Goal: Information Seeking & Learning: Learn about a topic

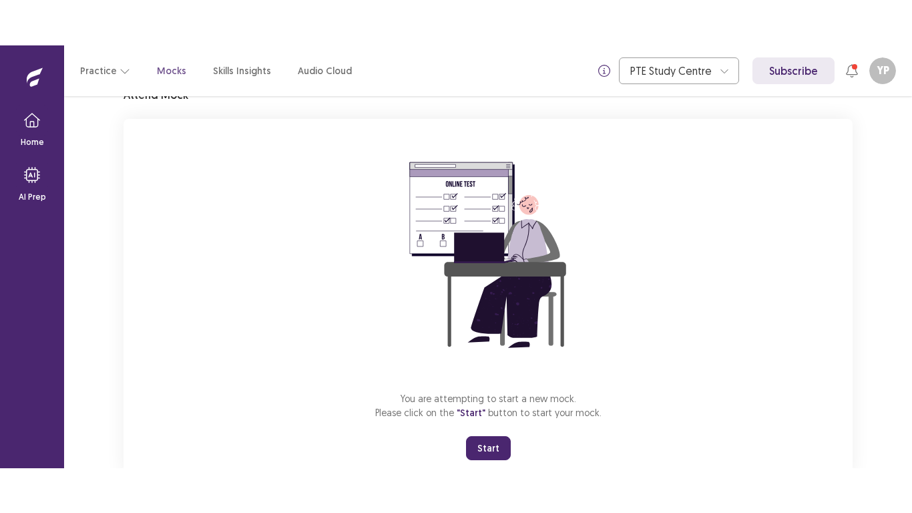
scroll to position [106, 0]
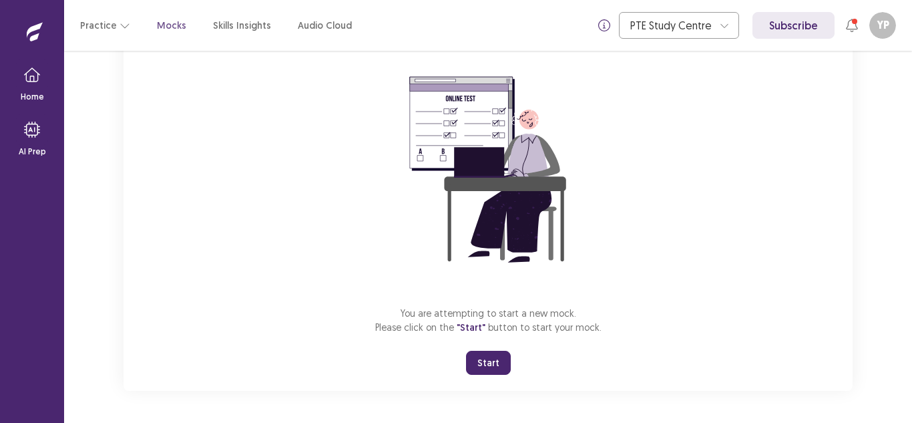
click at [491, 362] on button "Start" at bounding box center [488, 363] width 45 height 24
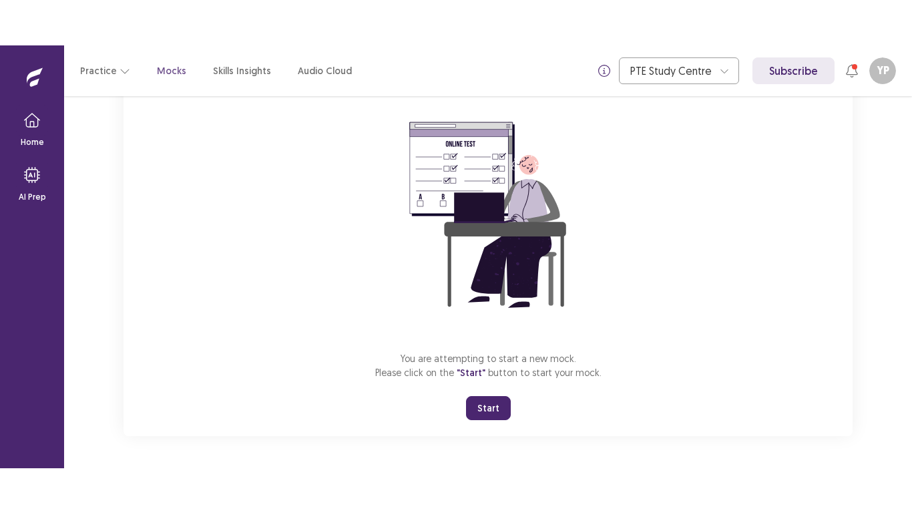
scroll to position [15, 0]
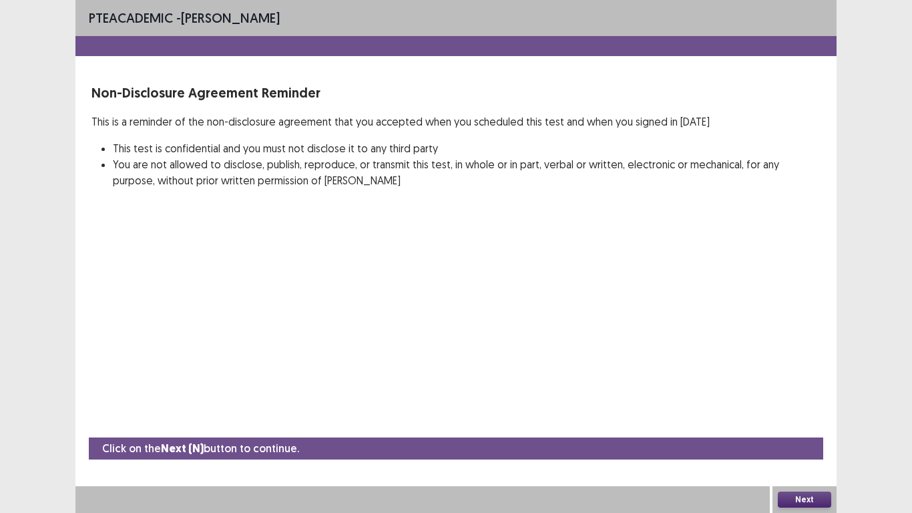
click at [791, 422] on button "Next" at bounding box center [804, 500] width 53 height 16
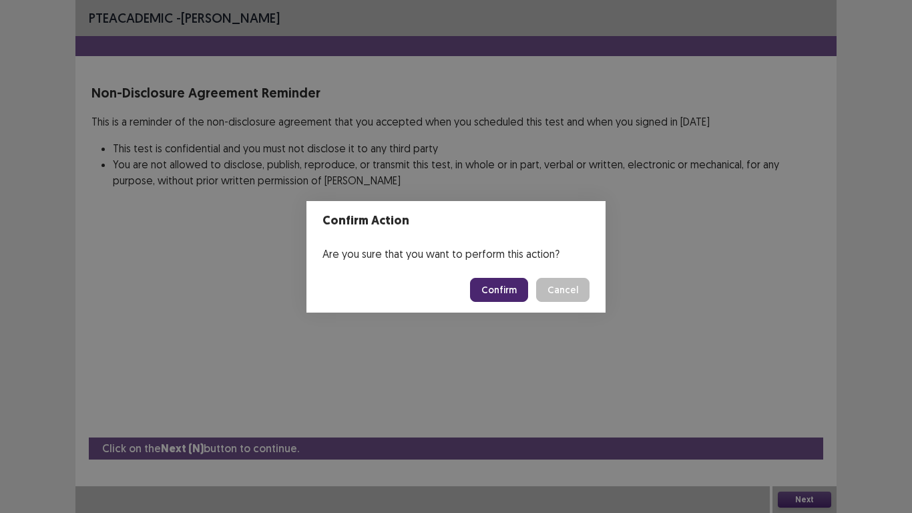
click at [502, 283] on button "Confirm" at bounding box center [499, 290] width 58 height 24
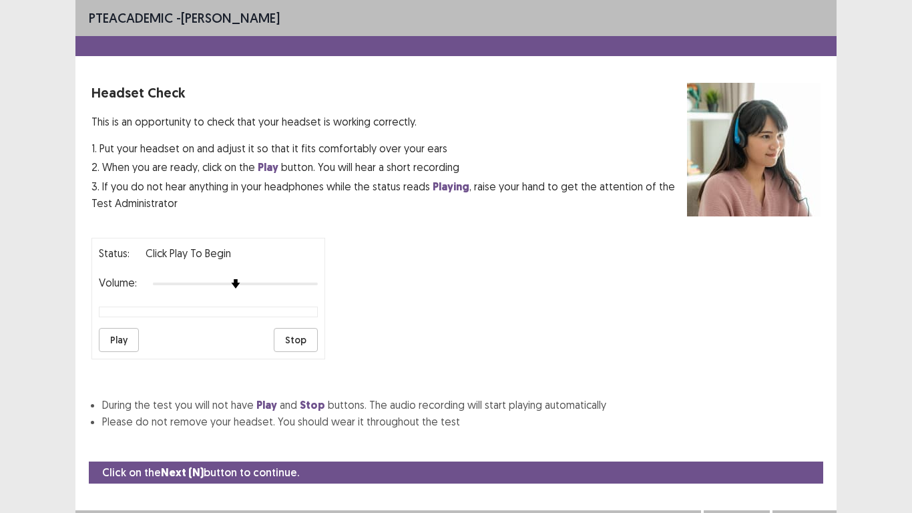
scroll to position [24, 0]
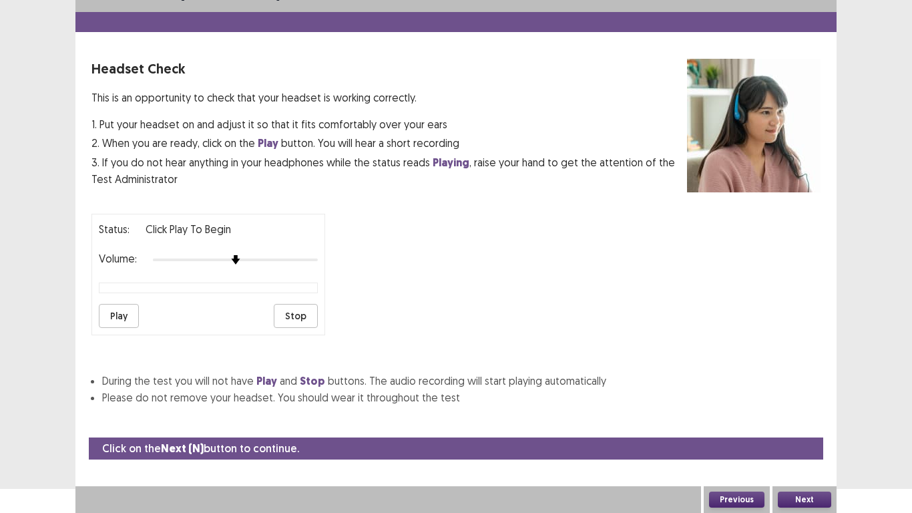
click at [138, 311] on button "Play" at bounding box center [119, 316] width 40 height 24
click at [791, 422] on button "Next" at bounding box center [804, 500] width 53 height 16
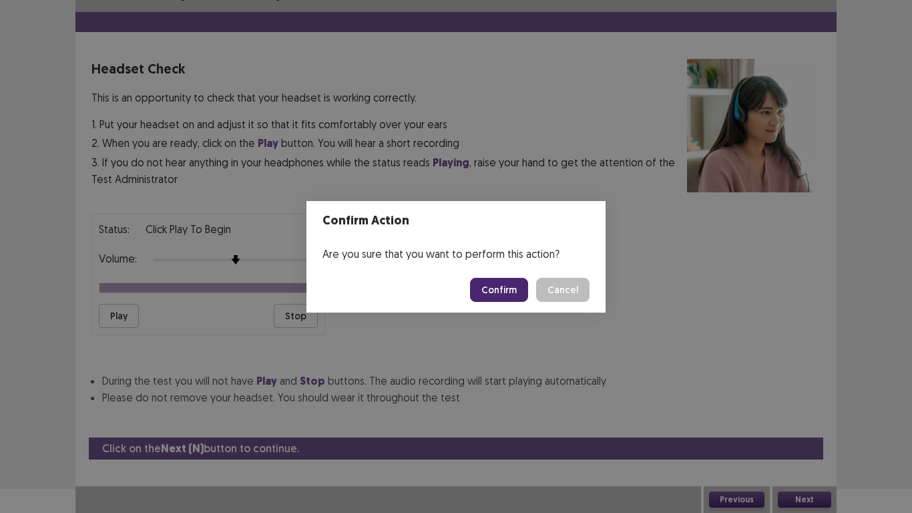
click at [484, 295] on button "Confirm" at bounding box center [499, 290] width 58 height 24
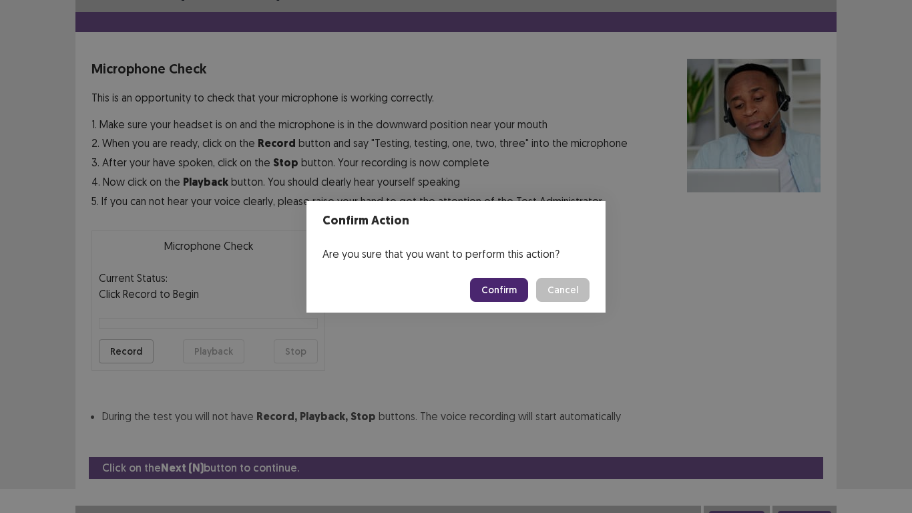
scroll to position [38, 0]
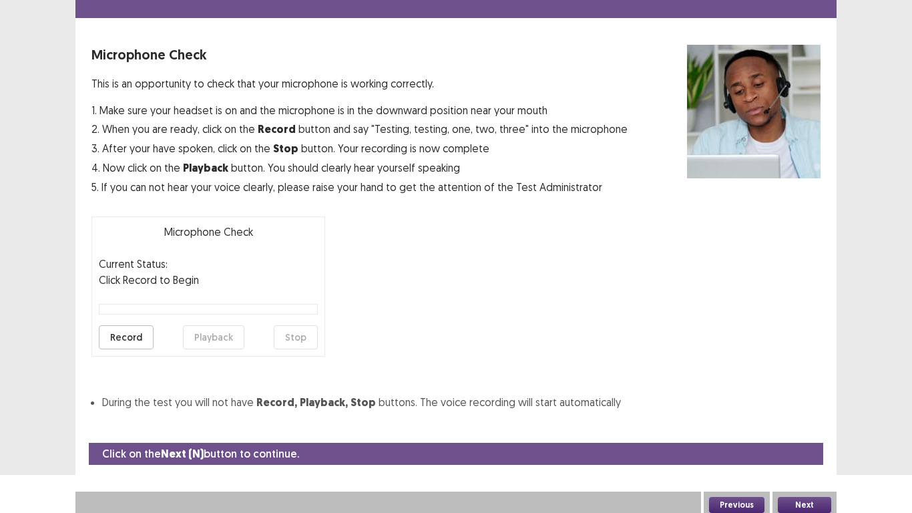
click at [135, 334] on button "Record" at bounding box center [126, 337] width 55 height 24
click at [293, 339] on button "Stop" at bounding box center [296, 337] width 44 height 24
click at [220, 333] on button "Playback" at bounding box center [213, 337] width 61 height 24
click at [806, 422] on button "Next" at bounding box center [804, 505] width 53 height 16
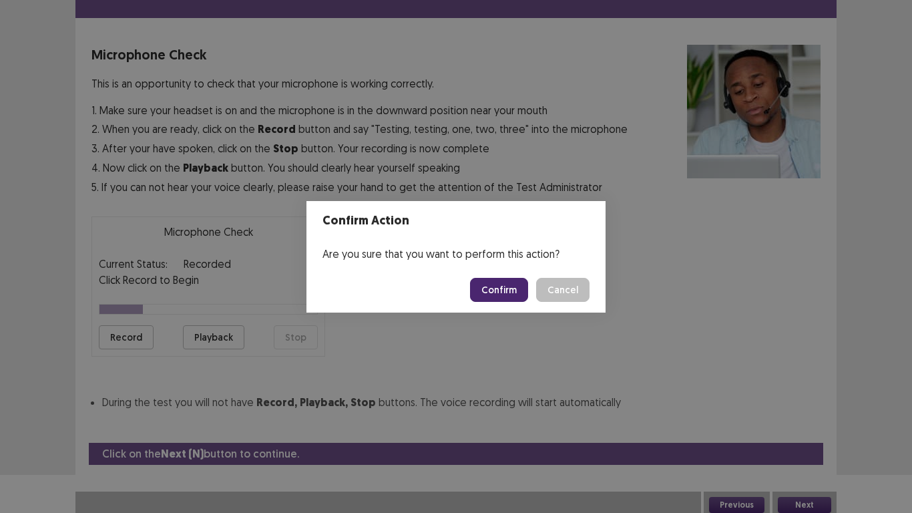
click at [505, 275] on footer "Confirm Cancel" at bounding box center [456, 289] width 299 height 45
click at [502, 289] on button "Confirm" at bounding box center [499, 290] width 58 height 24
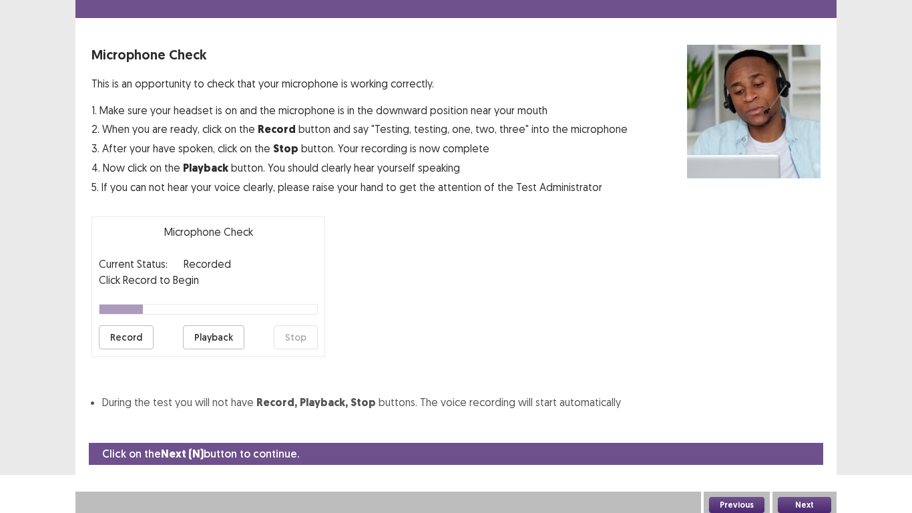
scroll to position [4, 0]
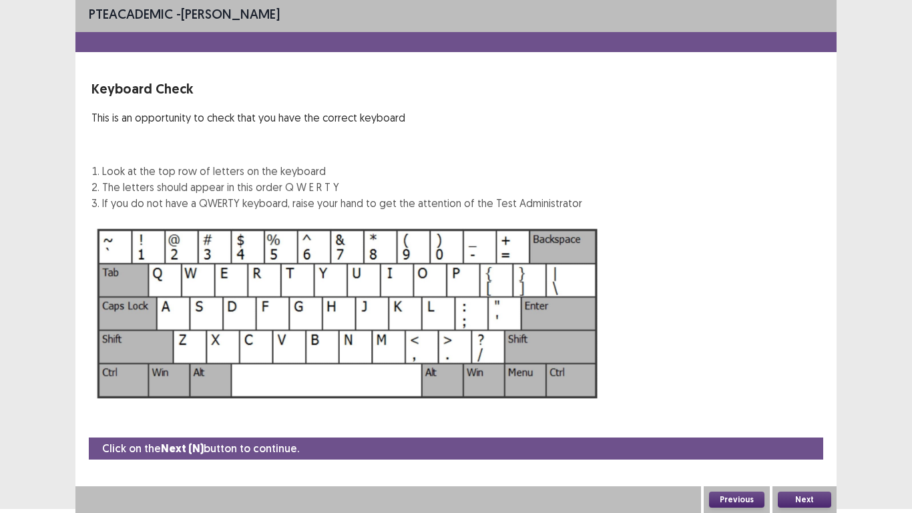
click at [828, 422] on button "Next" at bounding box center [804, 500] width 53 height 16
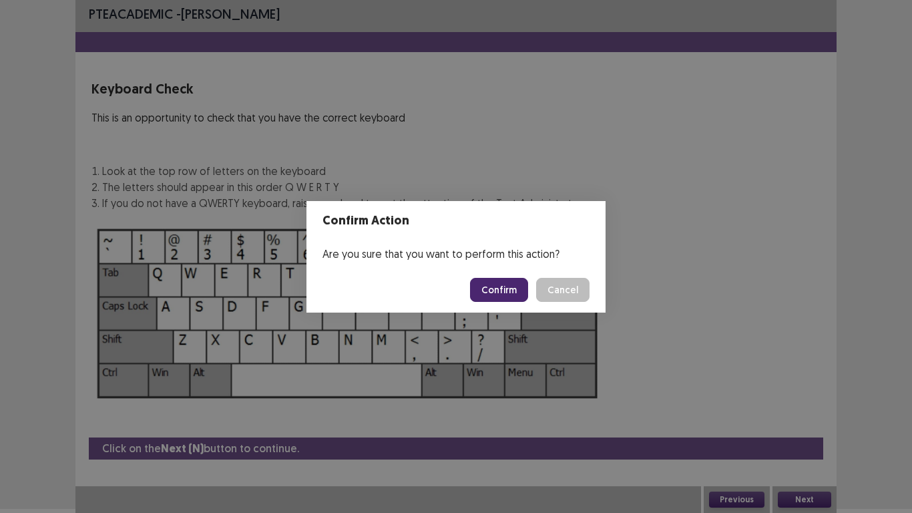
click at [510, 287] on button "Confirm" at bounding box center [499, 290] width 58 height 24
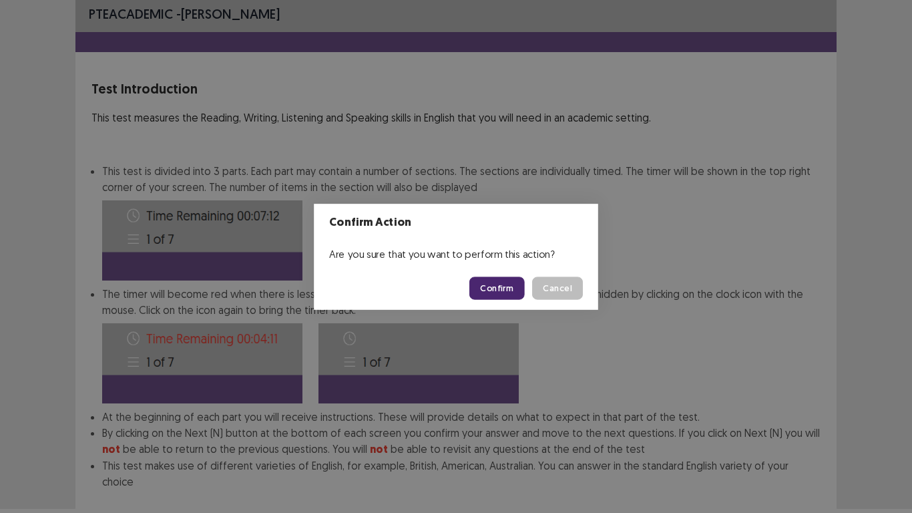
scroll to position [72, 0]
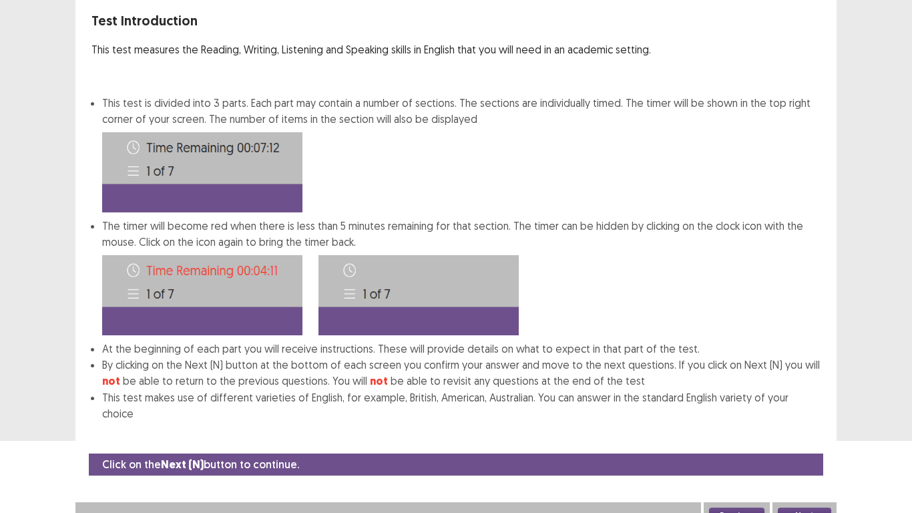
click at [828, 422] on button "Next" at bounding box center [804, 516] width 53 height 16
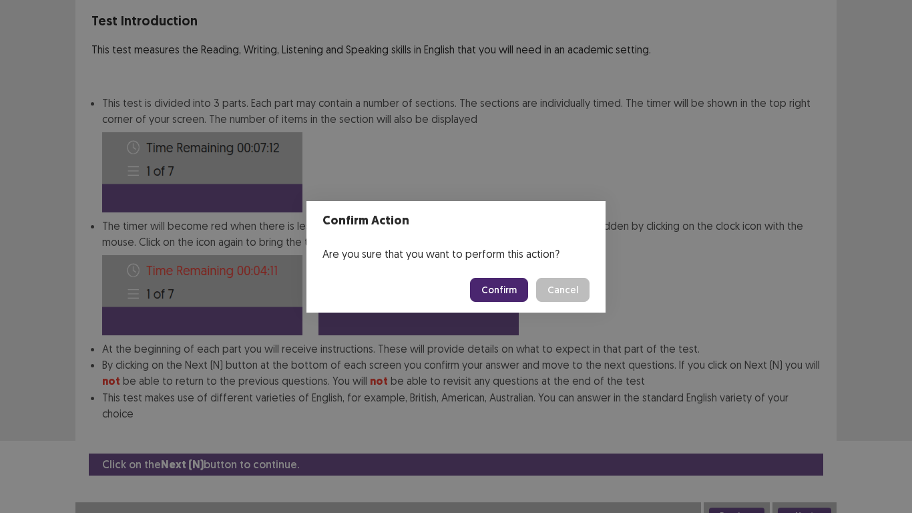
click at [518, 294] on button "Confirm" at bounding box center [499, 290] width 58 height 24
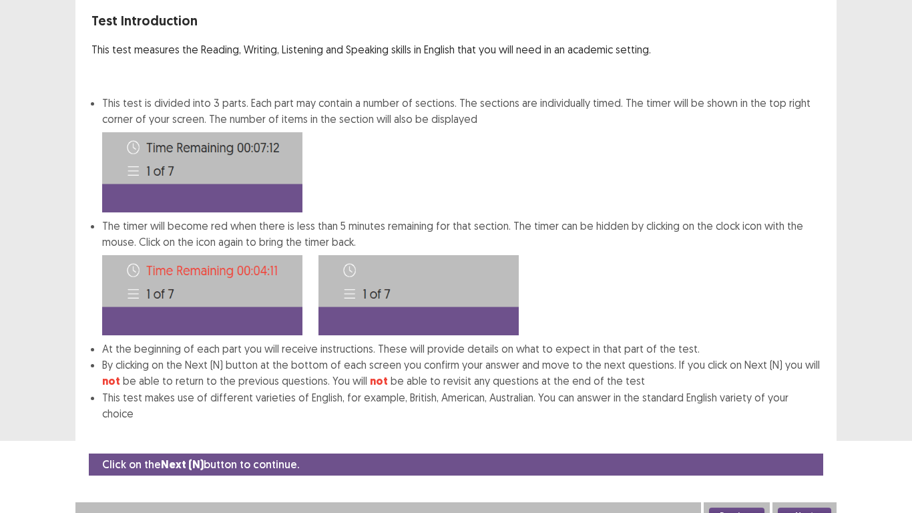
scroll to position [0, 0]
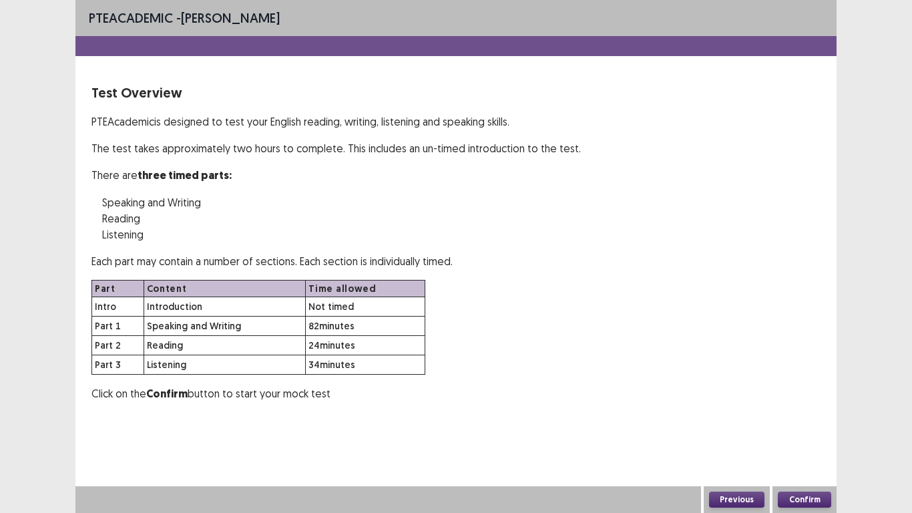
click at [802, 422] on button "Confirm" at bounding box center [804, 500] width 53 height 16
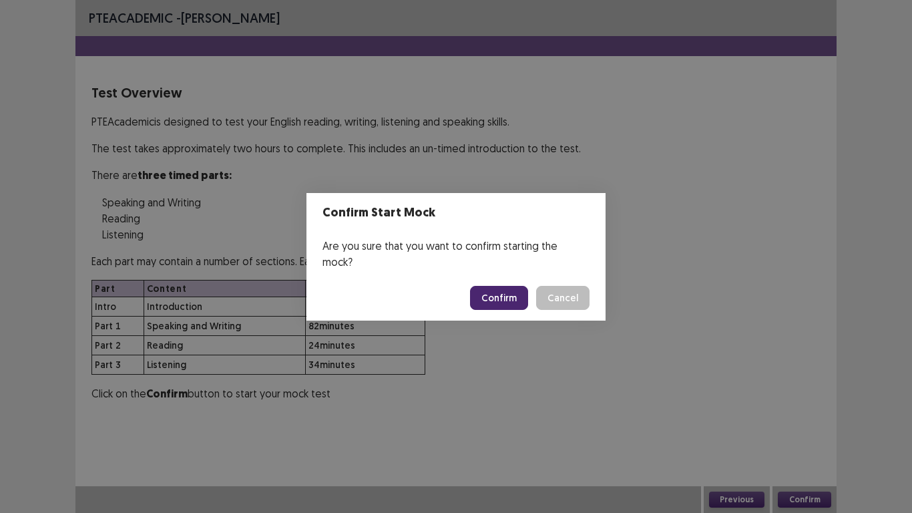
click at [514, 286] on button "Confirm" at bounding box center [499, 298] width 58 height 24
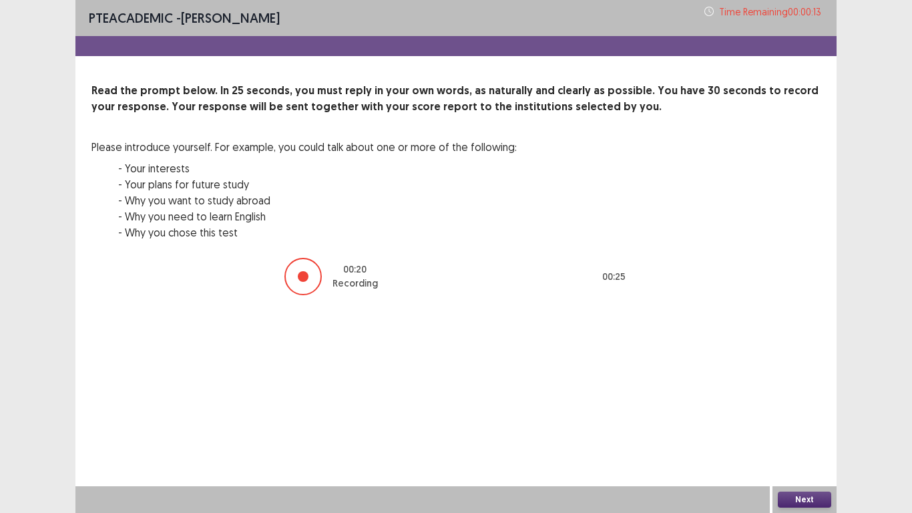
click at [798, 422] on button "Next" at bounding box center [804, 500] width 53 height 16
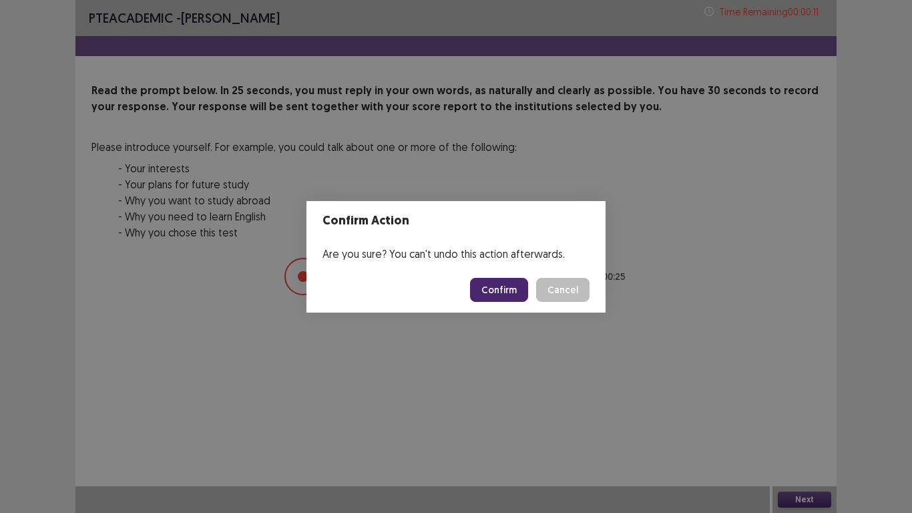
click at [515, 290] on button "Confirm" at bounding box center [499, 290] width 58 height 24
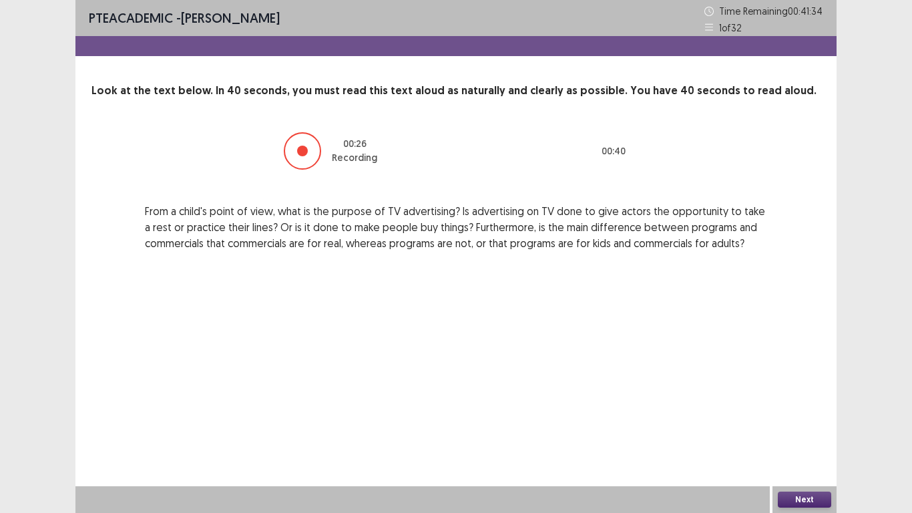
click at [802, 422] on button "Next" at bounding box center [804, 500] width 53 height 16
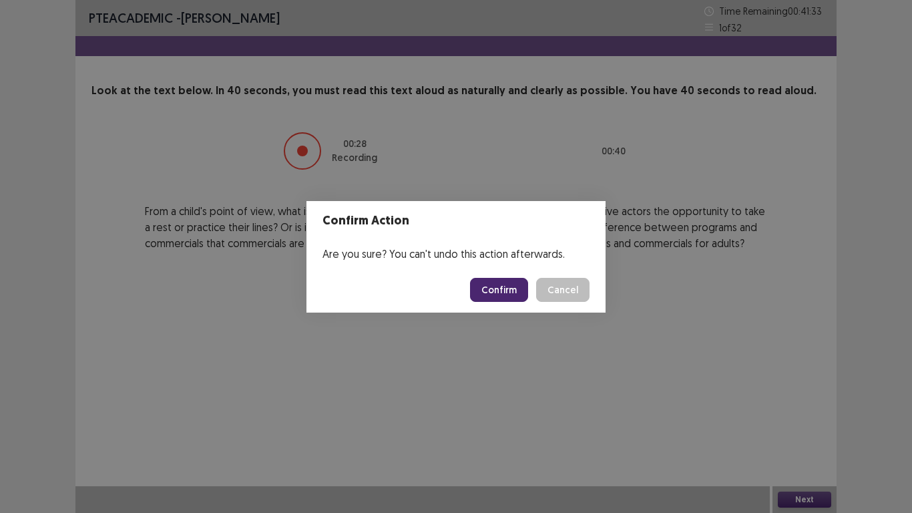
click at [506, 284] on button "Confirm" at bounding box center [499, 290] width 58 height 24
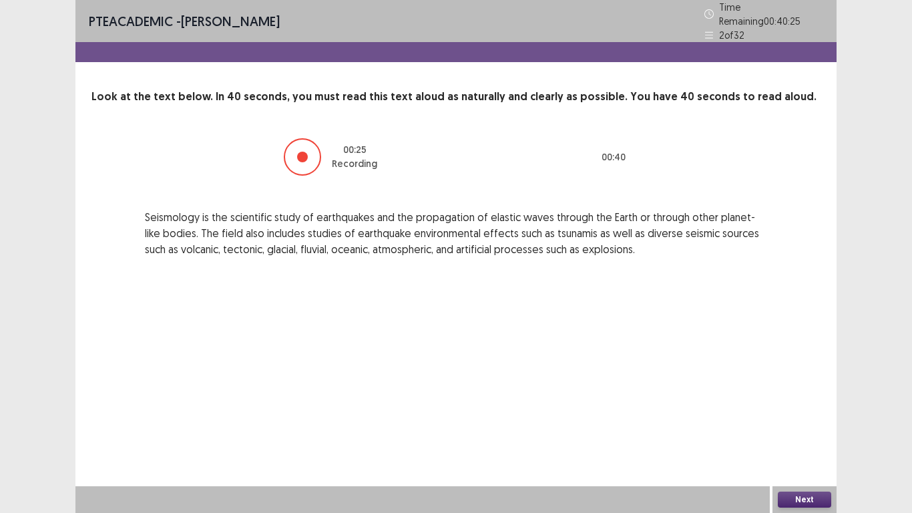
click at [807, 422] on button "Next" at bounding box center [804, 500] width 53 height 16
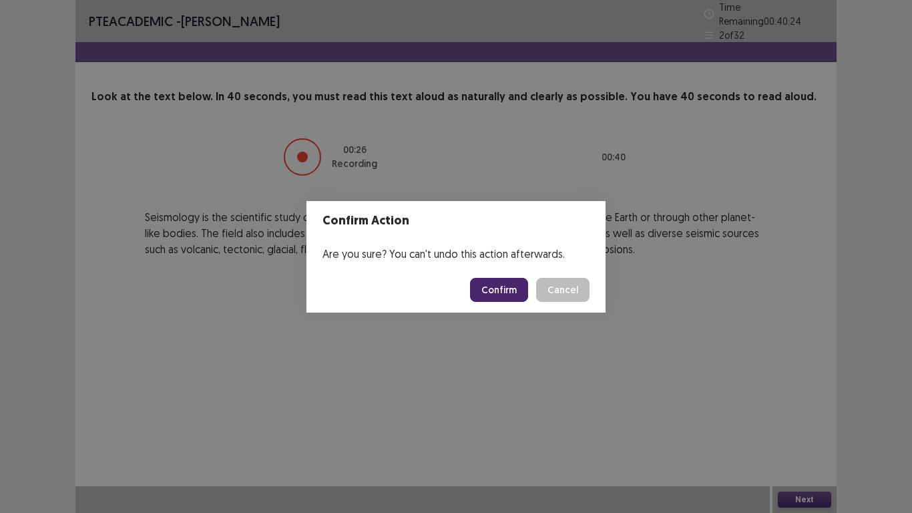
click at [492, 290] on button "Confirm" at bounding box center [499, 290] width 58 height 24
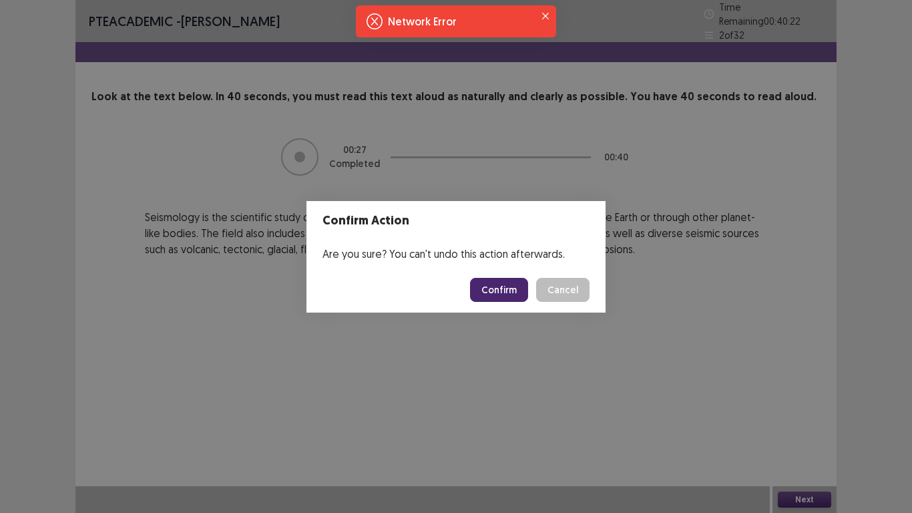
click at [507, 295] on button "Confirm" at bounding box center [499, 290] width 58 height 24
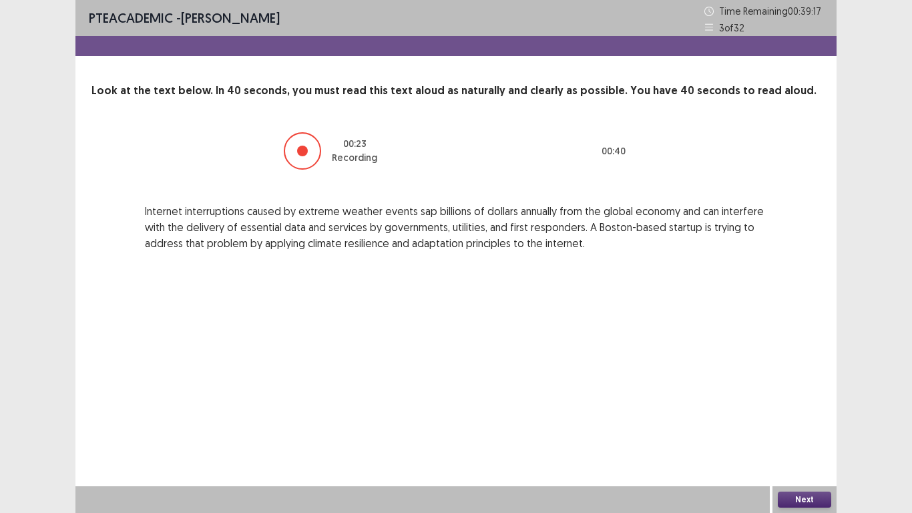
click at [786, 422] on button "Next" at bounding box center [804, 500] width 53 height 16
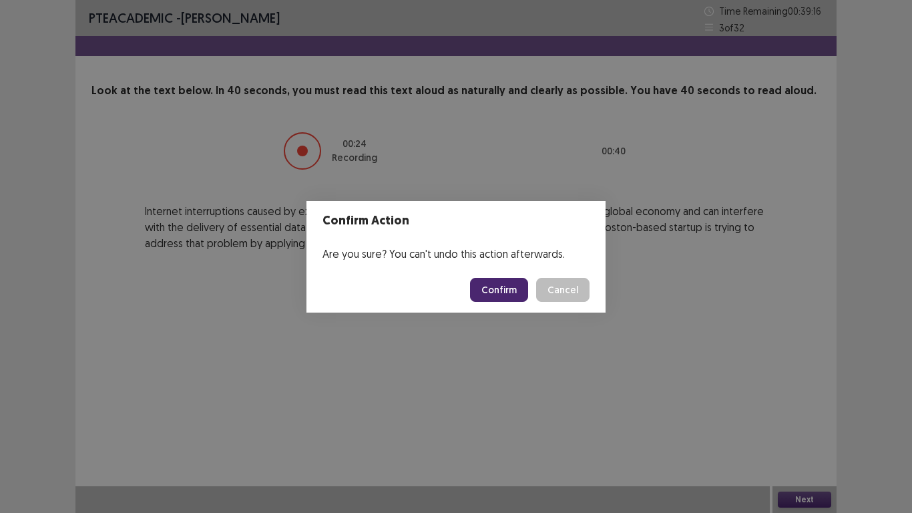
click at [518, 297] on button "Confirm" at bounding box center [499, 290] width 58 height 24
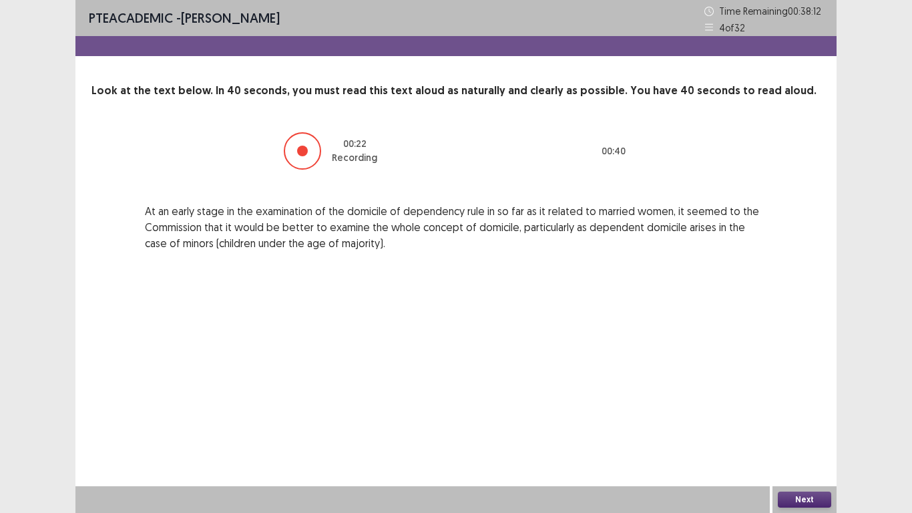
click at [814, 422] on button "Next" at bounding box center [804, 500] width 53 height 16
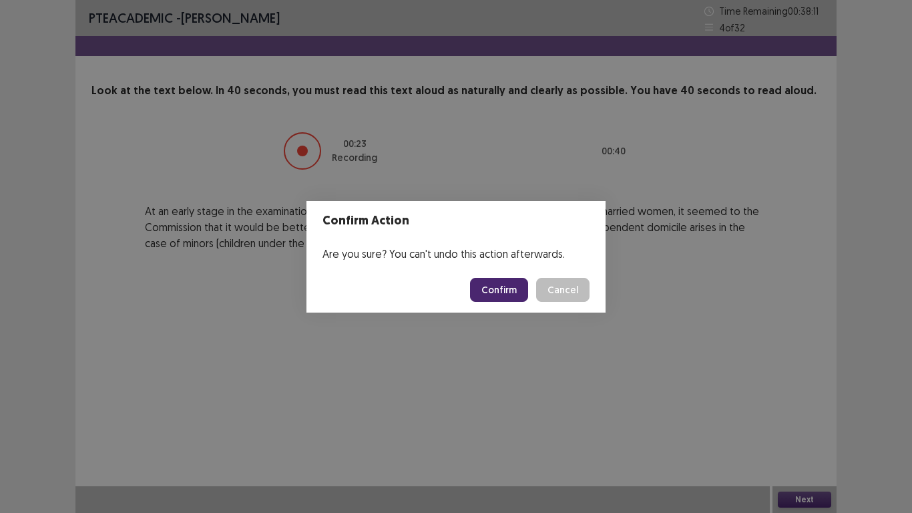
click at [496, 287] on button "Confirm" at bounding box center [499, 290] width 58 height 24
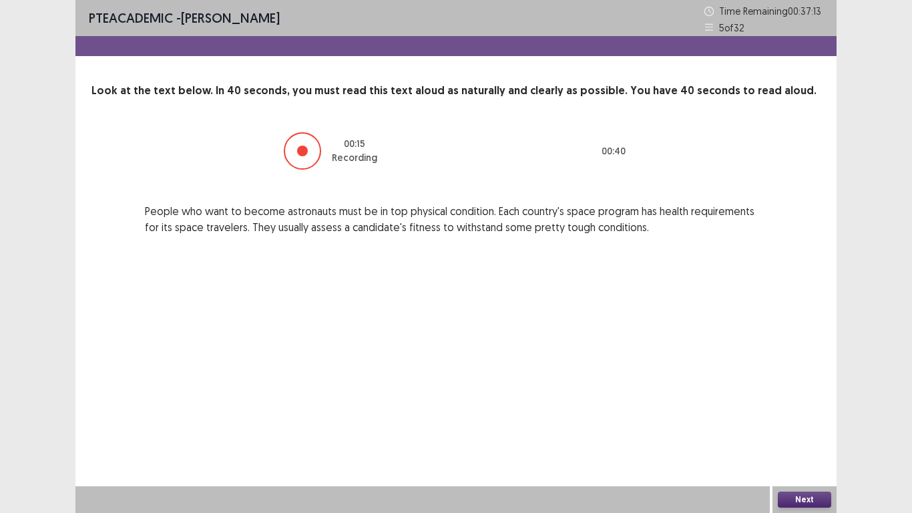
click at [816, 422] on button "Next" at bounding box center [804, 500] width 53 height 16
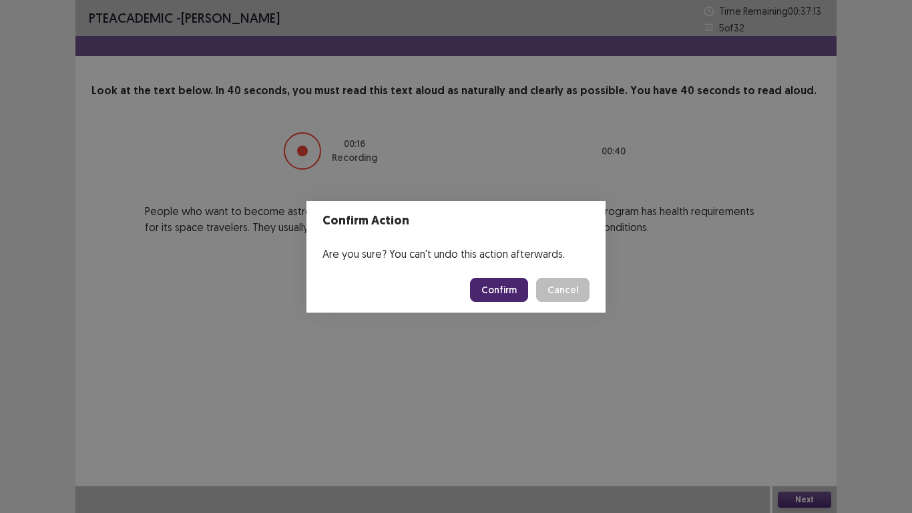
click at [499, 289] on button "Confirm" at bounding box center [499, 290] width 58 height 24
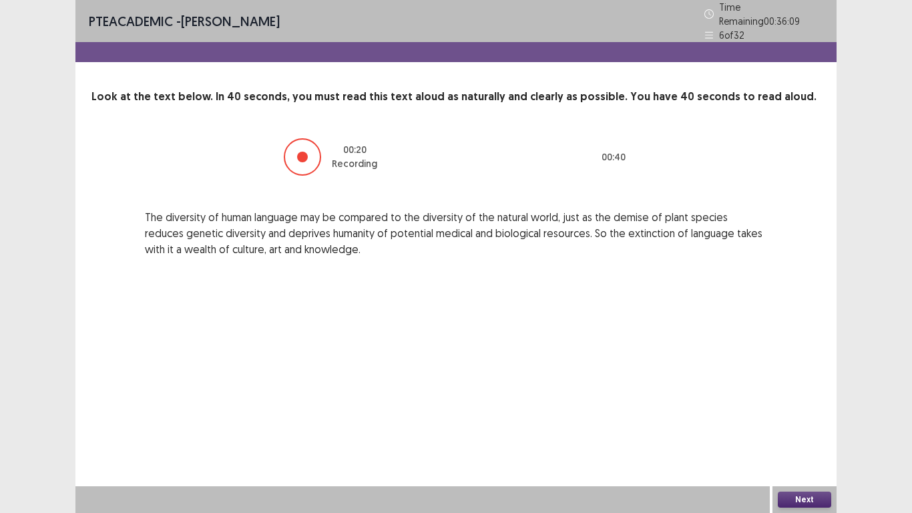
click at [789, 422] on button "Next" at bounding box center [804, 500] width 53 height 16
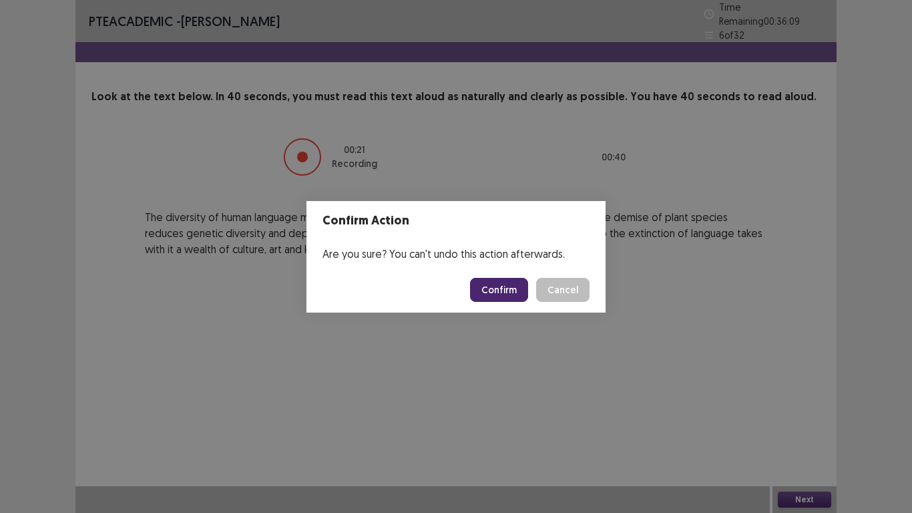
click at [506, 283] on button "Confirm" at bounding box center [499, 290] width 58 height 24
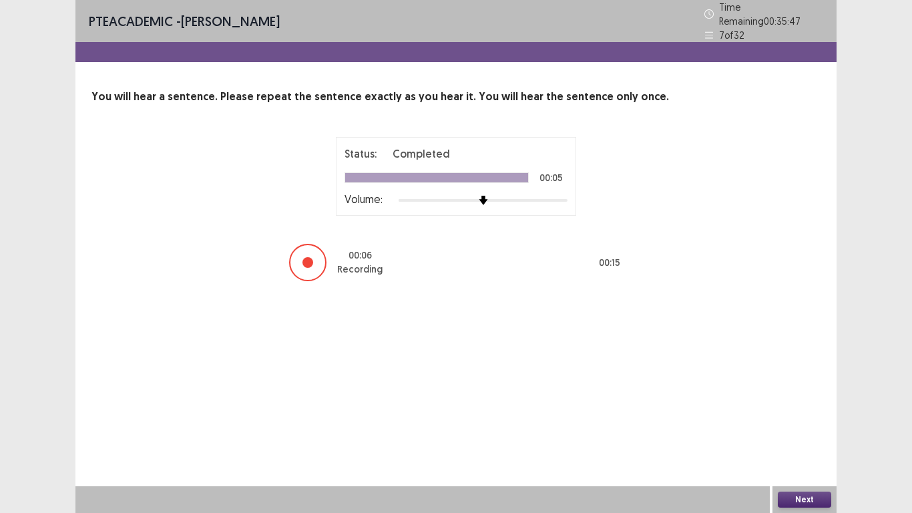
click at [810, 422] on button "Next" at bounding box center [804, 500] width 53 height 16
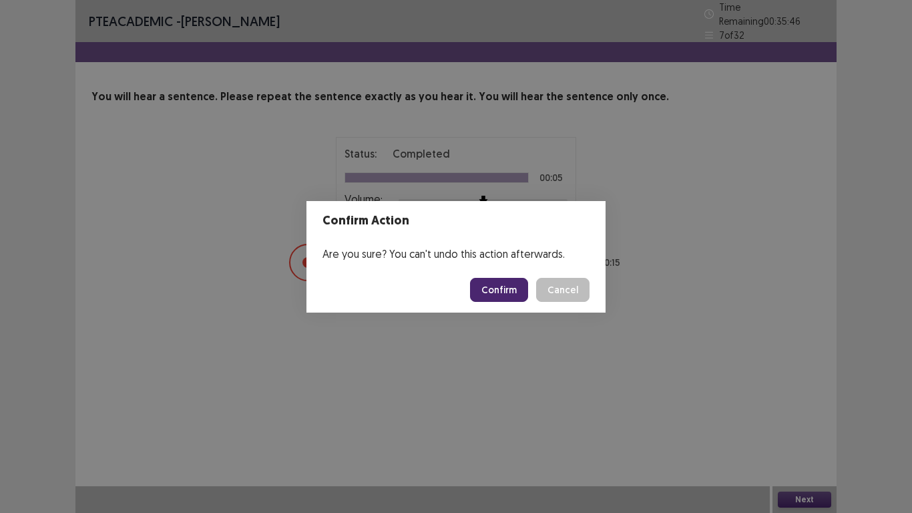
click at [502, 286] on button "Confirm" at bounding box center [499, 290] width 58 height 24
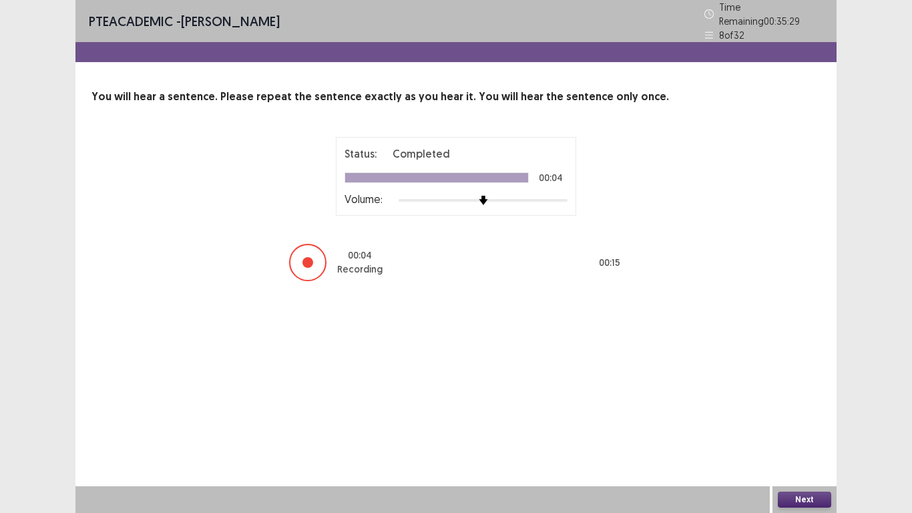
click at [797, 422] on button "Next" at bounding box center [804, 500] width 53 height 16
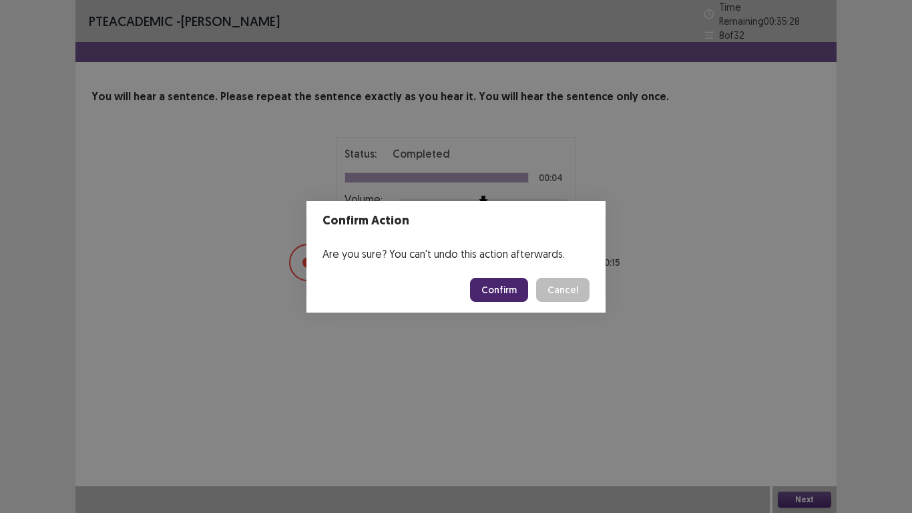
click at [483, 283] on button "Confirm" at bounding box center [499, 290] width 58 height 24
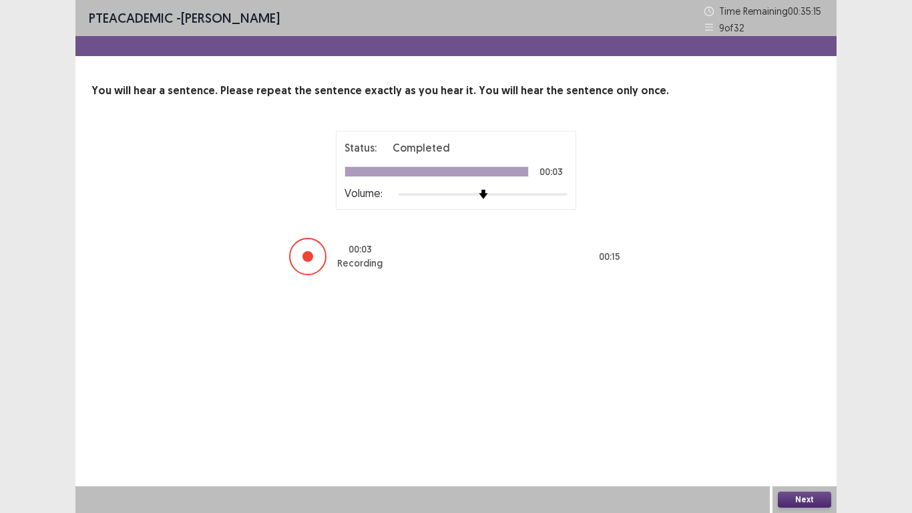
click at [791, 422] on button "Next" at bounding box center [804, 500] width 53 height 16
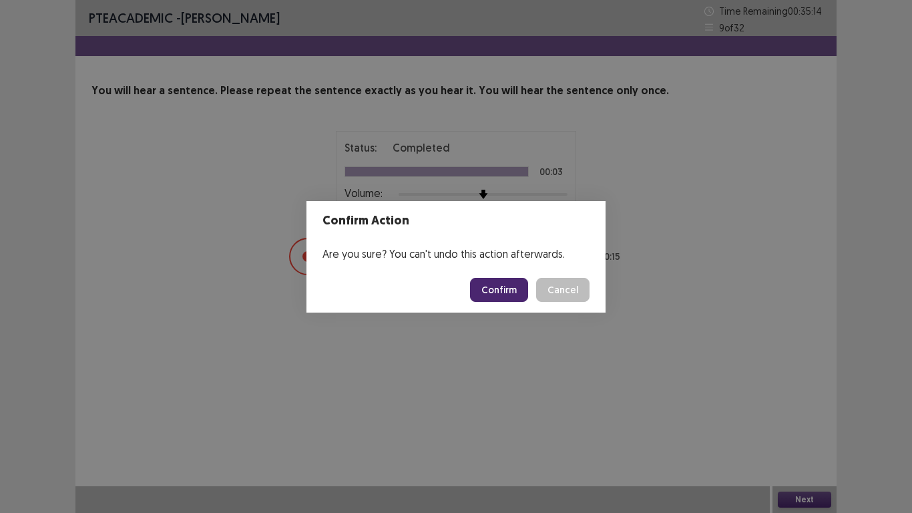
click at [496, 291] on button "Confirm" at bounding box center [499, 290] width 58 height 24
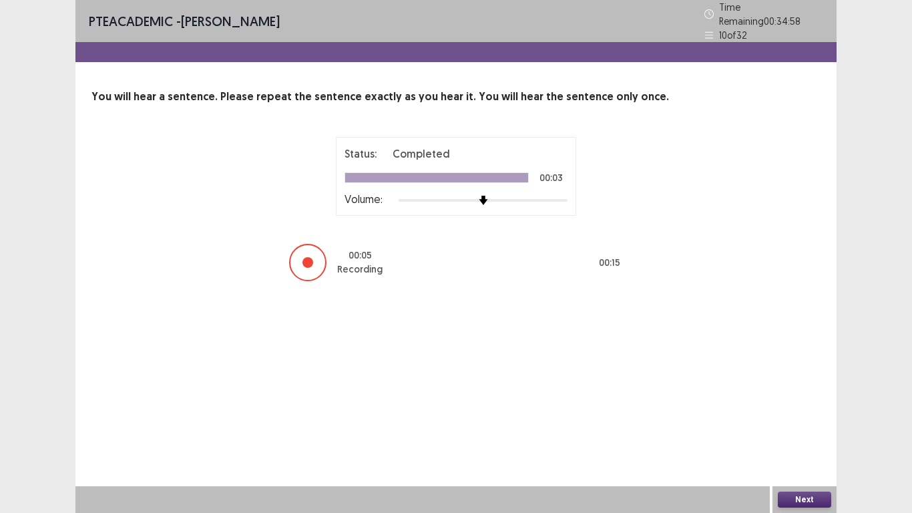
click at [809, 422] on button "Next" at bounding box center [804, 500] width 53 height 16
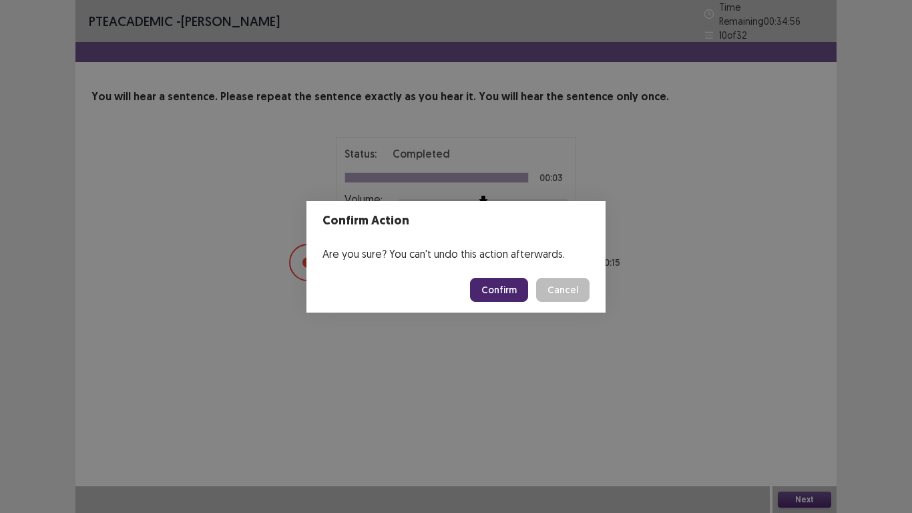
click at [490, 288] on button "Confirm" at bounding box center [499, 290] width 58 height 24
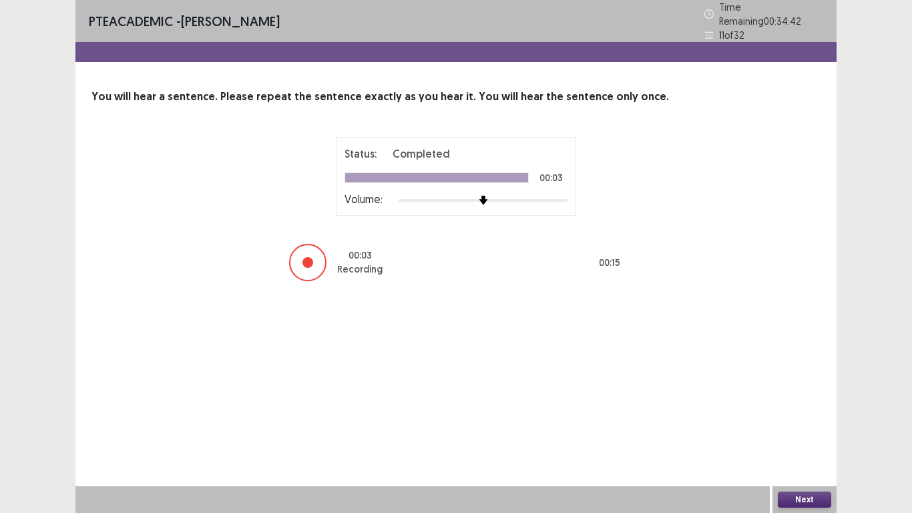
click at [809, 422] on button "Next" at bounding box center [804, 500] width 53 height 16
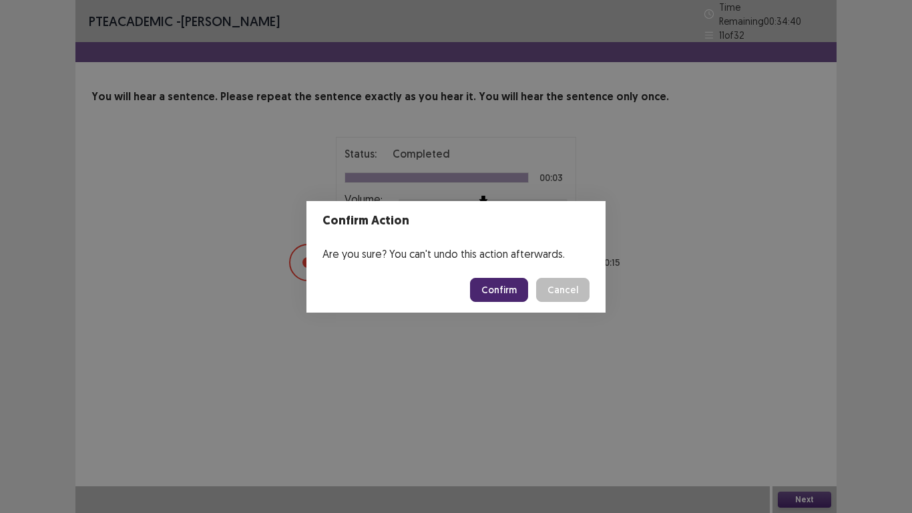
click at [518, 291] on button "Confirm" at bounding box center [499, 290] width 58 height 24
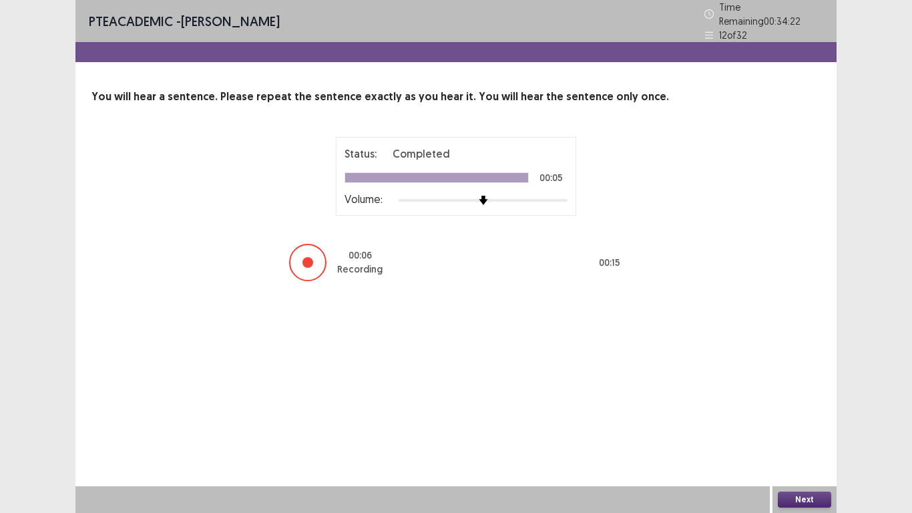
click at [818, 422] on button "Next" at bounding box center [804, 500] width 53 height 16
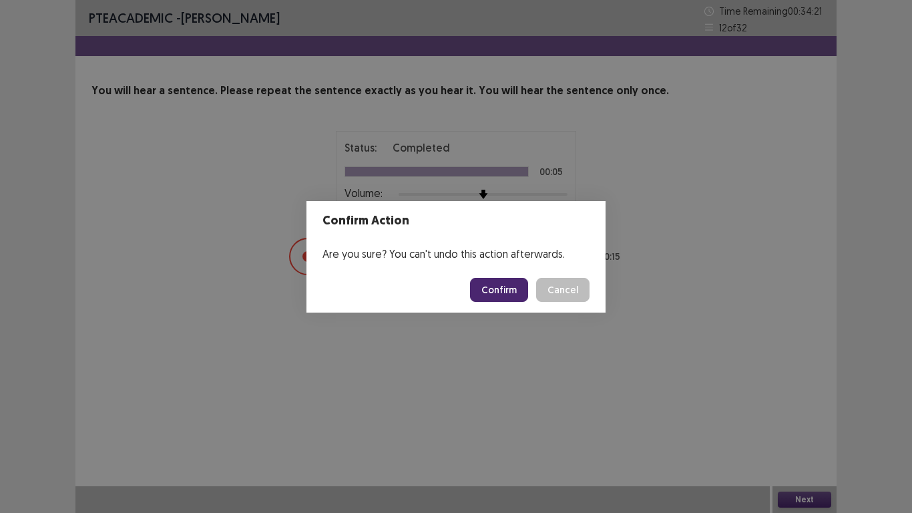
click at [507, 285] on button "Confirm" at bounding box center [499, 290] width 58 height 24
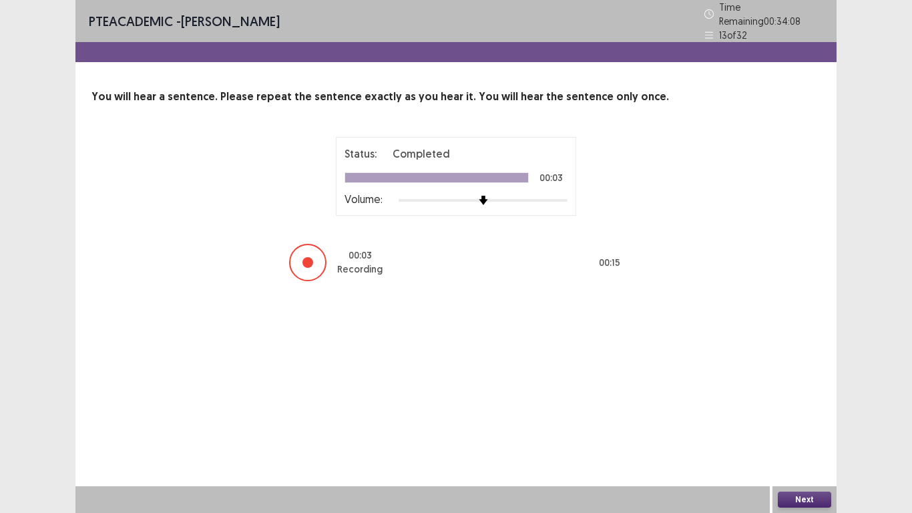
click at [828, 422] on button "Next" at bounding box center [804, 500] width 53 height 16
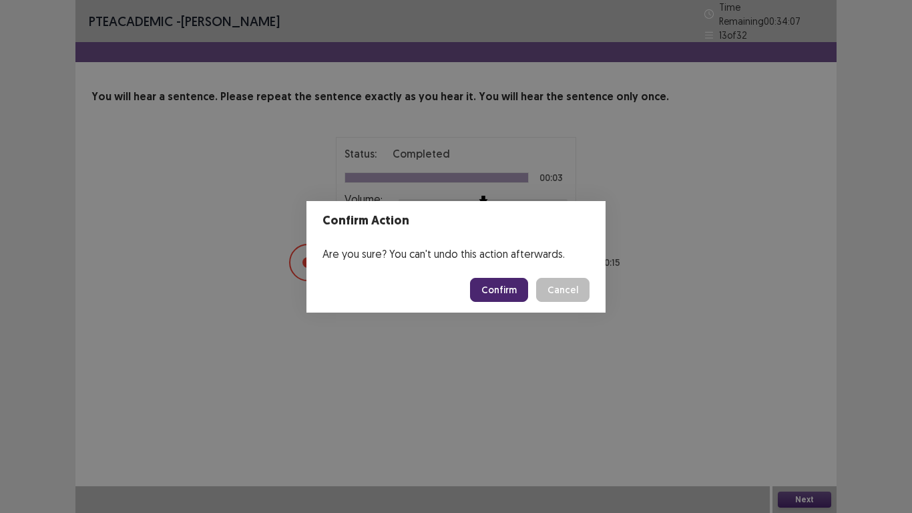
click at [514, 283] on button "Confirm" at bounding box center [499, 290] width 58 height 24
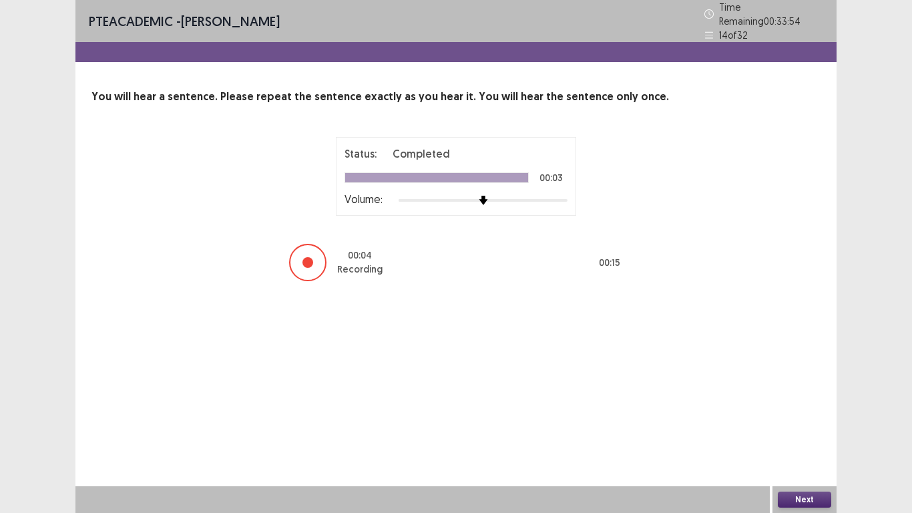
click at [783, 422] on button "Next" at bounding box center [804, 500] width 53 height 16
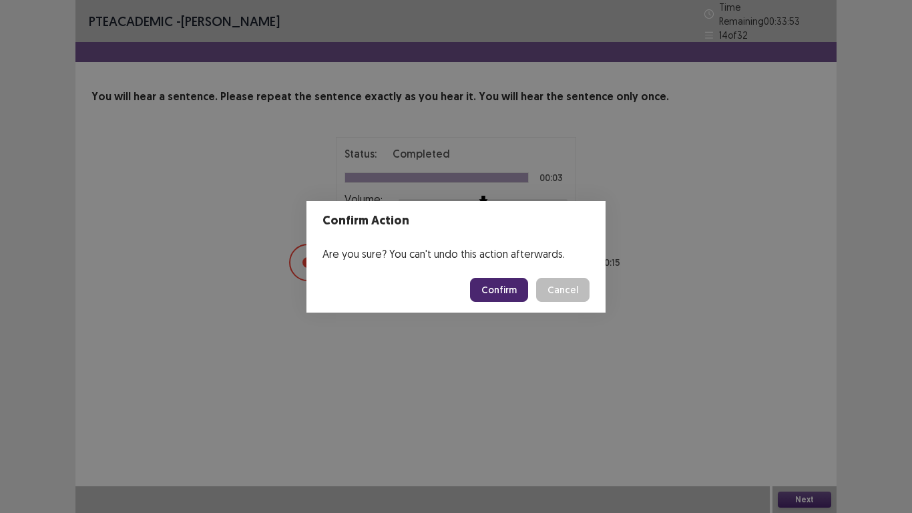
click at [512, 291] on button "Confirm" at bounding box center [499, 290] width 58 height 24
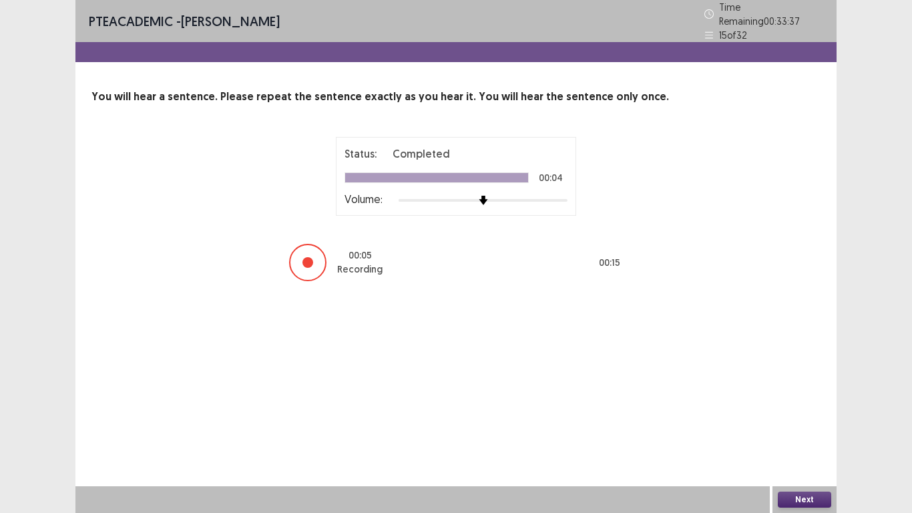
click at [813, 422] on button "Next" at bounding box center [804, 500] width 53 height 16
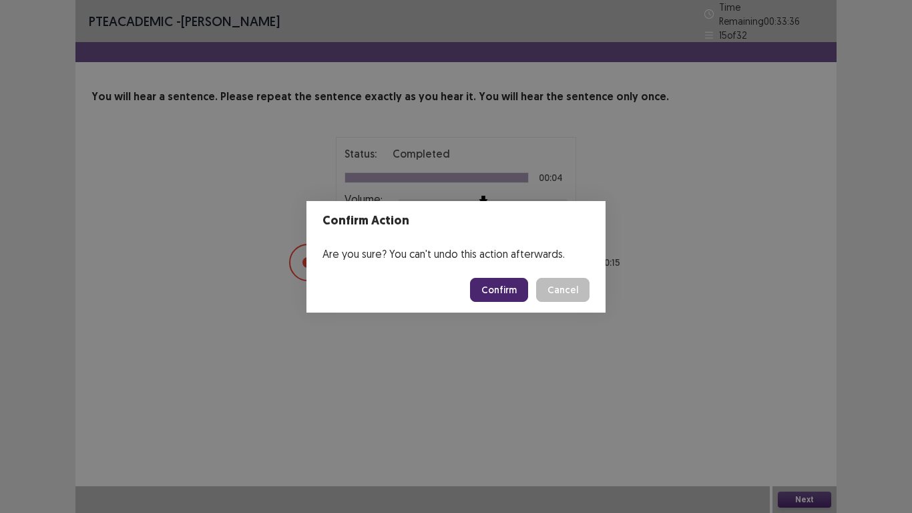
click at [495, 281] on button "Confirm" at bounding box center [499, 290] width 58 height 24
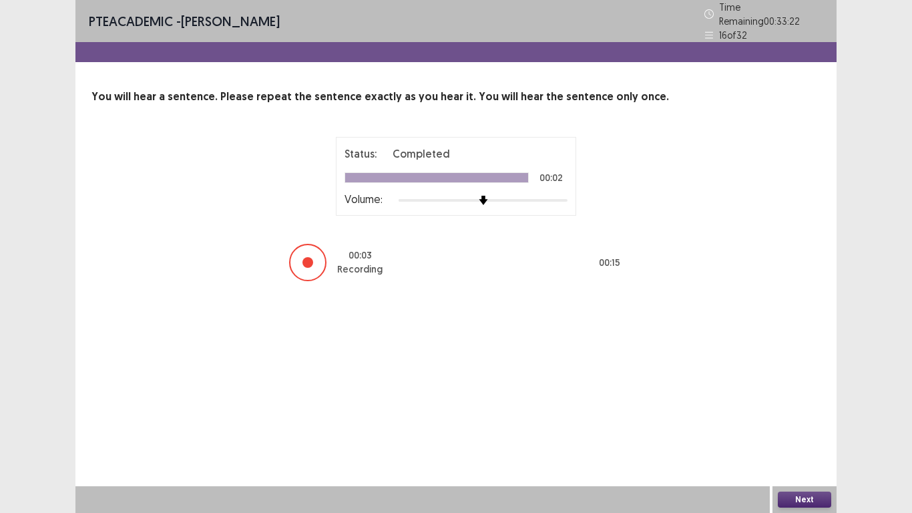
click at [803, 422] on button "Next" at bounding box center [804, 500] width 53 height 16
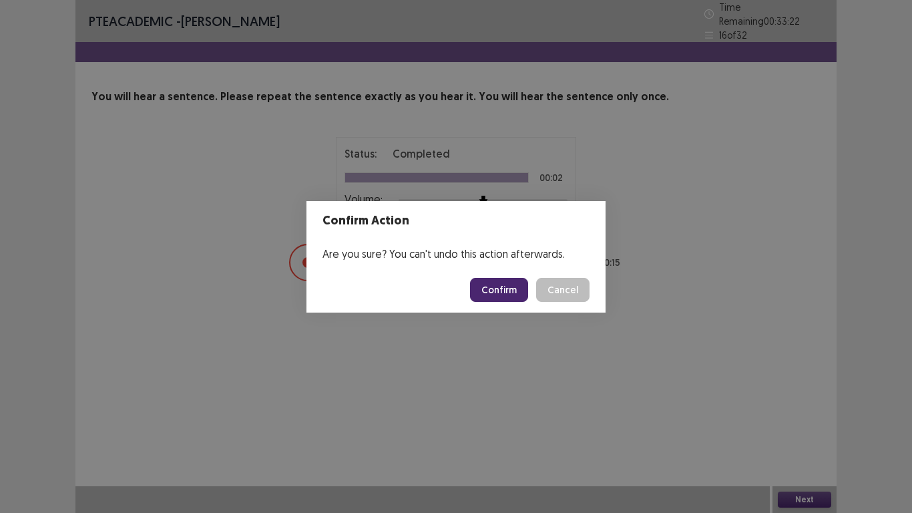
click at [495, 298] on button "Confirm" at bounding box center [499, 290] width 58 height 24
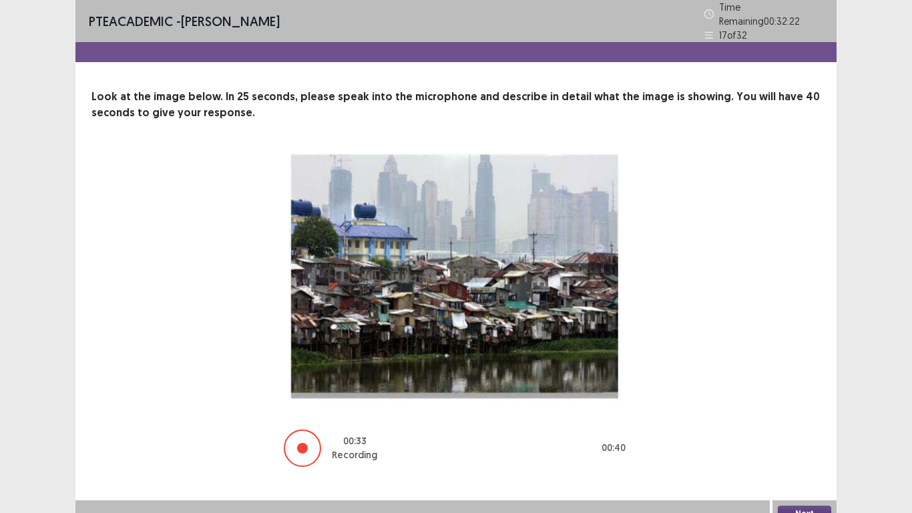
click at [813, 422] on button "Next" at bounding box center [804, 514] width 53 height 16
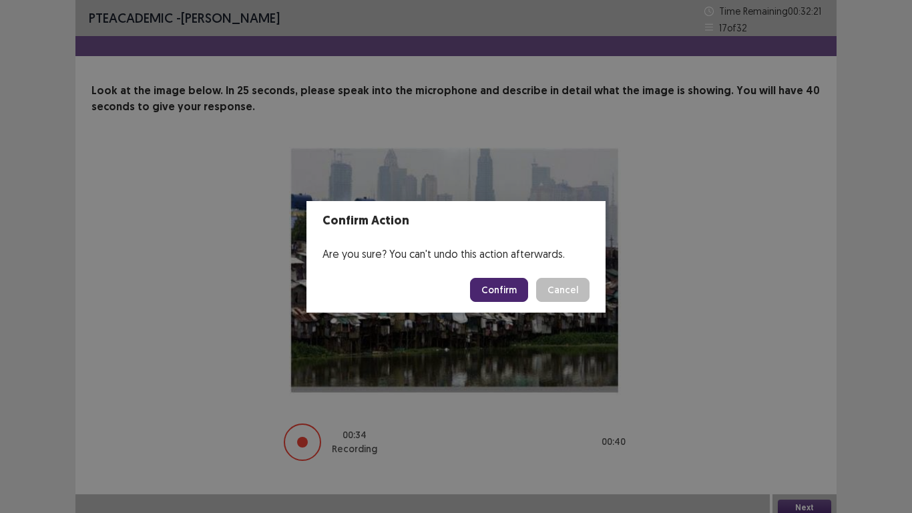
click at [492, 284] on button "Confirm" at bounding box center [499, 290] width 58 height 24
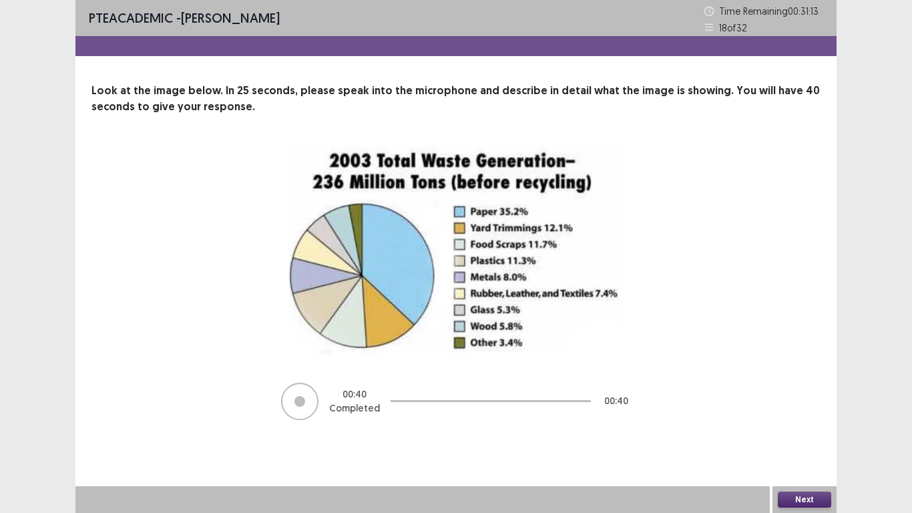
click at [799, 422] on div "Next" at bounding box center [805, 499] width 64 height 27
click at [804, 422] on button "Next" at bounding box center [804, 500] width 53 height 16
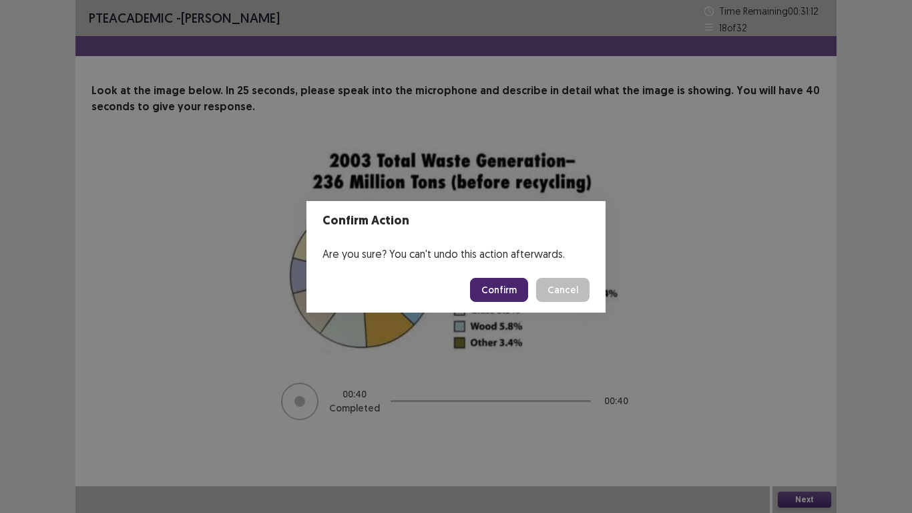
click at [492, 298] on button "Confirm" at bounding box center [499, 290] width 58 height 24
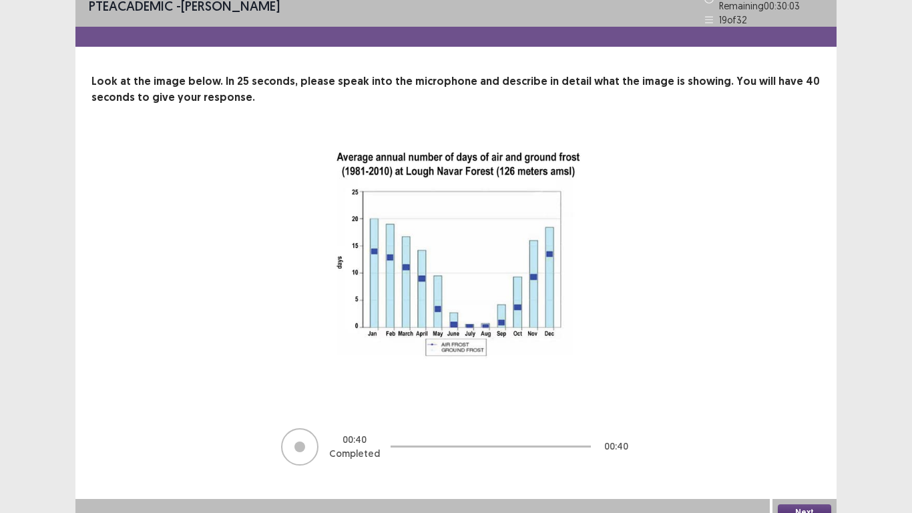
scroll to position [22, 0]
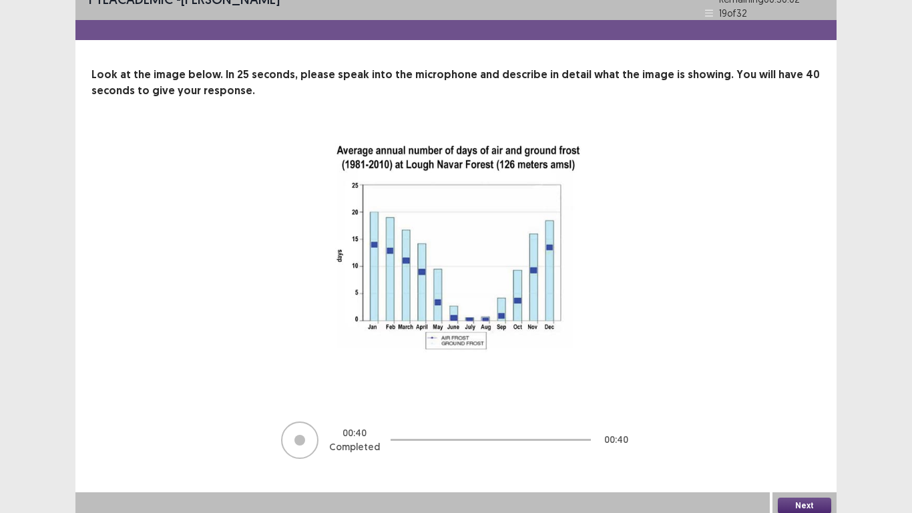
click at [818, 422] on button "Next" at bounding box center [804, 506] width 53 height 16
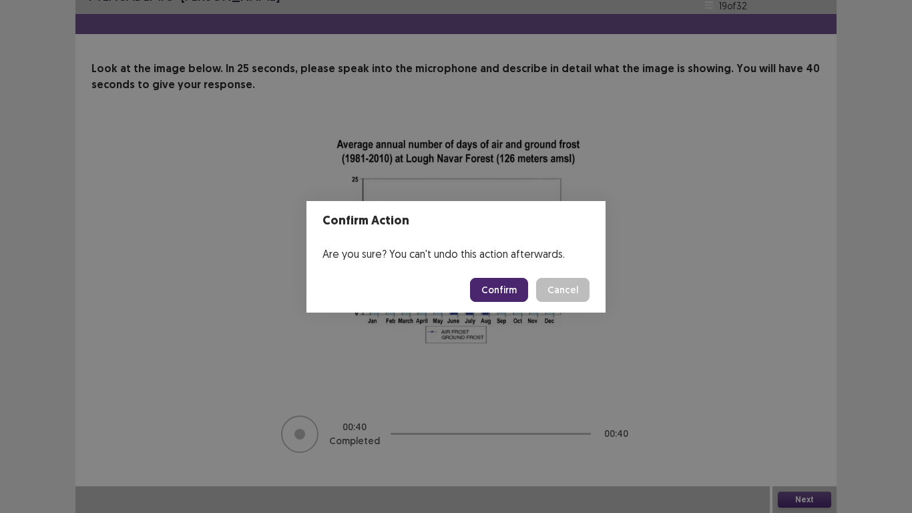
click at [512, 289] on button "Confirm" at bounding box center [499, 290] width 58 height 24
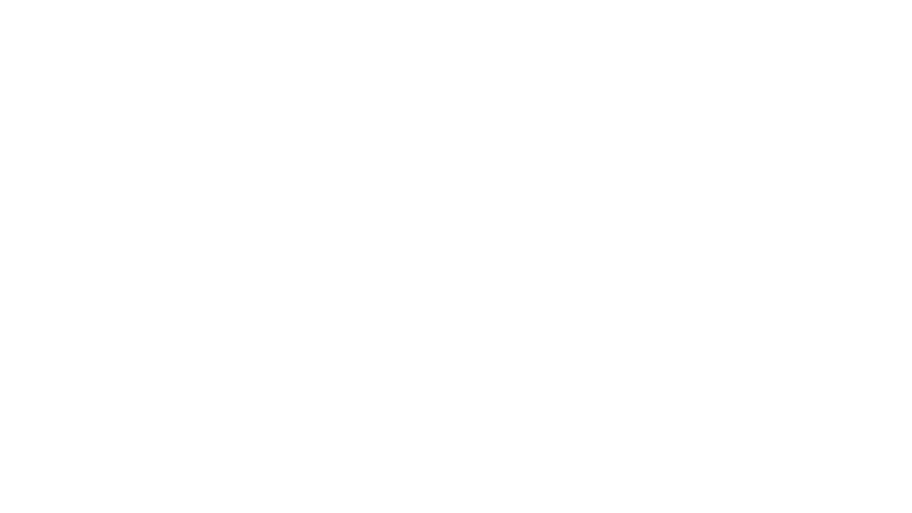
scroll to position [0, 0]
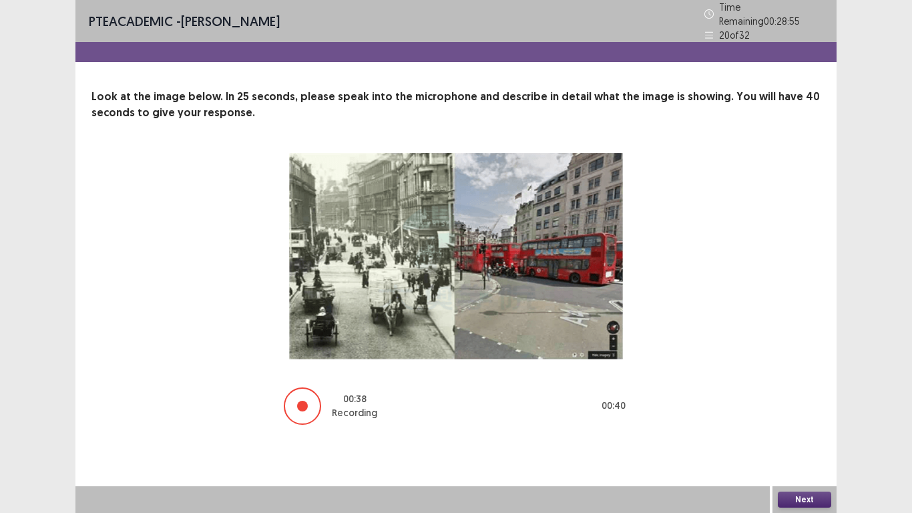
click at [799, 422] on button "Next" at bounding box center [804, 500] width 53 height 16
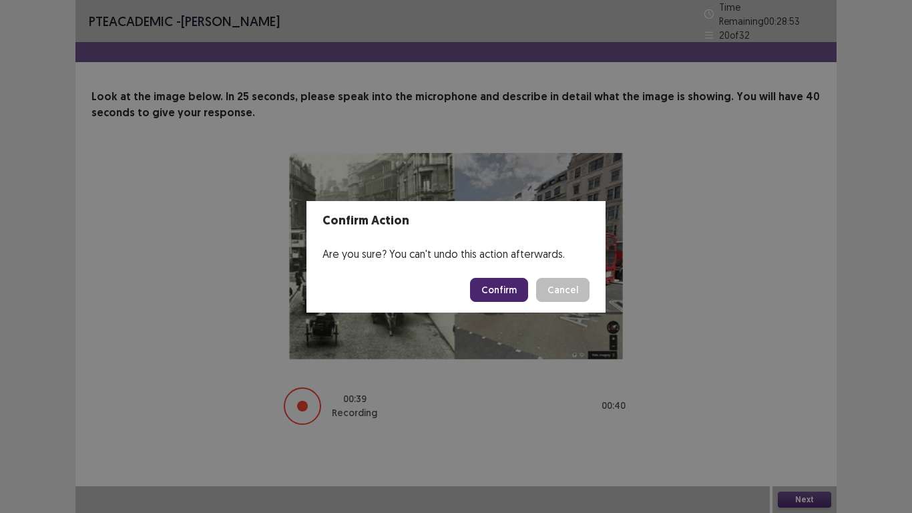
click at [516, 294] on button "Confirm" at bounding box center [499, 290] width 58 height 24
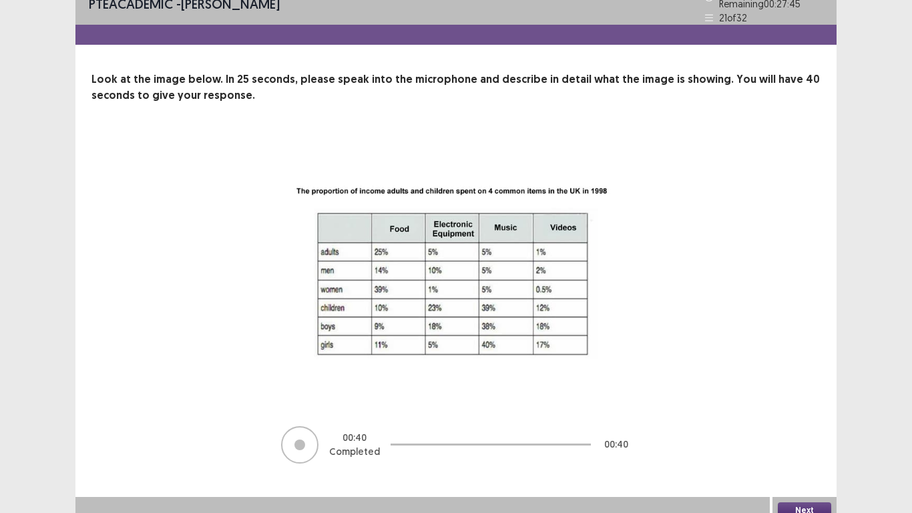
scroll to position [22, 0]
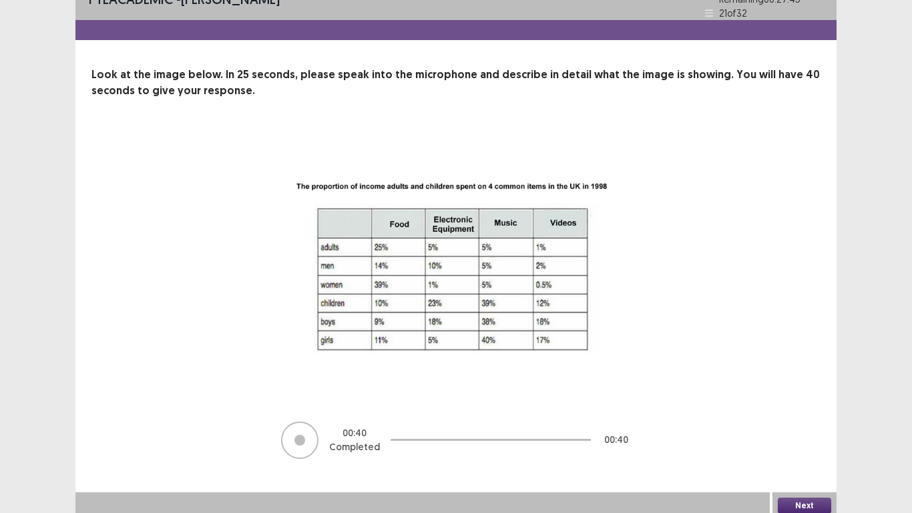
click at [803, 422] on button "Next" at bounding box center [804, 506] width 53 height 16
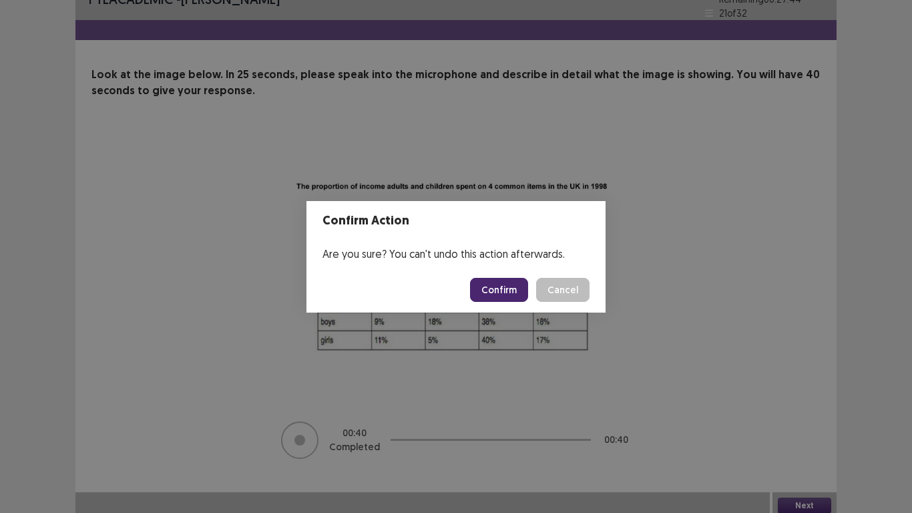
click at [491, 290] on button "Confirm" at bounding box center [499, 290] width 58 height 24
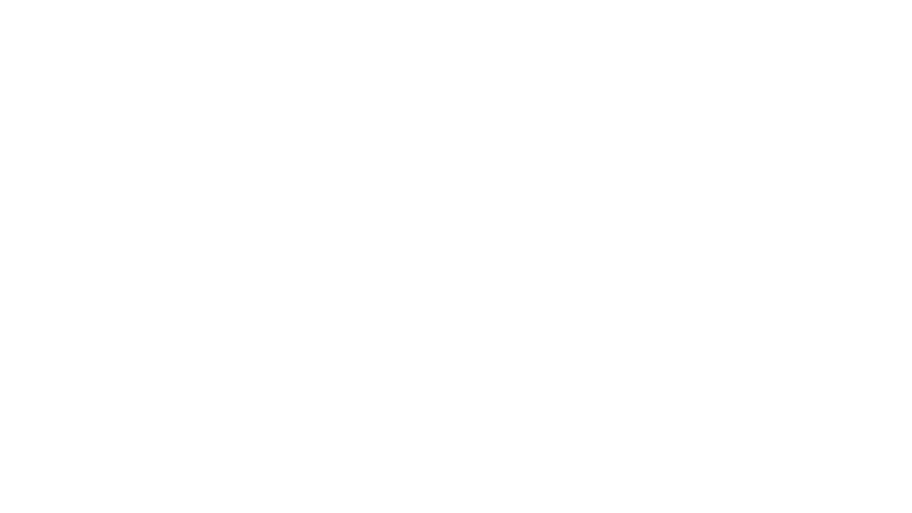
scroll to position [0, 0]
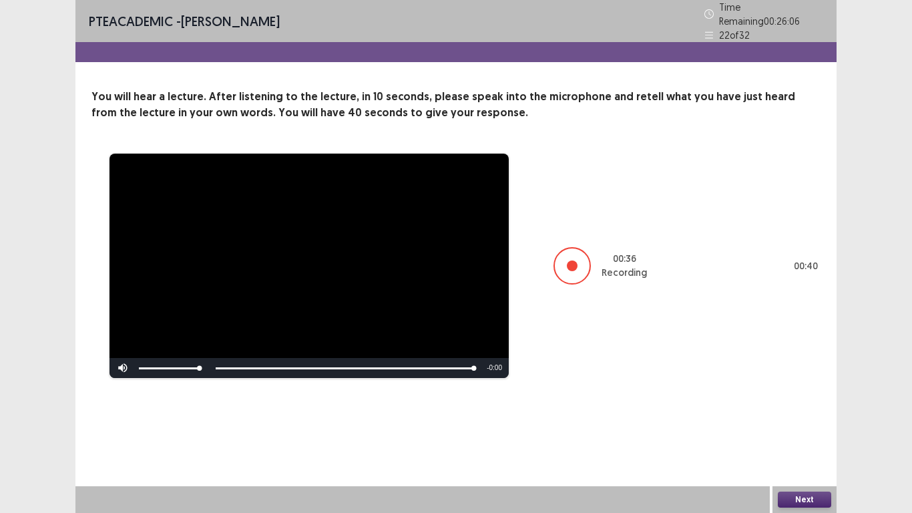
click at [791, 422] on button "Next" at bounding box center [804, 500] width 53 height 16
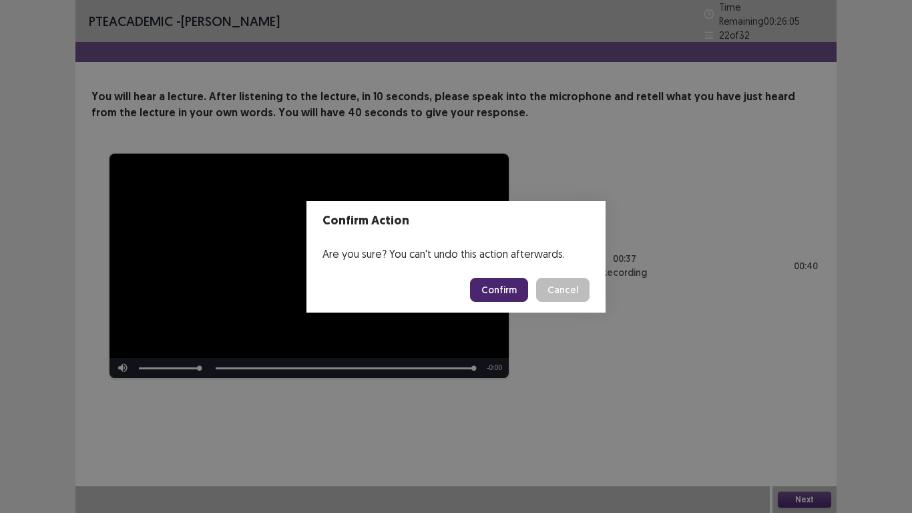
click at [494, 289] on button "Confirm" at bounding box center [499, 290] width 58 height 24
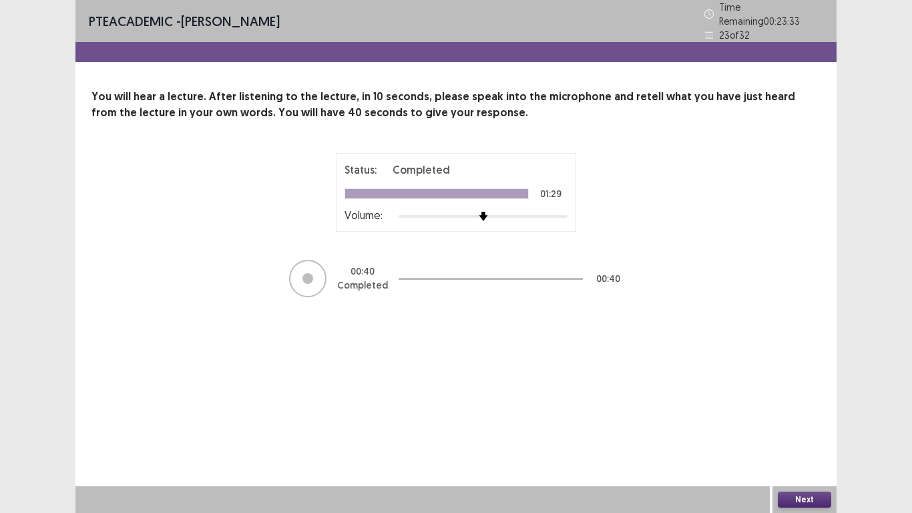
click at [814, 422] on button "Next" at bounding box center [804, 500] width 53 height 16
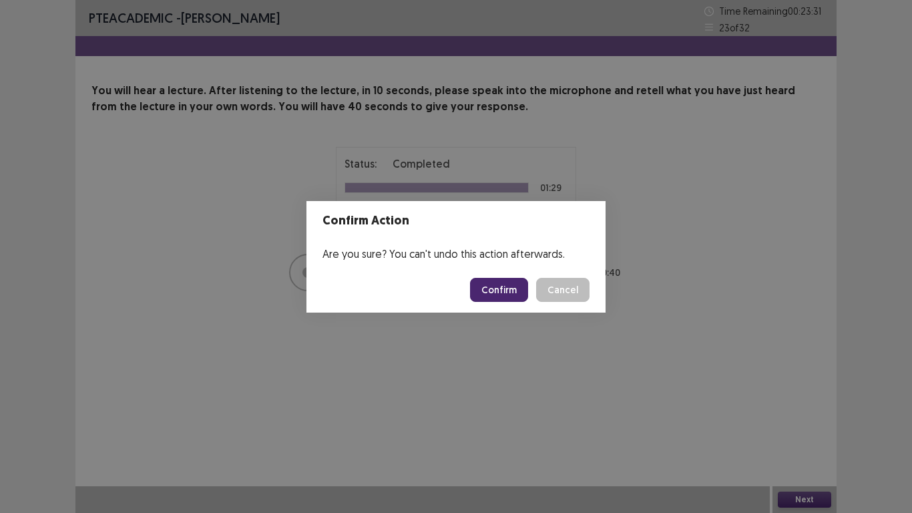
click at [505, 297] on button "Confirm" at bounding box center [499, 290] width 58 height 24
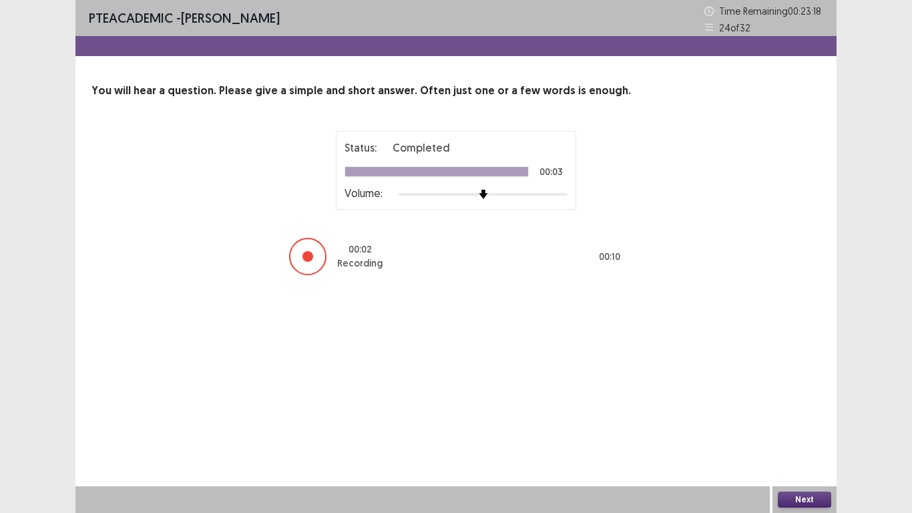
click at [783, 422] on div "Next" at bounding box center [805, 499] width 64 height 27
click at [797, 422] on button "Next" at bounding box center [804, 500] width 53 height 16
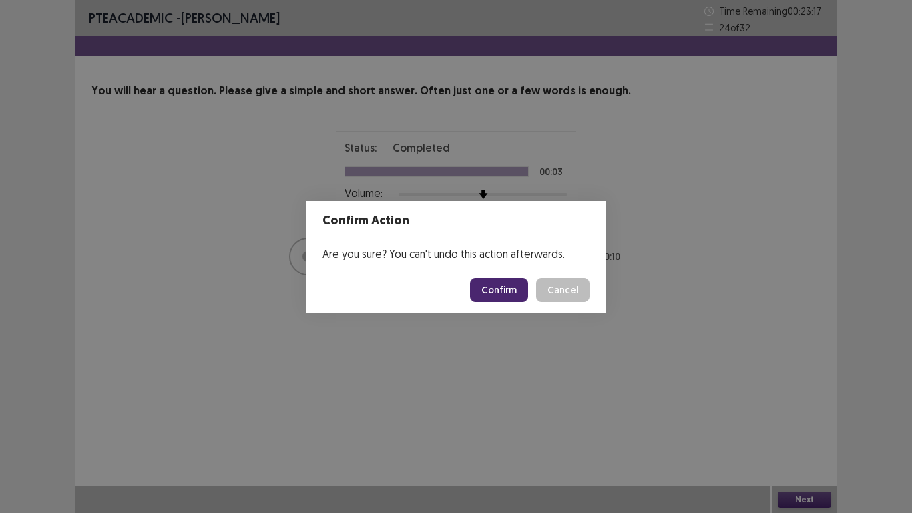
click at [505, 295] on button "Confirm" at bounding box center [499, 290] width 58 height 24
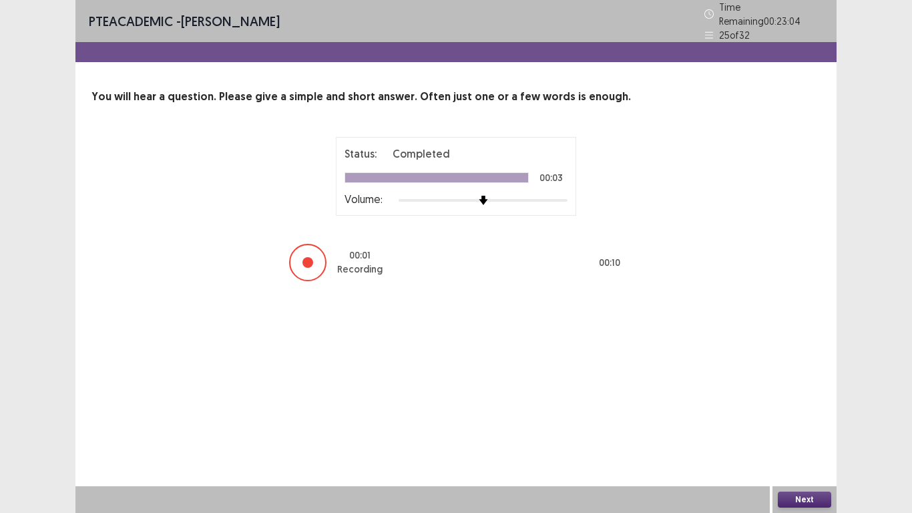
click at [791, 422] on button "Next" at bounding box center [804, 500] width 53 height 16
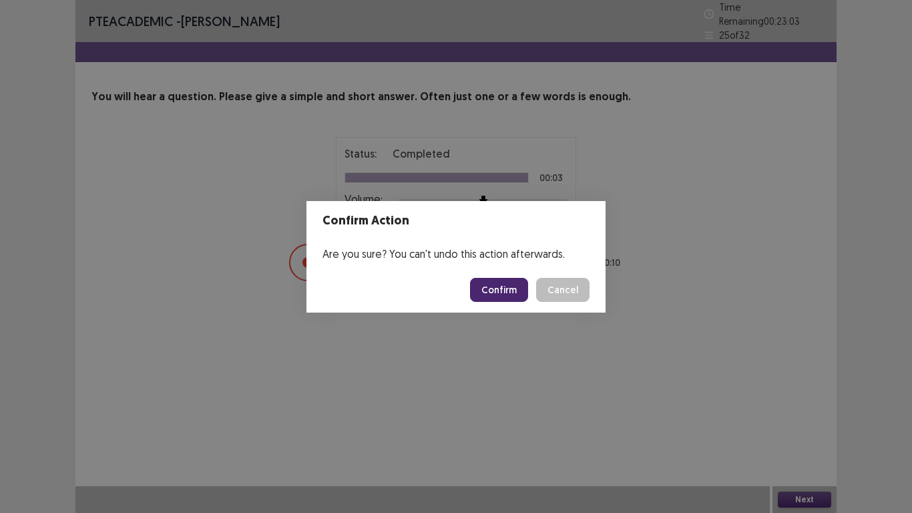
click at [486, 291] on button "Confirm" at bounding box center [499, 290] width 58 height 24
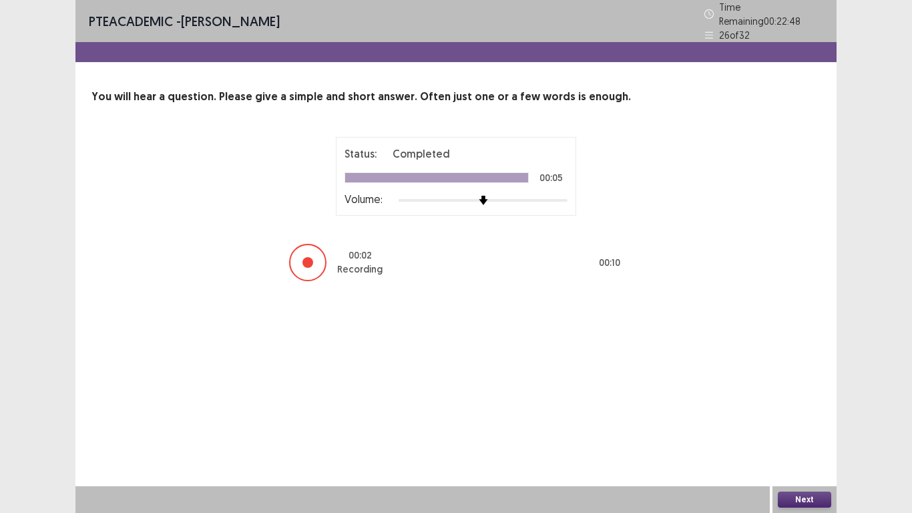
click at [803, 422] on button "Next" at bounding box center [804, 500] width 53 height 16
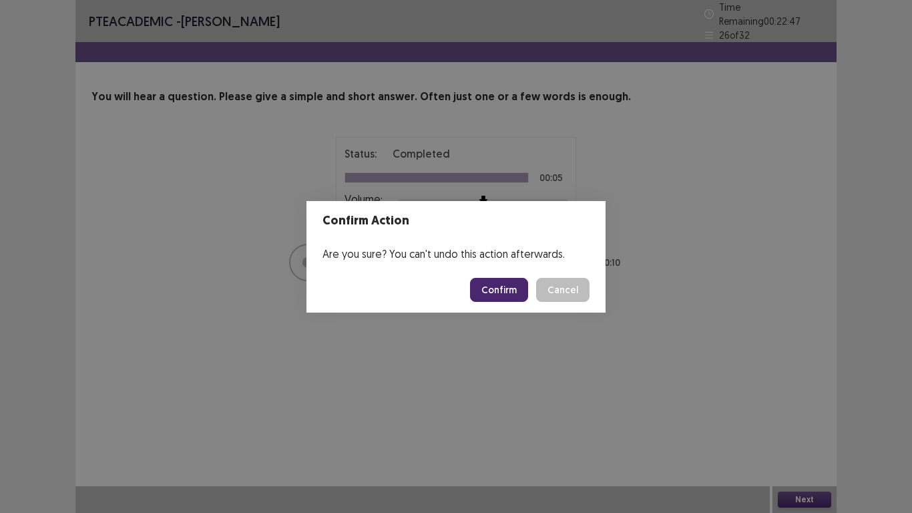
click at [517, 284] on button "Confirm" at bounding box center [499, 290] width 58 height 24
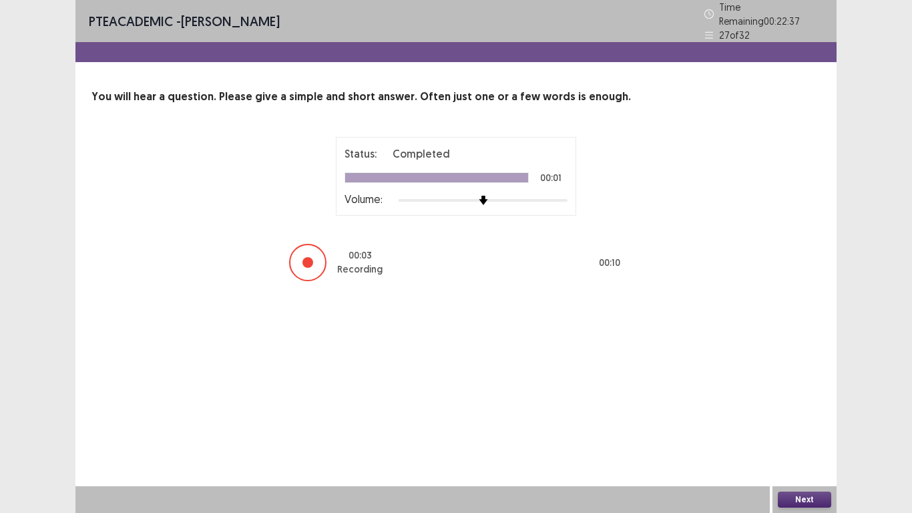
click at [792, 422] on button "Next" at bounding box center [804, 500] width 53 height 16
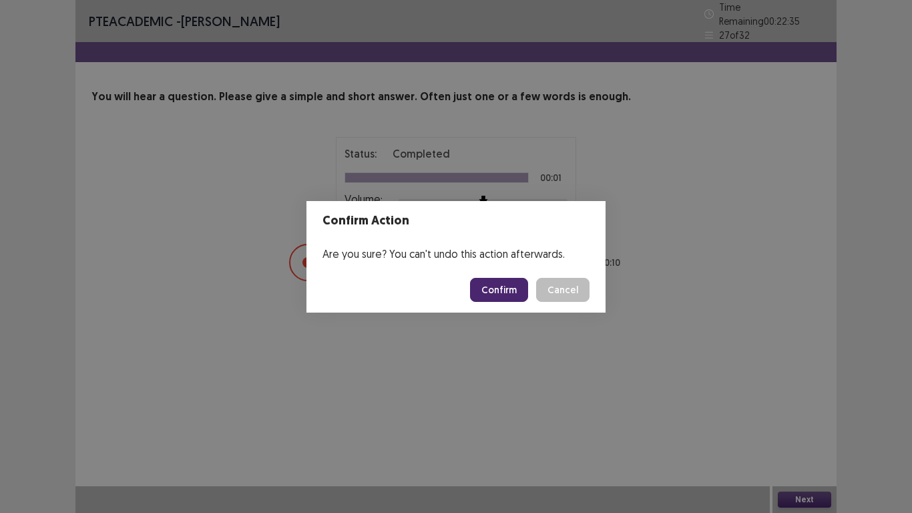
click at [519, 293] on button "Confirm" at bounding box center [499, 290] width 58 height 24
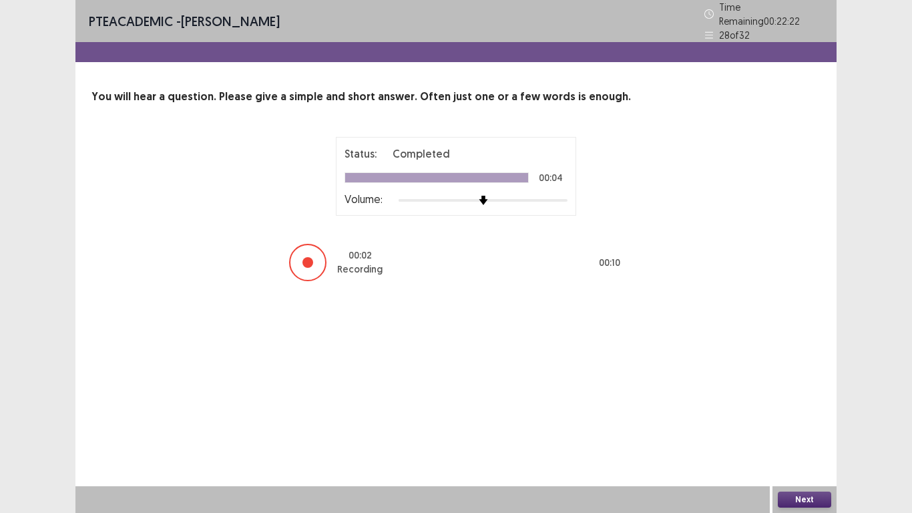
click at [817, 422] on button "Next" at bounding box center [804, 500] width 53 height 16
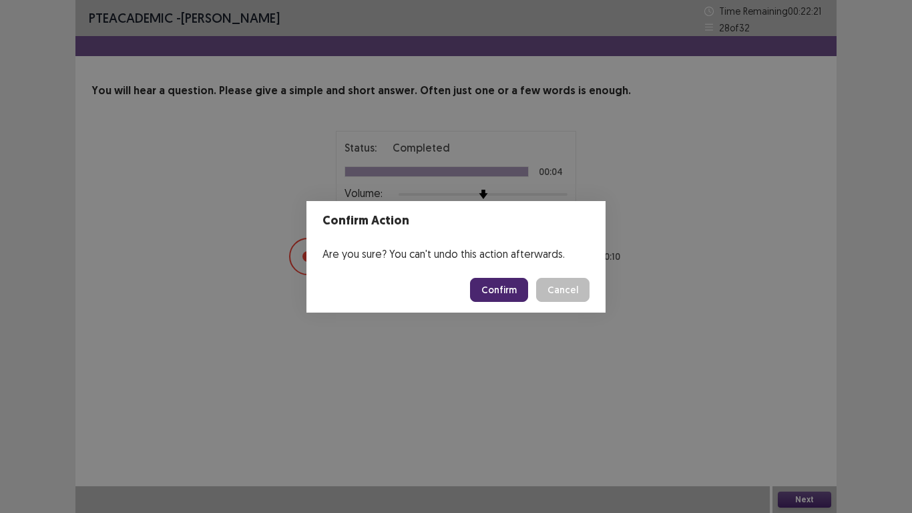
click at [514, 286] on button "Confirm" at bounding box center [499, 290] width 58 height 24
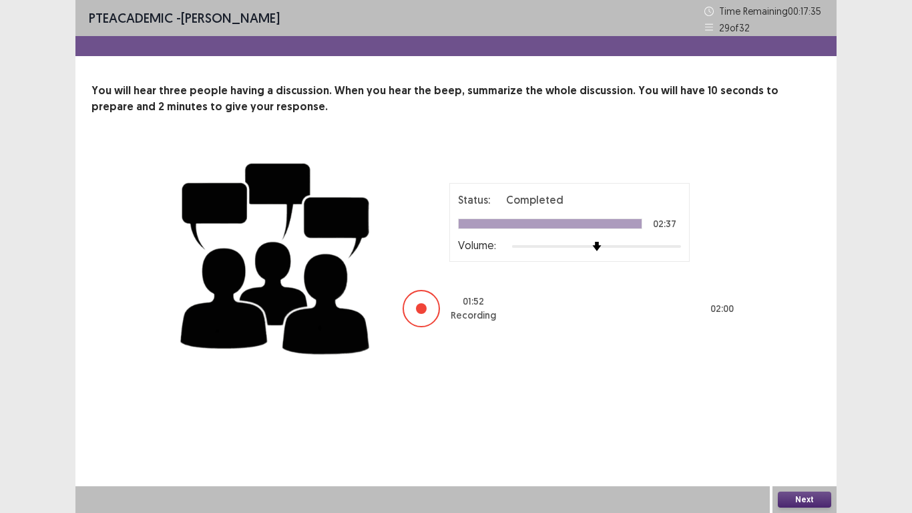
click at [802, 422] on button "Next" at bounding box center [804, 500] width 53 height 16
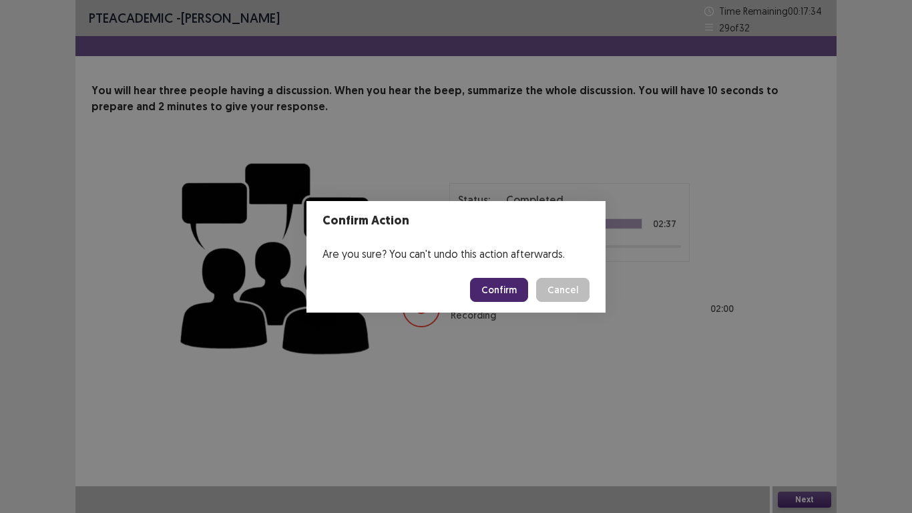
click at [519, 285] on button "Confirm" at bounding box center [499, 290] width 58 height 24
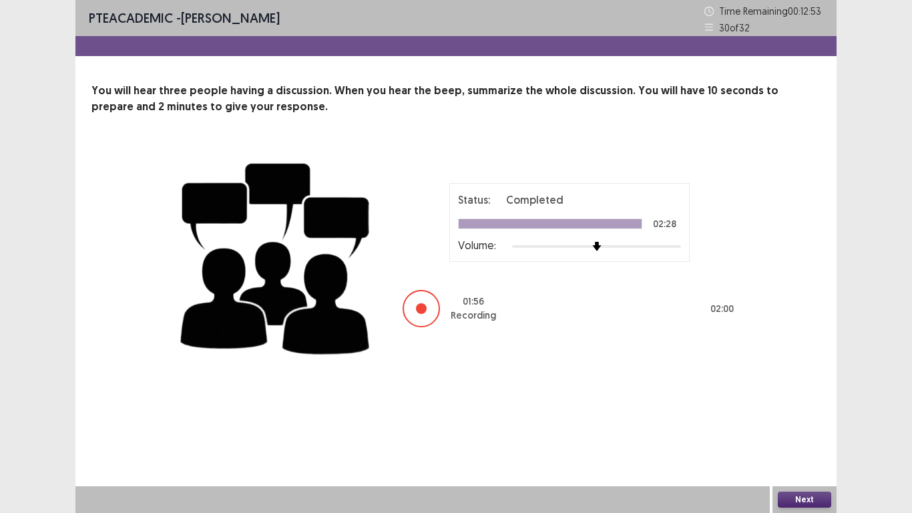
click at [789, 422] on div "Next" at bounding box center [805, 499] width 64 height 27
drag, startPoint x: 820, startPoint y: 512, endPoint x: 817, endPoint y: 500, distance: 13.0
click at [818, 422] on div "Next" at bounding box center [805, 499] width 64 height 27
click at [817, 422] on button "Next" at bounding box center [804, 500] width 53 height 16
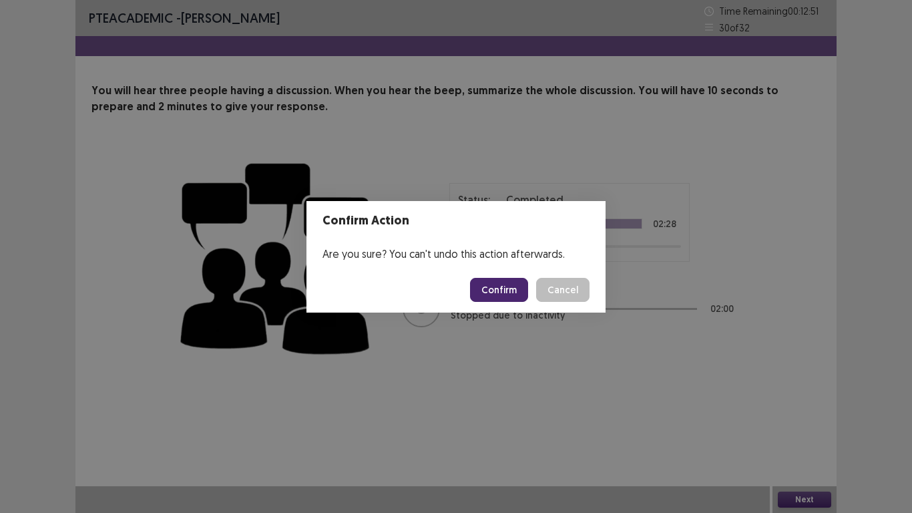
click at [489, 287] on button "Confirm" at bounding box center [499, 290] width 58 height 24
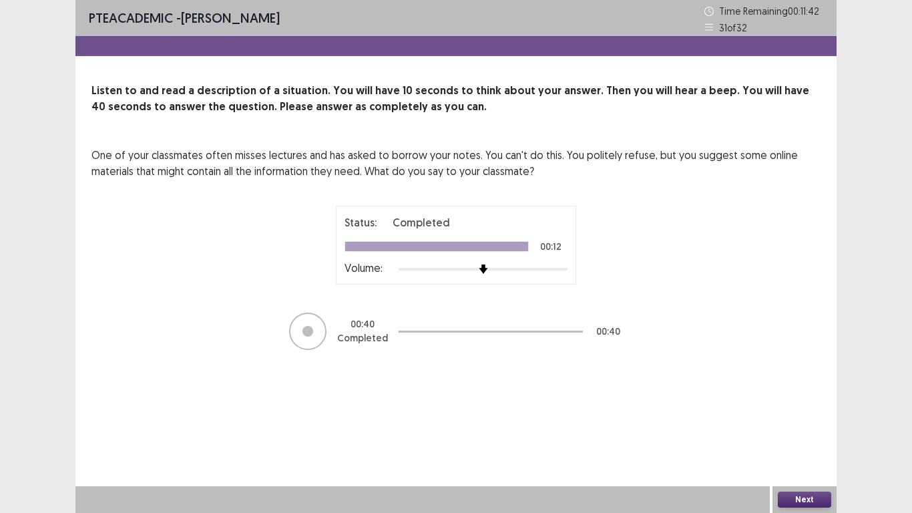
click at [791, 422] on div "Next" at bounding box center [805, 499] width 64 height 27
click at [789, 422] on button "Next" at bounding box center [804, 500] width 53 height 16
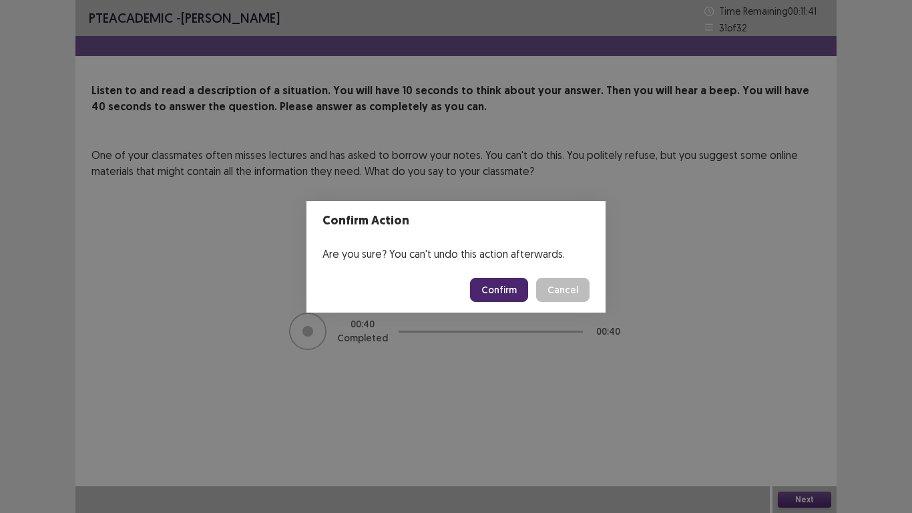
click at [502, 286] on button "Confirm" at bounding box center [499, 290] width 58 height 24
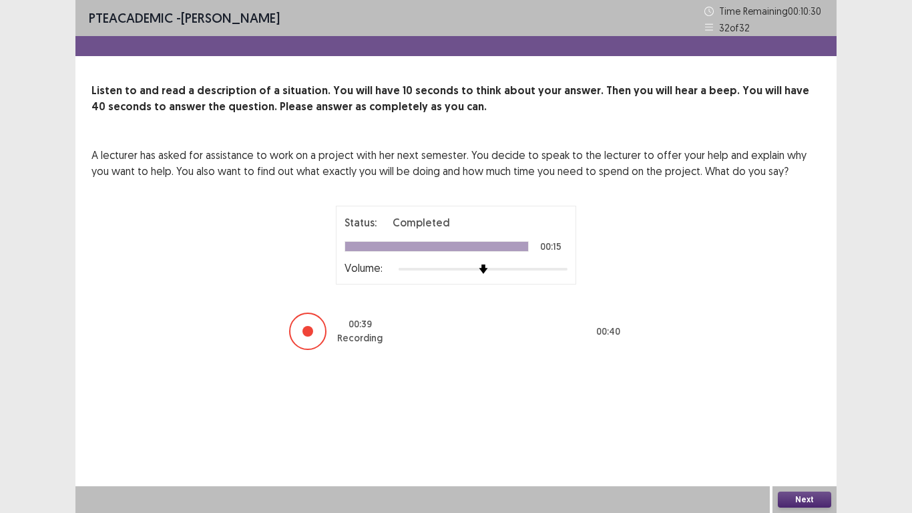
click at [798, 422] on button "Next" at bounding box center [804, 500] width 53 height 16
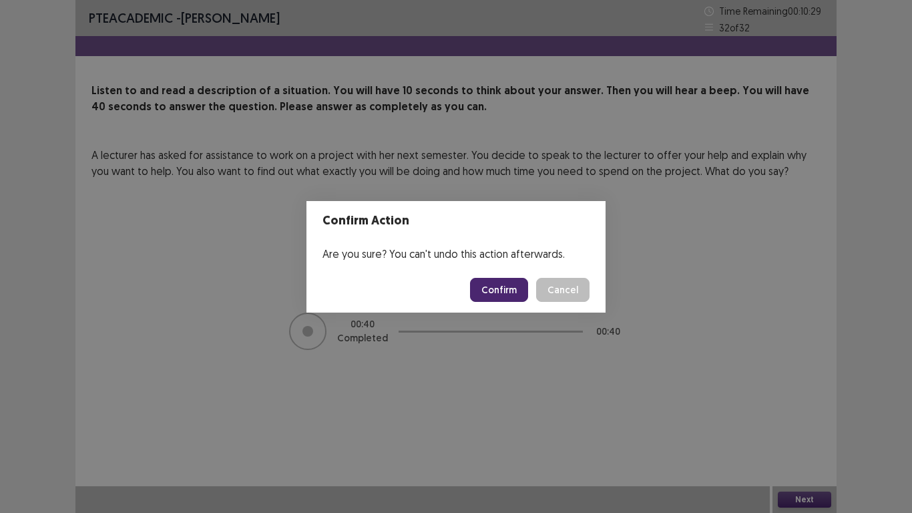
click at [514, 289] on button "Confirm" at bounding box center [499, 290] width 58 height 24
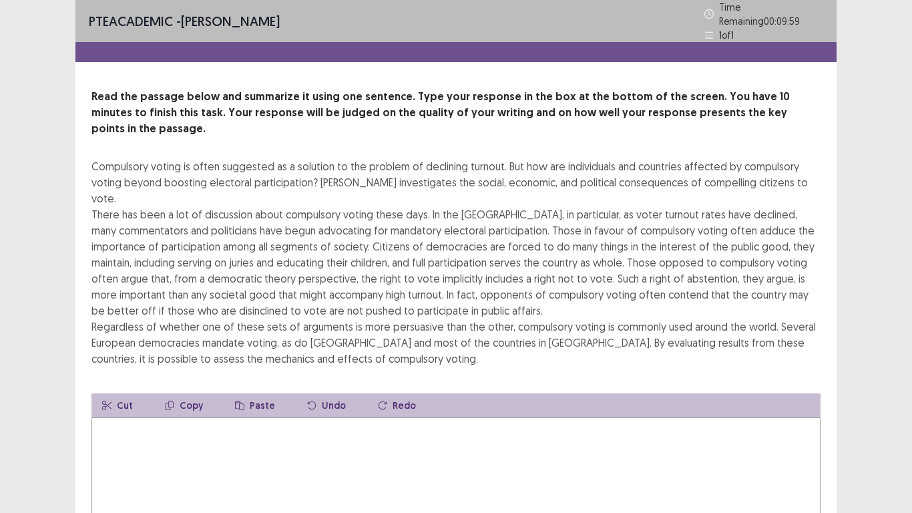
scroll to position [67, 0]
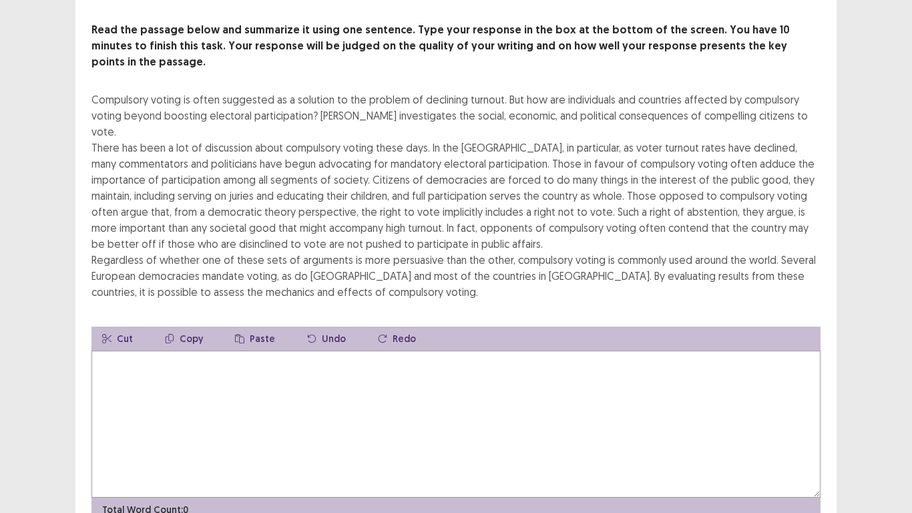
click at [169, 351] on textarea at bounding box center [456, 424] width 729 height 147
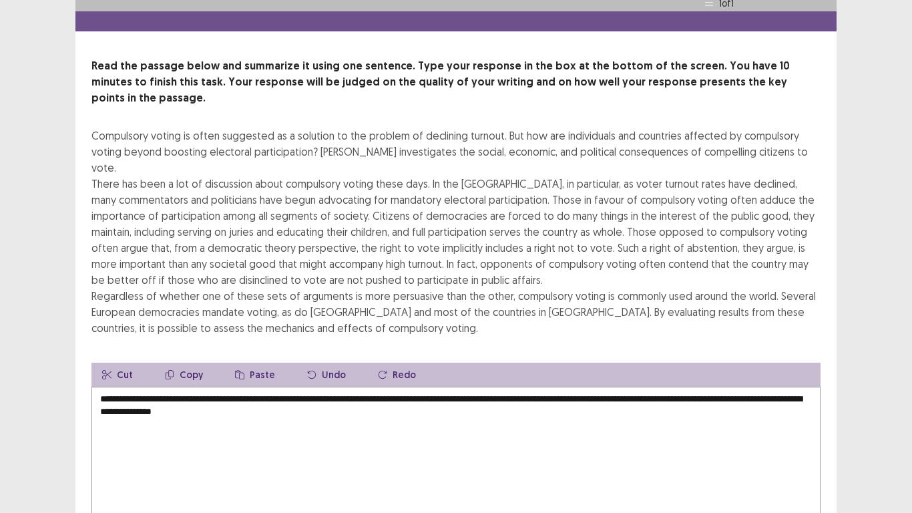
scroll to position [0, 0]
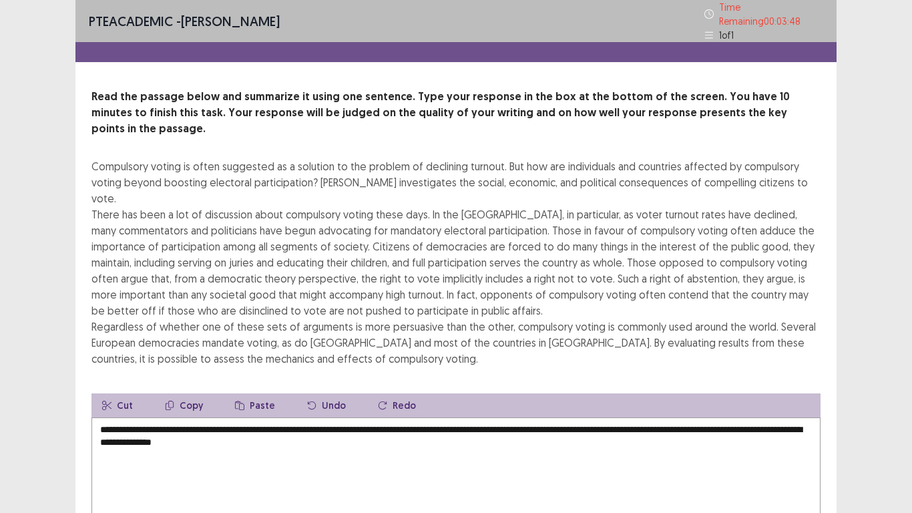
click at [349, 417] on textarea "**********" at bounding box center [456, 490] width 729 height 147
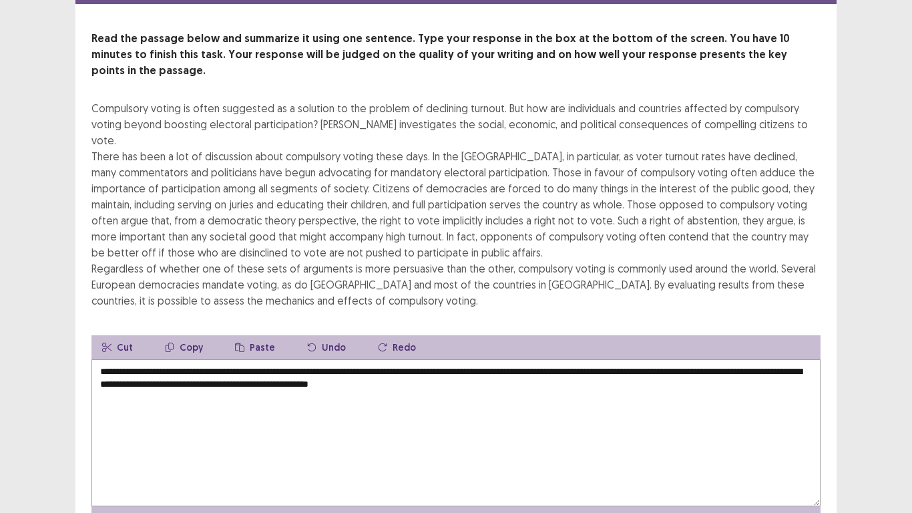
scroll to position [67, 0]
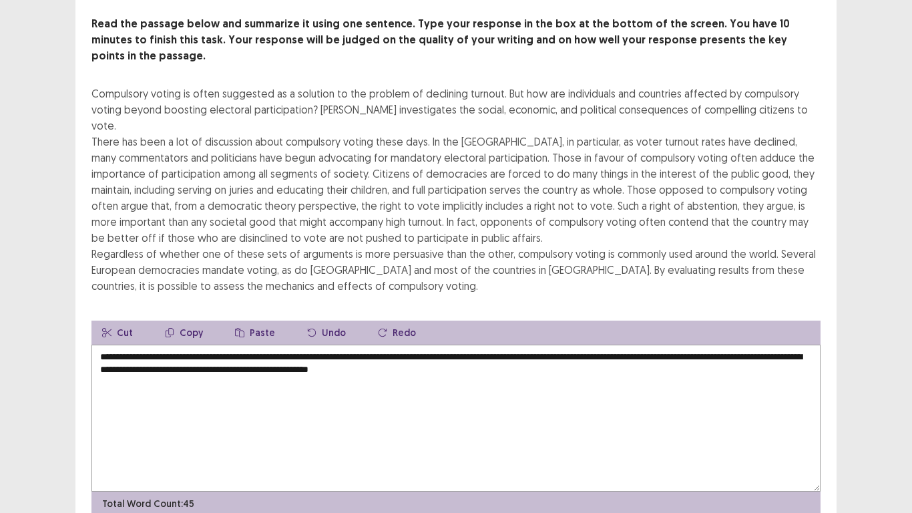
click at [299, 345] on textarea "**********" at bounding box center [456, 418] width 729 height 147
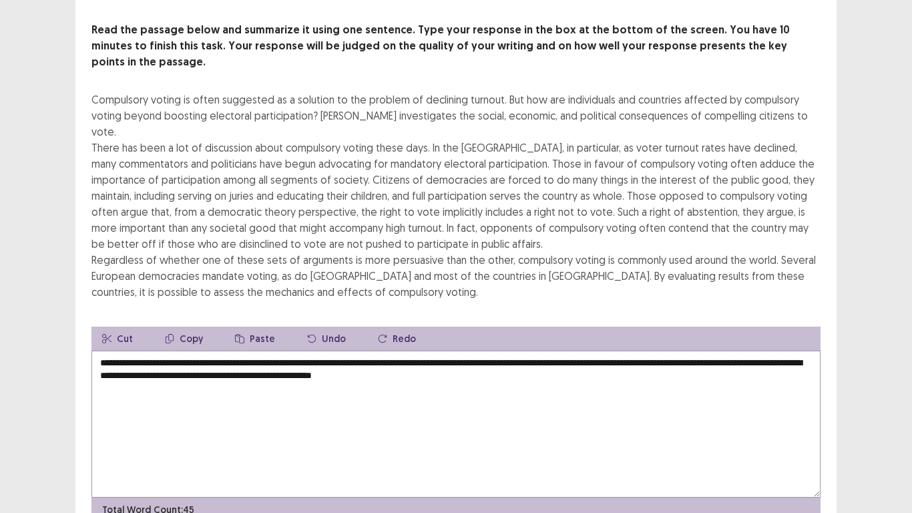
click at [544, 351] on textarea "**********" at bounding box center [456, 424] width 729 height 147
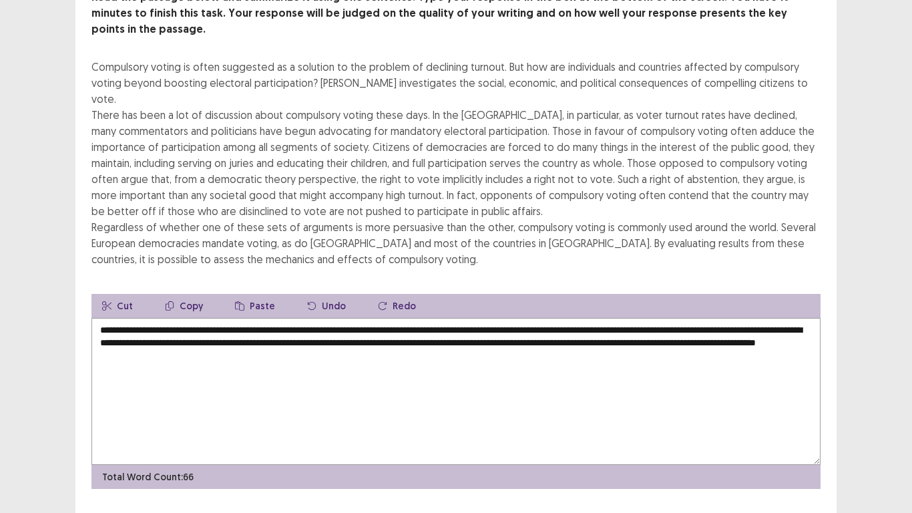
scroll to position [96, 0]
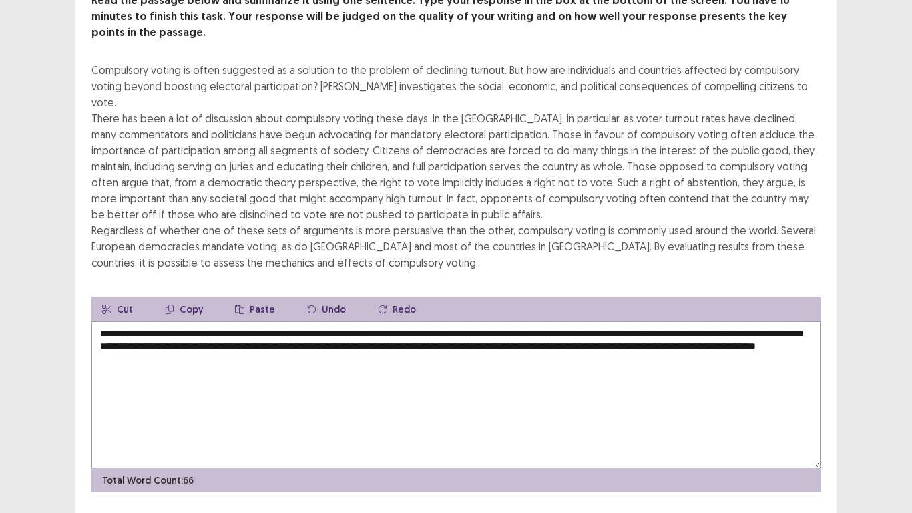
type textarea "**********"
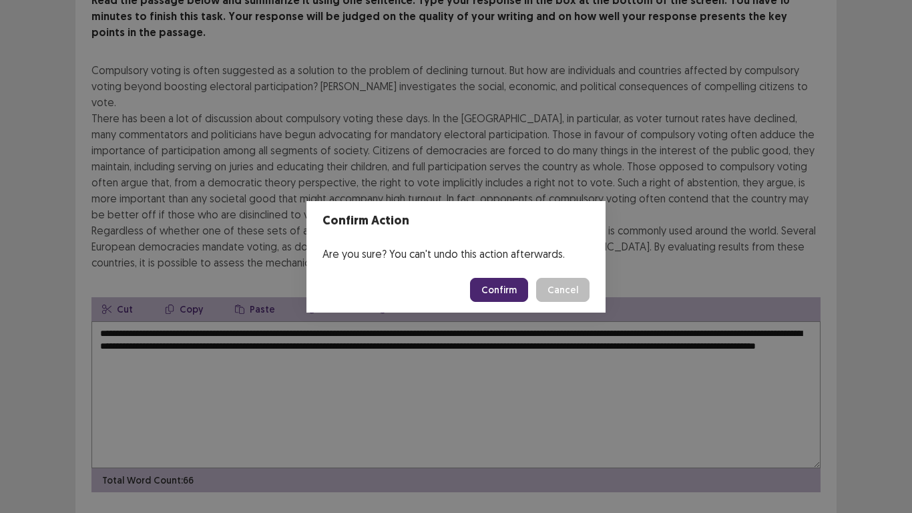
click at [490, 288] on button "Confirm" at bounding box center [499, 290] width 58 height 24
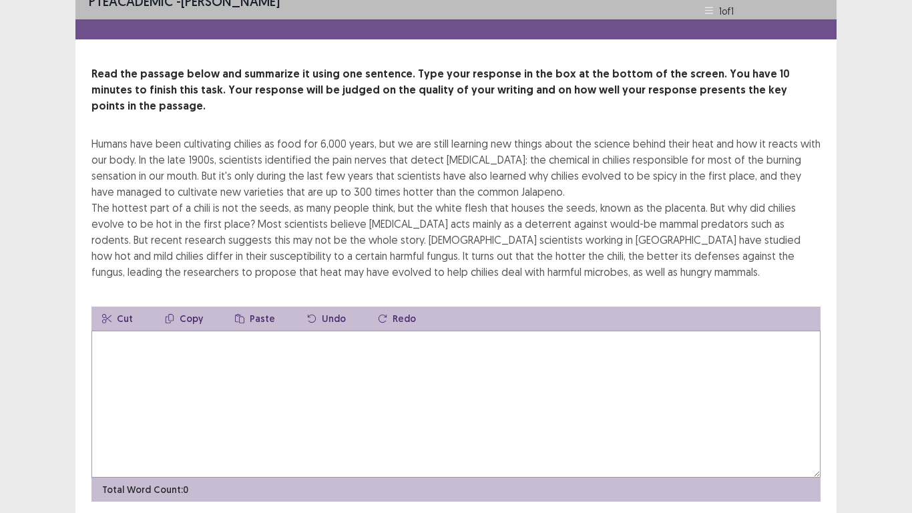
scroll to position [0, 0]
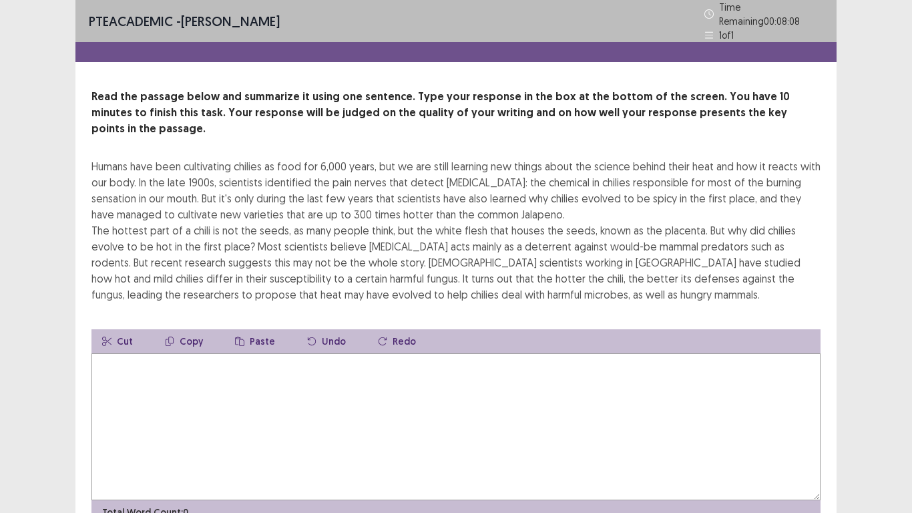
click at [382, 403] on textarea at bounding box center [456, 426] width 729 height 147
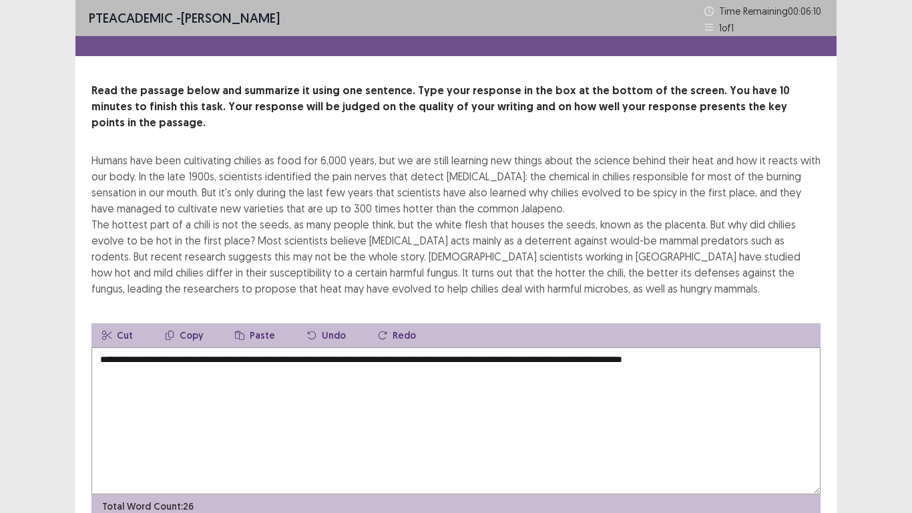
click at [695, 347] on textarea "**********" at bounding box center [456, 420] width 729 height 147
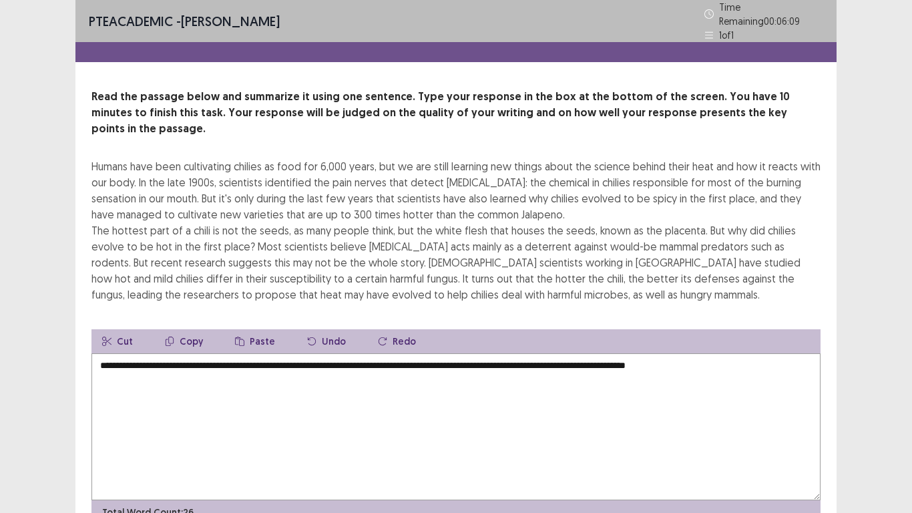
click at [747, 353] on textarea "**********" at bounding box center [456, 426] width 729 height 147
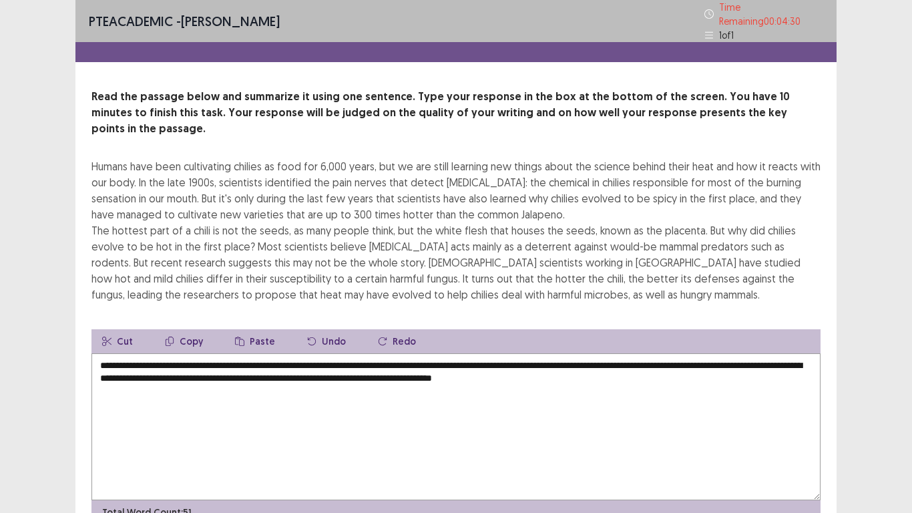
click at [628, 353] on textarea "**********" at bounding box center [456, 426] width 729 height 147
click at [744, 353] on textarea "**********" at bounding box center [456, 426] width 729 height 147
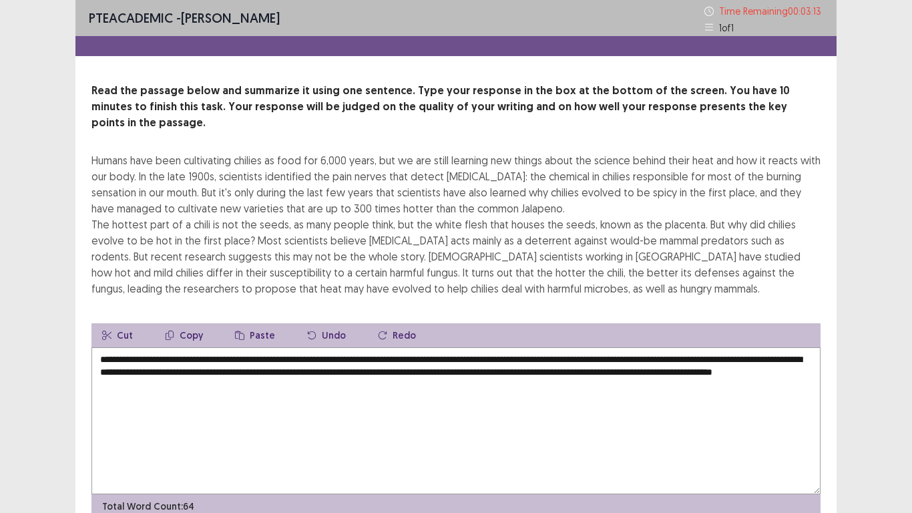
click at [377, 353] on textarea "**********" at bounding box center [456, 420] width 729 height 147
click at [422, 355] on textarea "**********" at bounding box center [456, 420] width 729 height 147
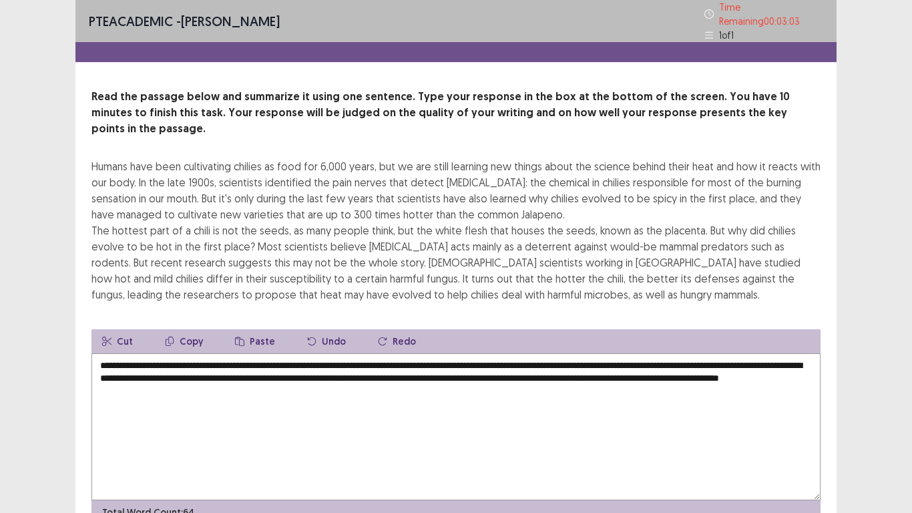
click at [286, 374] on textarea "**********" at bounding box center [456, 426] width 729 height 147
click at [287, 375] on textarea "**********" at bounding box center [456, 426] width 729 height 147
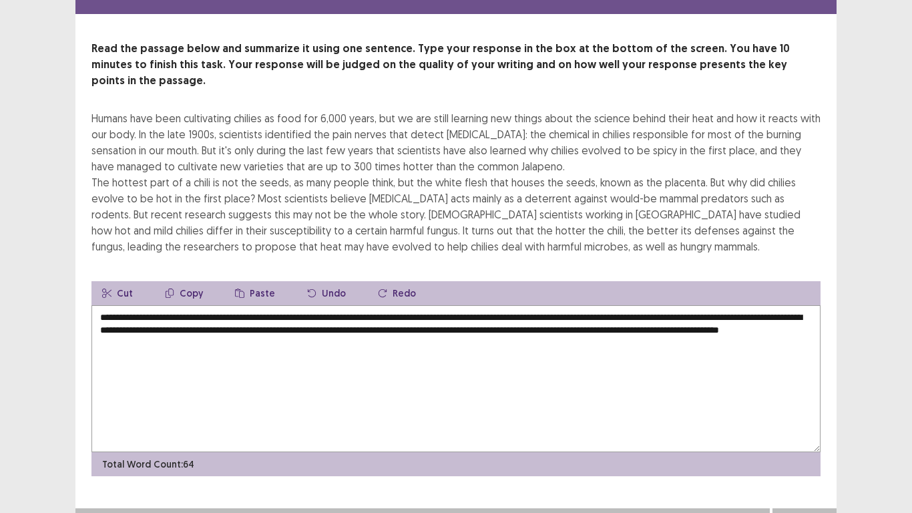
type textarea "**********"
click at [799, 422] on button "Next" at bounding box center [804, 522] width 53 height 16
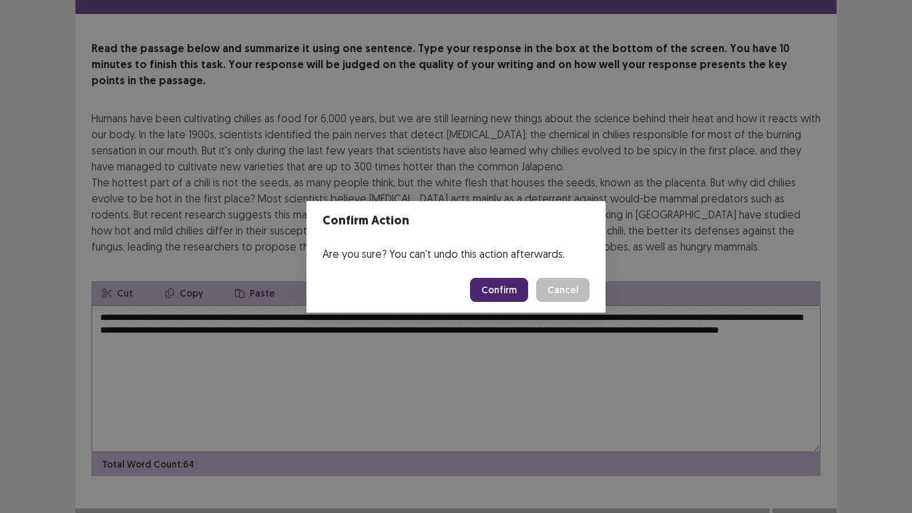
click at [486, 289] on button "Confirm" at bounding box center [499, 290] width 58 height 24
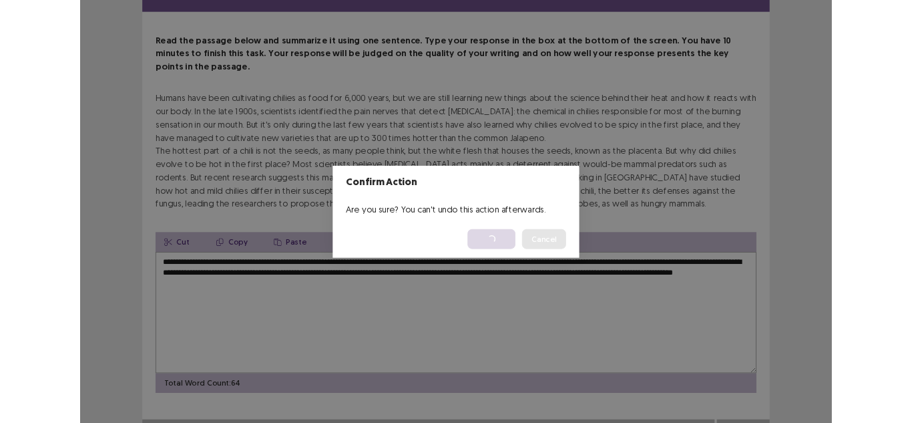
scroll to position [0, 0]
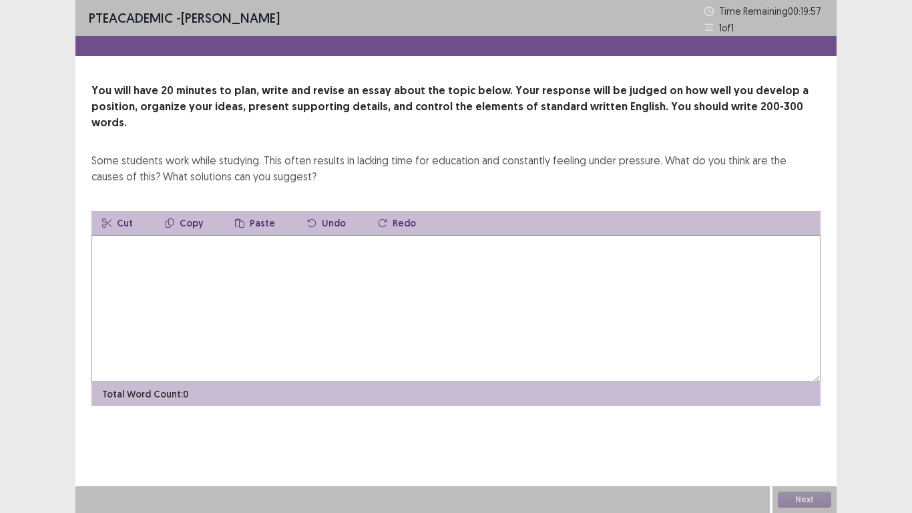
click at [266, 251] on textarea at bounding box center [456, 308] width 729 height 147
click at [238, 236] on textarea at bounding box center [456, 308] width 729 height 147
type textarea "*"
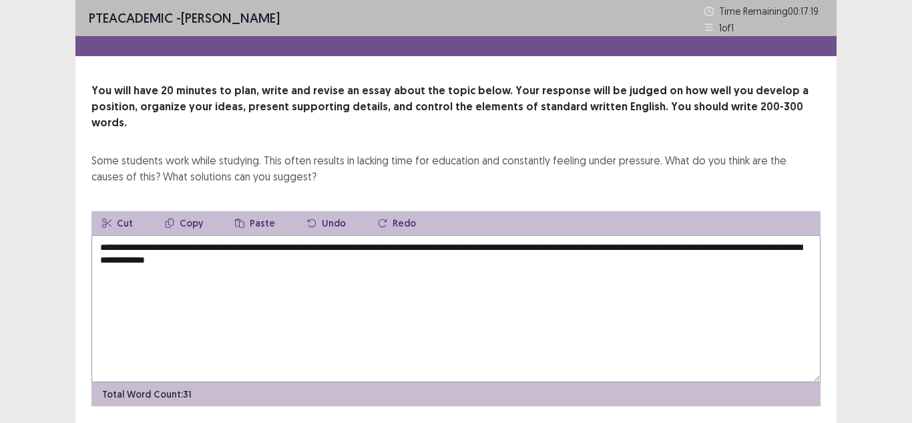
type textarea "**********"
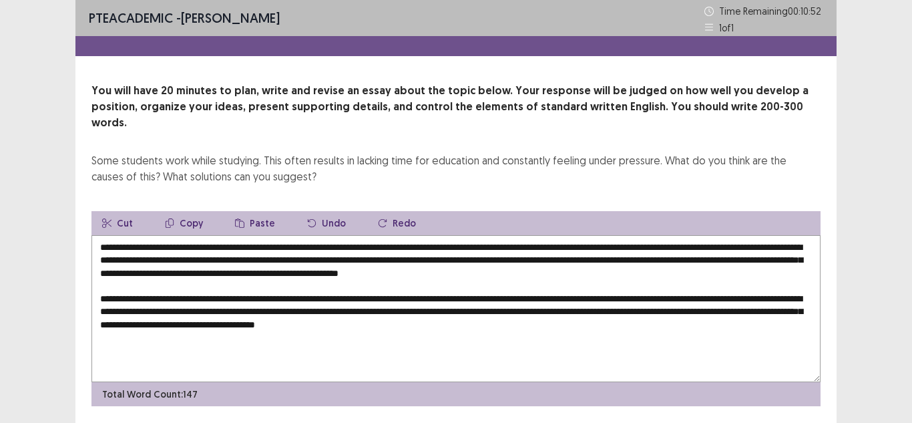
click at [332, 309] on textarea "**********" at bounding box center [456, 308] width 729 height 147
click at [622, 307] on textarea "**********" at bounding box center [456, 308] width 729 height 147
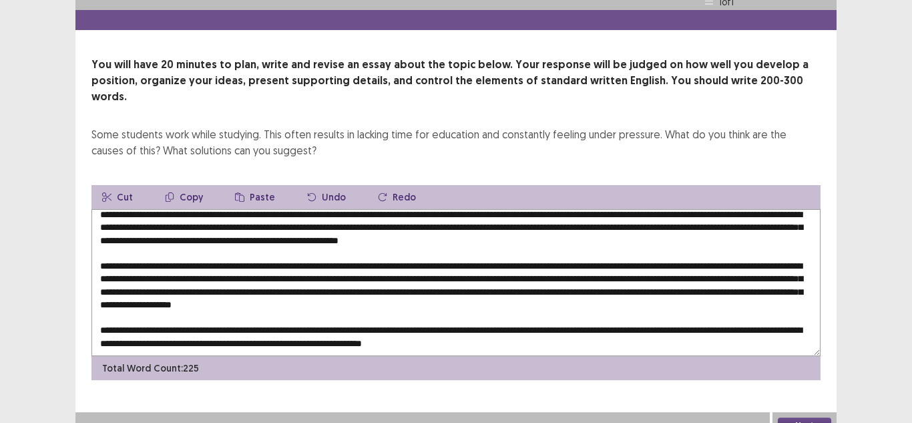
scroll to position [7, 0]
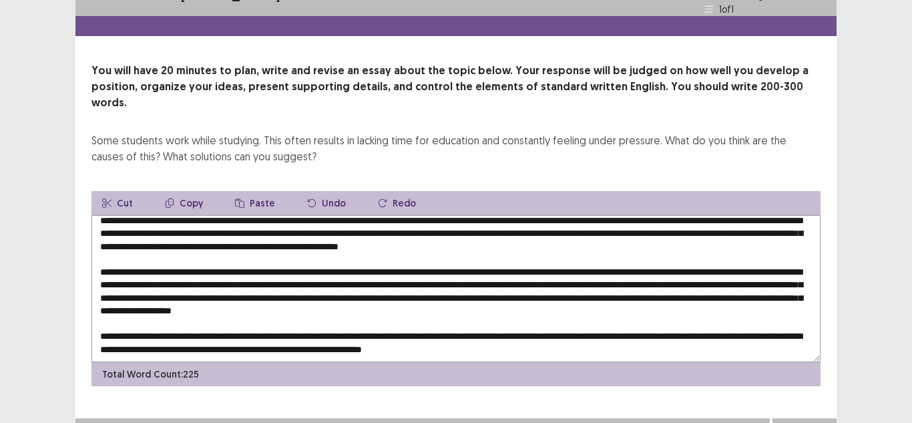
drag, startPoint x: 550, startPoint y: 331, endPoint x: 474, endPoint y: 331, distance: 76.1
click at [474, 331] on textarea at bounding box center [456, 288] width 729 height 147
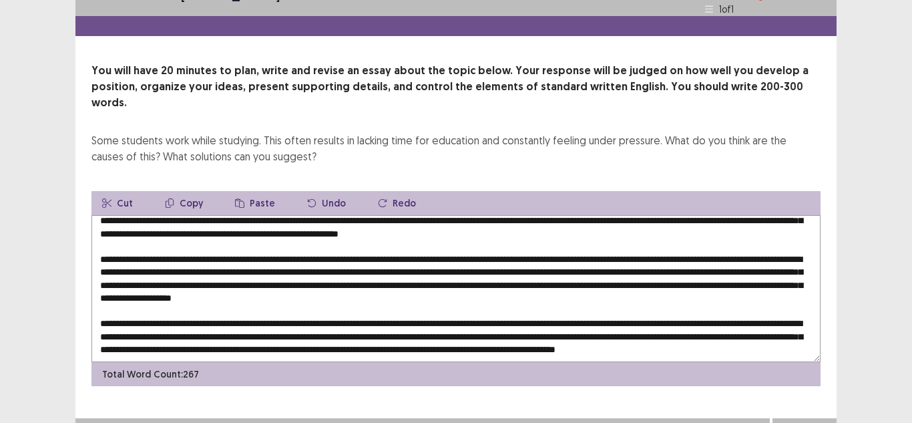
scroll to position [32, 0]
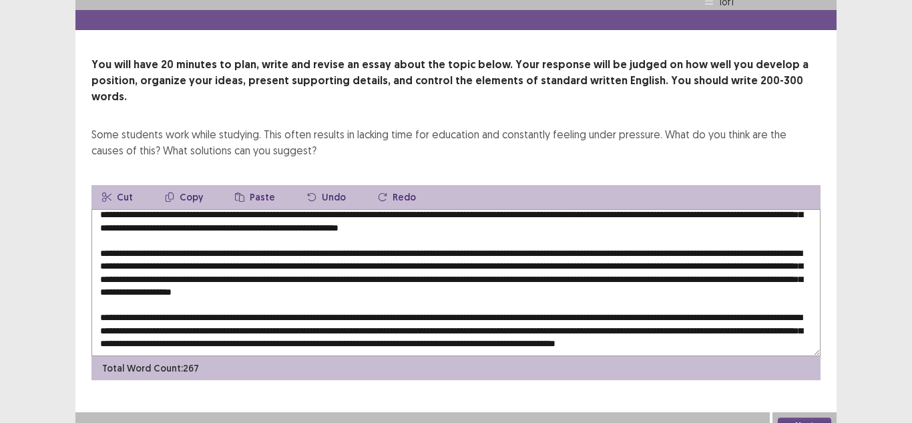
click at [140, 329] on textarea at bounding box center [456, 282] width 729 height 147
click at [262, 328] on textarea at bounding box center [456, 282] width 729 height 147
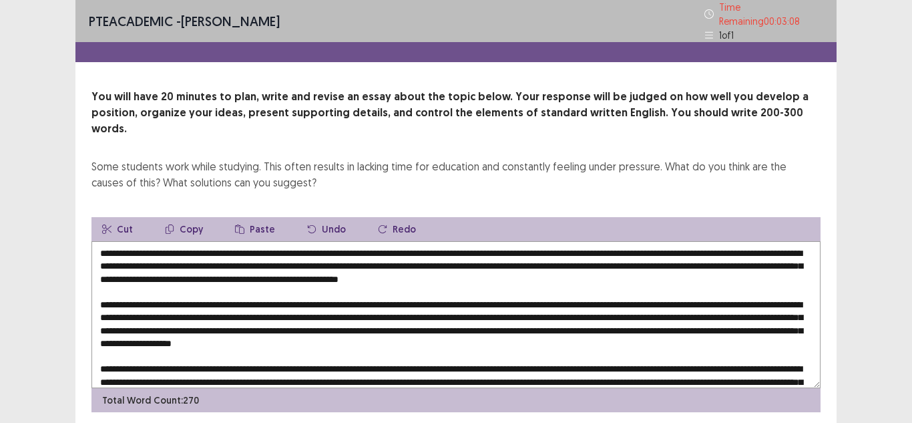
scroll to position [45, 0]
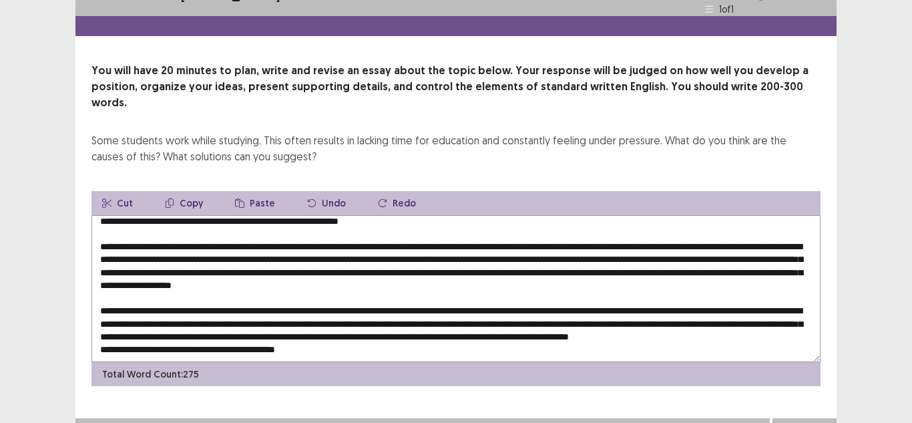
click at [327, 321] on textarea at bounding box center [456, 288] width 729 height 147
click at [327, 322] on textarea at bounding box center [456, 288] width 729 height 147
drag, startPoint x: 327, startPoint y: 322, endPoint x: 79, endPoint y: 334, distance: 248.1
click at [79, 334] on div "You will have 20 minutes to plan, write and revise an essay about the topic bel…" at bounding box center [455, 224] width 761 height 323
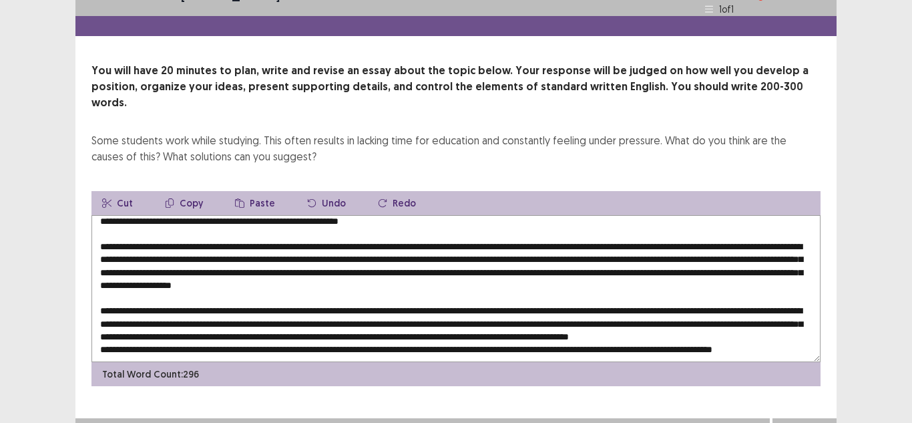
scroll to position [52, 0]
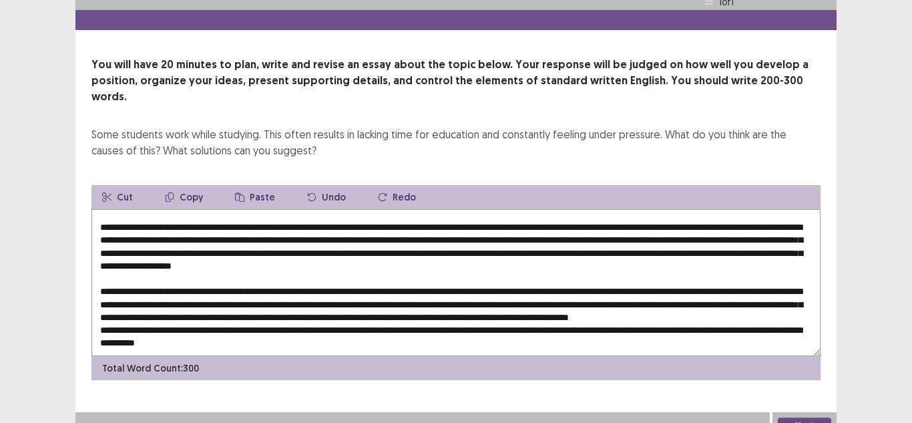
type textarea "**********"
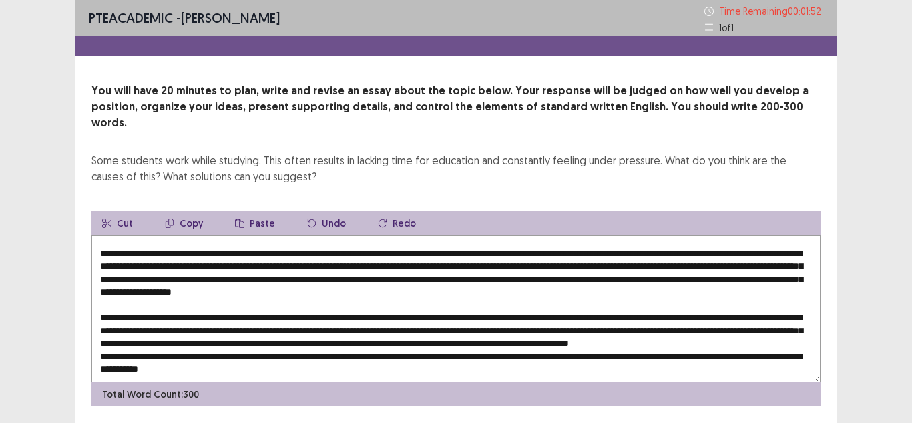
scroll to position [58, 0]
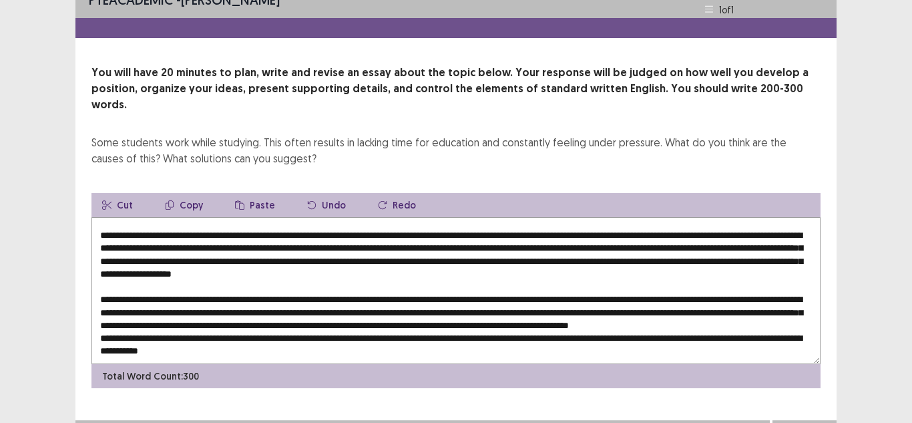
scroll to position [26, 0]
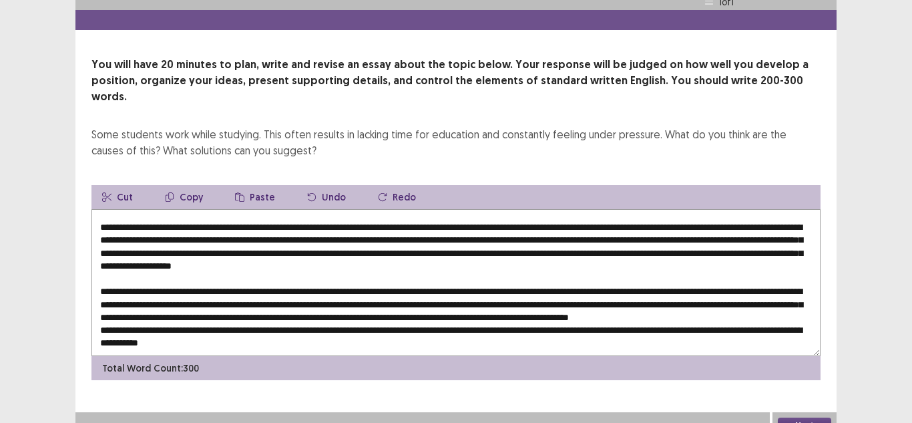
click at [98, 313] on textarea at bounding box center [456, 282] width 729 height 147
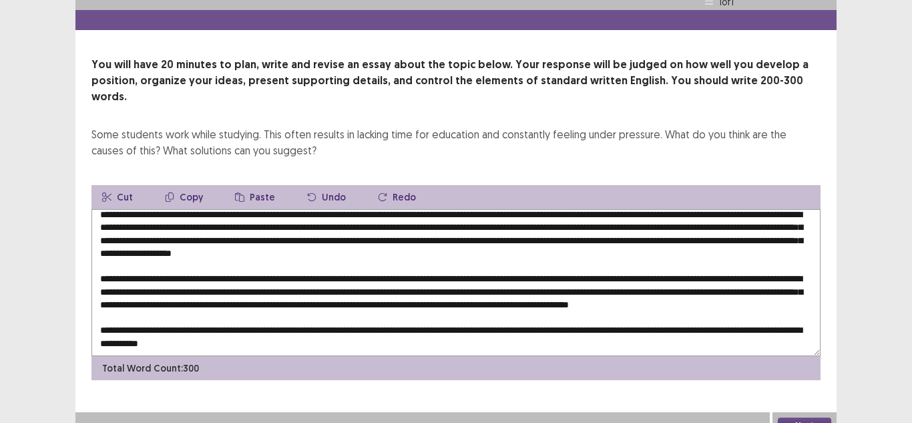
scroll to position [71, 0]
type textarea "**********"
click at [793, 417] on button "Next" at bounding box center [804, 425] width 53 height 16
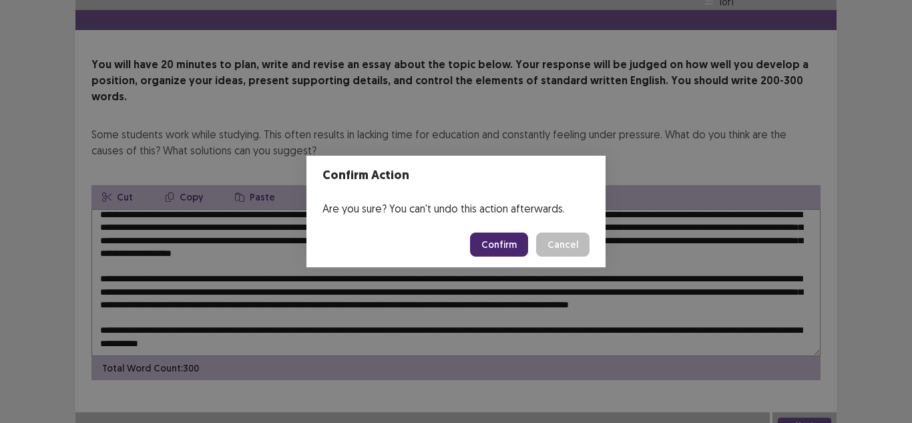
click at [484, 254] on button "Confirm" at bounding box center [499, 244] width 58 height 24
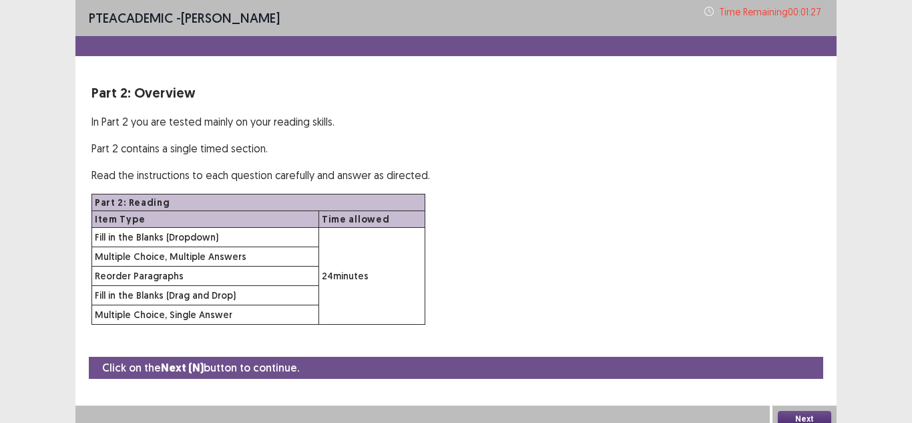
scroll to position [9, 0]
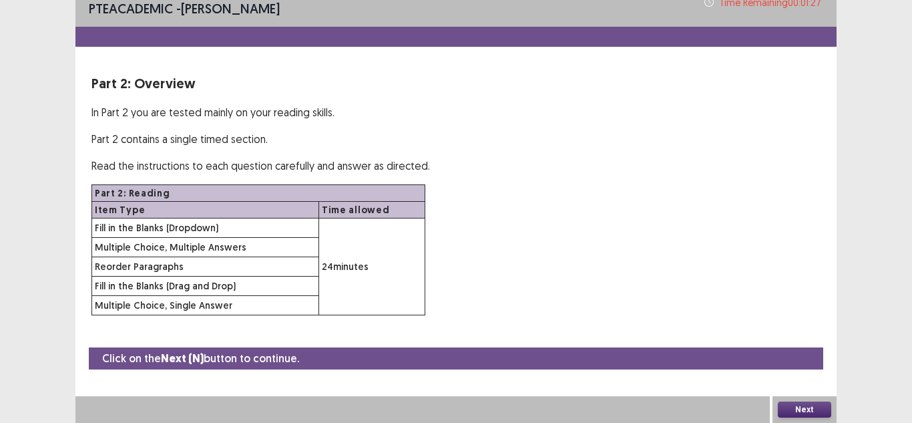
click at [808, 411] on button "Next" at bounding box center [804, 409] width 53 height 16
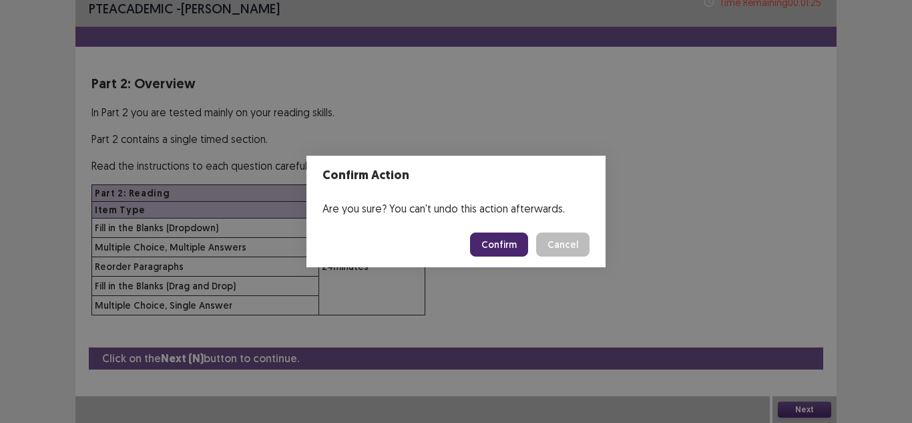
click at [493, 248] on button "Confirm" at bounding box center [499, 244] width 58 height 24
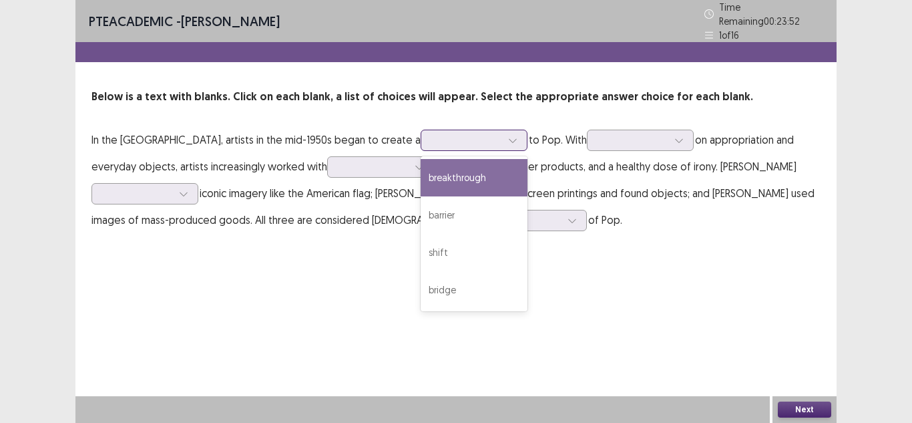
click at [503, 137] on div at bounding box center [513, 140] width 20 height 20
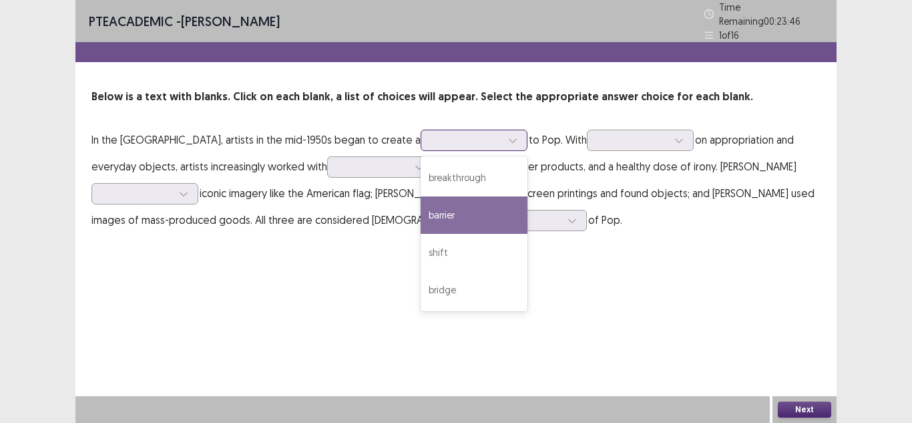
click at [421, 291] on div "bridge" at bounding box center [474, 289] width 107 height 37
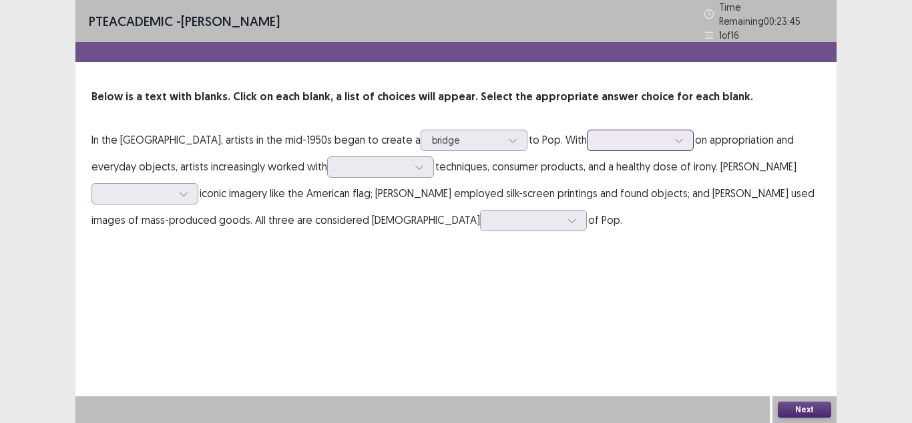
click at [598, 134] on div at bounding box center [632, 140] width 69 height 13
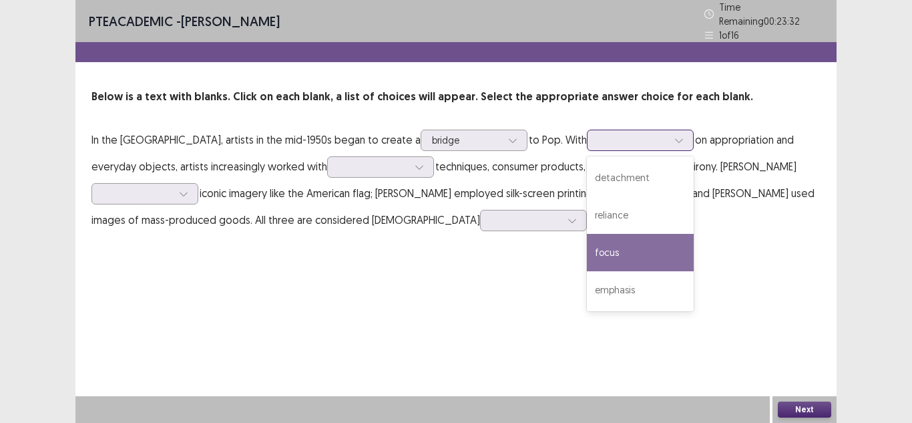
click at [587, 238] on div "focus" at bounding box center [640, 252] width 107 height 37
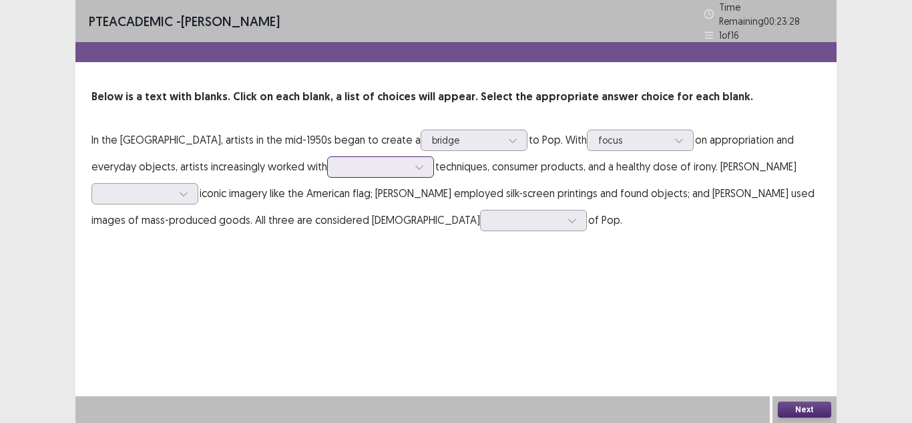
click at [339, 164] on div at bounding box center [373, 166] width 69 height 13
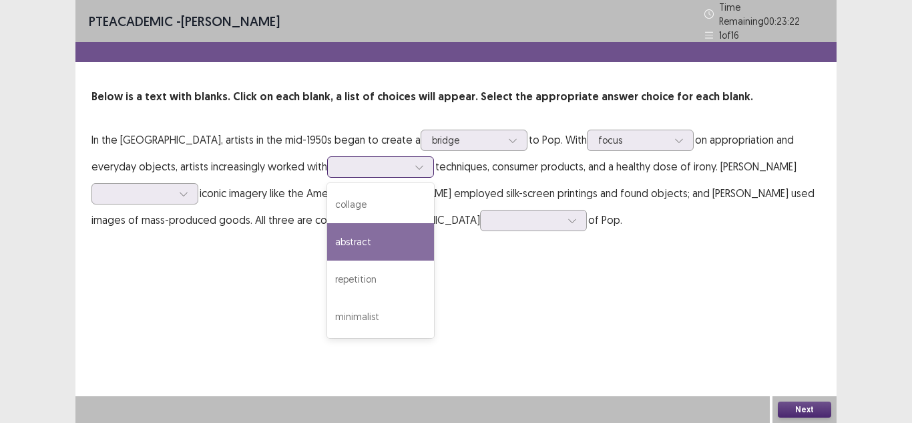
click at [327, 244] on div "abstract" at bounding box center [380, 241] width 107 height 37
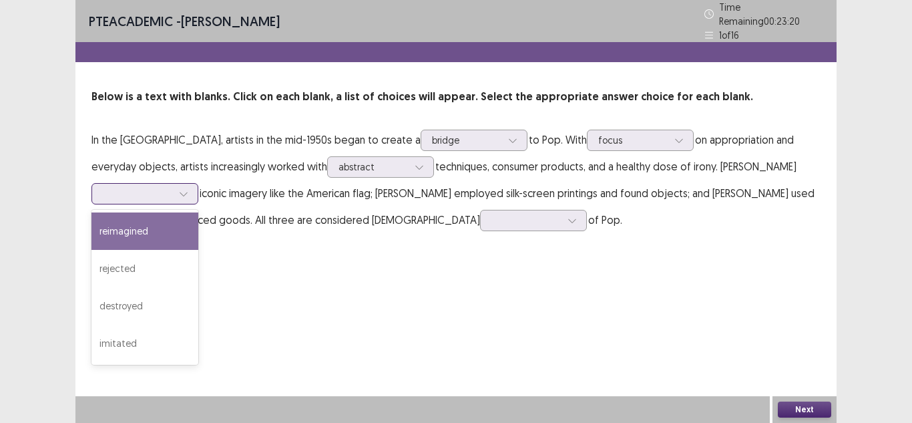
click at [172, 187] on div at bounding box center [137, 193] width 69 height 13
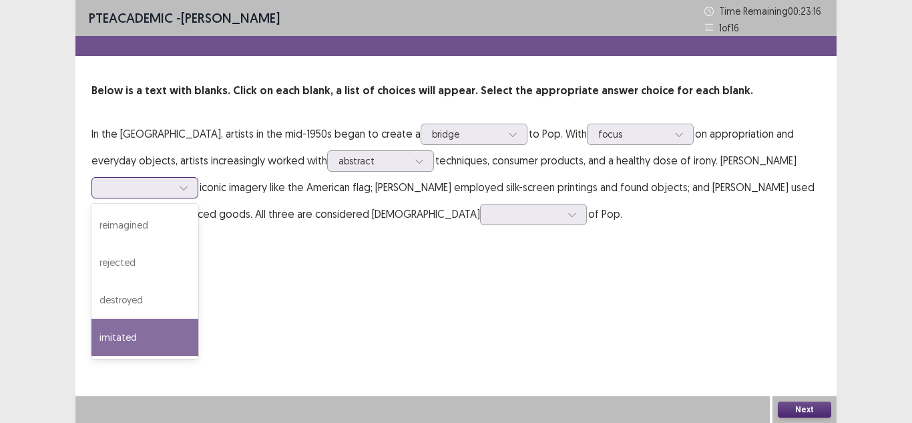
click at [198, 319] on div "imitated" at bounding box center [145, 337] width 107 height 37
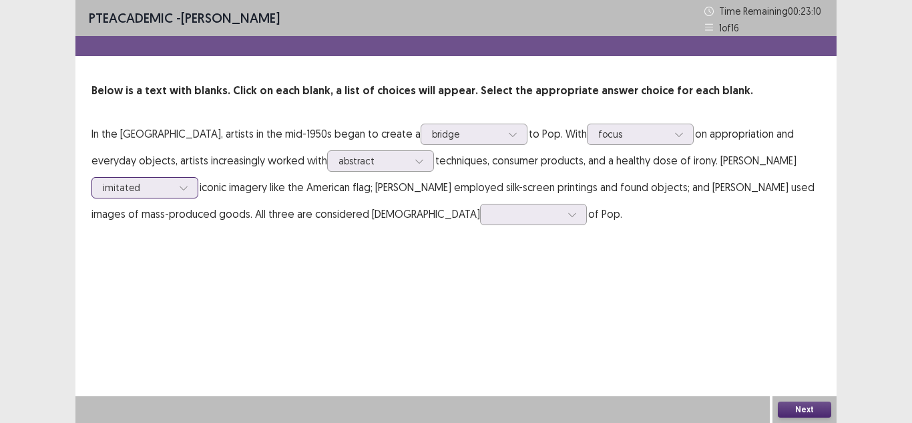
click at [172, 181] on div at bounding box center [137, 187] width 69 height 13
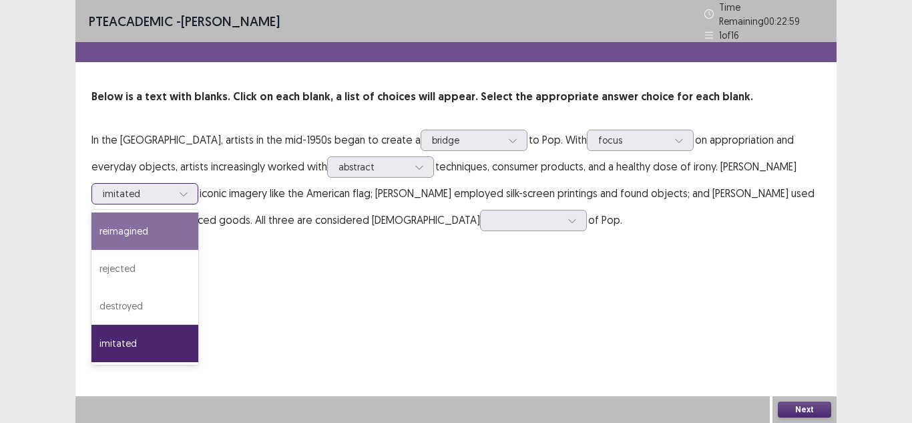
click at [198, 212] on div "reimagined" at bounding box center [145, 230] width 107 height 37
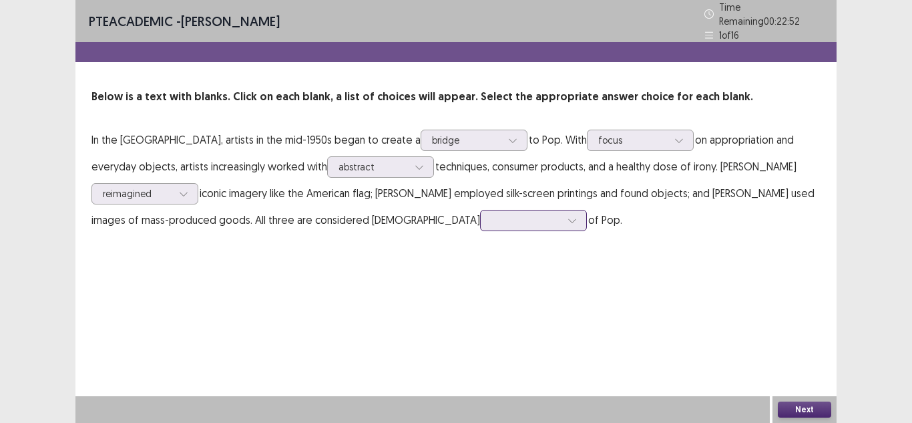
click at [492, 216] on div at bounding box center [526, 220] width 69 height 13
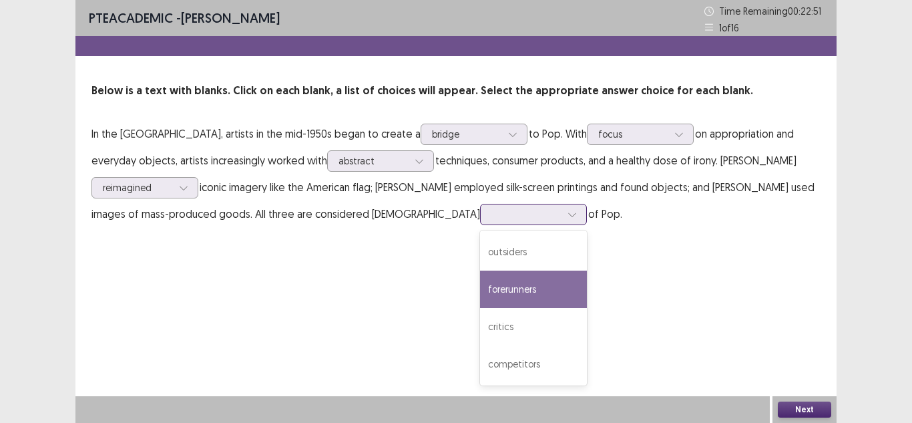
click at [480, 287] on div "forerunners" at bounding box center [533, 289] width 107 height 37
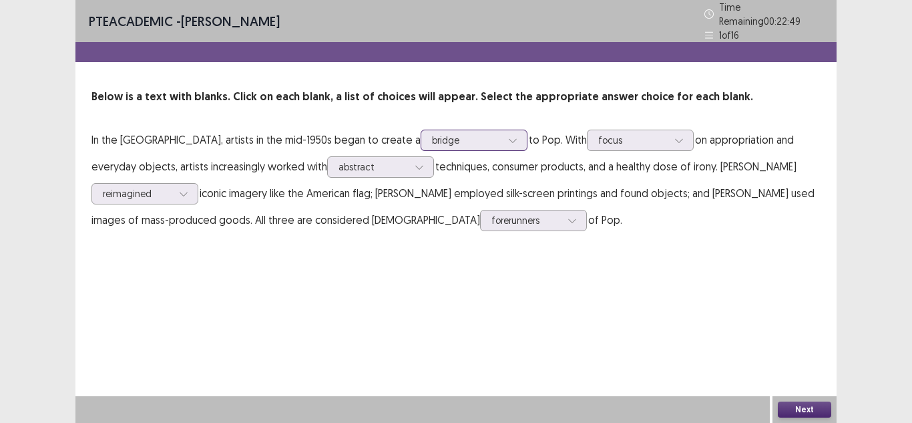
click at [434, 131] on div "bridge" at bounding box center [474, 140] width 107 height 21
click at [503, 131] on div at bounding box center [513, 140] width 20 height 20
click at [800, 402] on button "Next" at bounding box center [804, 409] width 53 height 16
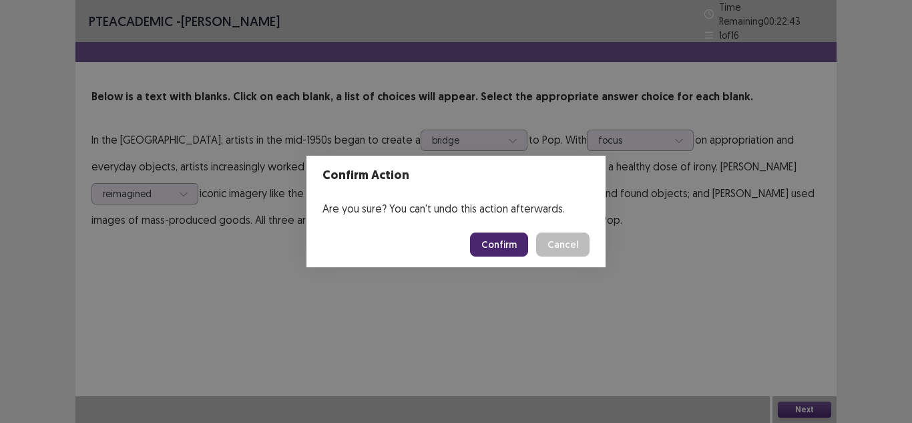
click at [477, 246] on button "Confirm" at bounding box center [499, 244] width 58 height 24
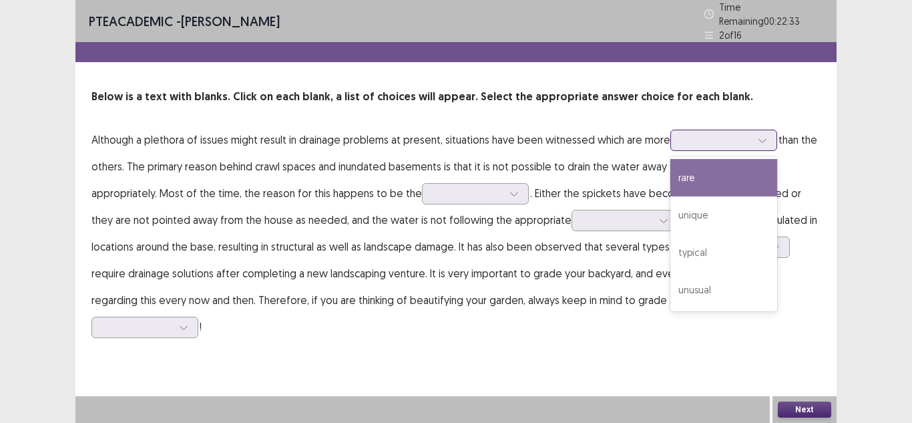
click at [731, 134] on div at bounding box center [716, 140] width 69 height 13
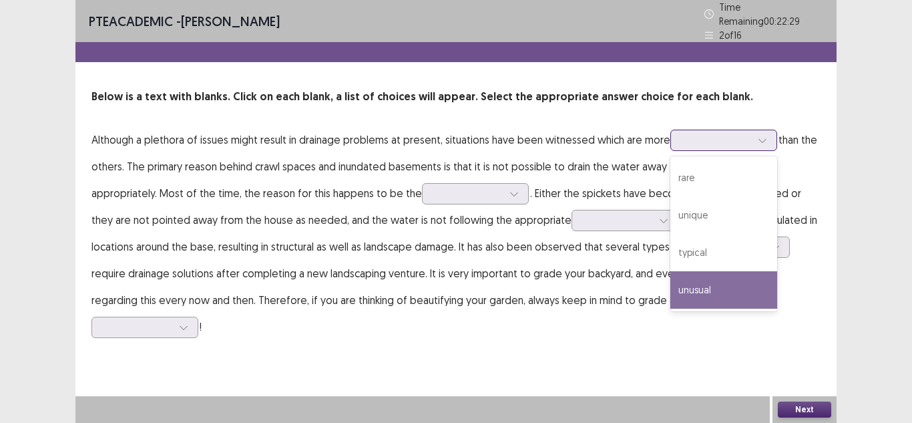
click at [731, 290] on div "unusual" at bounding box center [724, 289] width 107 height 37
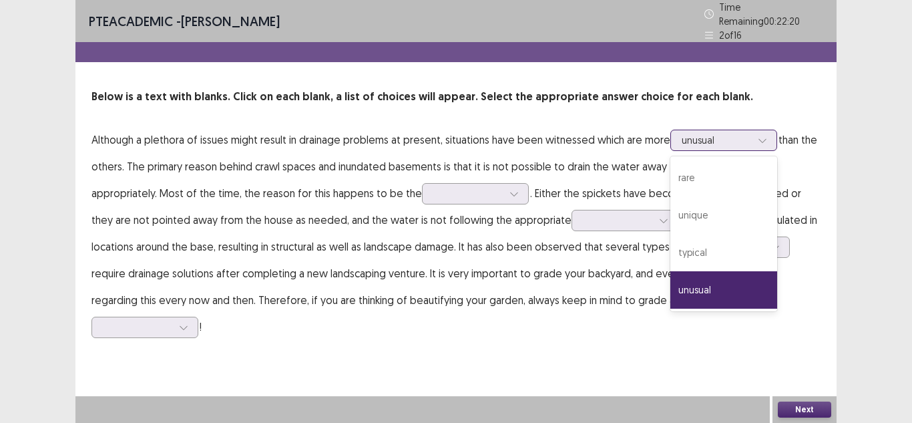
click at [717, 134] on div at bounding box center [716, 140] width 69 height 13
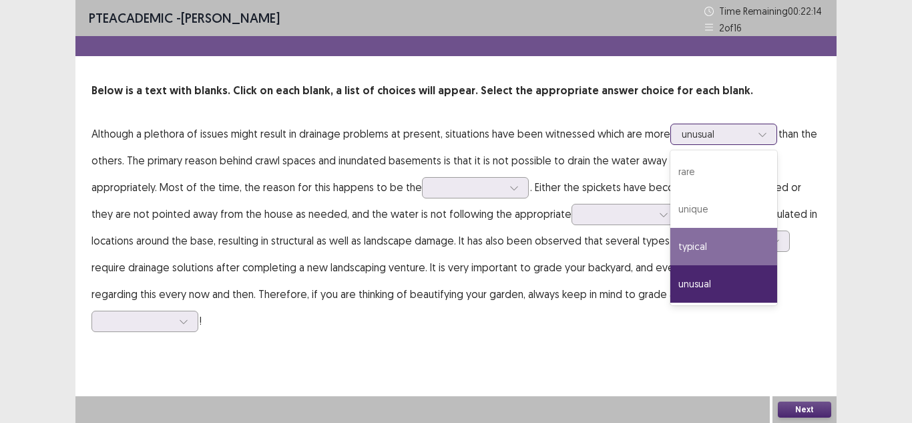
click at [689, 244] on div "typical" at bounding box center [724, 246] width 107 height 37
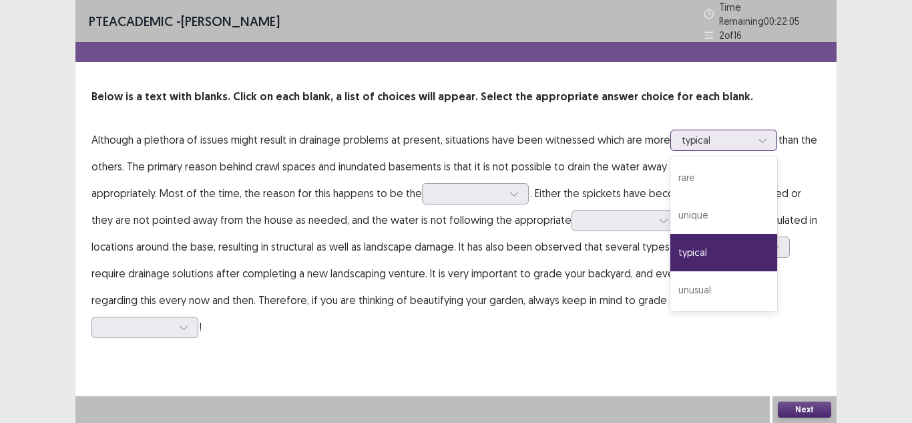
click at [731, 134] on div at bounding box center [716, 140] width 69 height 13
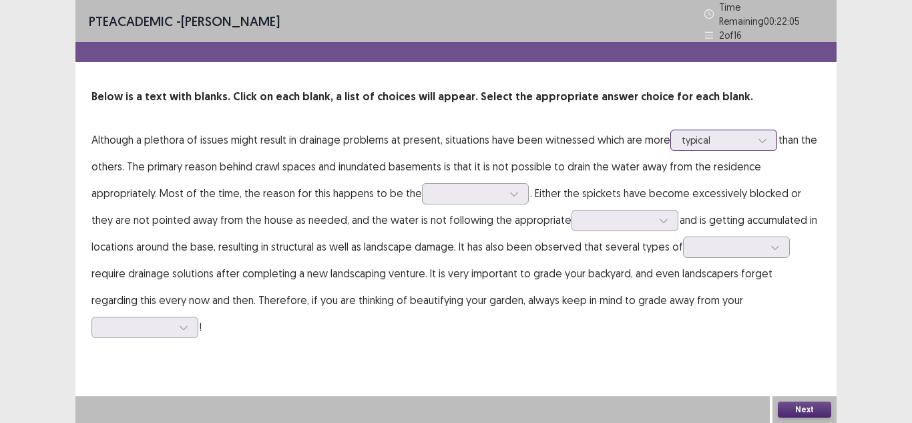
click at [731, 134] on div at bounding box center [716, 140] width 69 height 13
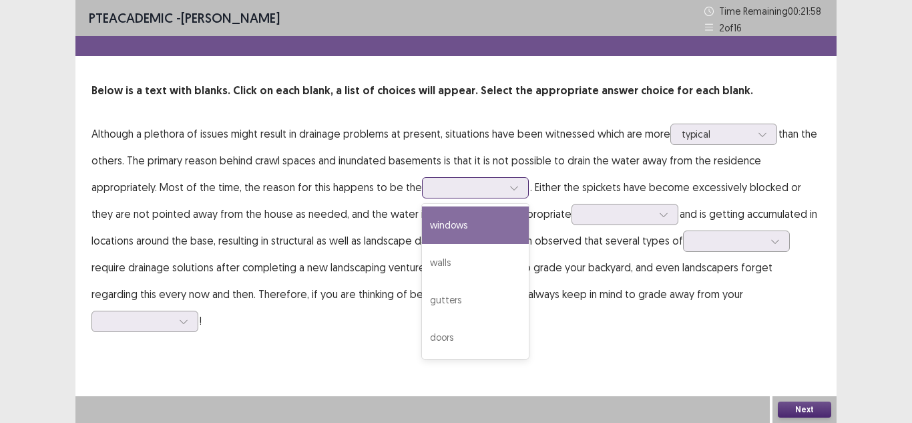
click at [433, 184] on div at bounding box center [467, 187] width 69 height 13
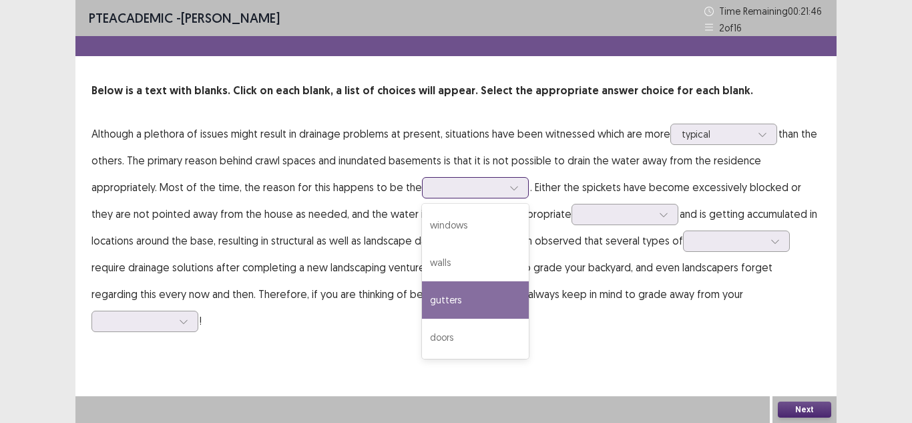
click at [422, 301] on div "gutters" at bounding box center [475, 299] width 107 height 37
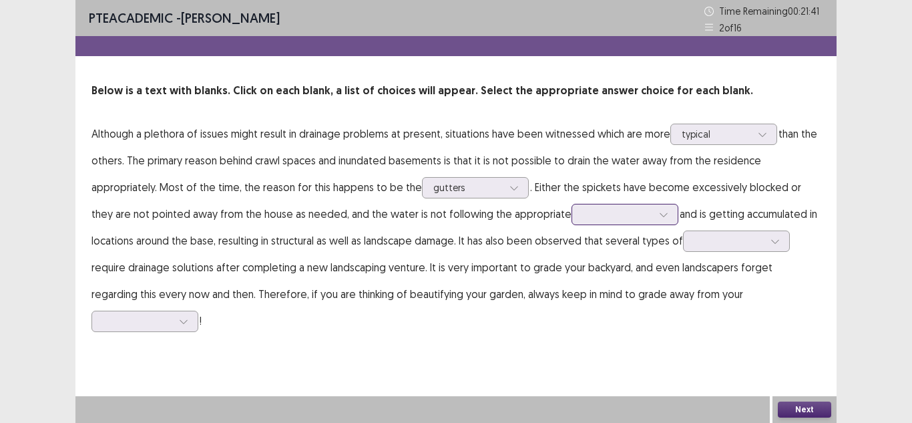
click at [583, 220] on div at bounding box center [617, 214] width 69 height 13
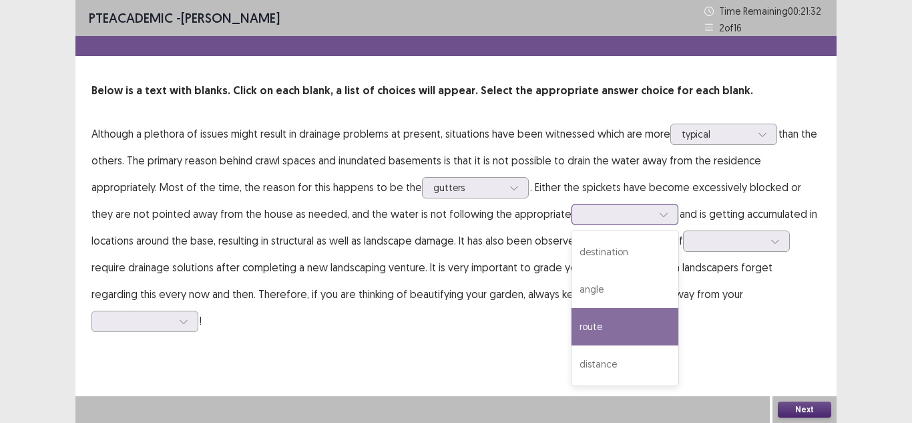
click at [572, 329] on div "route" at bounding box center [625, 326] width 107 height 37
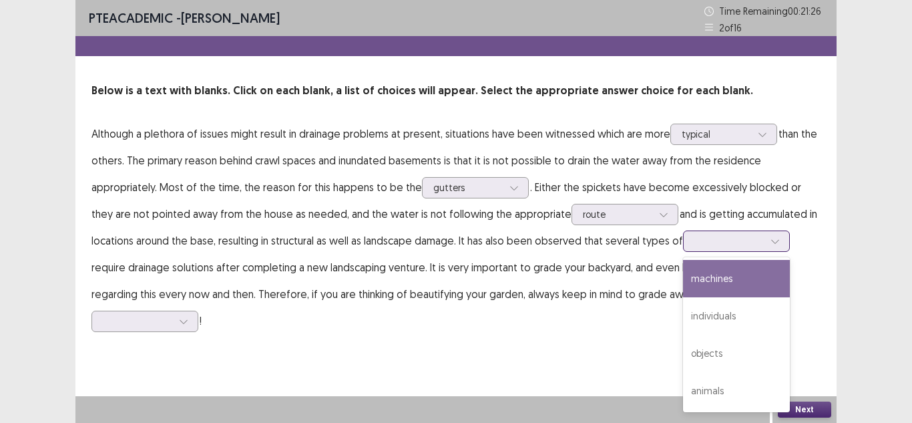
click at [695, 240] on div at bounding box center [729, 240] width 69 height 13
click at [683, 279] on div "machines" at bounding box center [736, 278] width 107 height 37
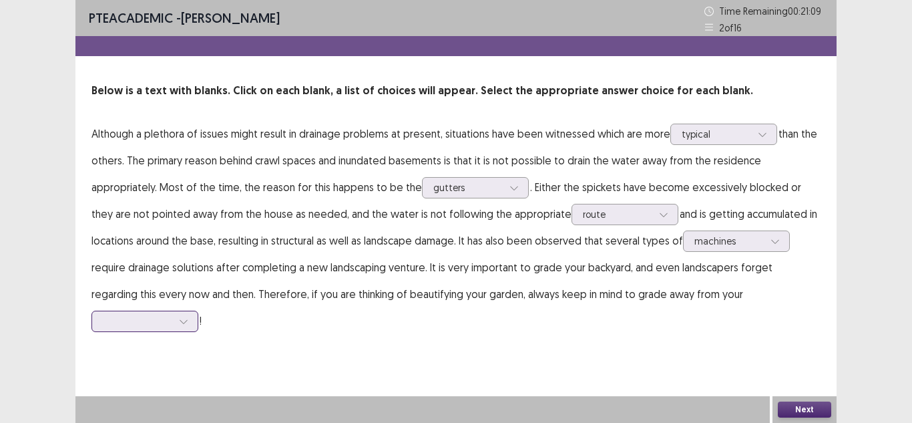
click at [172, 315] on div at bounding box center [137, 321] width 69 height 13
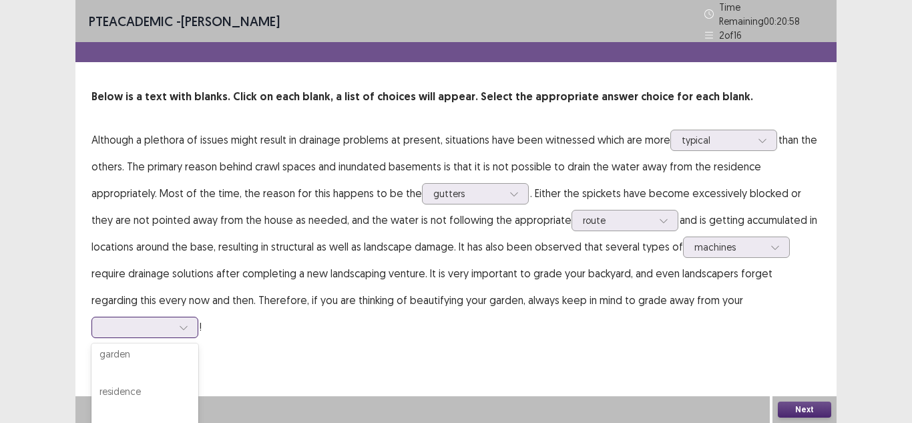
click at [198, 328] on div "fence" at bounding box center [145, 316] width 107 height 37
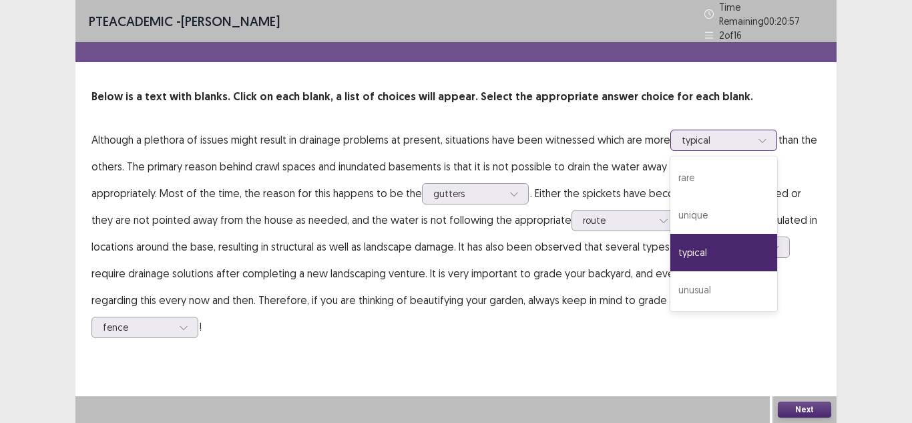
click at [709, 143] on div "typical" at bounding box center [716, 140] width 69 height 20
click at [431, 350] on div "PTE academic - Yisel Pertuz Cabrera Time Remaining 00 : 20 : 54 2 of 16 Below i…" at bounding box center [455, 211] width 761 height 423
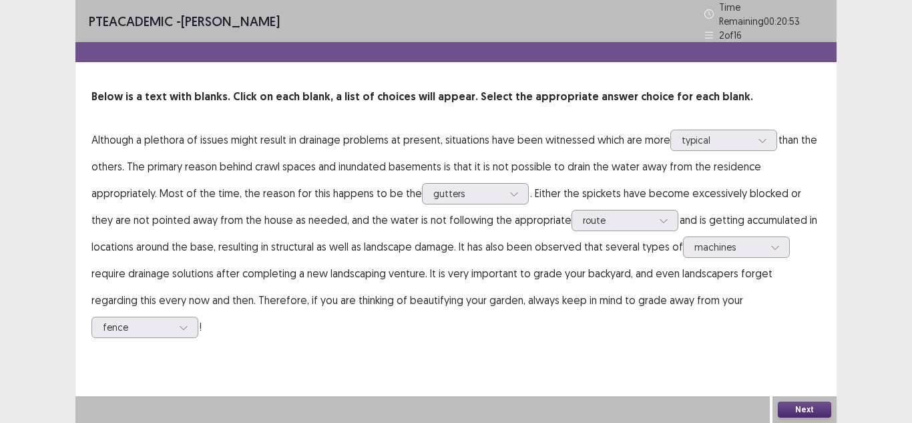
click at [783, 411] on button "Next" at bounding box center [804, 409] width 53 height 16
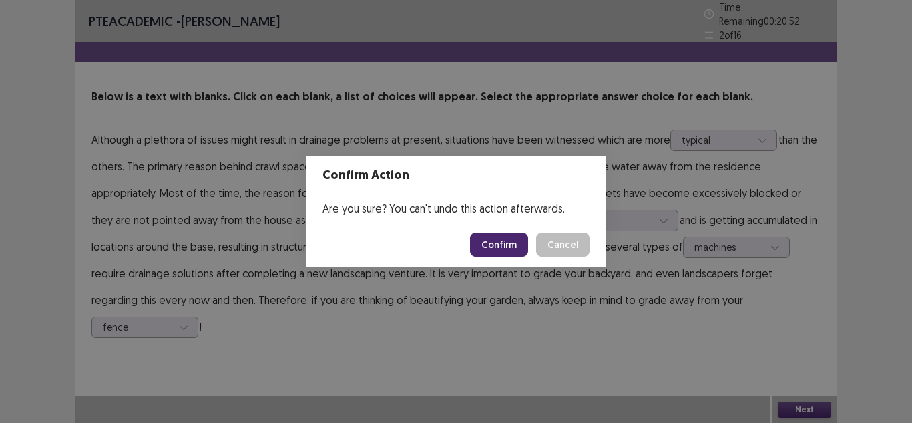
click at [514, 241] on button "Confirm" at bounding box center [499, 244] width 58 height 24
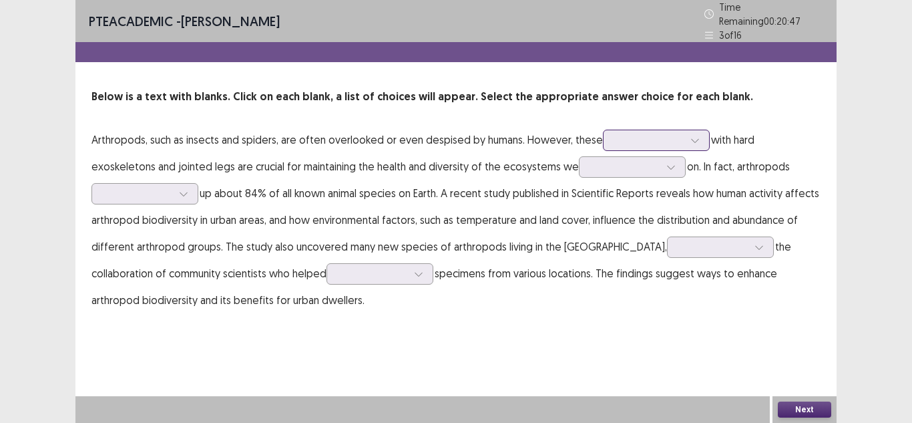
click at [647, 134] on div at bounding box center [648, 140] width 69 height 13
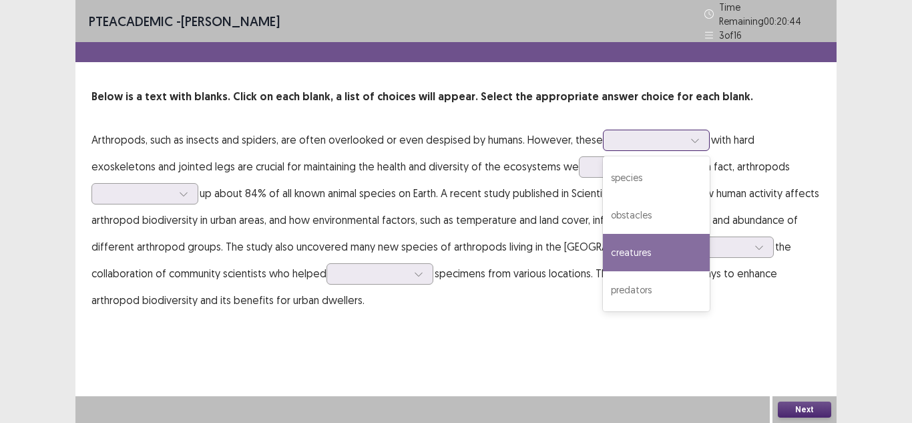
click at [650, 246] on div "creatures" at bounding box center [656, 252] width 107 height 37
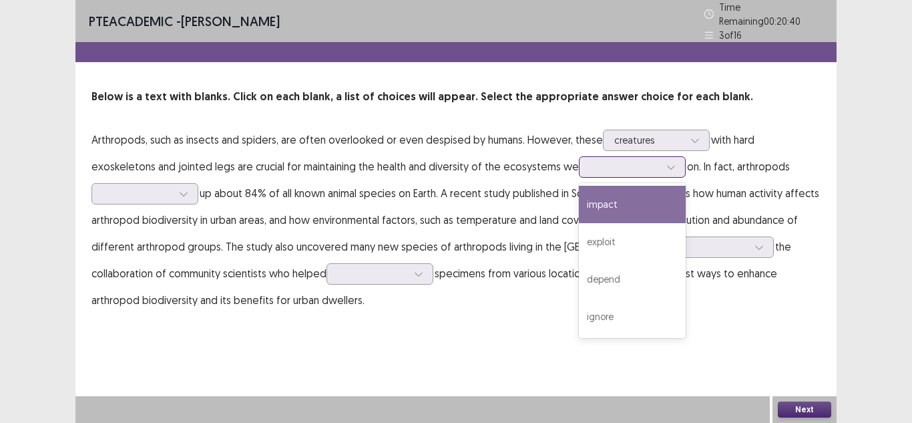
click at [590, 164] on div at bounding box center [624, 166] width 69 height 13
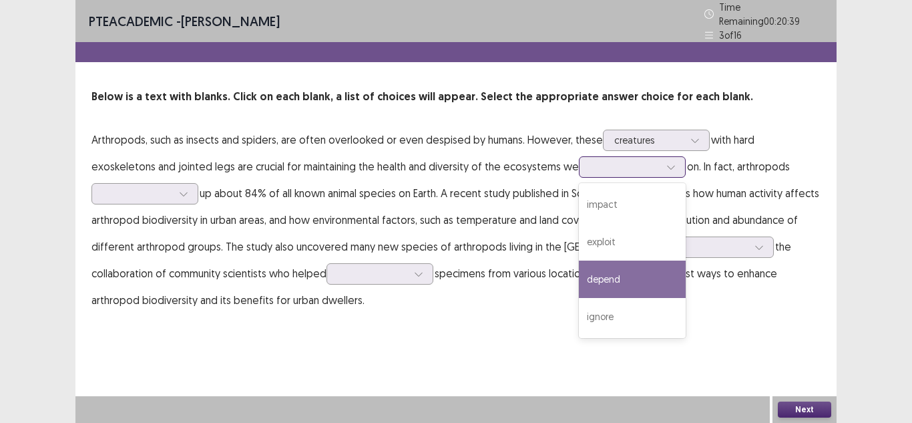
click at [598, 275] on div "depend" at bounding box center [632, 278] width 107 height 37
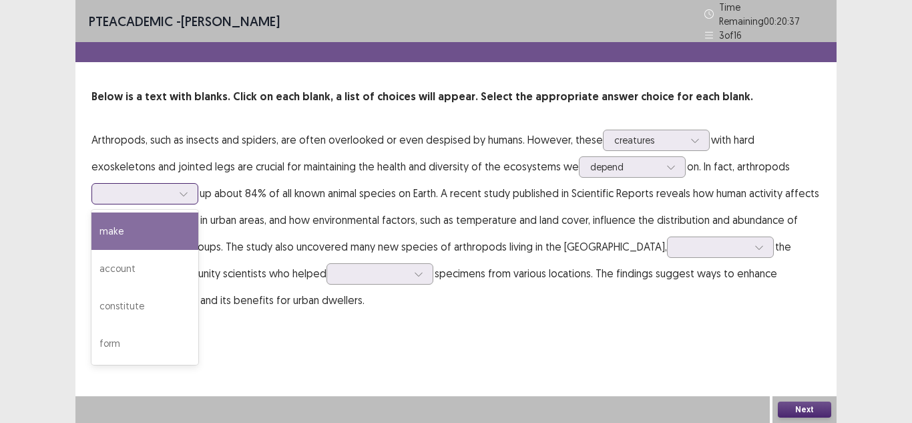
click at [118, 188] on div at bounding box center [137, 193] width 69 height 13
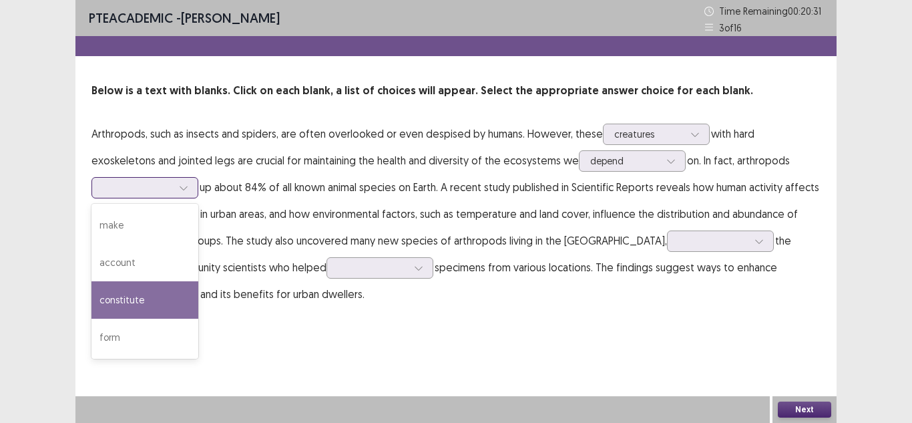
click at [161, 301] on div "constitute" at bounding box center [145, 299] width 107 height 37
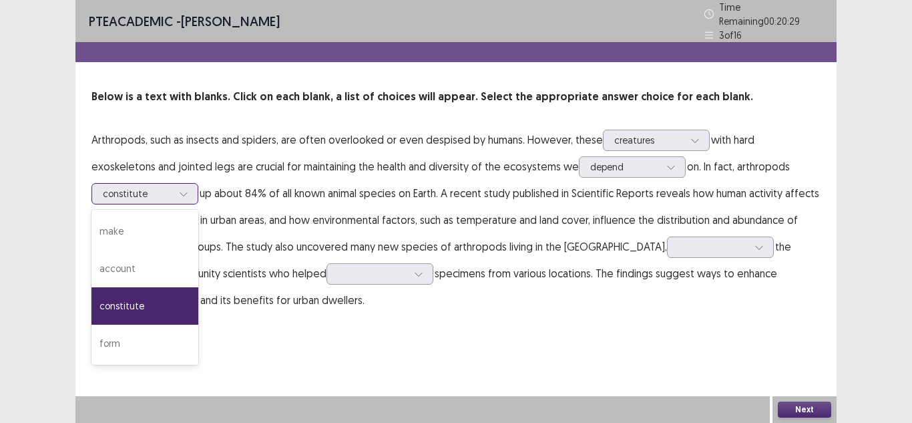
click at [187, 190] on icon at bounding box center [183, 193] width 9 height 9
click at [172, 214] on div "make" at bounding box center [145, 230] width 107 height 37
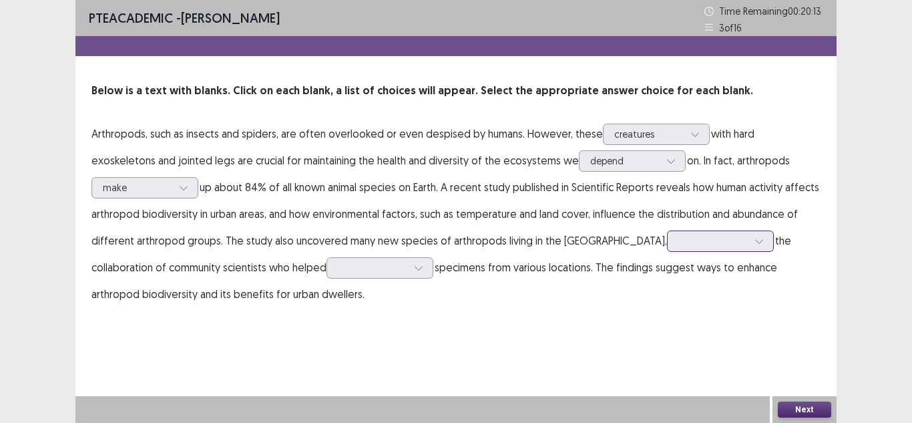
click at [681, 243] on div at bounding box center [713, 240] width 69 height 13
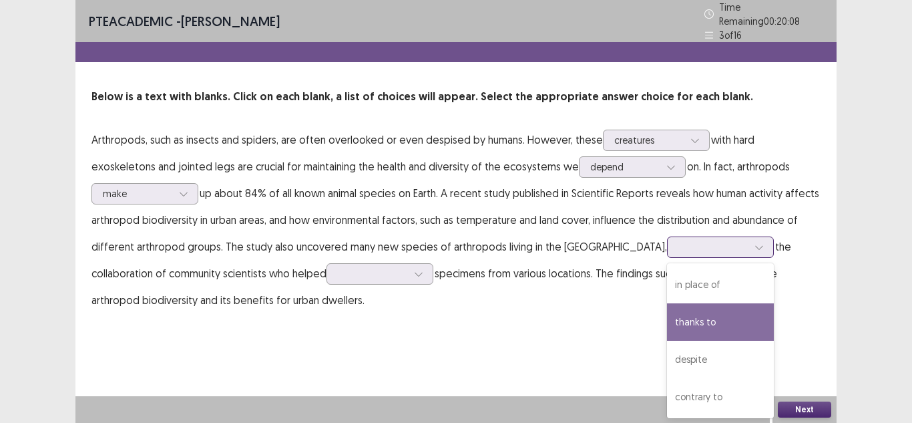
click at [683, 315] on div "thanks to" at bounding box center [720, 321] width 107 height 37
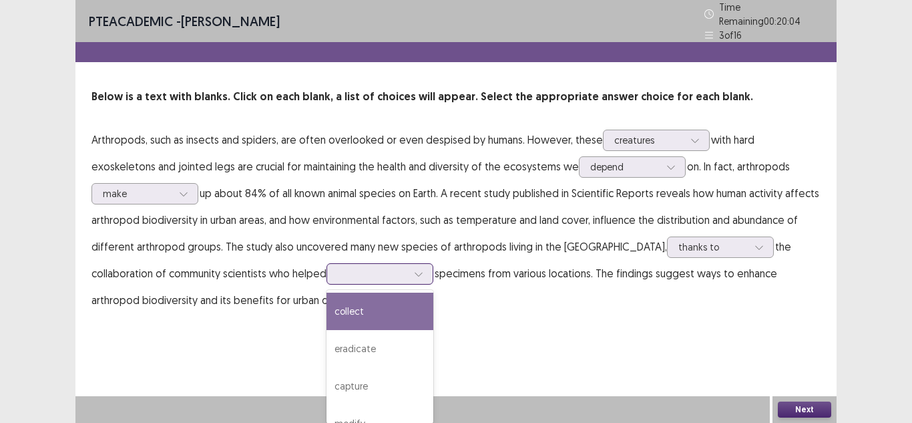
click at [373, 269] on div at bounding box center [372, 273] width 69 height 13
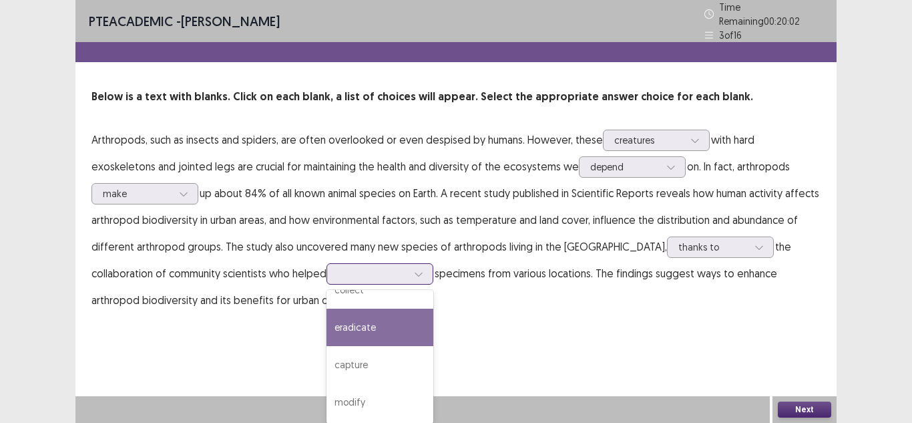
scroll to position [0, 0]
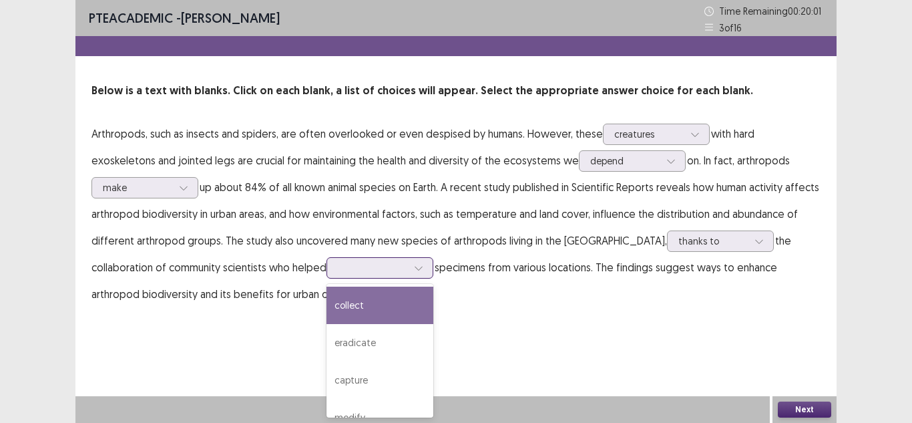
click at [379, 297] on div "collect" at bounding box center [380, 305] width 107 height 37
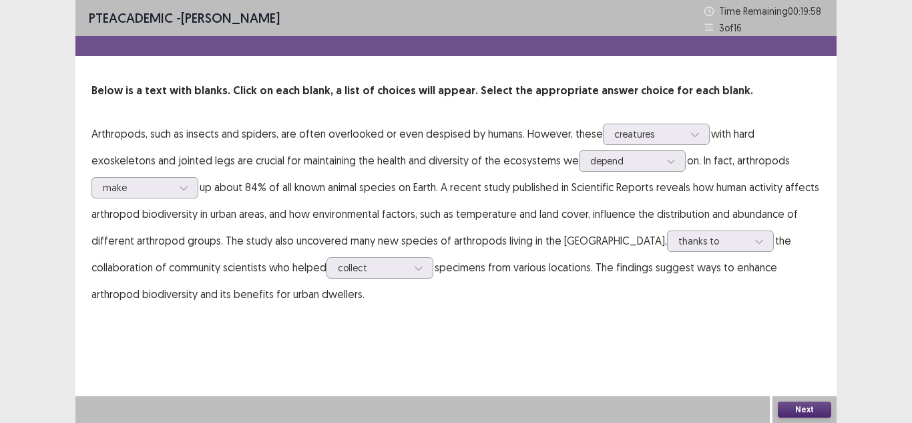
click at [799, 405] on button "Next" at bounding box center [804, 409] width 53 height 16
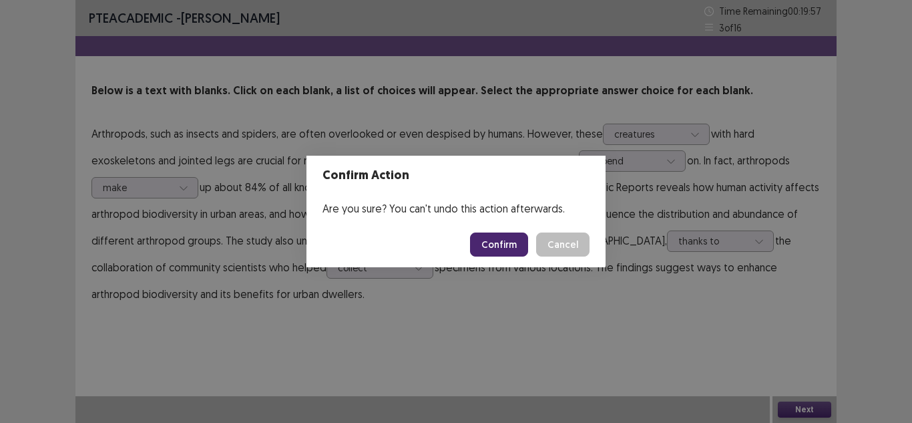
click at [506, 240] on button "Confirm" at bounding box center [499, 244] width 58 height 24
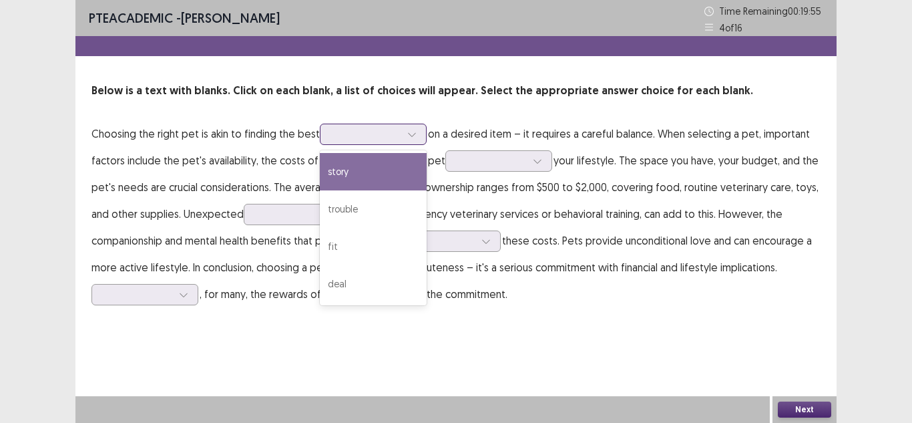
click at [380, 137] on div at bounding box center [365, 134] width 69 height 13
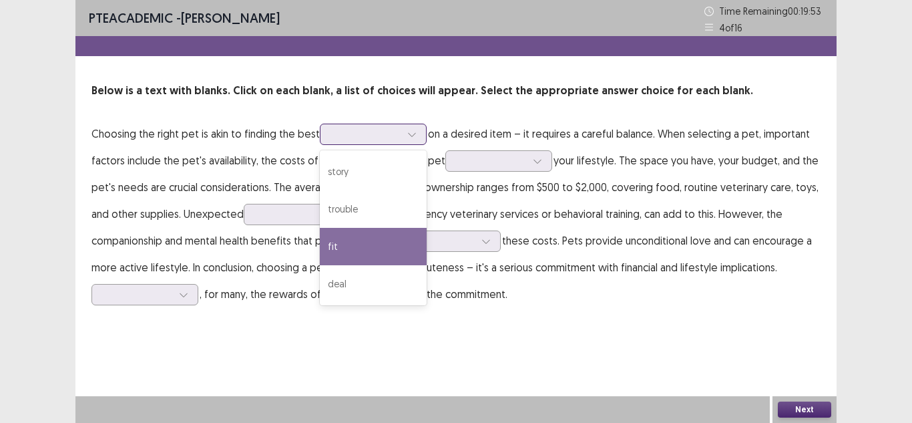
click at [348, 246] on div "fit" at bounding box center [373, 246] width 107 height 37
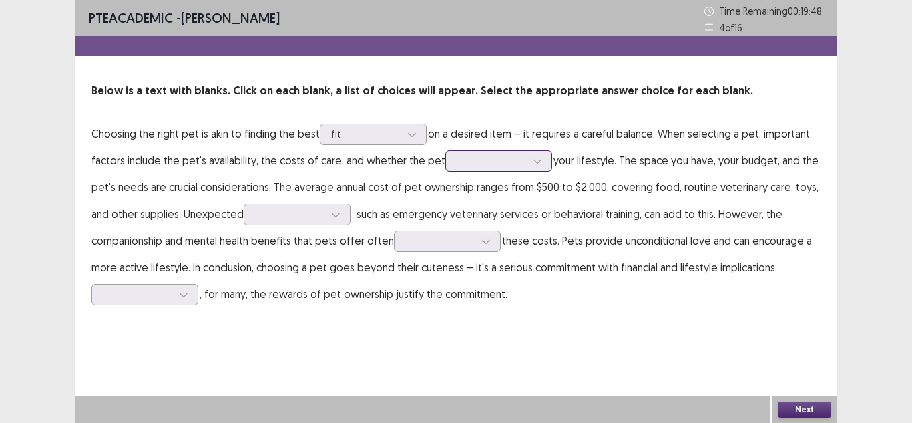
click at [484, 164] on div at bounding box center [491, 160] width 69 height 13
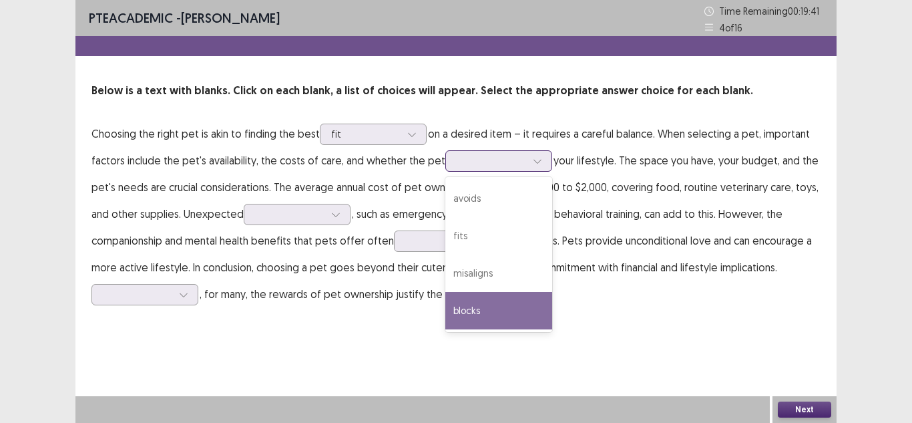
click at [505, 300] on div "blocks" at bounding box center [499, 310] width 107 height 37
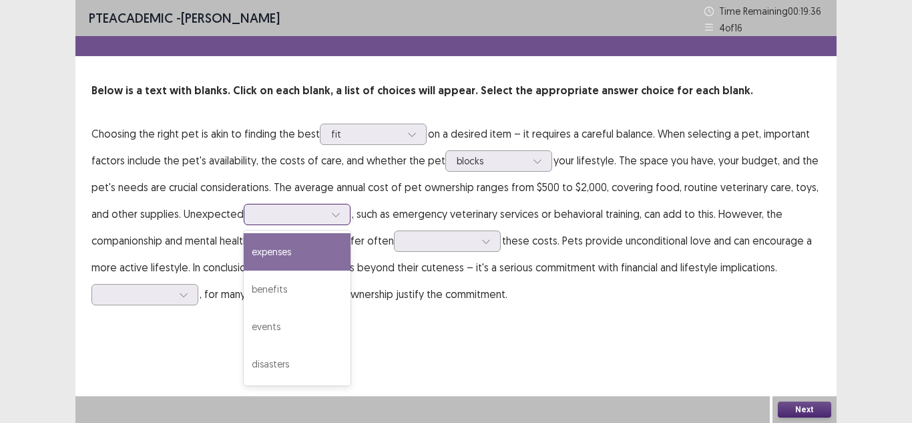
click at [295, 216] on div at bounding box center [289, 214] width 69 height 13
click at [300, 254] on div "expenses" at bounding box center [297, 251] width 107 height 37
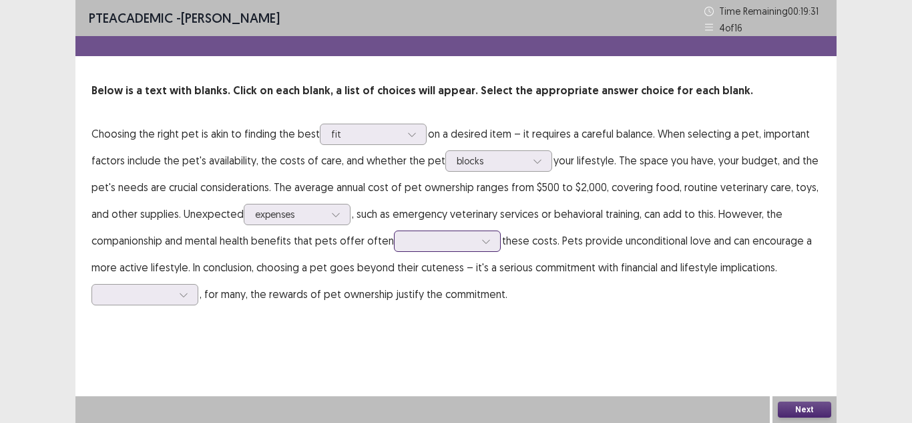
click at [436, 245] on div at bounding box center [439, 240] width 69 height 13
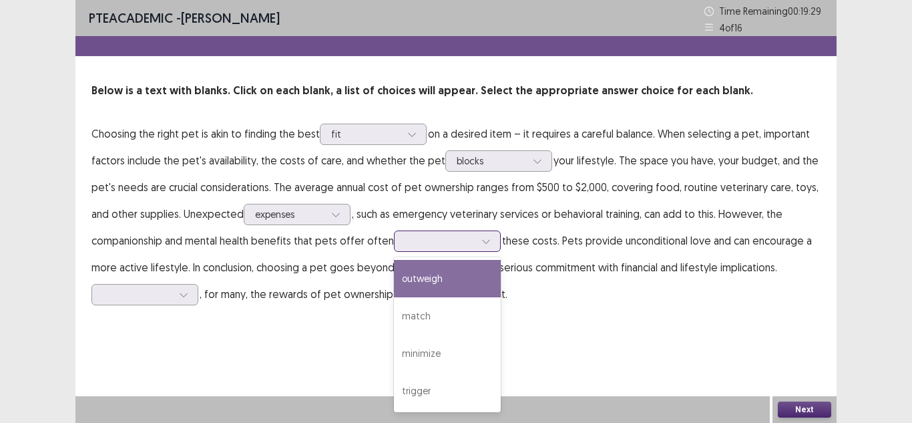
click at [440, 272] on div "outweigh" at bounding box center [447, 278] width 107 height 37
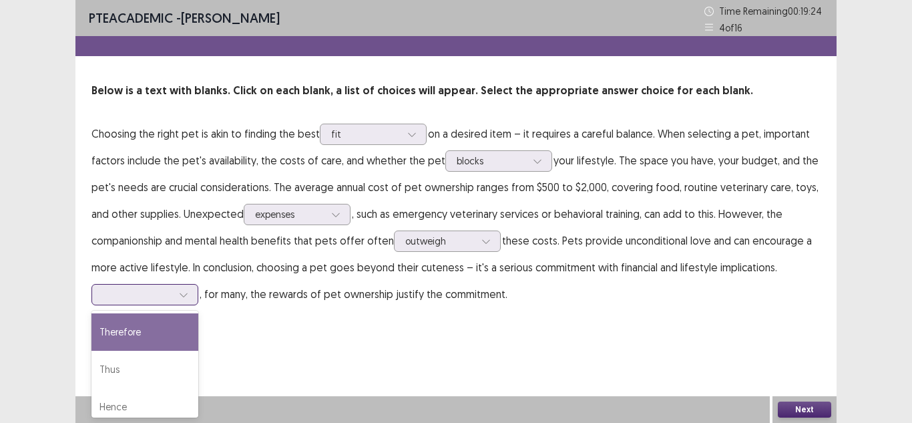
click at [160, 293] on div at bounding box center [137, 294] width 69 height 13
click at [148, 333] on div "Therefore" at bounding box center [145, 331] width 107 height 37
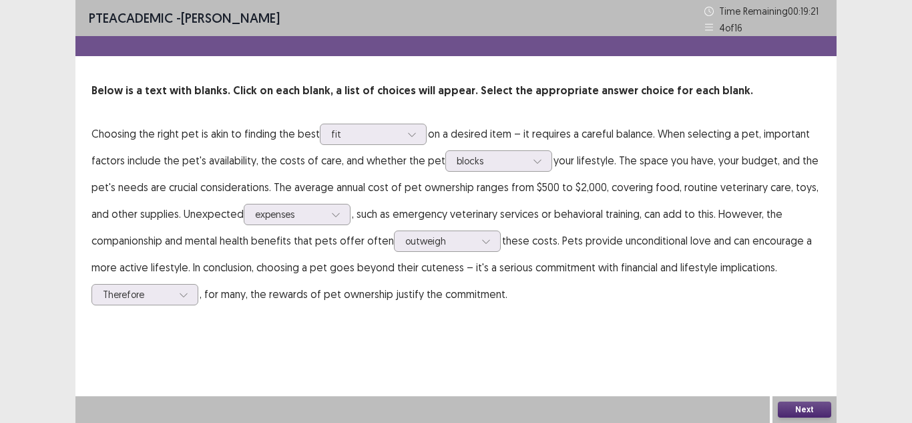
click at [806, 409] on button "Next" at bounding box center [804, 409] width 53 height 16
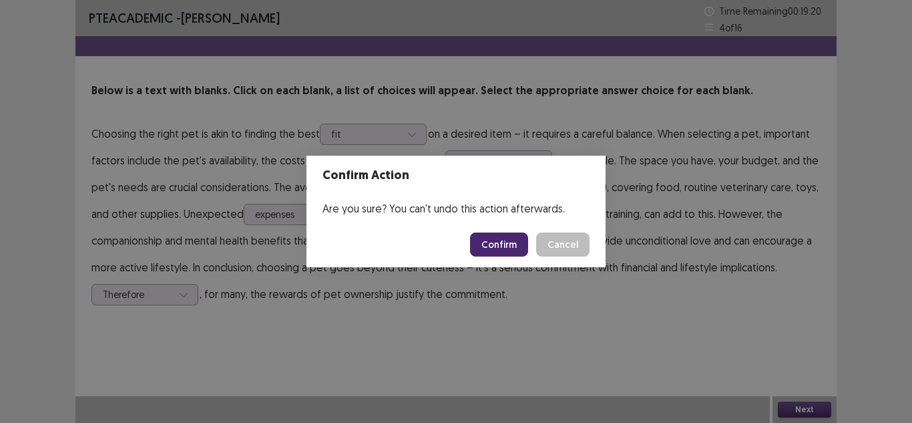
click at [495, 248] on button "Confirm" at bounding box center [499, 244] width 58 height 24
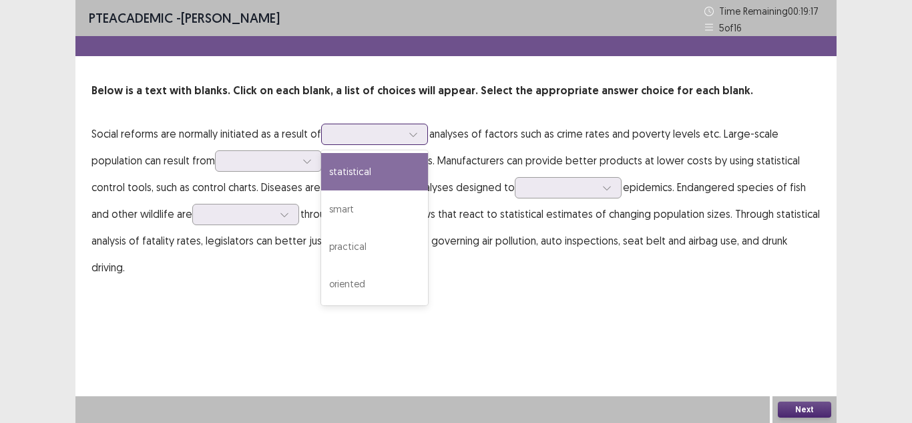
click at [369, 137] on div at bounding box center [367, 134] width 69 height 13
click at [370, 167] on div "statistical" at bounding box center [374, 171] width 107 height 37
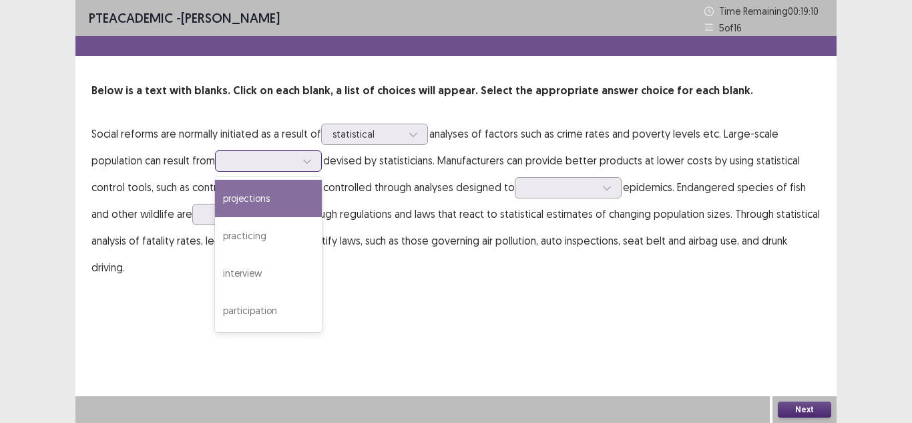
click at [260, 165] on div at bounding box center [260, 160] width 69 height 13
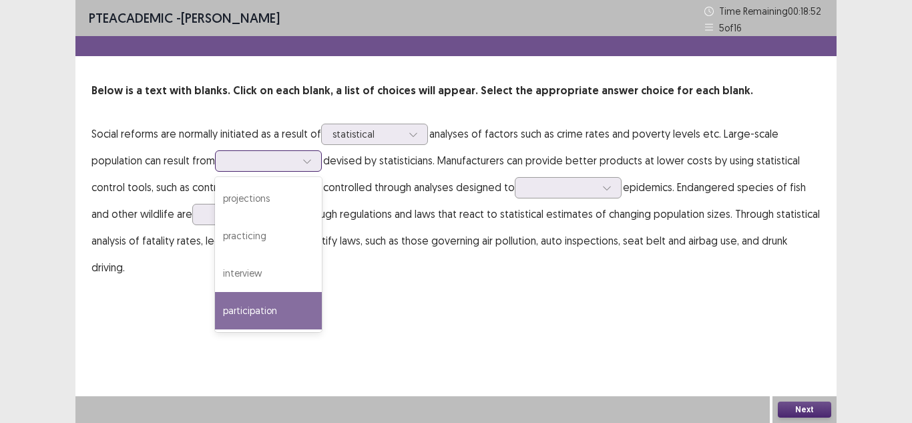
click at [271, 314] on div "participation" at bounding box center [268, 310] width 107 height 37
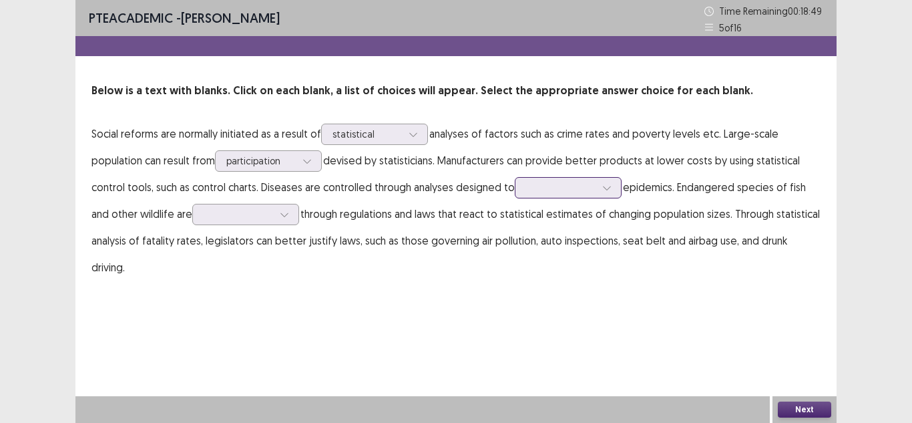
click at [592, 192] on div at bounding box center [560, 187] width 69 height 13
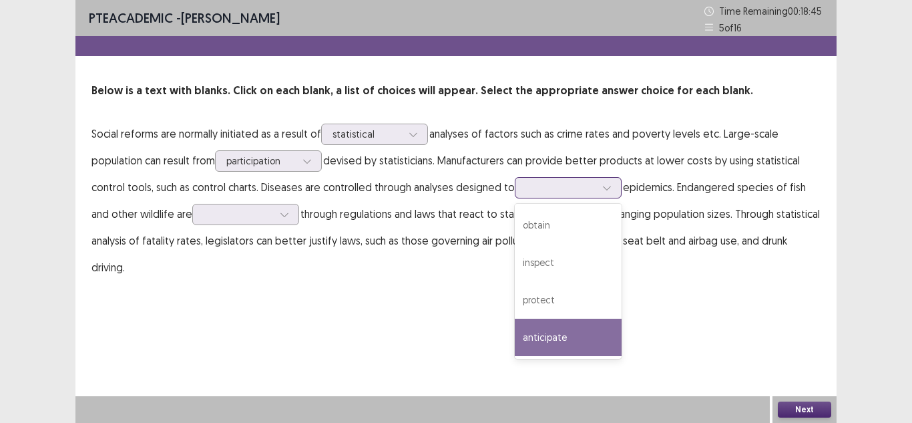
click at [573, 338] on div "anticipate" at bounding box center [568, 337] width 107 height 37
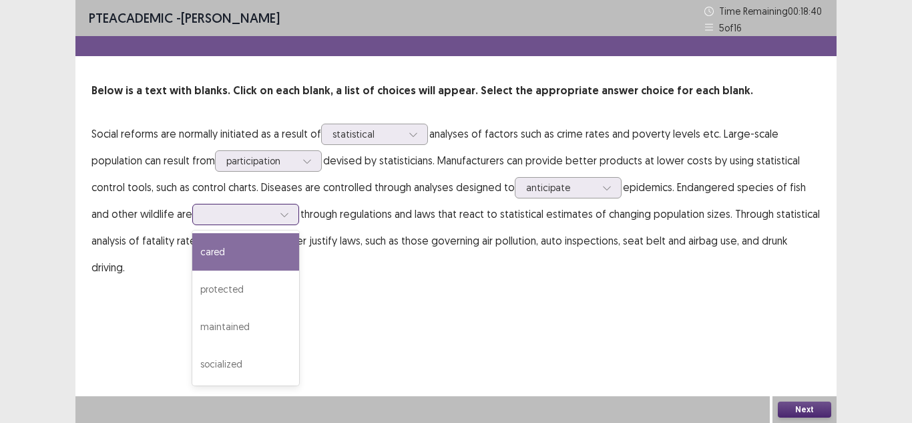
click at [270, 218] on div at bounding box center [238, 214] width 69 height 13
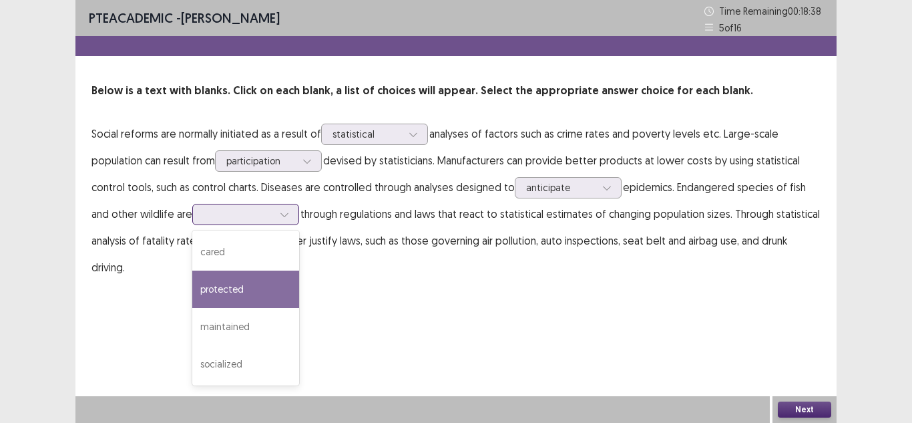
click at [270, 297] on div "protected" at bounding box center [245, 289] width 107 height 37
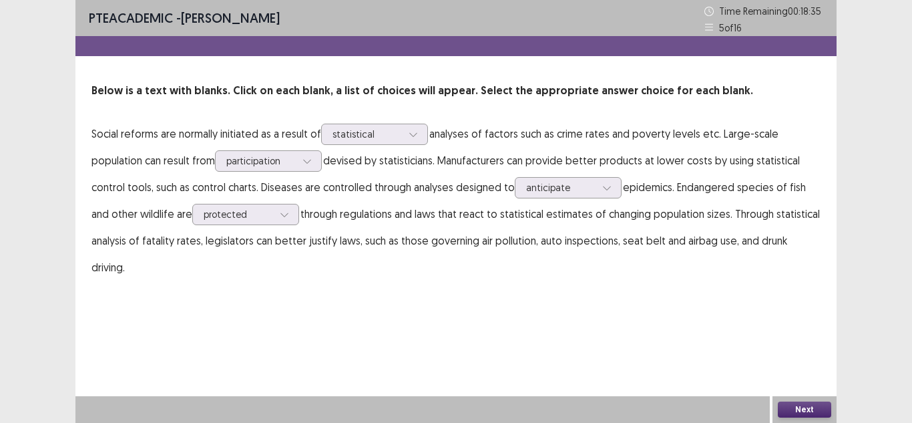
click at [790, 409] on button "Next" at bounding box center [804, 409] width 53 height 16
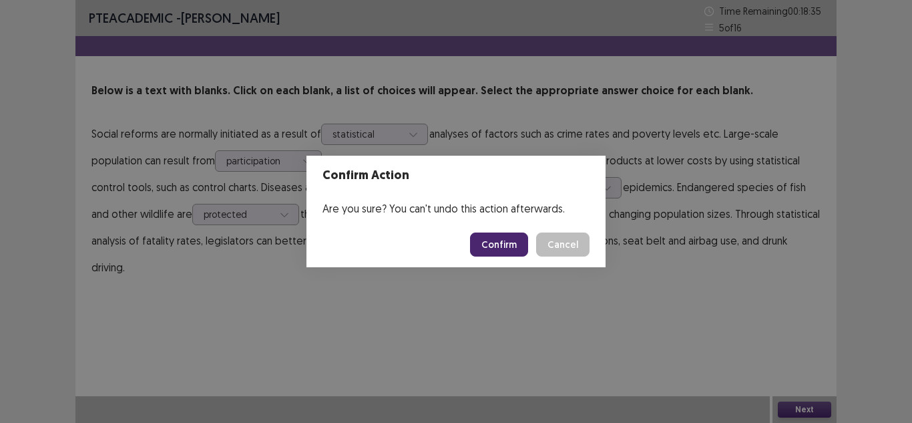
click at [488, 253] on button "Confirm" at bounding box center [499, 244] width 58 height 24
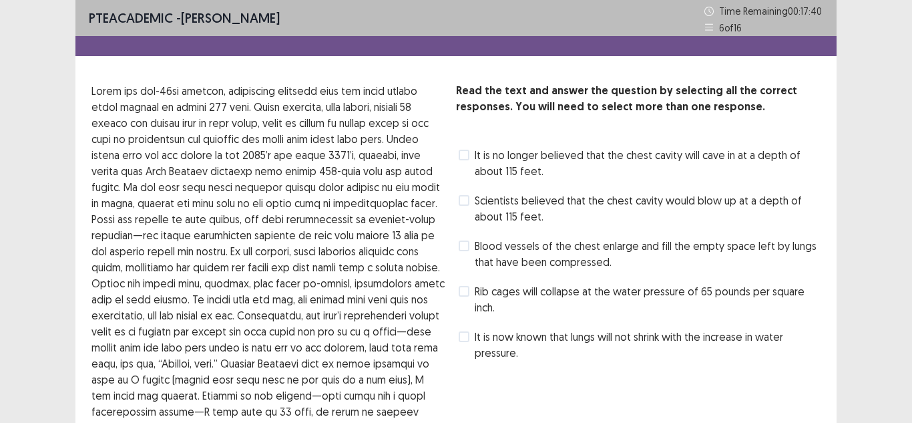
click at [533, 163] on span "It is no longer believed that the chest cavity will cave in at a depth of about…" at bounding box center [648, 163] width 346 height 32
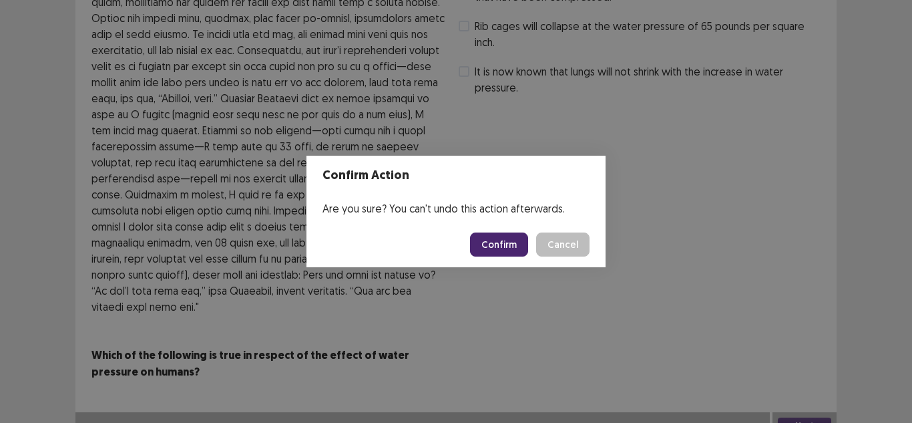
click at [499, 245] on button "Confirm" at bounding box center [499, 244] width 58 height 24
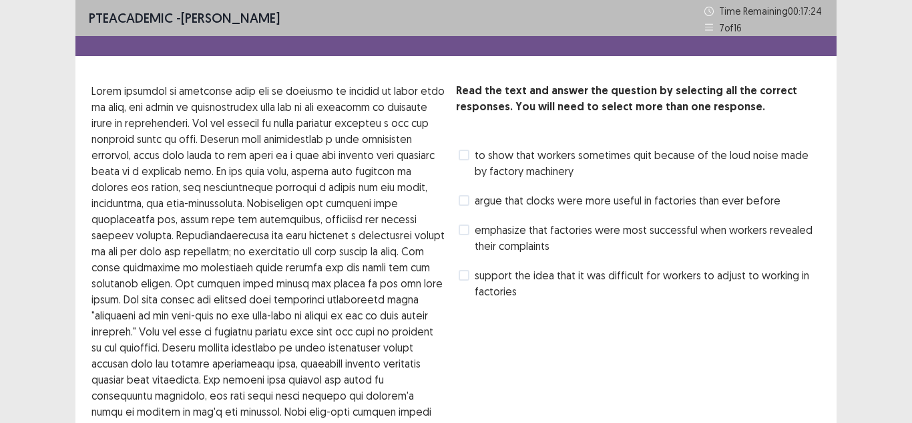
scroll to position [67, 0]
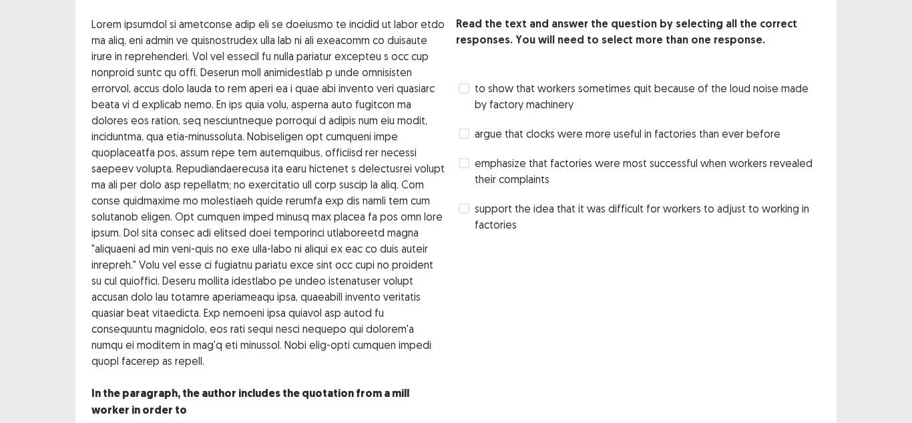
click at [515, 208] on span "support the idea that it was difficult for workers to adjust to working in fact…" at bounding box center [648, 216] width 346 height 32
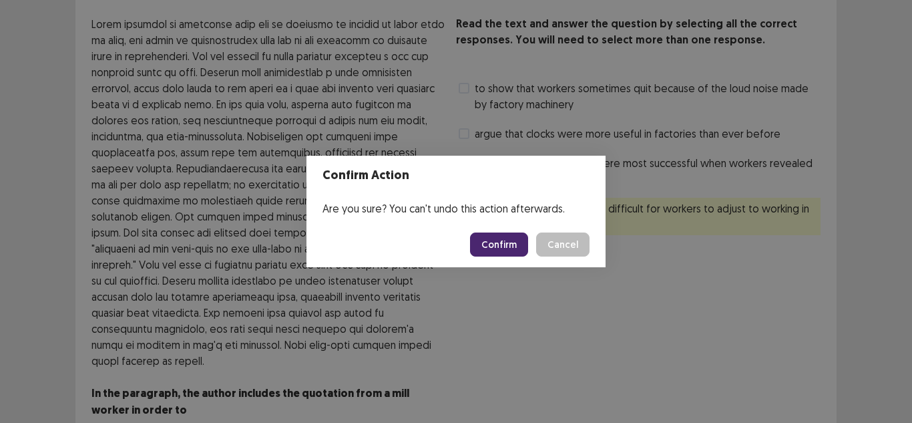
click at [476, 236] on button "Confirm" at bounding box center [499, 244] width 58 height 24
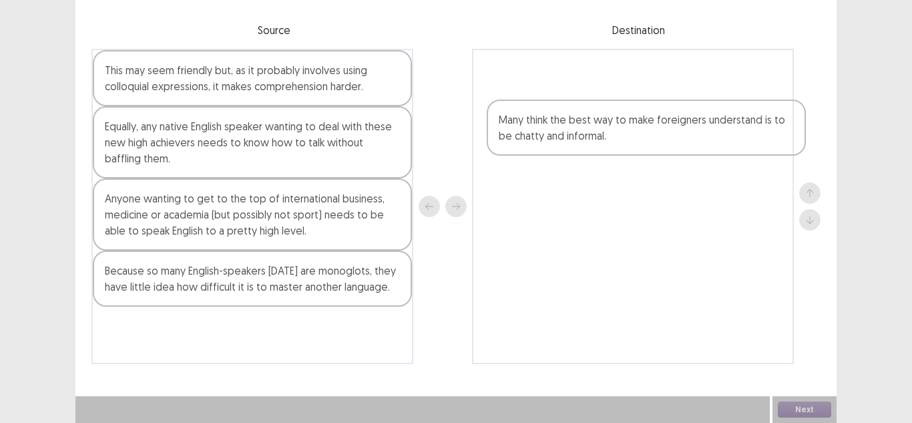
drag, startPoint x: 186, startPoint y: 201, endPoint x: 546, endPoint y: 127, distance: 367.6
click at [582, 122] on div "This may seem friendly but, as it probably involves using colloquial expression…" at bounding box center [456, 206] width 729 height 315
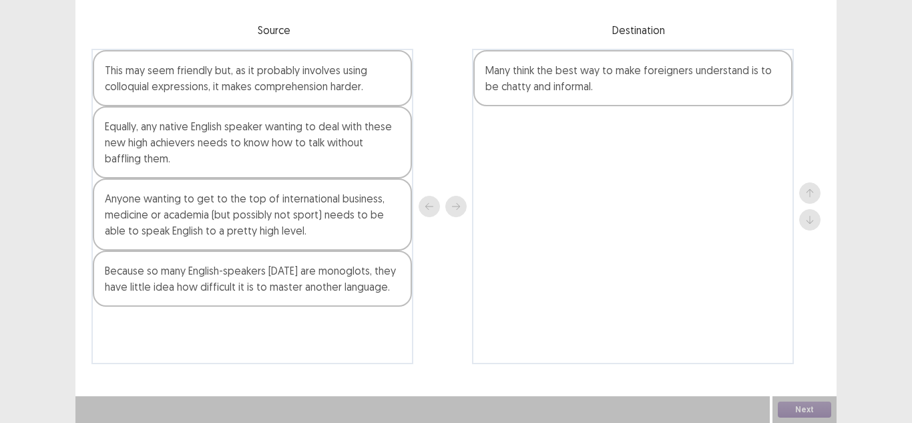
scroll to position [73, 0]
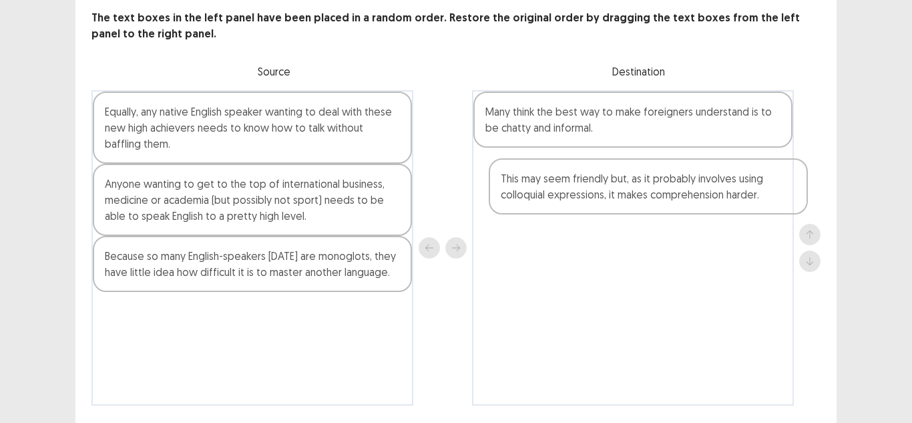
drag, startPoint x: 204, startPoint y: 117, endPoint x: 602, endPoint y: 180, distance: 403.1
click at [604, 181] on div "This may seem friendly but, as it probably involves using colloquial expression…" at bounding box center [456, 247] width 729 height 315
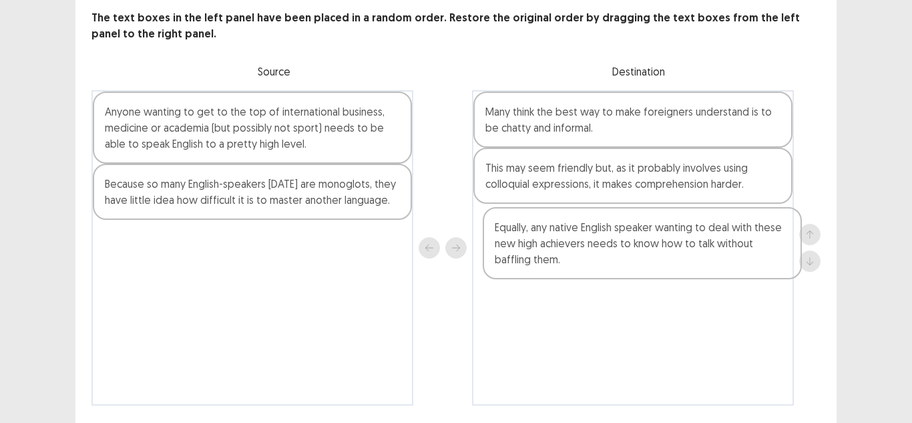
drag, startPoint x: 188, startPoint y: 120, endPoint x: 566, endPoint y: 259, distance: 403.6
click at [576, 255] on div "Equally, any native English speaker wanting to deal with these new high achieve…" at bounding box center [456, 247] width 729 height 315
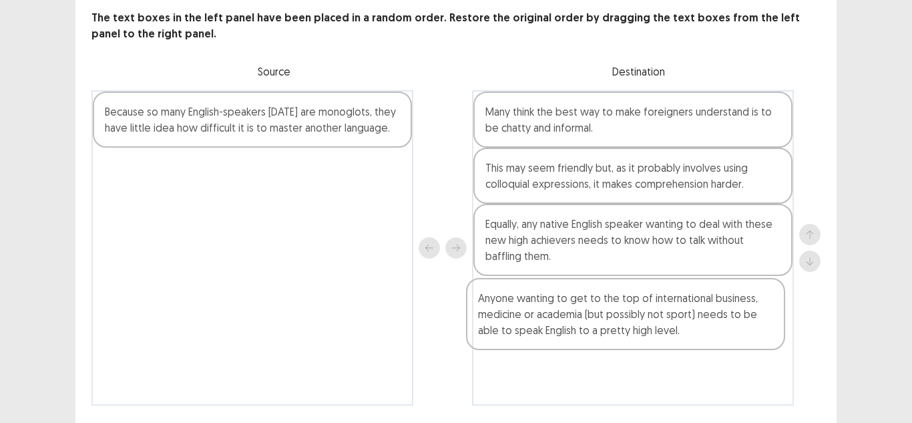
drag, startPoint x: 302, startPoint y: 165, endPoint x: 649, endPoint y: 307, distance: 375.1
click at [678, 323] on div "Anyone wanting to get to the top of international business, medicine or academi…" at bounding box center [456, 247] width 729 height 315
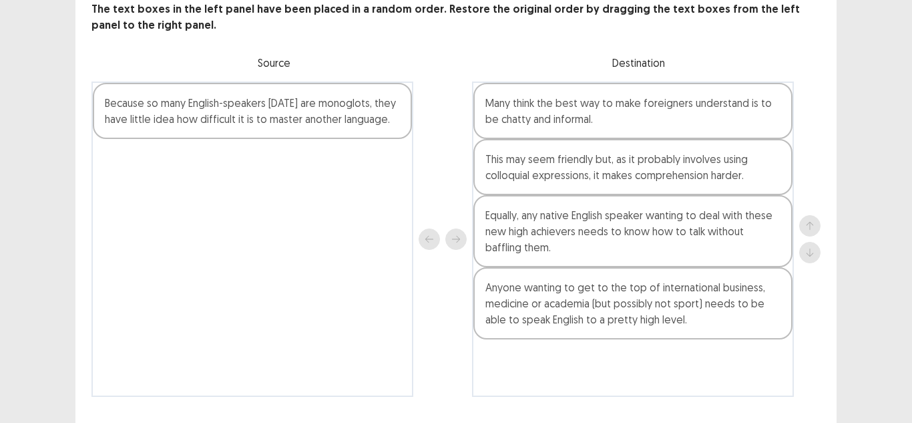
scroll to position [114, 0]
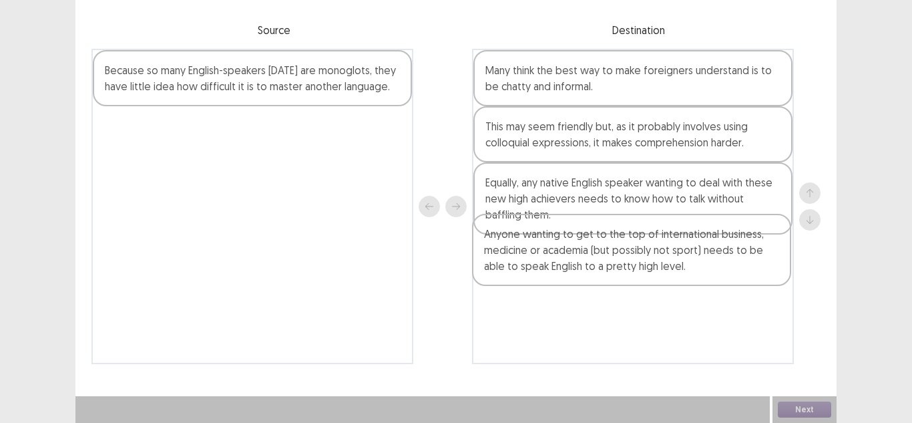
drag, startPoint x: 622, startPoint y: 285, endPoint x: 621, endPoint y: 209, distance: 75.5
click at [621, 209] on div "Many think the best way to make foreigners understand is to be chatty and infor…" at bounding box center [633, 206] width 322 height 315
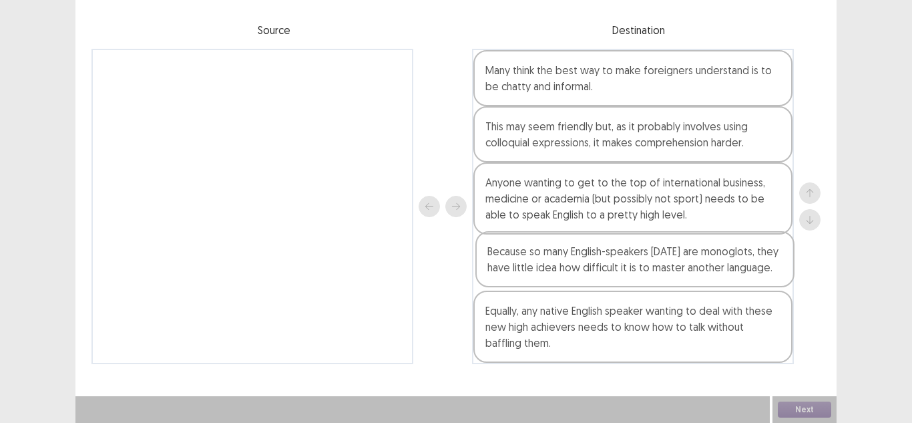
drag, startPoint x: 234, startPoint y: 100, endPoint x: 616, endPoint y: 281, distance: 422.8
click at [616, 281] on div "Because so many English-speakers today are monoglots, they have little idea how…" at bounding box center [456, 206] width 729 height 315
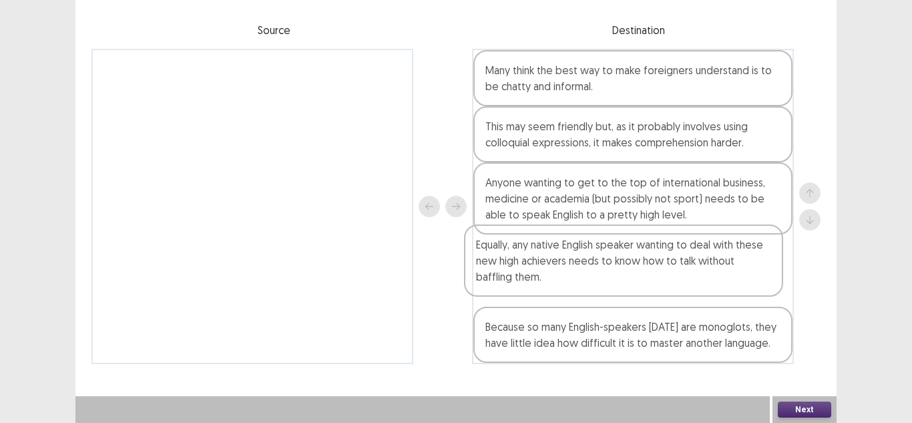
drag, startPoint x: 629, startPoint y: 333, endPoint x: 705, endPoint y: 271, distance: 98.3
click at [629, 270] on div "Many think the best way to make foreigners understand is to be chatty and infor…" at bounding box center [633, 206] width 322 height 315
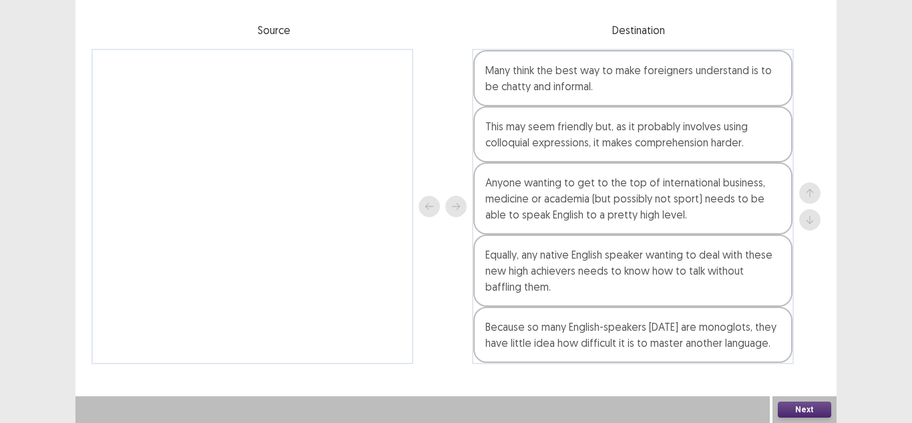
click at [793, 411] on button "Next" at bounding box center [804, 409] width 53 height 16
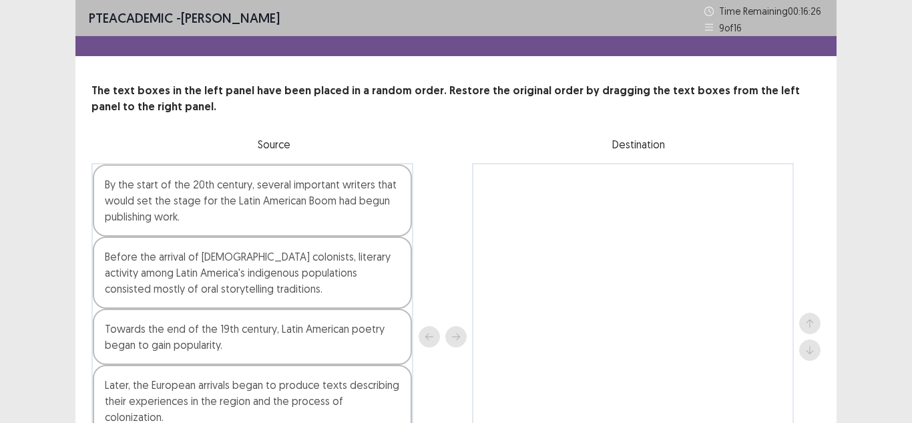
scroll to position [130, 0]
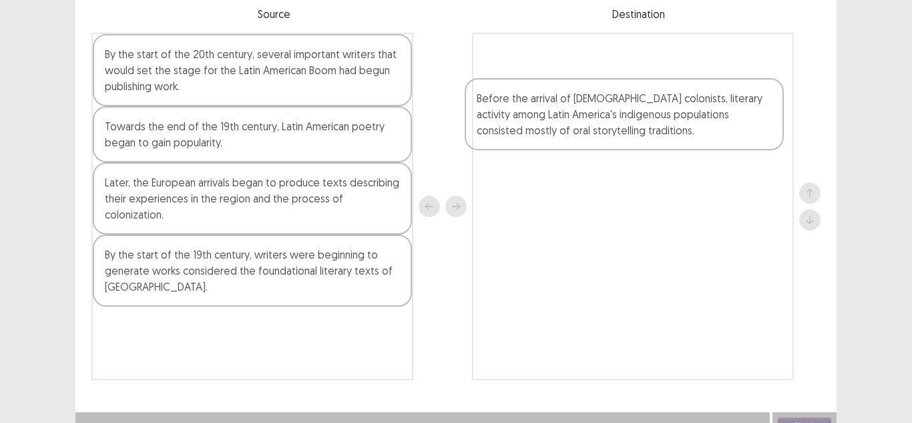
drag, startPoint x: 190, startPoint y: 161, endPoint x: 576, endPoint y: 130, distance: 386.7
click at [576, 130] on div "By the start of the 20th century, several important writers that would set the …" at bounding box center [456, 206] width 729 height 347
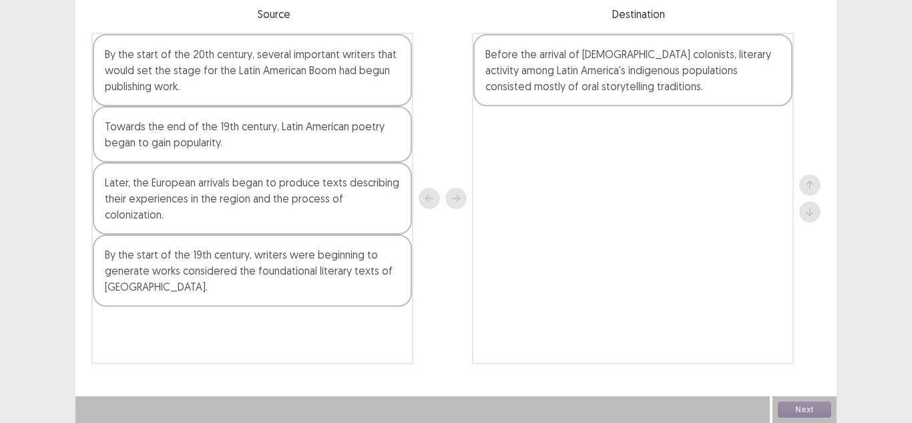
scroll to position [94, 0]
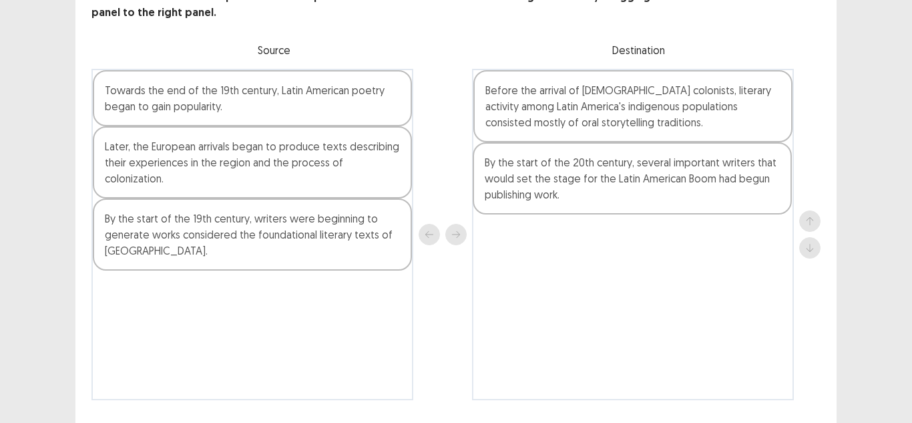
drag, startPoint x: 332, startPoint y: 122, endPoint x: 720, endPoint y: 202, distance: 396.3
click at [720, 202] on div "By the start of the 20th century, several important writers that would set the …" at bounding box center [456, 234] width 729 height 331
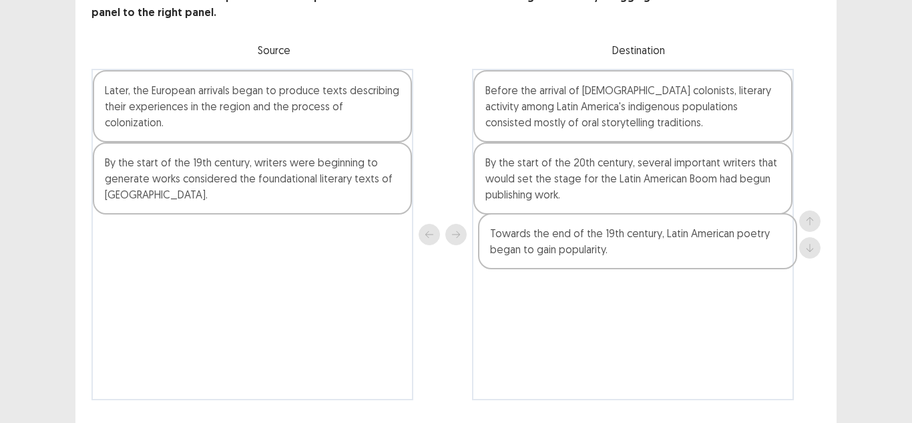
drag, startPoint x: 248, startPoint y: 105, endPoint x: 611, endPoint y: 250, distance: 390.6
click at [651, 255] on div "Towards the end of the 19th century, Latin American poetry began to gain popula…" at bounding box center [456, 234] width 729 height 331
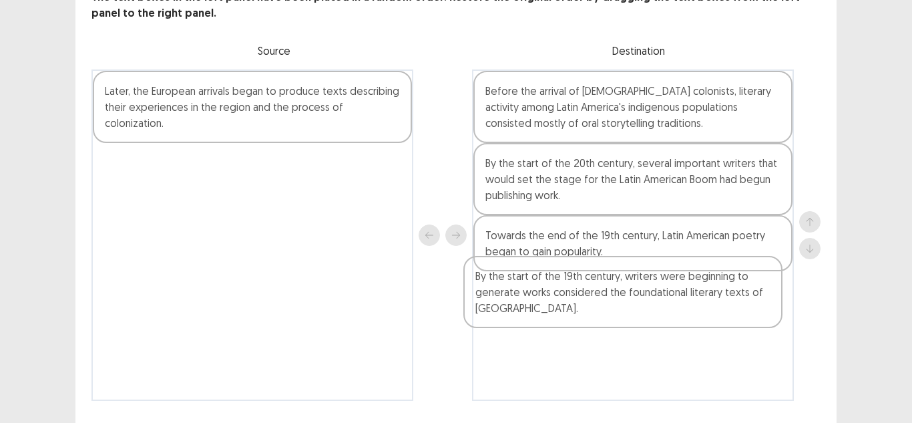
drag, startPoint x: 206, startPoint y: 156, endPoint x: 582, endPoint y: 293, distance: 400.8
click at [582, 293] on div "Later, the European arrivals began to produce texts describing their experience…" at bounding box center [456, 234] width 729 height 331
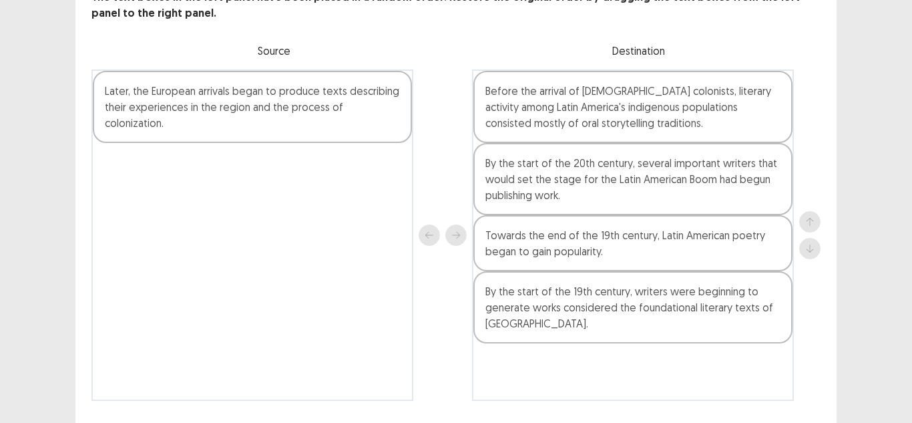
scroll to position [106, 0]
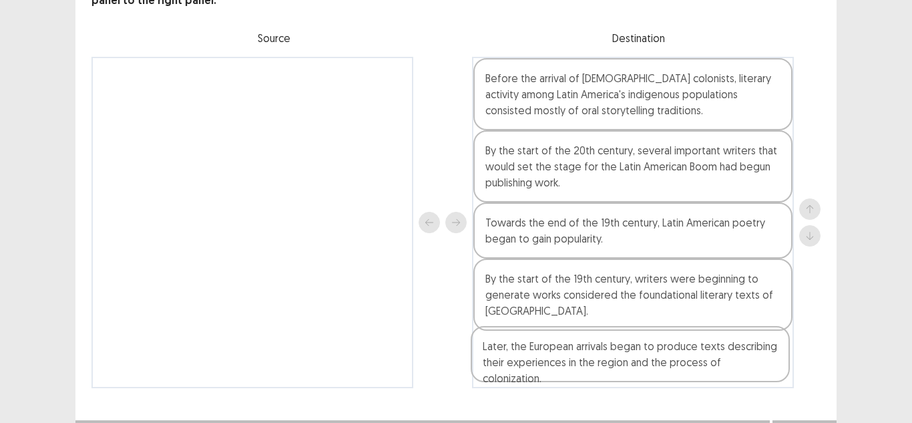
drag, startPoint x: 473, startPoint y: 310, endPoint x: 714, endPoint y: 360, distance: 246.3
click at [714, 360] on div "Later, the European arrivals began to produce texts describing their experience…" at bounding box center [456, 222] width 729 height 331
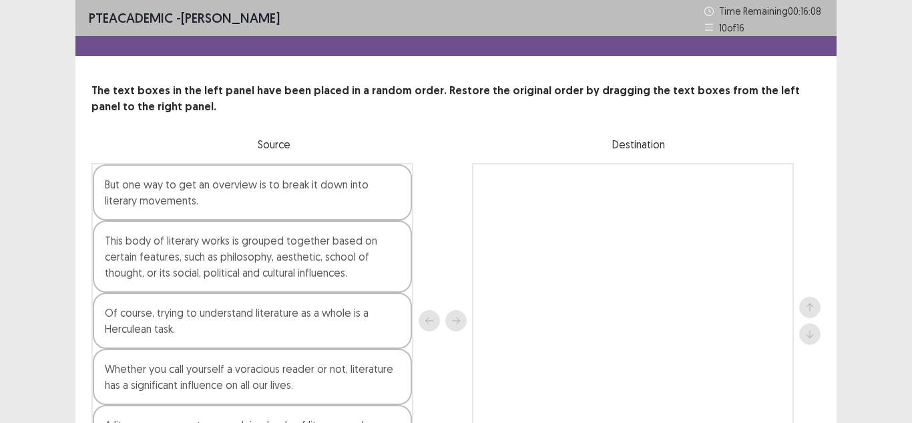
scroll to position [114, 0]
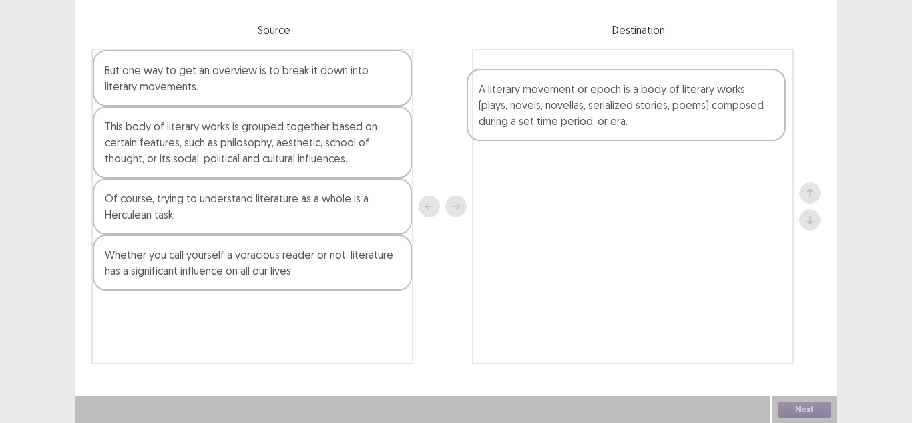
drag, startPoint x: 344, startPoint y: 321, endPoint x: 739, endPoint y: 85, distance: 460.7
click at [739, 85] on div "But one way to get an overview is to break it down into literary movements. Thi…" at bounding box center [456, 206] width 729 height 315
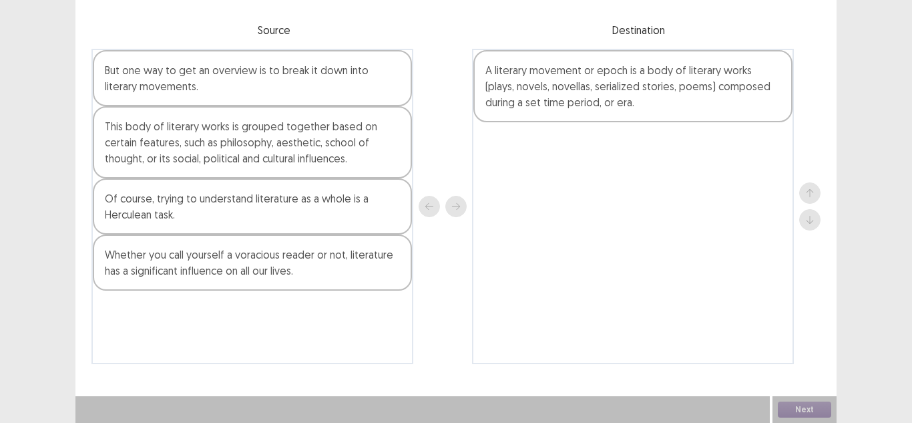
scroll to position [107, 0]
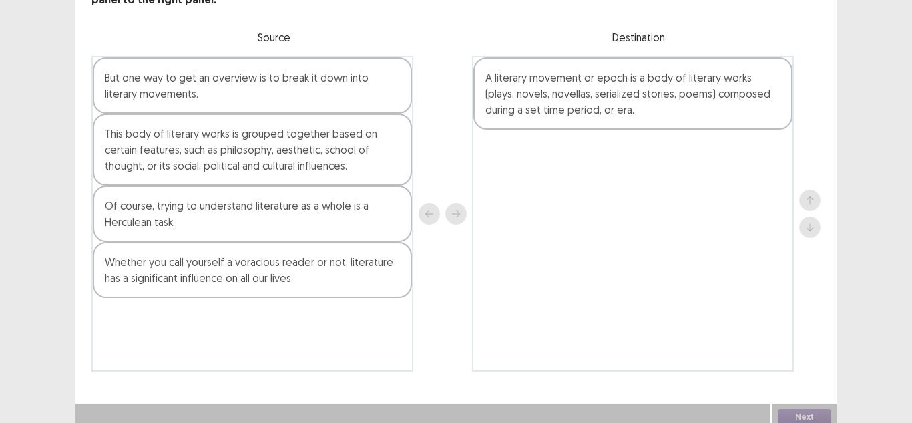
click at [285, 157] on div "This body of literary works is grouped together based on certain features, such…" at bounding box center [252, 150] width 319 height 72
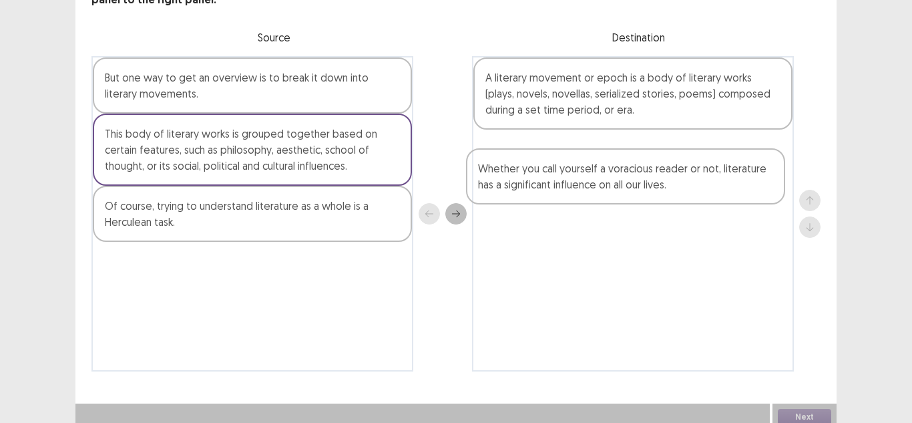
drag, startPoint x: 346, startPoint y: 277, endPoint x: 730, endPoint y: 160, distance: 401.4
click at [730, 160] on div "But one way to get an overview is to break it down into literary movements. Thi…" at bounding box center [456, 213] width 729 height 315
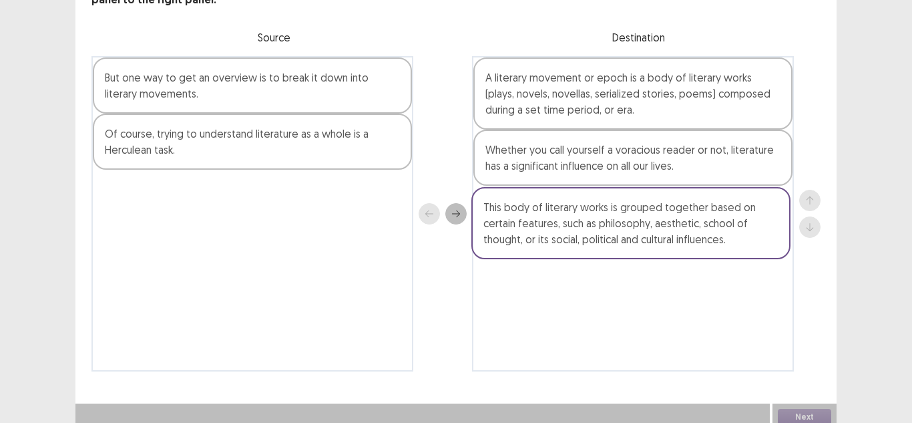
drag, startPoint x: 344, startPoint y: 152, endPoint x: 739, endPoint y: 239, distance: 404.3
click at [739, 239] on div "But one way to get an overview is to break it down into literary movements. Thi…" at bounding box center [456, 213] width 729 height 315
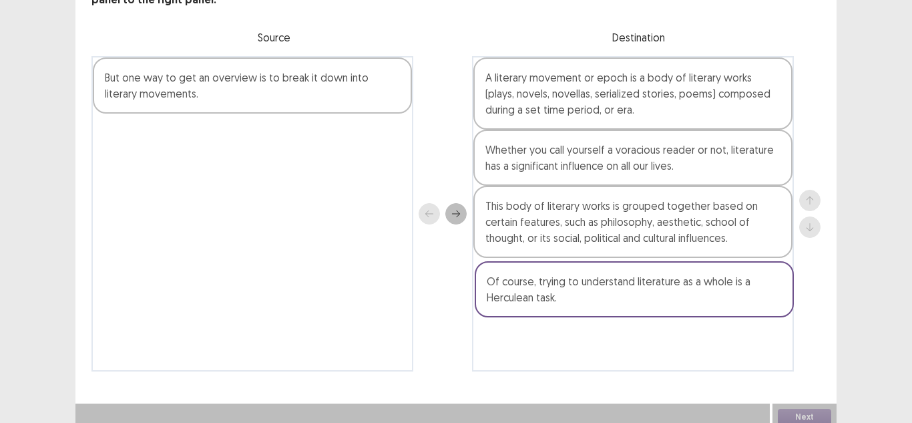
drag, startPoint x: 218, startPoint y: 150, endPoint x: 612, endPoint y: 297, distance: 421.2
click at [612, 297] on div "But one way to get an overview is to break it down into literary movements. Of …" at bounding box center [456, 213] width 729 height 315
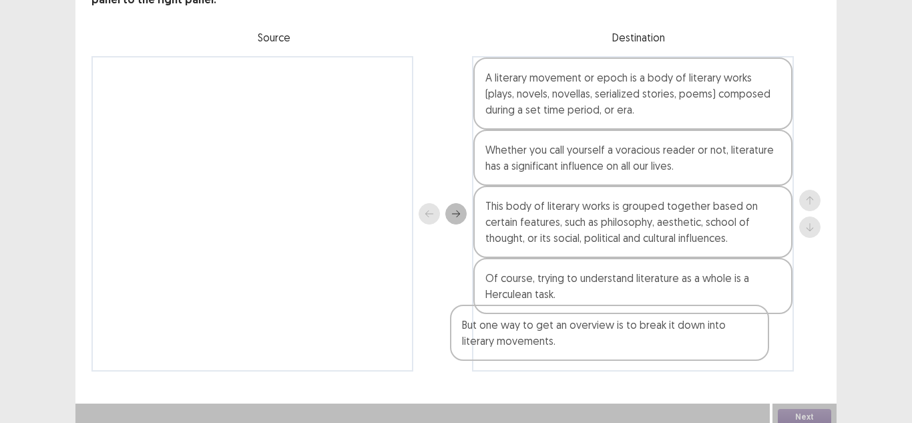
drag, startPoint x: 220, startPoint y: 78, endPoint x: 599, endPoint y: 344, distance: 462.7
click at [598, 345] on div "But one way to get an overview is to break it down into literary movements. A l…" at bounding box center [456, 213] width 729 height 315
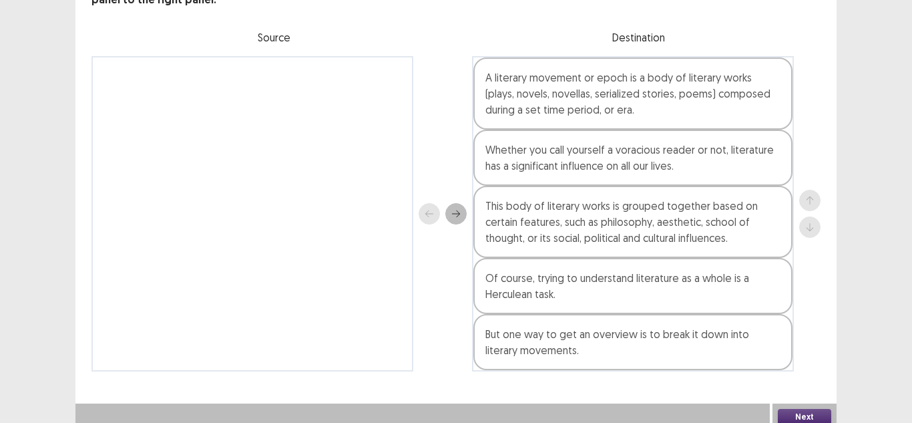
scroll to position [114, 0]
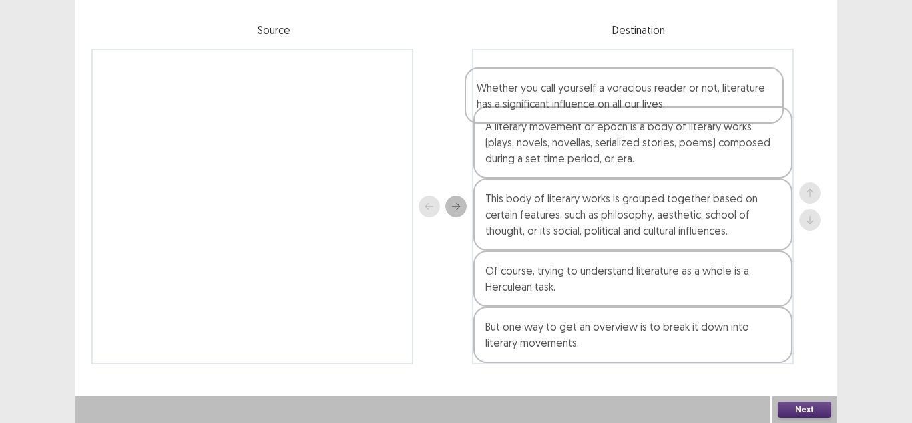
drag, startPoint x: 675, startPoint y: 152, endPoint x: 663, endPoint y: 87, distance: 66.4
click at [663, 81] on div "A literary movement or epoch is a body of literary works (plays, novels, novell…" at bounding box center [633, 206] width 322 height 315
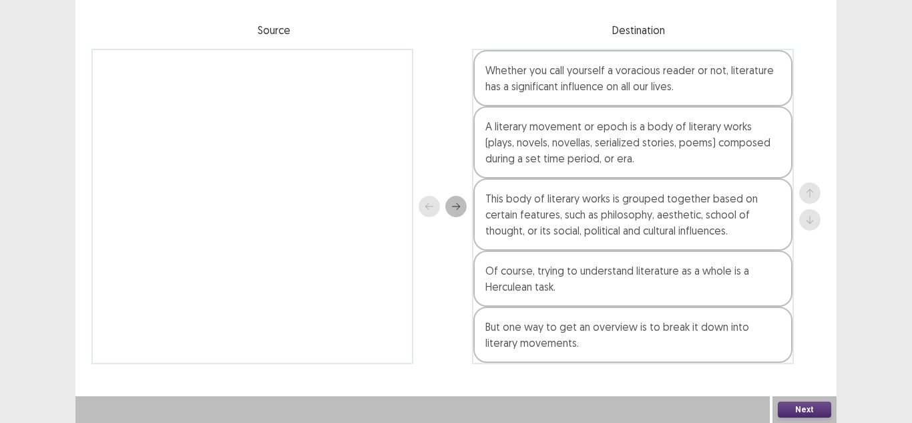
scroll to position [100, 0]
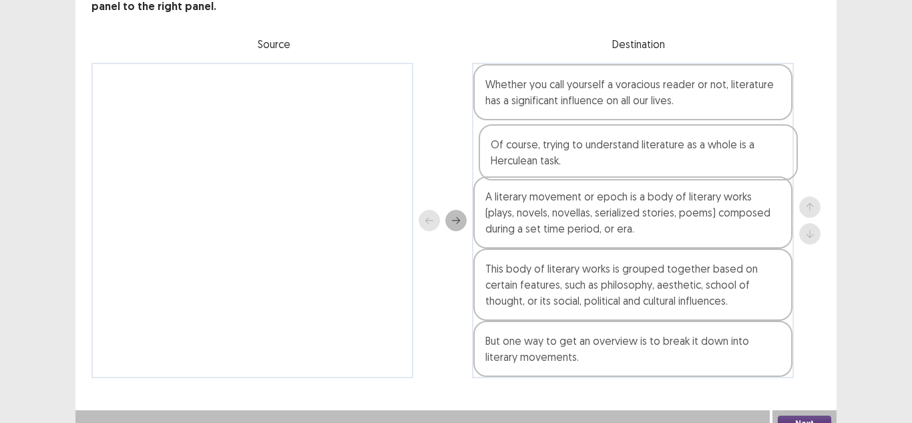
drag, startPoint x: 641, startPoint y: 307, endPoint x: 641, endPoint y: 158, distance: 148.3
click at [641, 158] on div "Whether you call yourself a voracious reader or not, literature has a significa…" at bounding box center [633, 220] width 322 height 315
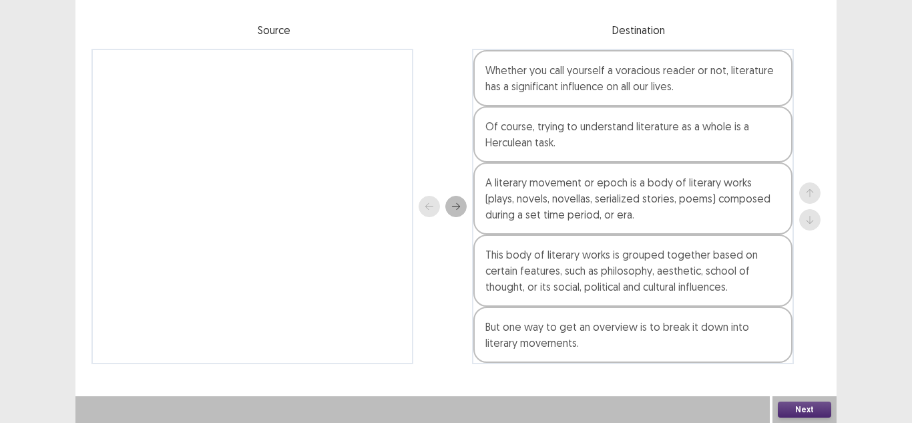
click at [807, 409] on button "Next" at bounding box center [804, 409] width 53 height 16
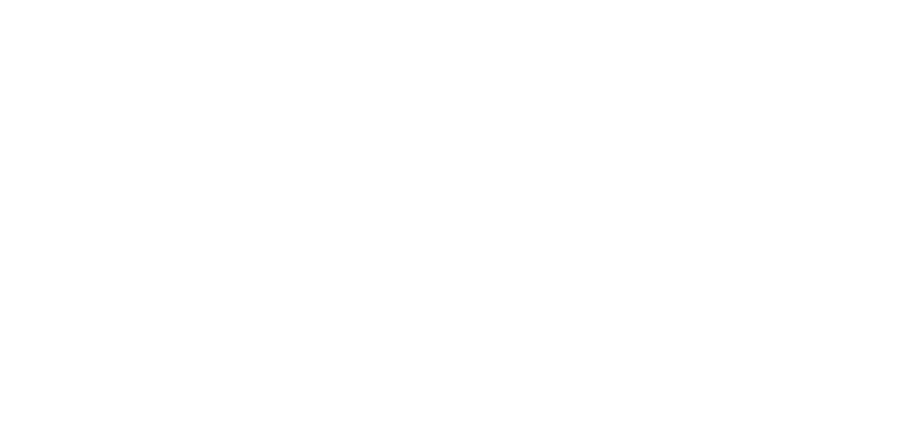
scroll to position [0, 0]
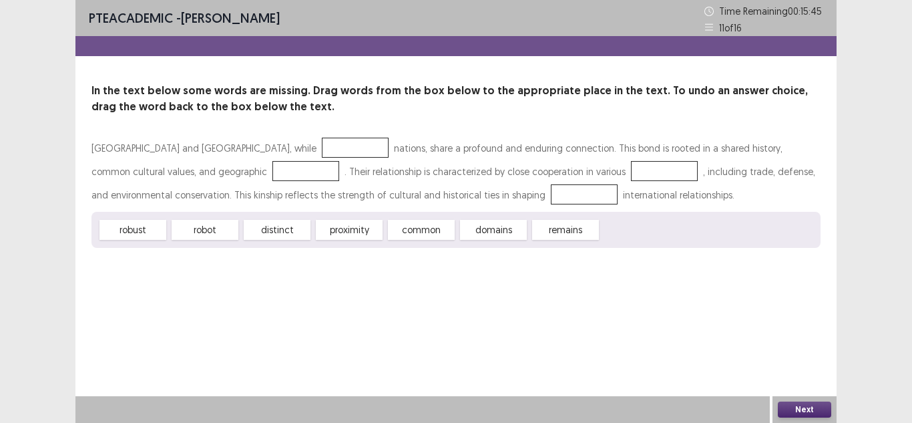
drag, startPoint x: 283, startPoint y: 223, endPoint x: 271, endPoint y: 152, distance: 71.8
click at [271, 152] on div "Australia and New Zealand, while nations, share a profound and enduring connect…" at bounding box center [456, 192] width 729 height 112
drag, startPoint x: 289, startPoint y: 232, endPoint x: 282, endPoint y: 182, distance: 51.3
click at [282, 182] on div "Australia and New Zealand, while nations, share a profound and enduring connect…" at bounding box center [456, 192] width 729 height 112
drag, startPoint x: 266, startPoint y: 227, endPoint x: 232, endPoint y: 141, distance: 92.9
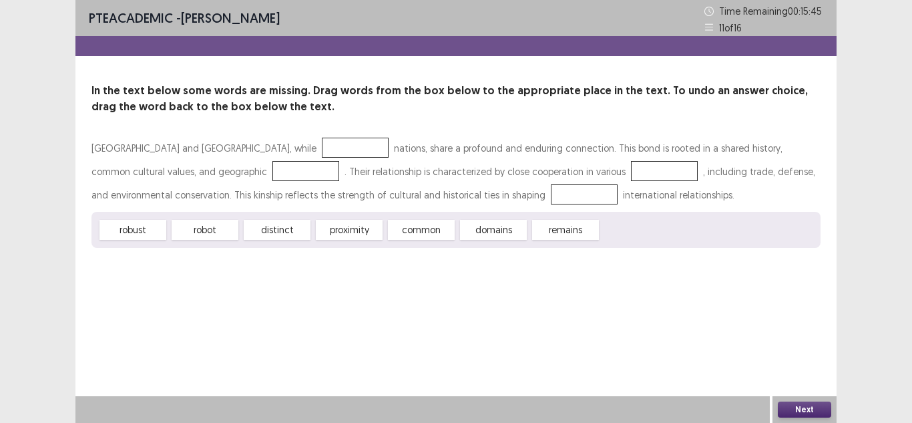
click at [281, 226] on div "distinct" at bounding box center [277, 230] width 67 height 20
click at [322, 147] on div at bounding box center [355, 148] width 67 height 20
click at [281, 228] on div "distinct" at bounding box center [277, 230] width 67 height 20
click at [281, 232] on div "distinct" at bounding box center [277, 230] width 67 height 20
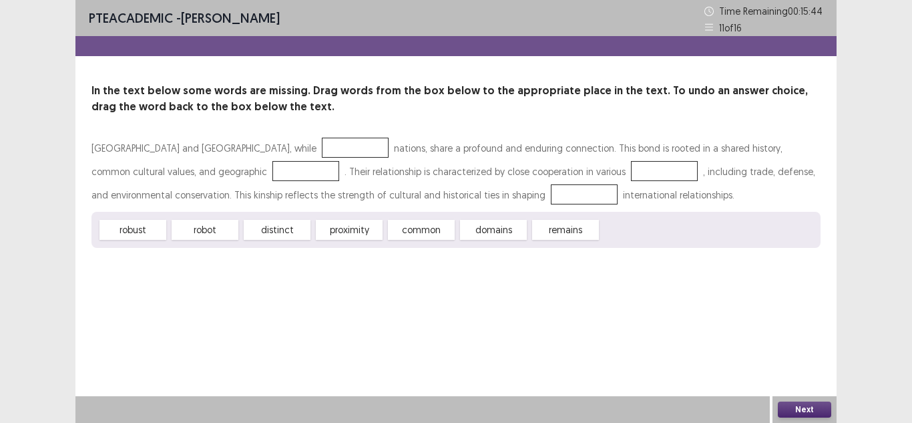
click at [281, 232] on div "distinct" at bounding box center [277, 230] width 67 height 20
drag, startPoint x: 281, startPoint y: 232, endPoint x: 474, endPoint y: 213, distance: 194.0
click at [527, 238] on div "robust robot distinct proximity common domains remains" at bounding box center [456, 230] width 729 height 36
click at [488, 61] on div "PTE academic - Yisel Pertuz Cabrera Time Remaining 00 : 15 : 44 11 of 16 In the…" at bounding box center [455, 137] width 761 height 275
drag, startPoint x: 397, startPoint y: 197, endPoint x: 433, endPoint y: 301, distance: 109.6
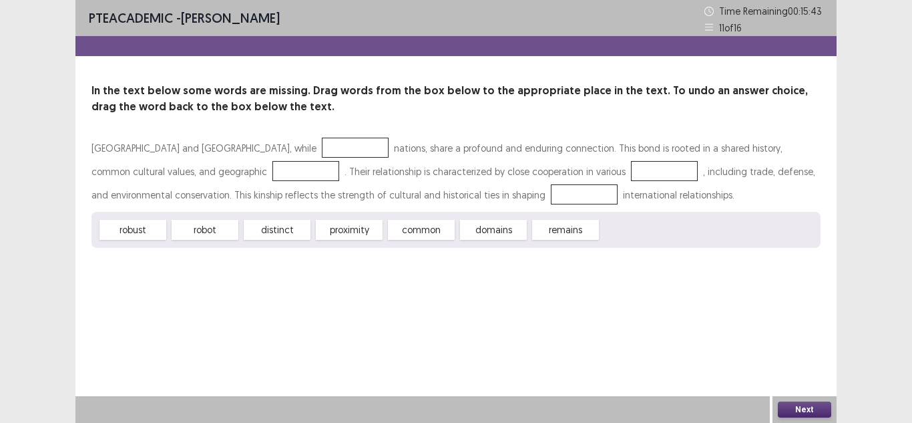
click at [551, 202] on div at bounding box center [584, 194] width 67 height 20
drag, startPoint x: 433, startPoint y: 301, endPoint x: 799, endPoint y: 421, distance: 385.3
click at [435, 303] on div "PTE academic - Yisel Pertuz Cabrera Time Remaining 00 : 15 : 43 11 of 16 In the…" at bounding box center [455, 211] width 761 height 423
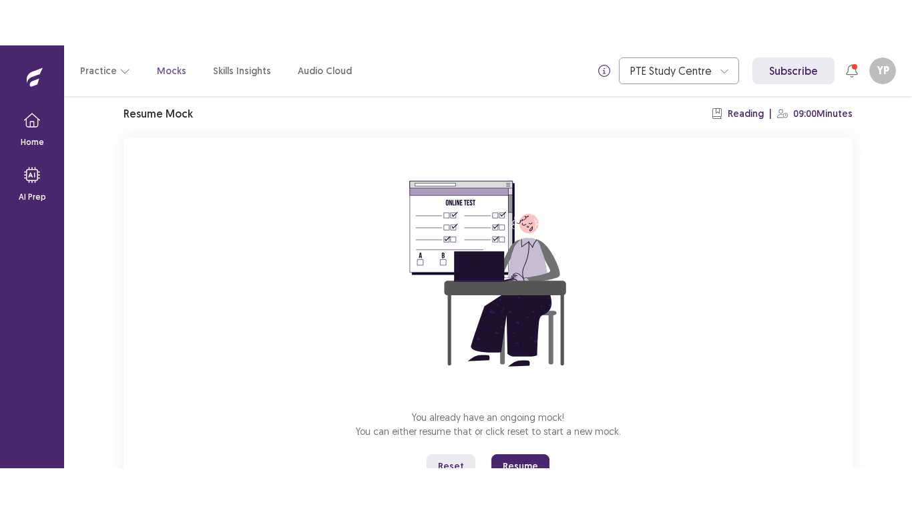
scroll to position [105, 0]
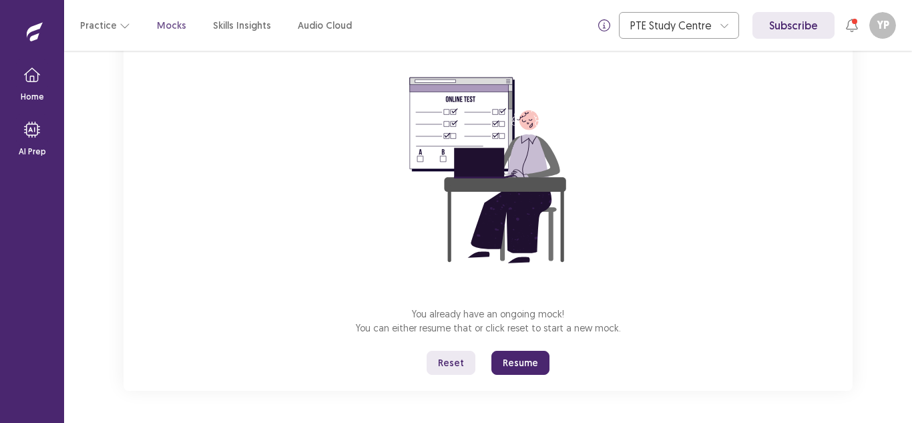
click at [538, 357] on button "Resume" at bounding box center [521, 363] width 58 height 24
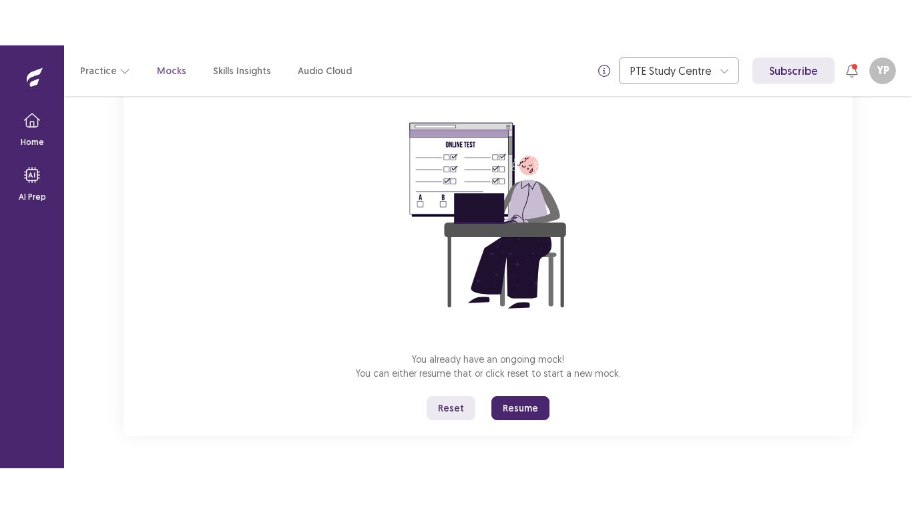
scroll to position [15, 0]
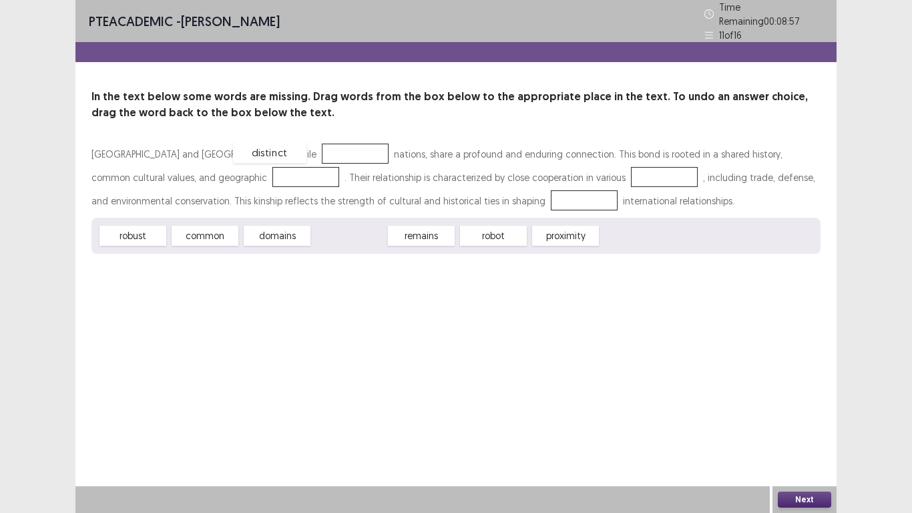
drag, startPoint x: 334, startPoint y: 229, endPoint x: 253, endPoint y: 145, distance: 116.7
drag, startPoint x: 509, startPoint y: 229, endPoint x: 197, endPoint y: 174, distance: 316.8
drag, startPoint x: 286, startPoint y: 230, endPoint x: 540, endPoint y: 172, distance: 260.4
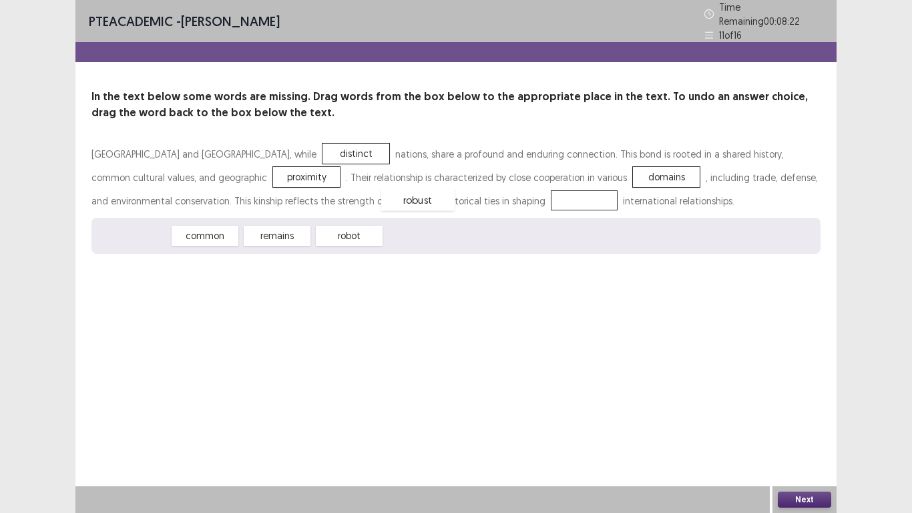
drag, startPoint x: 140, startPoint y: 230, endPoint x: 427, endPoint y: 194, distance: 290.1
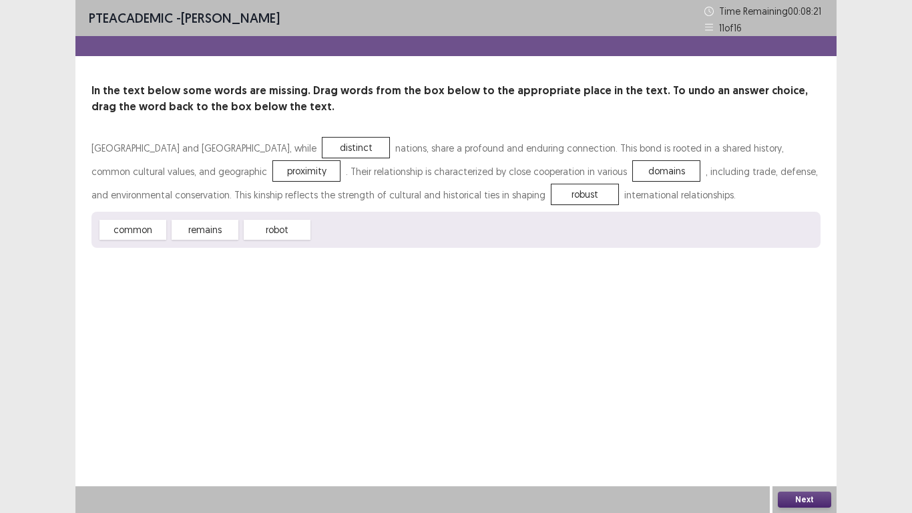
click at [820, 422] on button "Next" at bounding box center [804, 500] width 53 height 16
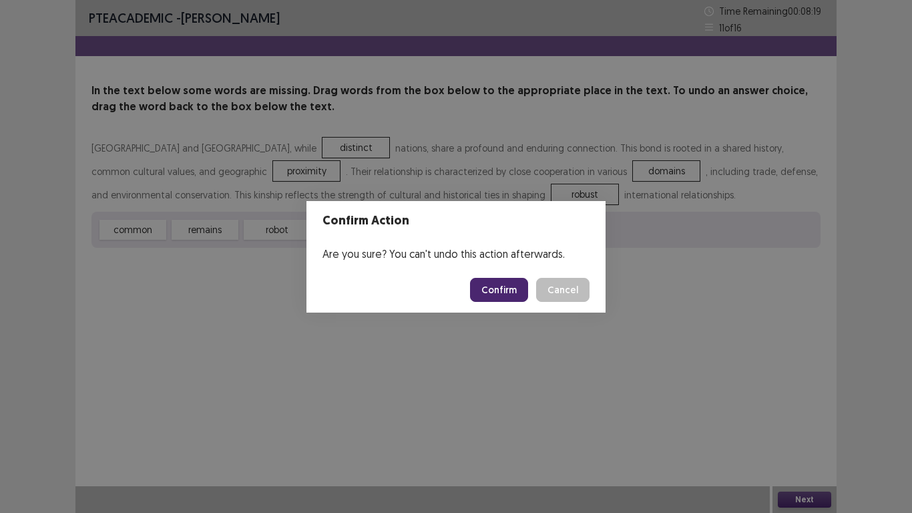
click at [516, 285] on button "Confirm" at bounding box center [499, 290] width 58 height 24
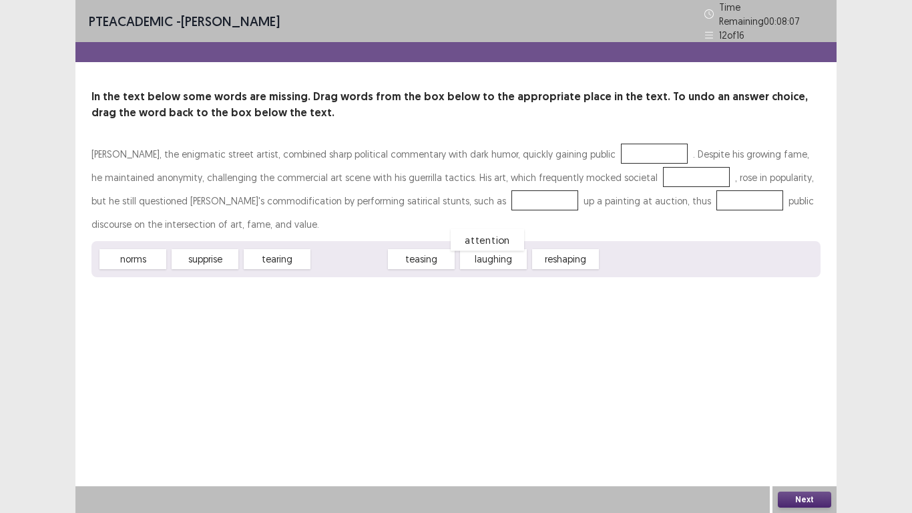
drag, startPoint x: 342, startPoint y: 261, endPoint x: 542, endPoint y: 197, distance: 209.7
click at [560, 179] on div "[PERSON_NAME], the enigmatic street artist, combined sharp political commentary…" at bounding box center [456, 189] width 729 height 94
drag, startPoint x: 560, startPoint y: 192, endPoint x: 581, endPoint y: 148, distance: 48.7
drag, startPoint x: 124, startPoint y: 252, endPoint x: 592, endPoint y: 170, distance: 475.4
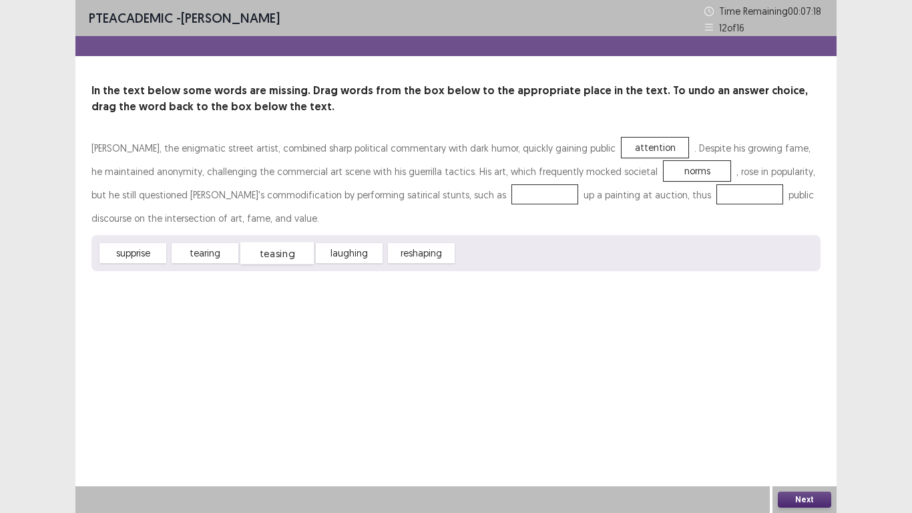
click at [281, 254] on div "teasing" at bounding box center [276, 253] width 73 height 22
drag, startPoint x: 432, startPoint y: 254, endPoint x: 585, endPoint y: 198, distance: 162.9
drag, startPoint x: 266, startPoint y: 252, endPoint x: 359, endPoint y: 192, distance: 110.8
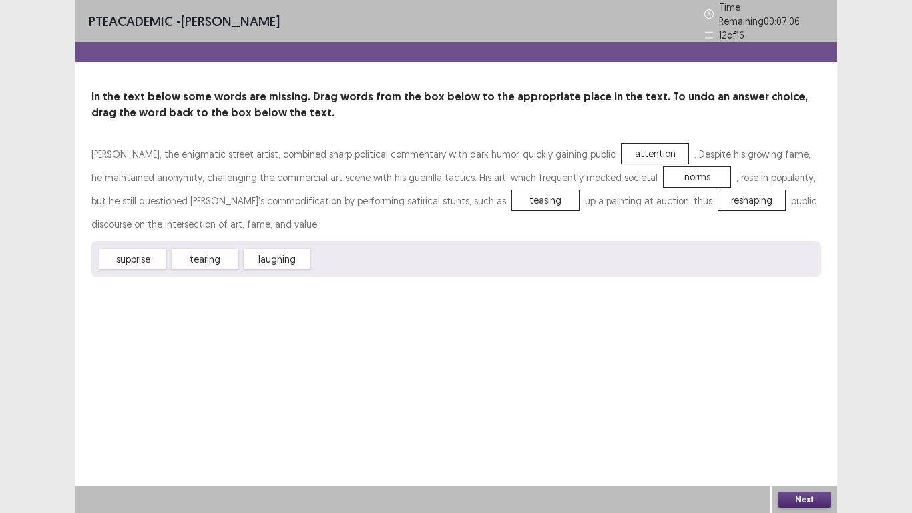
click at [797, 422] on button "Next" at bounding box center [804, 500] width 53 height 16
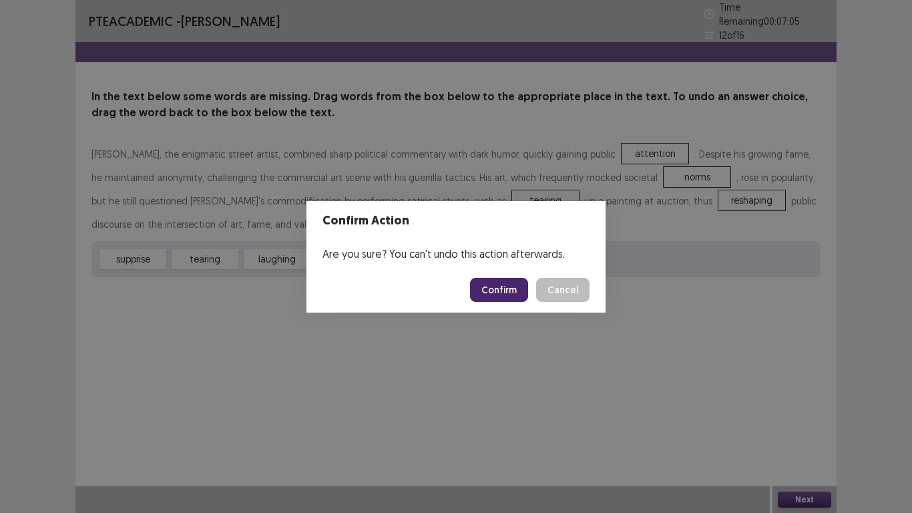
click at [490, 288] on button "Confirm" at bounding box center [499, 290] width 58 height 24
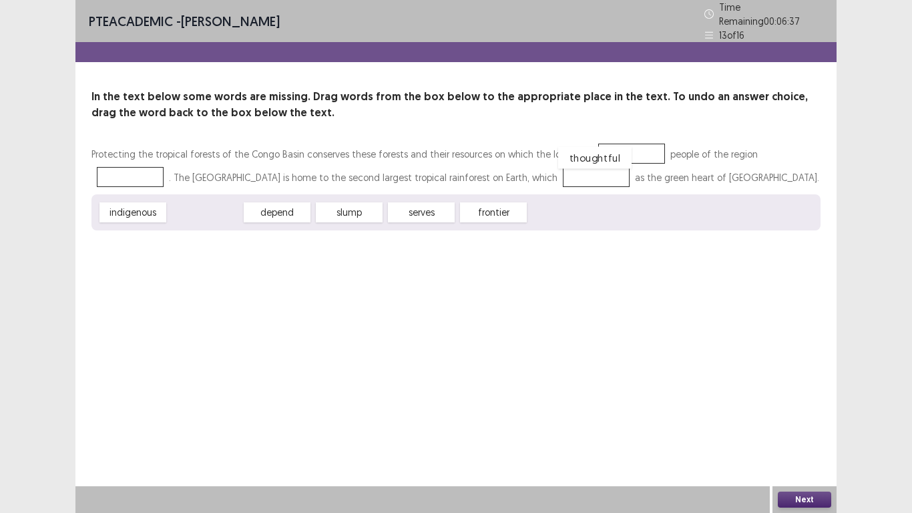
drag, startPoint x: 202, startPoint y: 208, endPoint x: 596, endPoint y: 153, distance: 398.5
drag, startPoint x: 610, startPoint y: 148, endPoint x: 531, endPoint y: 215, distance: 103.3
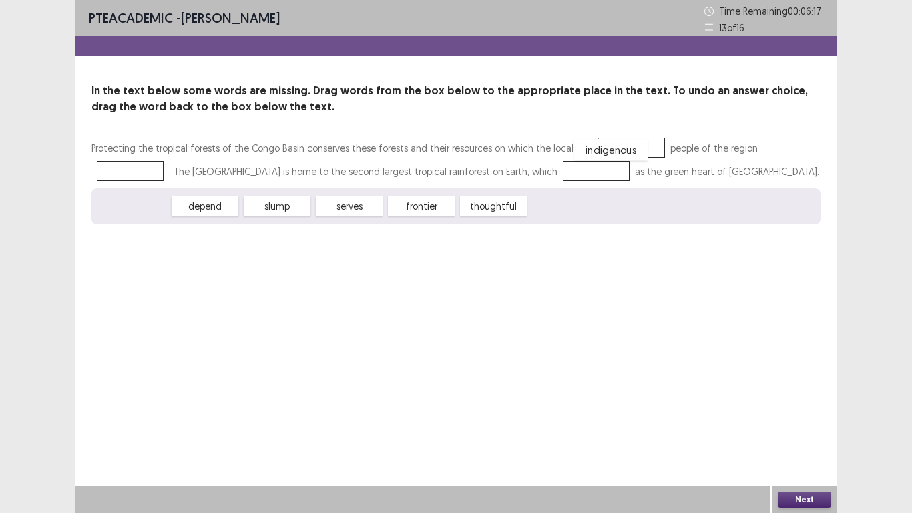
drag, startPoint x: 144, startPoint y: 206, endPoint x: 622, endPoint y: 152, distance: 481.9
drag, startPoint x: 149, startPoint y: 207, endPoint x: 791, endPoint y: 146, distance: 644.7
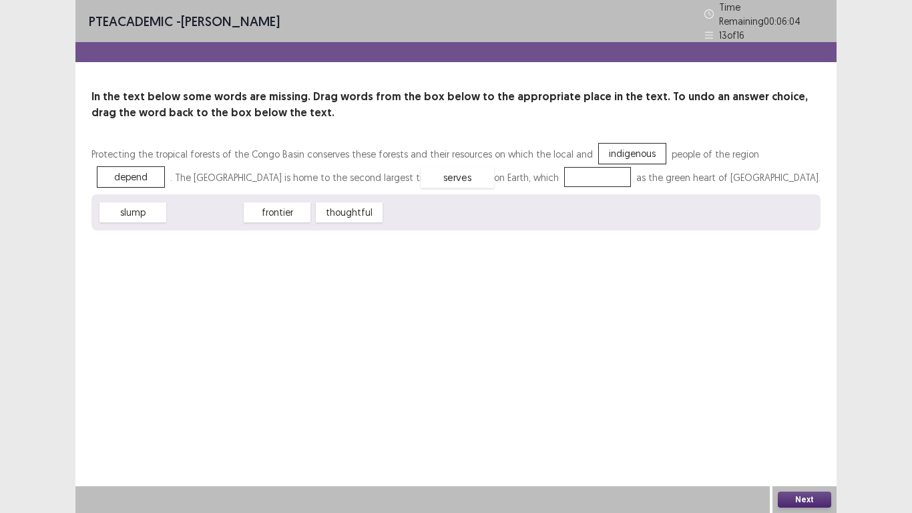
drag, startPoint x: 213, startPoint y: 204, endPoint x: 468, endPoint y: 168, distance: 256.9
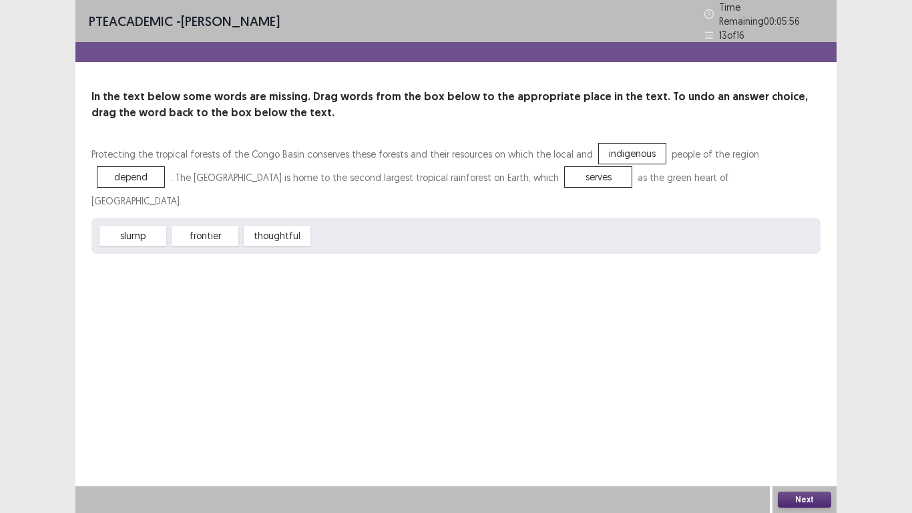
click at [808, 422] on button "Next" at bounding box center [804, 500] width 53 height 16
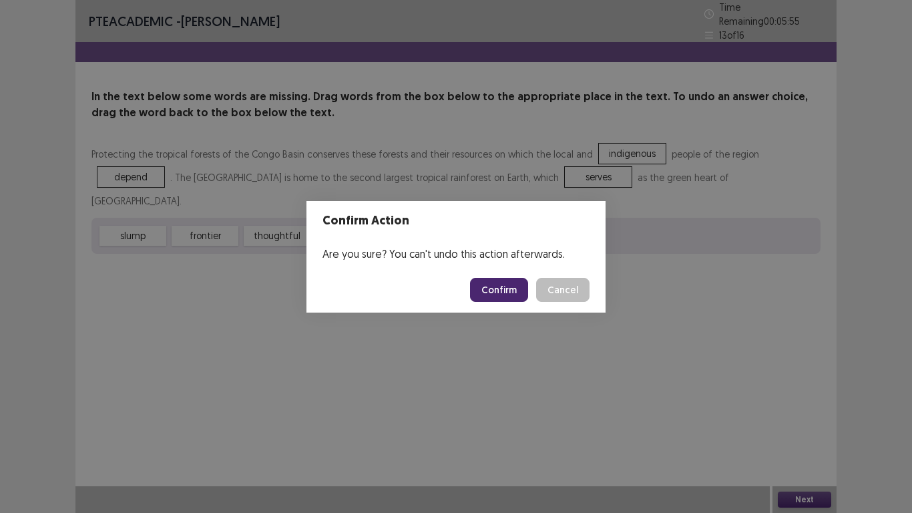
click at [512, 289] on button "Confirm" at bounding box center [499, 290] width 58 height 24
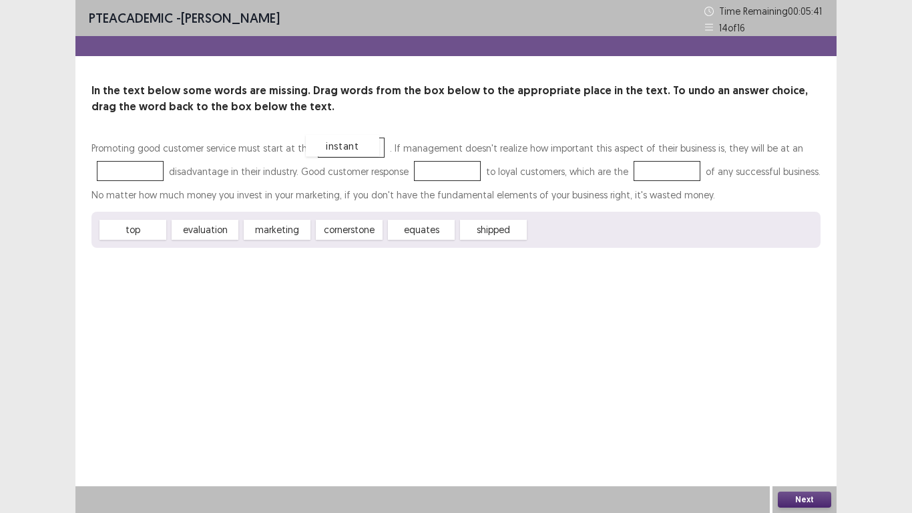
drag, startPoint x: 549, startPoint y: 235, endPoint x: 326, endPoint y: 151, distance: 238.4
drag, startPoint x: 496, startPoint y: 233, endPoint x: 132, endPoint y: 174, distance: 368.8
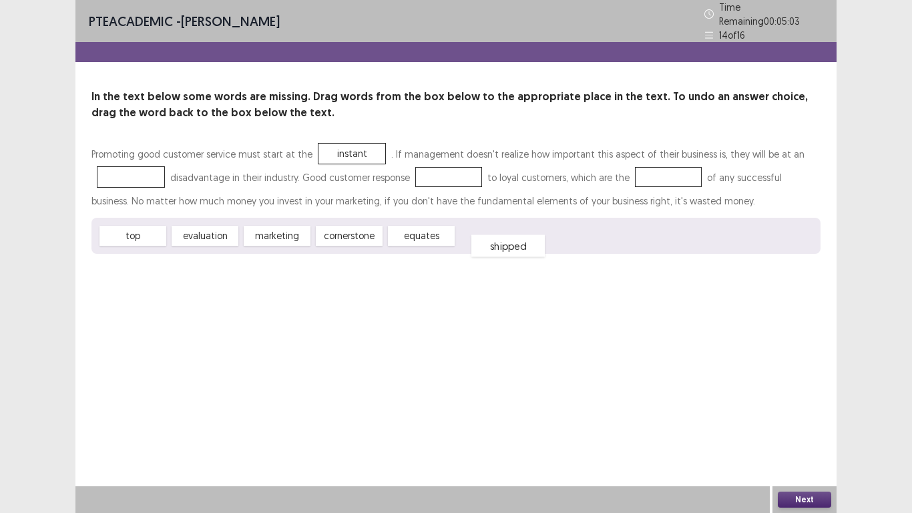
drag, startPoint x: 142, startPoint y: 170, endPoint x: 519, endPoint y: 238, distance: 383.6
drag, startPoint x: 403, startPoint y: 232, endPoint x: 422, endPoint y: 172, distance: 62.3
drag, startPoint x: 120, startPoint y: 231, endPoint x: 652, endPoint y: 171, distance: 535.1
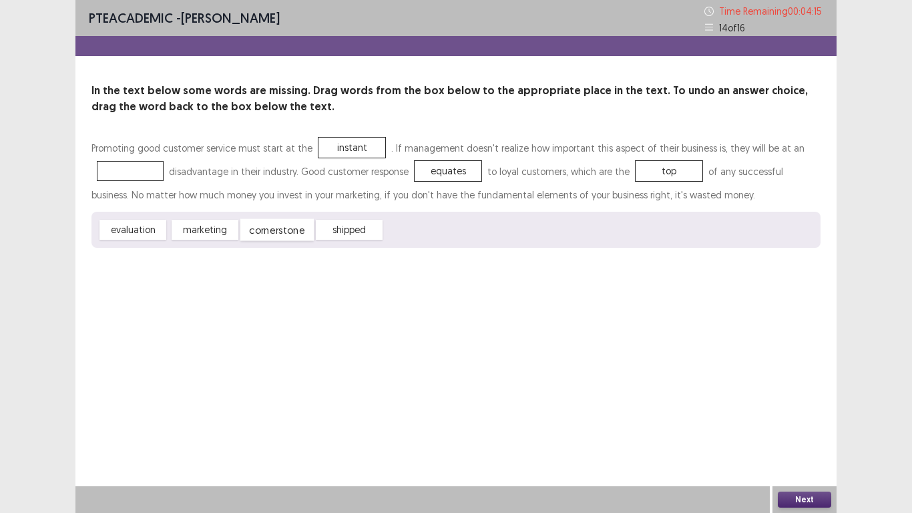
click at [290, 228] on div "cornerstone" at bounding box center [276, 230] width 73 height 22
drag, startPoint x: 284, startPoint y: 228, endPoint x: 130, endPoint y: 170, distance: 164.9
click at [816, 422] on button "Next" at bounding box center [804, 500] width 53 height 16
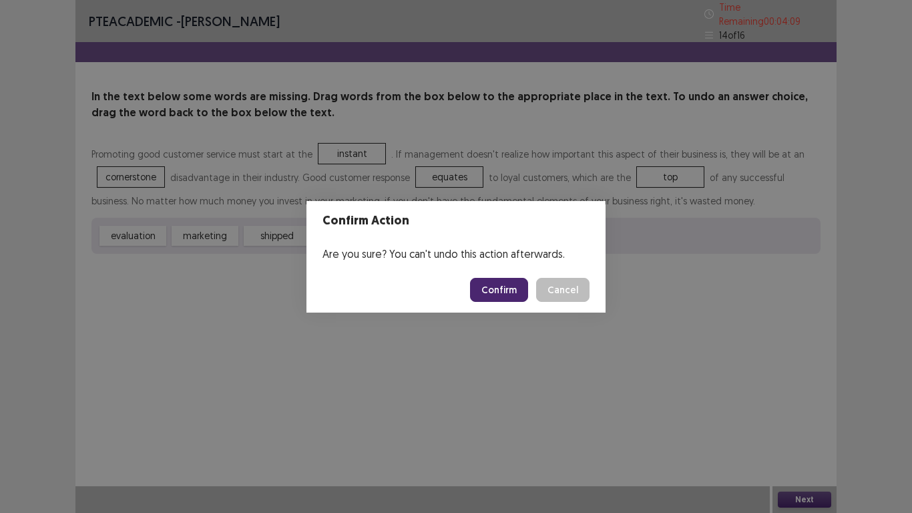
click at [510, 281] on button "Confirm" at bounding box center [499, 290] width 58 height 24
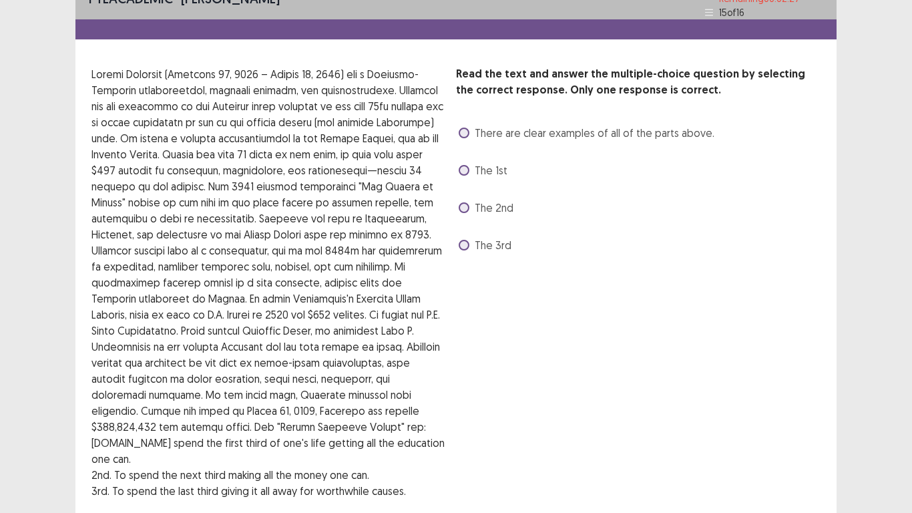
scroll to position [0, 0]
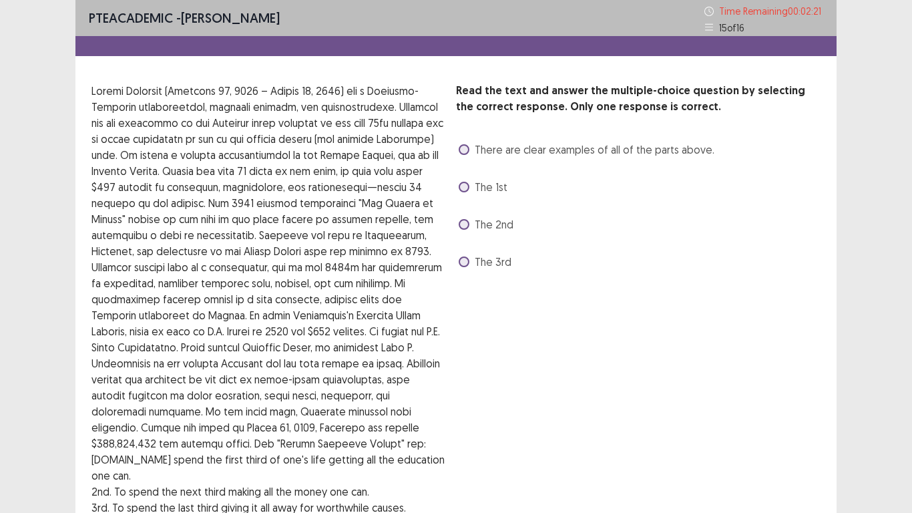
click at [467, 188] on span at bounding box center [464, 187] width 11 height 11
click at [466, 153] on span at bounding box center [464, 149] width 11 height 11
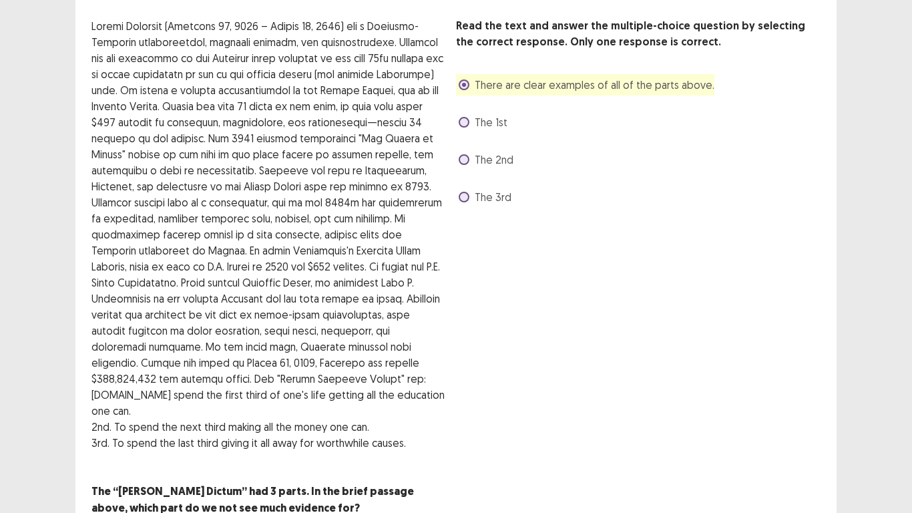
scroll to position [95, 0]
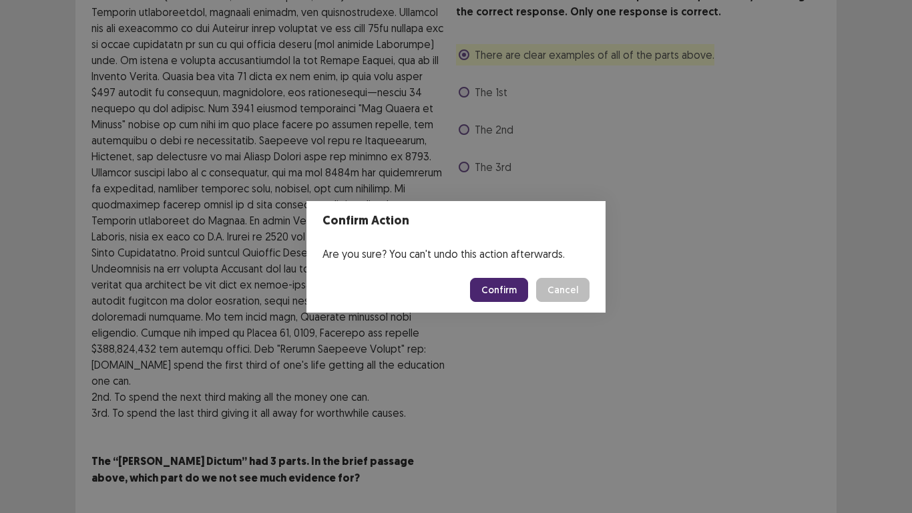
click at [516, 297] on button "Confirm" at bounding box center [499, 290] width 58 height 24
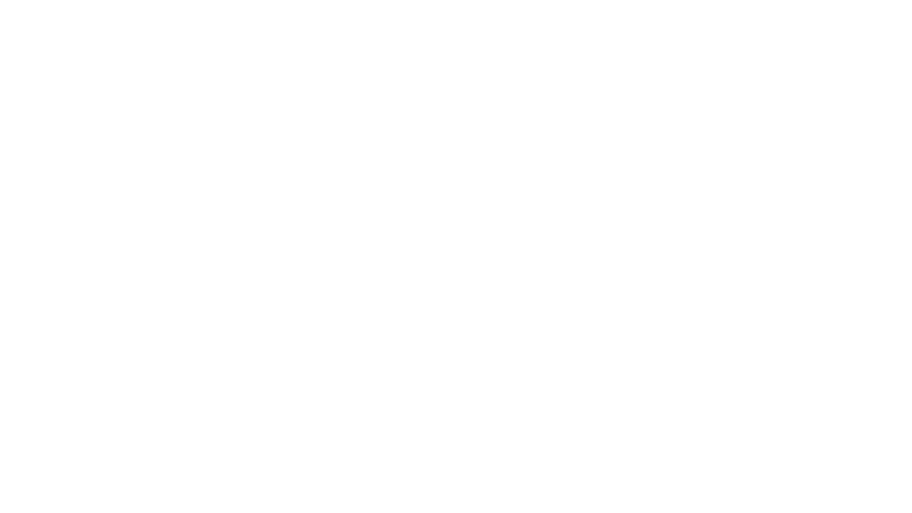
scroll to position [0, 0]
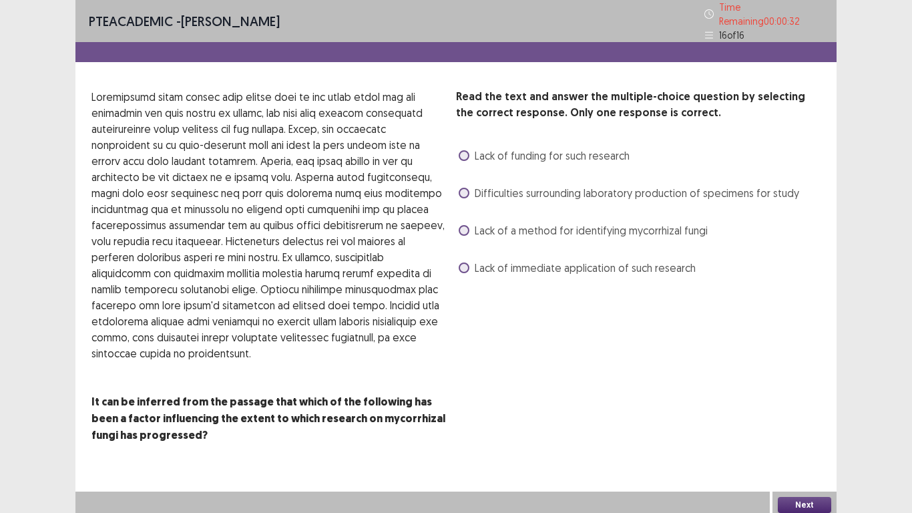
click at [466, 150] on span at bounding box center [464, 155] width 11 height 11
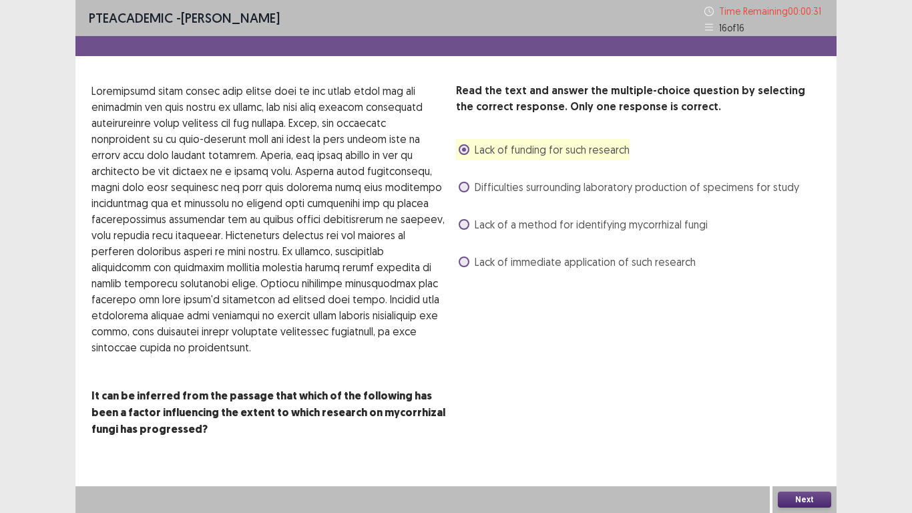
click at [810, 422] on button "Next" at bounding box center [804, 500] width 53 height 16
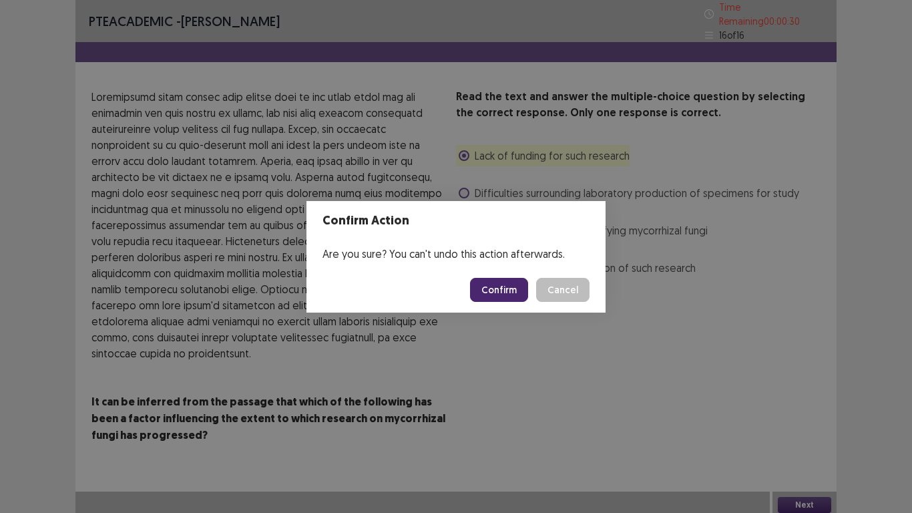
click at [481, 292] on button "Confirm" at bounding box center [499, 290] width 58 height 24
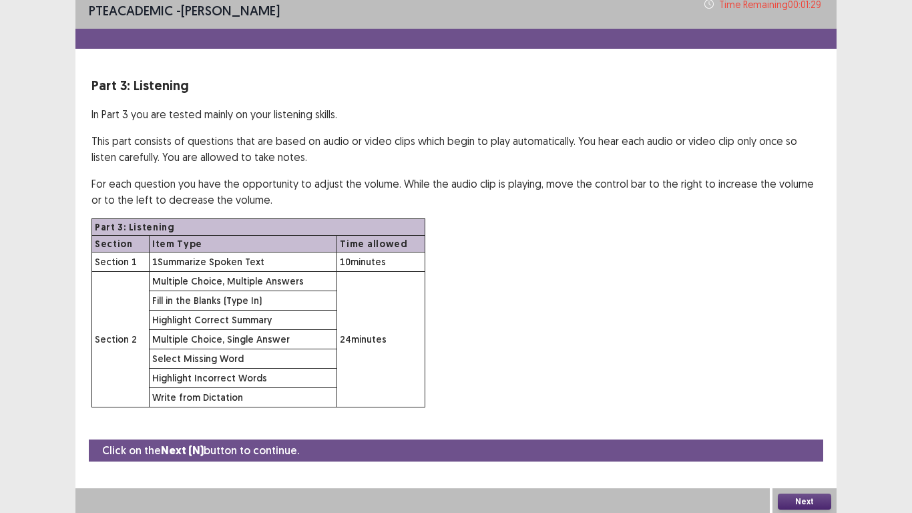
scroll to position [9, 0]
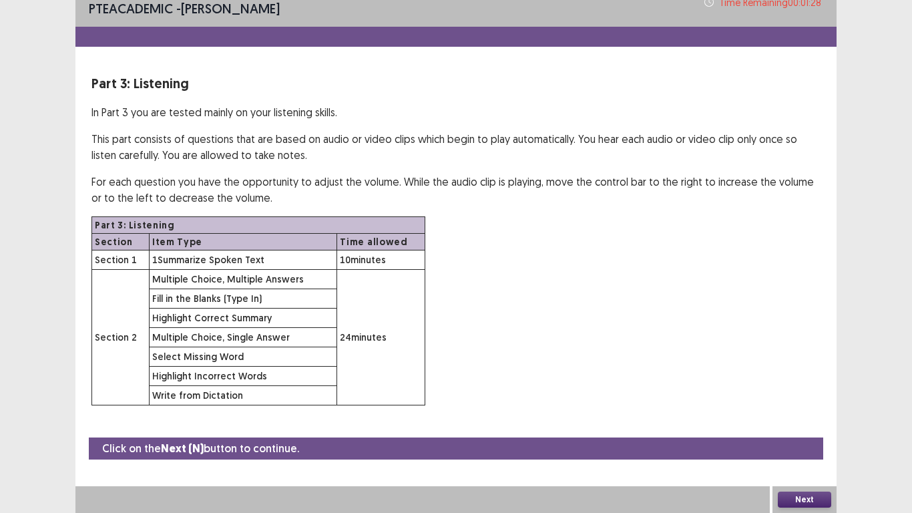
click at [815, 422] on button "Next" at bounding box center [804, 500] width 53 height 16
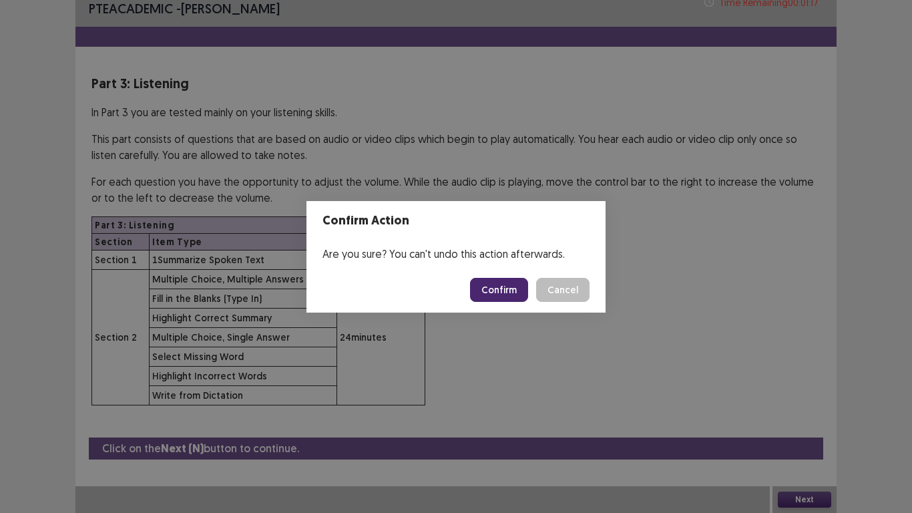
click at [499, 293] on button "Confirm" at bounding box center [499, 290] width 58 height 24
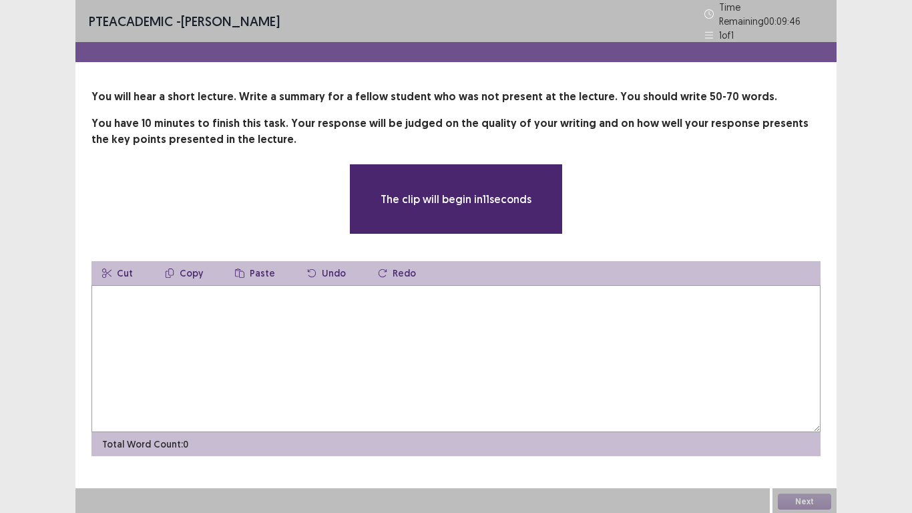
click at [116, 319] on textarea at bounding box center [456, 358] width 729 height 147
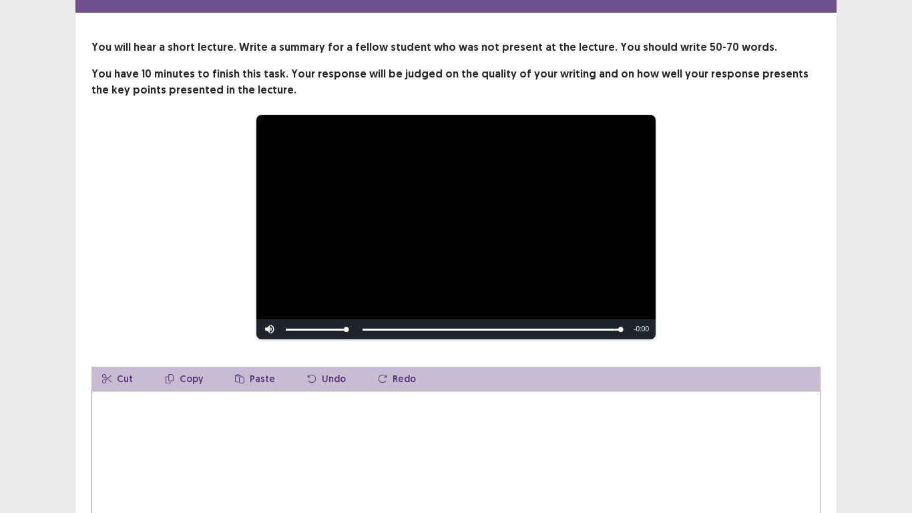
scroll to position [67, 0]
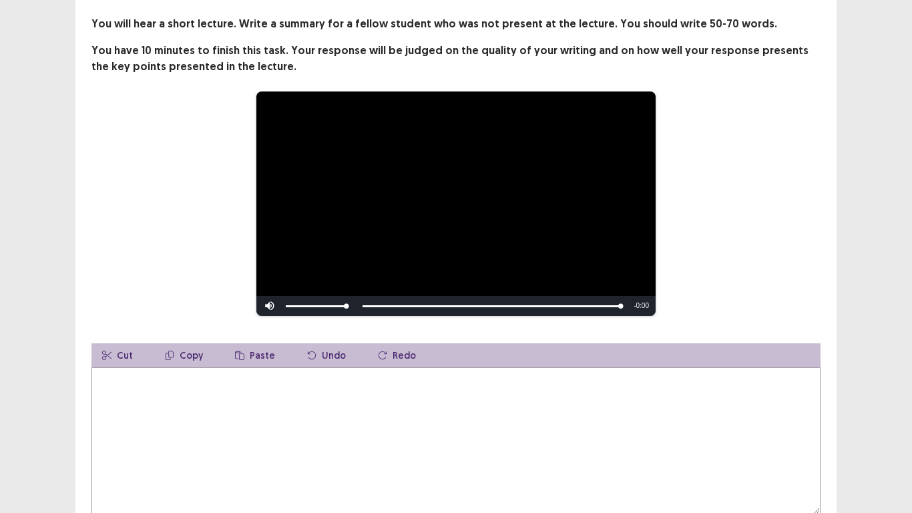
click at [258, 380] on textarea at bounding box center [456, 440] width 729 height 147
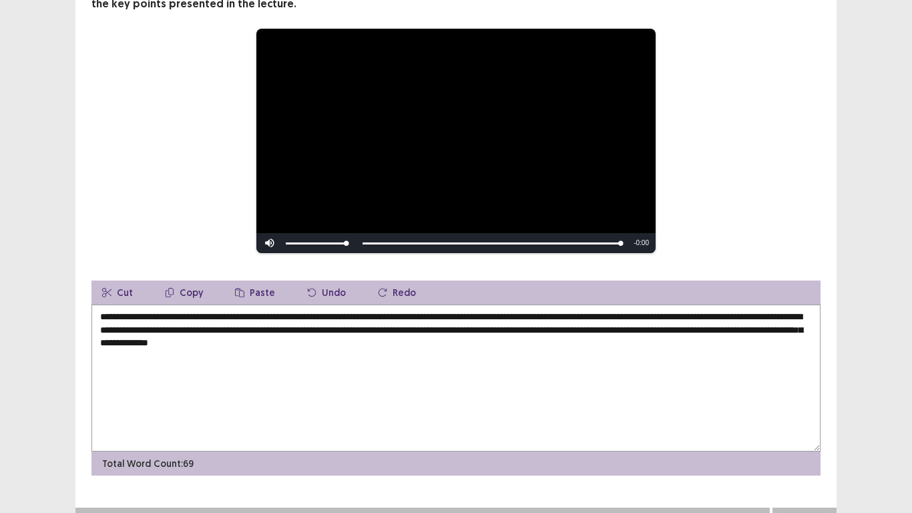
scroll to position [151, 0]
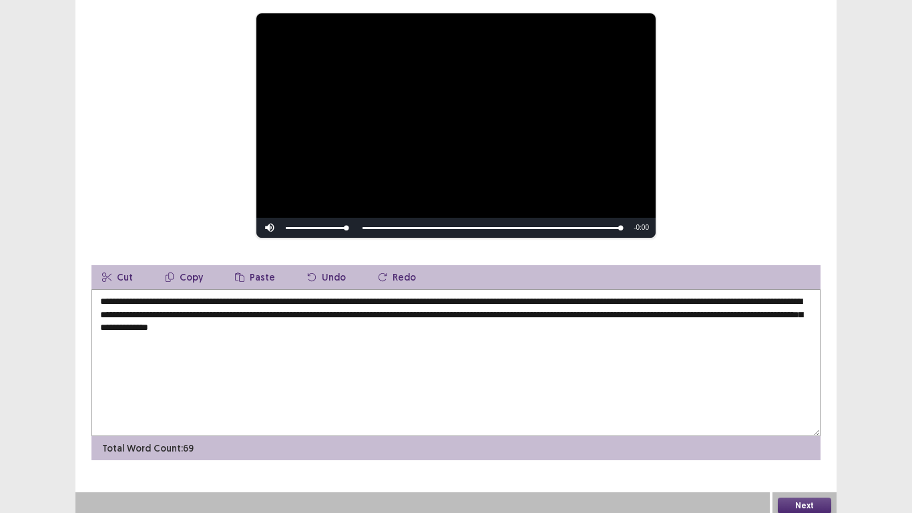
drag, startPoint x: 295, startPoint y: 326, endPoint x: 234, endPoint y: 322, distance: 60.9
click at [234, 322] on textarea "**********" at bounding box center [456, 362] width 729 height 147
click at [391, 324] on textarea "**********" at bounding box center [456, 362] width 729 height 147
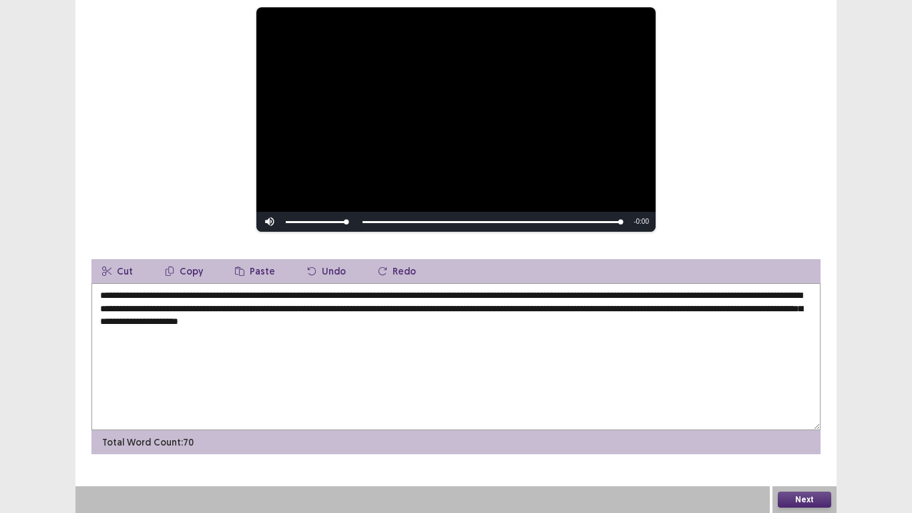
type textarea "**********"
click at [799, 422] on button "Next" at bounding box center [804, 500] width 53 height 16
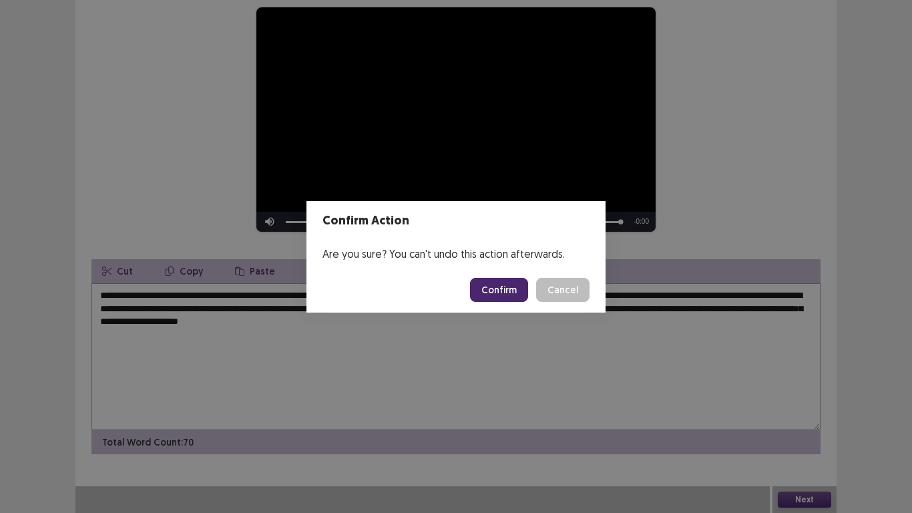
click at [501, 293] on button "Confirm" at bounding box center [499, 290] width 58 height 24
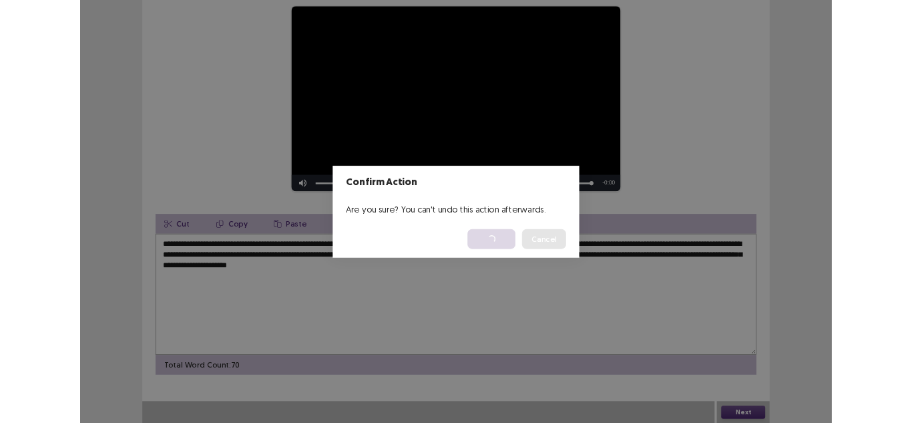
scroll to position [0, 0]
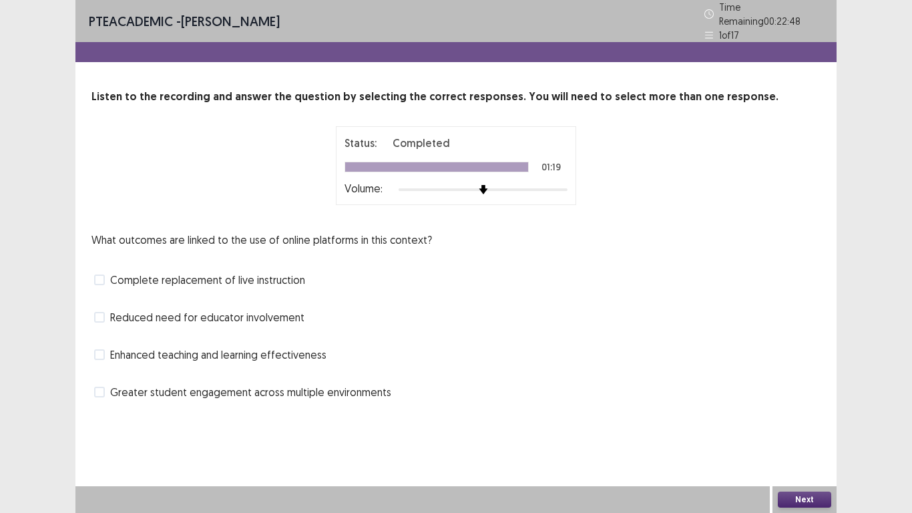
click at [275, 349] on span "Enhanced teaching and learning effectiveness" at bounding box center [218, 355] width 216 height 16
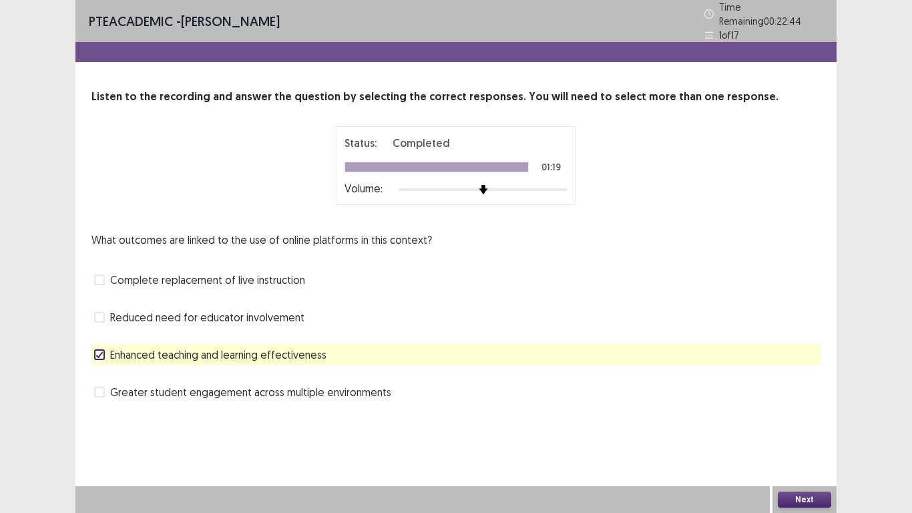
click at [253, 389] on span "Greater student engagement across multiple environments" at bounding box center [250, 392] width 281 height 16
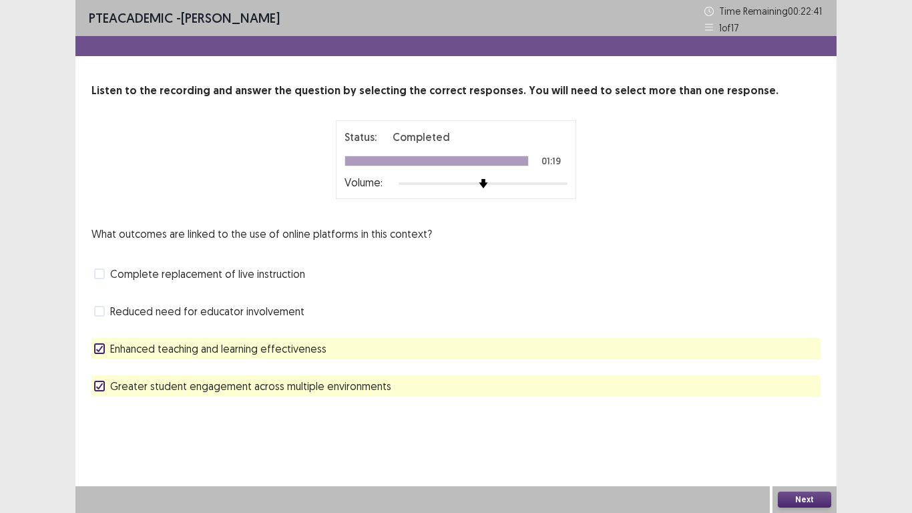
click at [799, 422] on button "Next" at bounding box center [804, 500] width 53 height 16
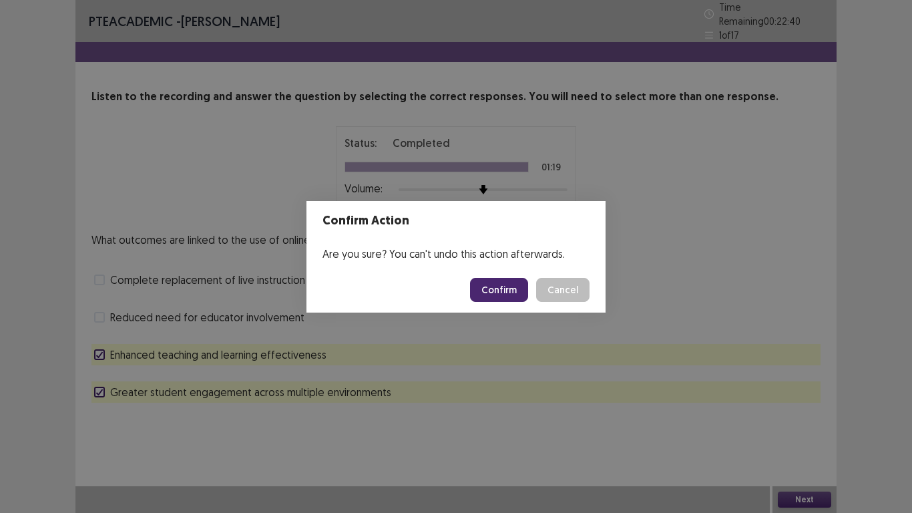
click at [500, 295] on button "Confirm" at bounding box center [499, 290] width 58 height 24
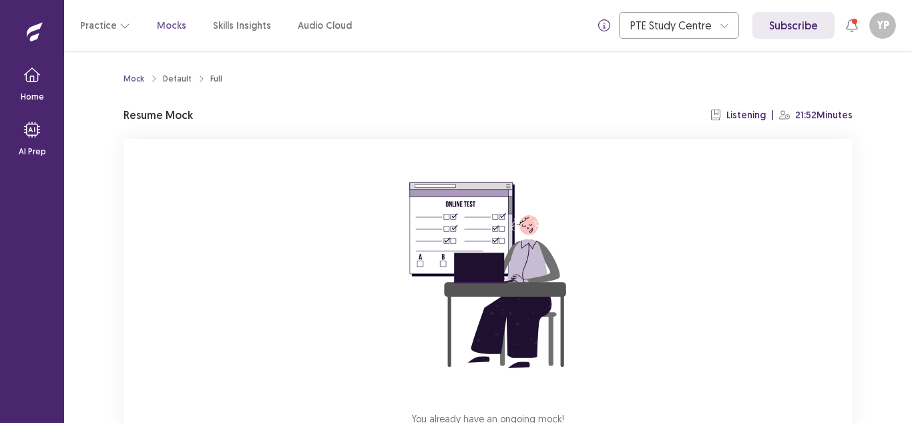
scroll to position [47, 0]
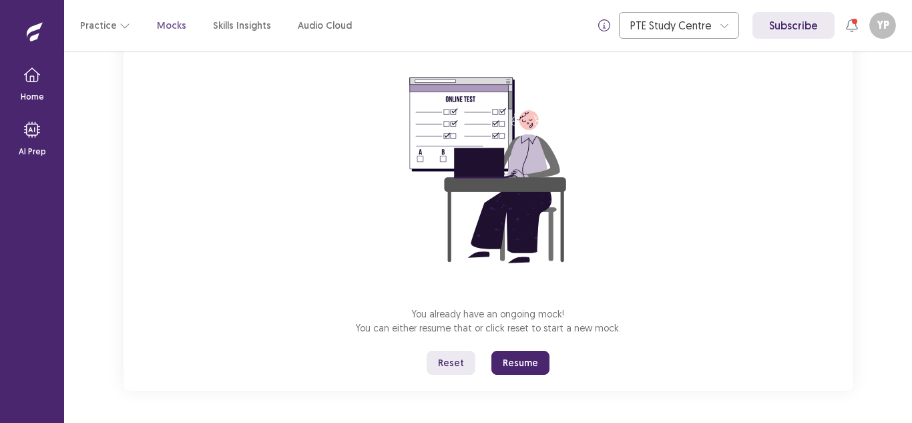
click at [532, 361] on button "Resume" at bounding box center [521, 363] width 58 height 24
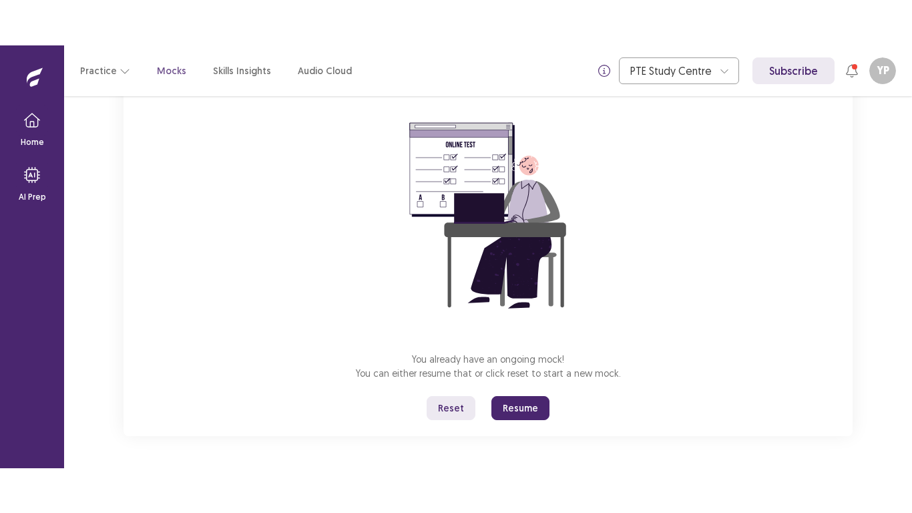
scroll to position [15, 0]
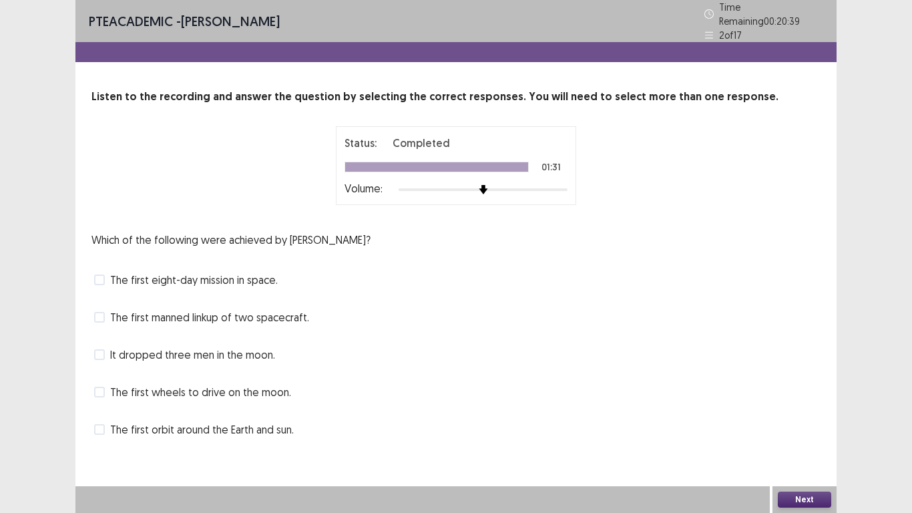
click at [102, 312] on span at bounding box center [99, 317] width 11 height 11
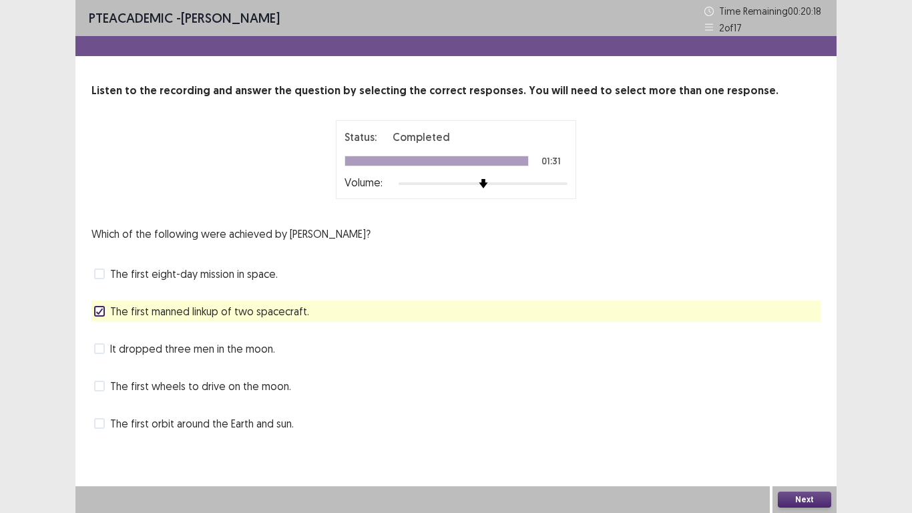
click at [116, 275] on span "The first eight-day mission in space." at bounding box center [194, 274] width 168 height 16
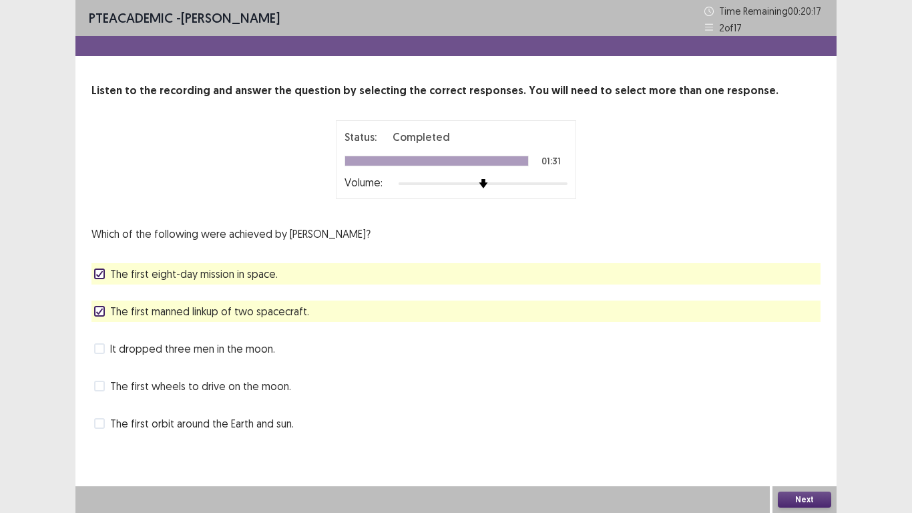
click at [816, 422] on button "Next" at bounding box center [804, 500] width 53 height 16
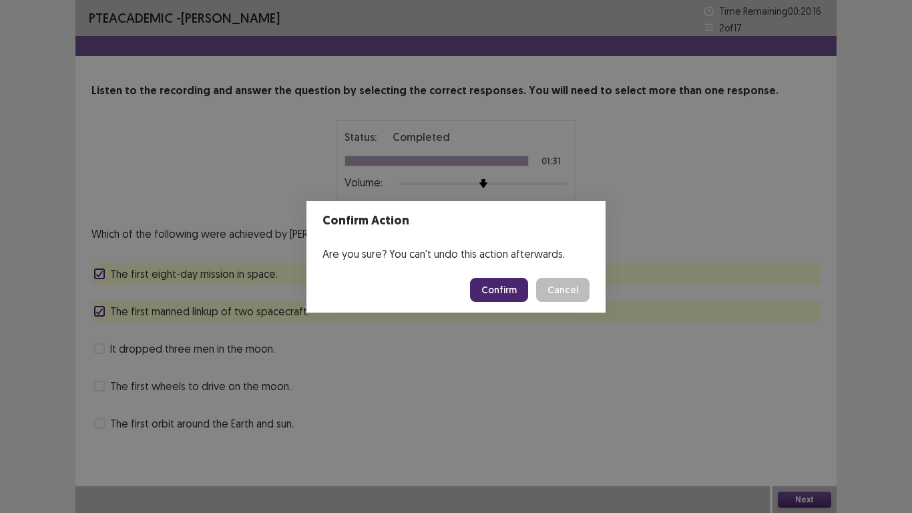
click at [508, 295] on button "Confirm" at bounding box center [499, 290] width 58 height 24
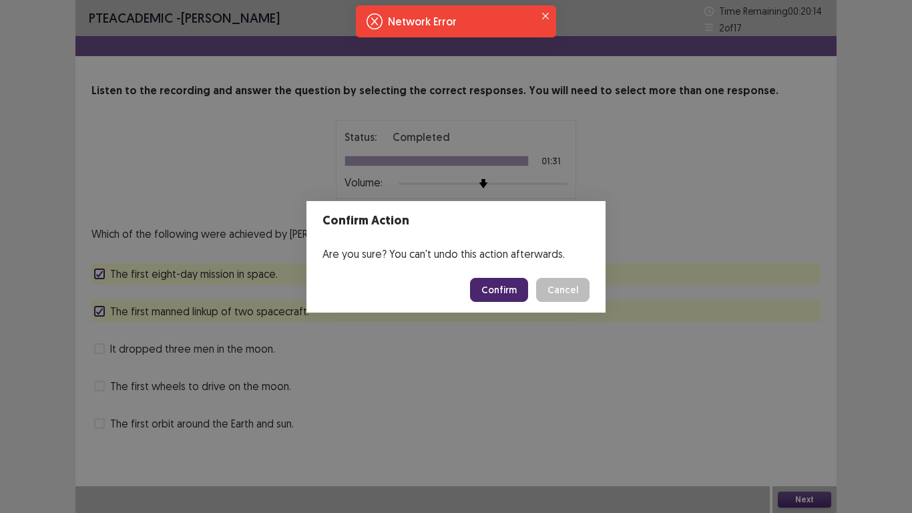
click at [520, 288] on button "Confirm" at bounding box center [499, 290] width 58 height 24
click at [497, 283] on button "Confirm" at bounding box center [499, 290] width 58 height 24
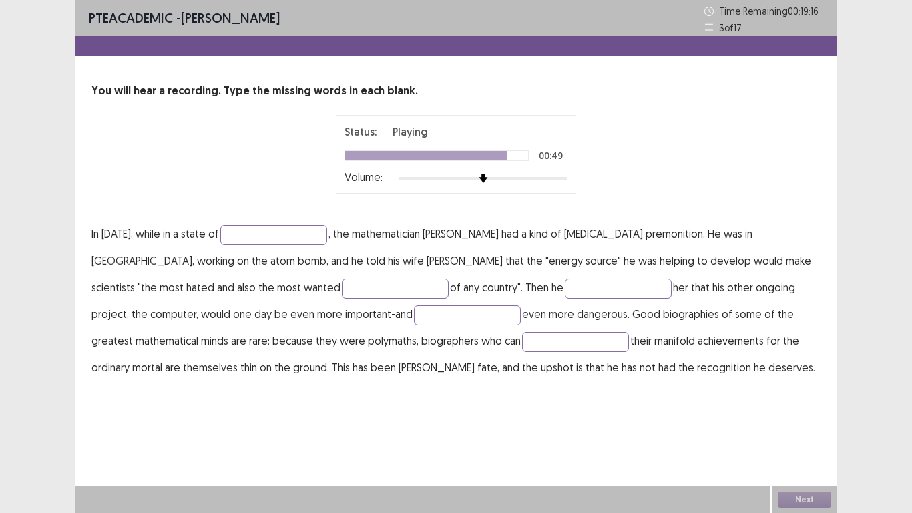
click at [244, 244] on p "In 1945, while in a state of , the mathematician John von Neumann had a kind of…" at bounding box center [456, 300] width 729 height 160
click at [244, 237] on input "text" at bounding box center [273, 235] width 107 height 20
type input "**********"
click at [342, 284] on input "text" at bounding box center [395, 289] width 107 height 20
type input "********"
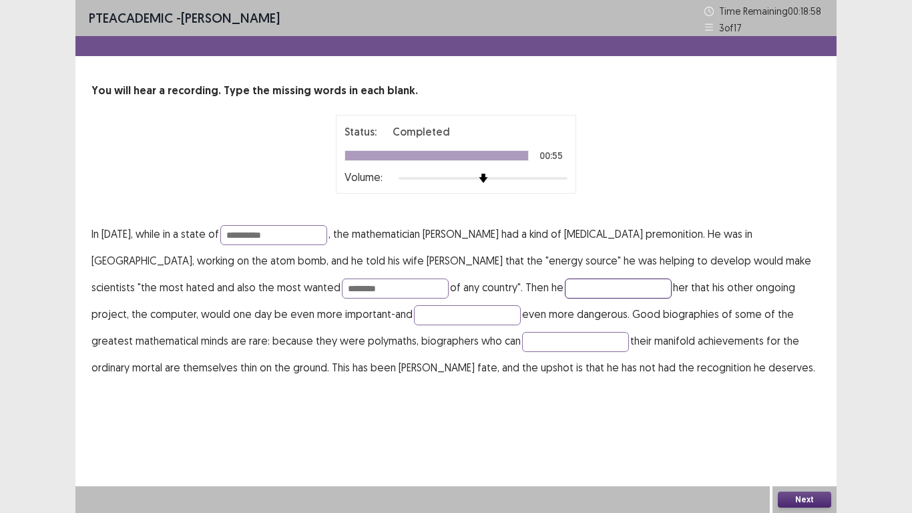
click at [565, 284] on input "text" at bounding box center [618, 289] width 107 height 20
type input "********"
click at [414, 313] on input "text" at bounding box center [467, 315] width 107 height 20
type input "**********"
click at [522, 339] on input "text" at bounding box center [575, 342] width 107 height 20
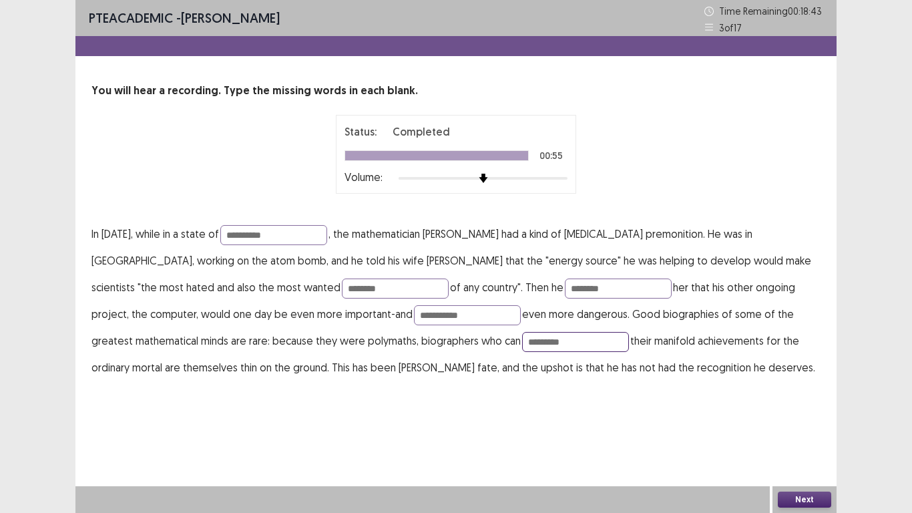
type input "*********"
click at [790, 422] on button "Next" at bounding box center [804, 500] width 53 height 16
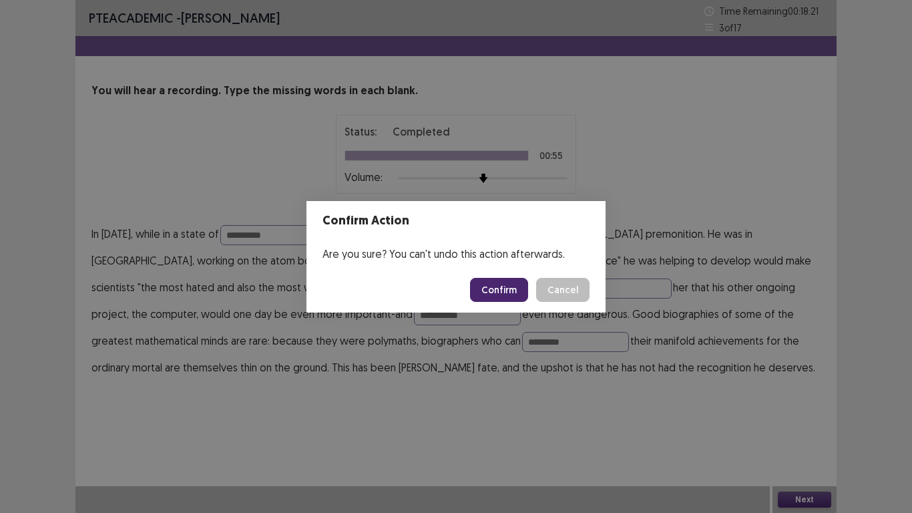
click at [505, 296] on button "Confirm" at bounding box center [499, 290] width 58 height 24
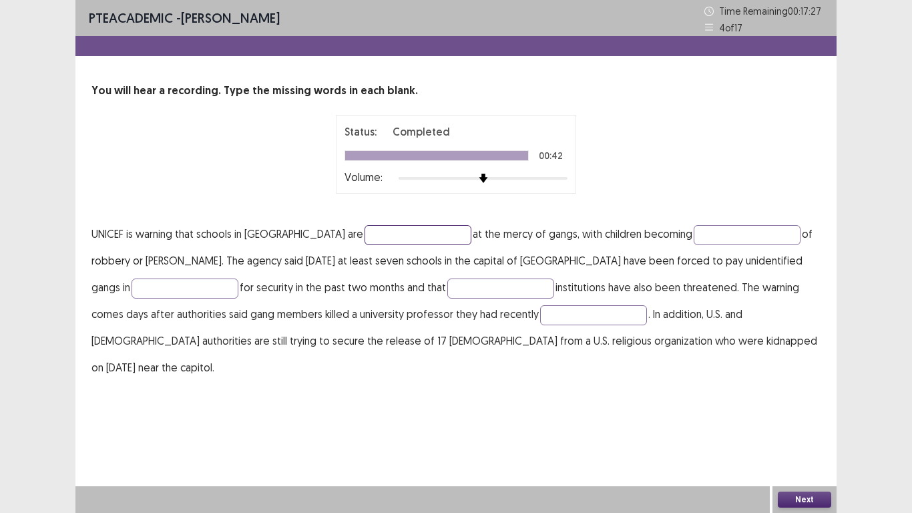
click at [365, 234] on input "text" at bounding box center [418, 235] width 107 height 20
type input "**********"
click at [694, 234] on input "text" at bounding box center [747, 235] width 107 height 20
type input "*******"
click at [162, 288] on input "text" at bounding box center [185, 289] width 107 height 20
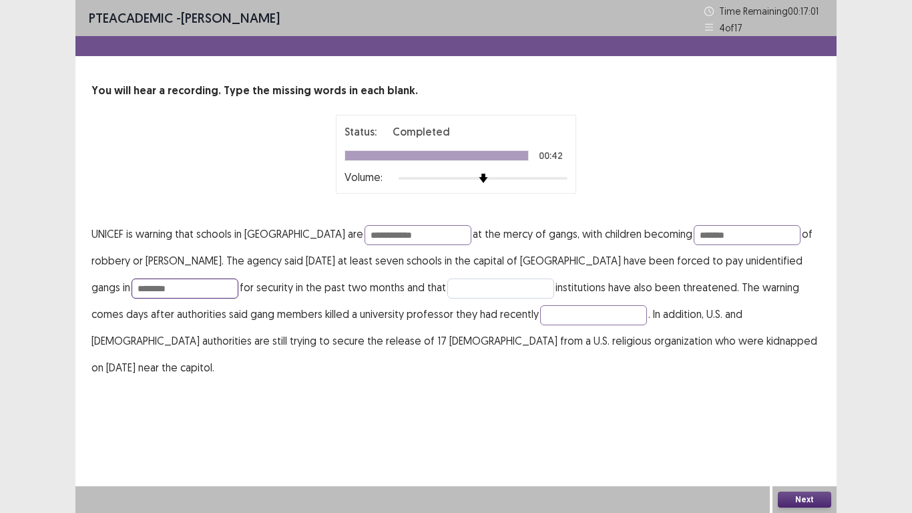
type input "********"
click at [448, 291] on input "text" at bounding box center [501, 289] width 107 height 20
type input "********"
click at [564, 322] on input "text" at bounding box center [593, 315] width 107 height 20
type input "********"
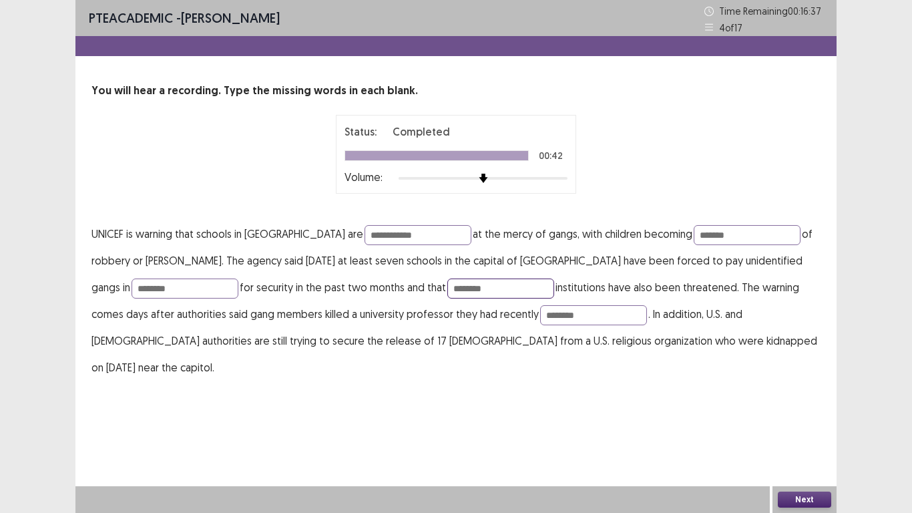
drag, startPoint x: 460, startPoint y: 287, endPoint x: 415, endPoint y: 284, distance: 44.8
click at [448, 284] on input "********" at bounding box center [501, 289] width 107 height 20
type input "*********"
click at [789, 422] on button "Next" at bounding box center [804, 500] width 53 height 16
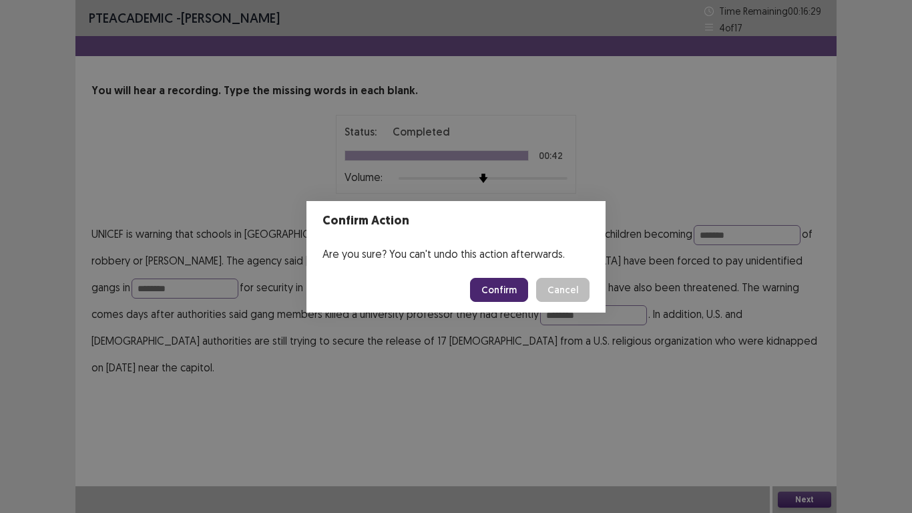
click at [508, 293] on button "Confirm" at bounding box center [499, 290] width 58 height 24
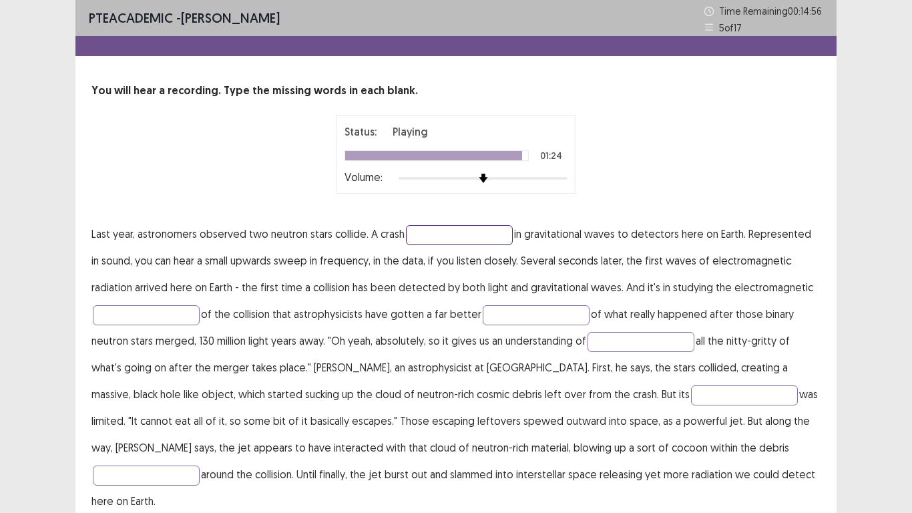
click at [441, 235] on input "text" at bounding box center [459, 235] width 107 height 20
type input "**********"
click at [115, 319] on input "text" at bounding box center [146, 315] width 107 height 20
click at [110, 307] on input "*****" at bounding box center [146, 315] width 107 height 20
type input "******"
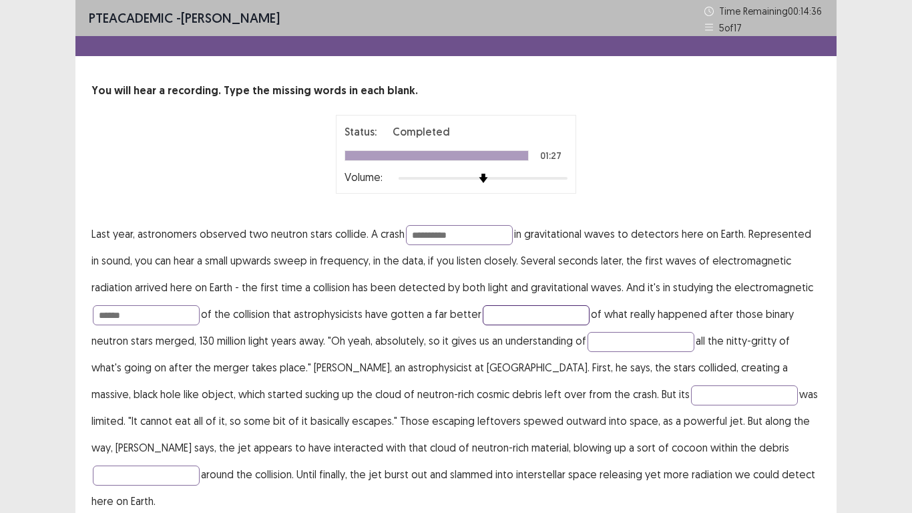
click at [500, 317] on input "text" at bounding box center [536, 315] width 107 height 20
type input "******"
click at [618, 336] on input "text" at bounding box center [641, 342] width 107 height 20
type input "*****"
click at [691, 399] on input "text" at bounding box center [744, 395] width 107 height 20
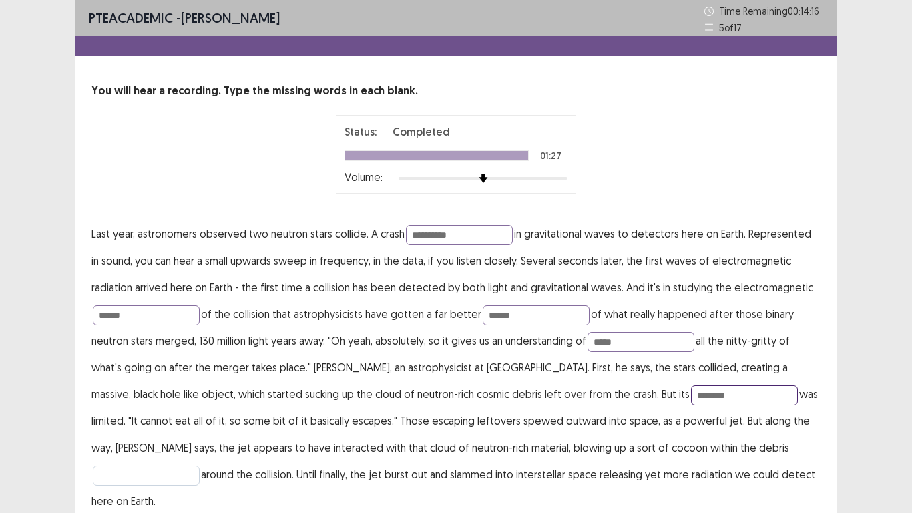
type input "********"
click at [200, 422] on input "text" at bounding box center [146, 476] width 107 height 20
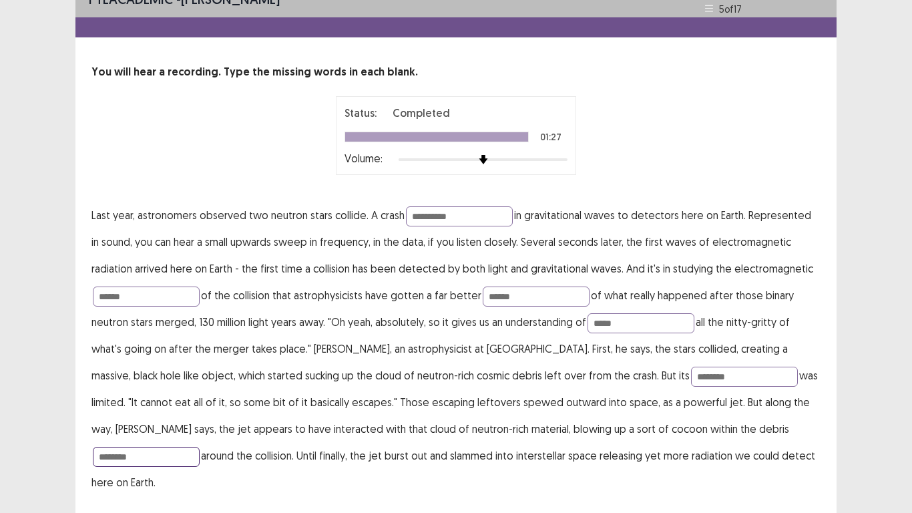
scroll to position [33, 0]
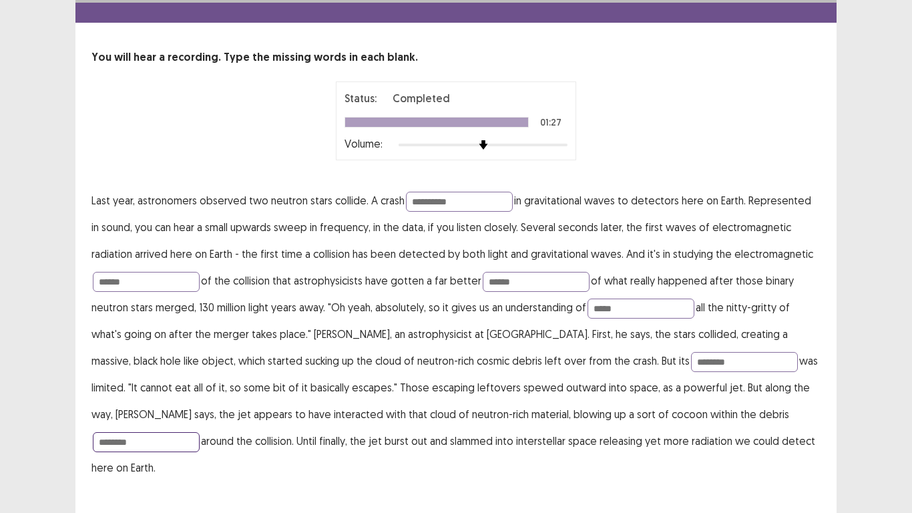
type input "********"
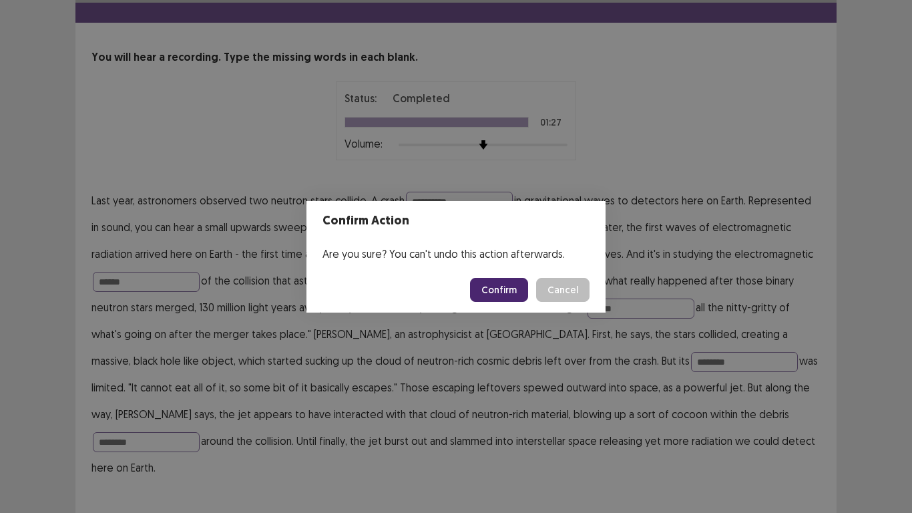
click at [487, 293] on button "Confirm" at bounding box center [499, 290] width 58 height 24
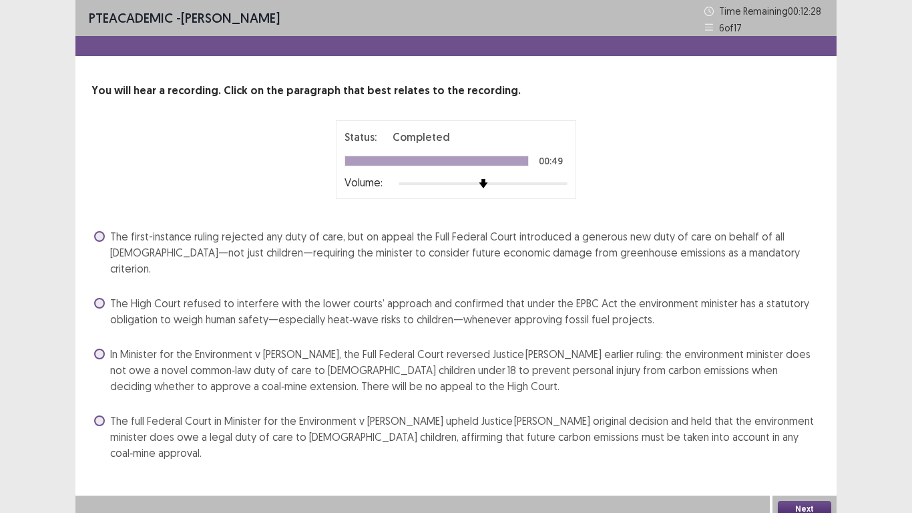
click at [330, 349] on span "In Minister for the Environment v Sharma, the Full Federal Court reversed Justi…" at bounding box center [465, 370] width 711 height 48
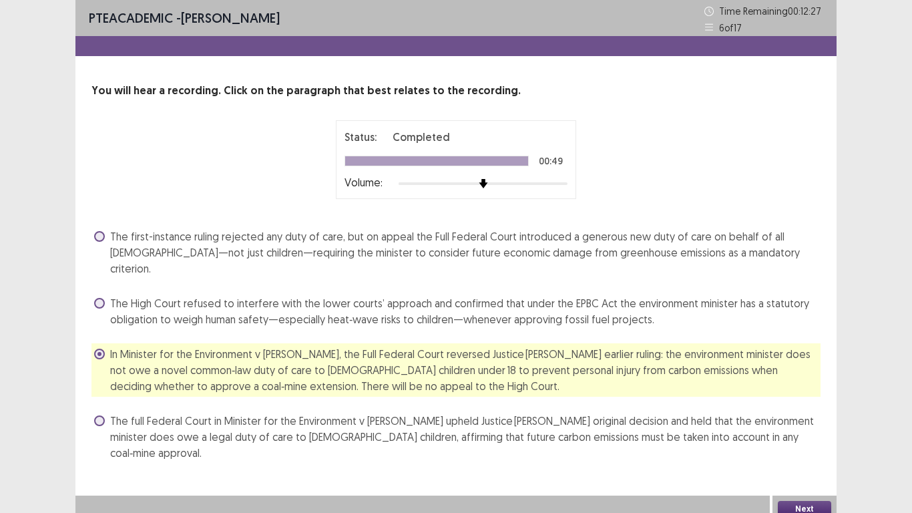
click at [792, 422] on button "Next" at bounding box center [804, 509] width 53 height 16
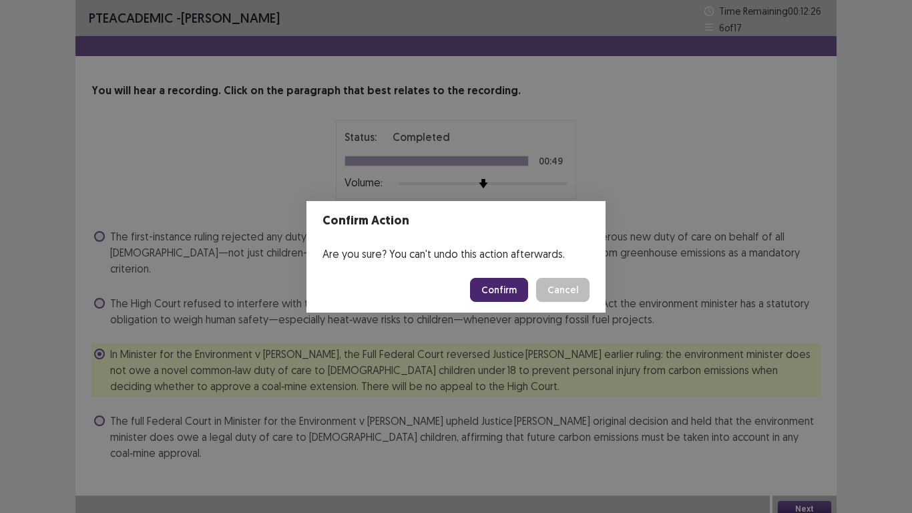
click at [507, 280] on button "Confirm" at bounding box center [499, 290] width 58 height 24
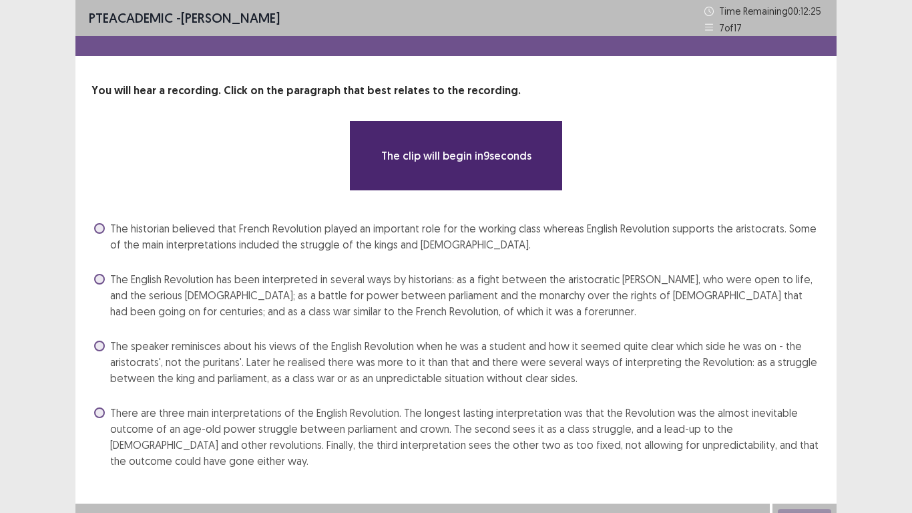
scroll to position [17, 0]
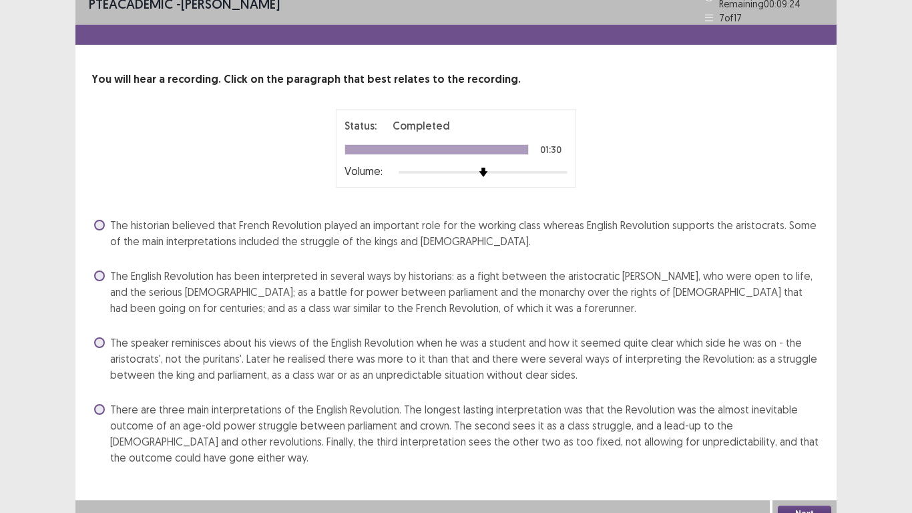
click at [420, 289] on span "The English Revolution has been interpreted in several ways by historians: as a…" at bounding box center [465, 292] width 711 height 48
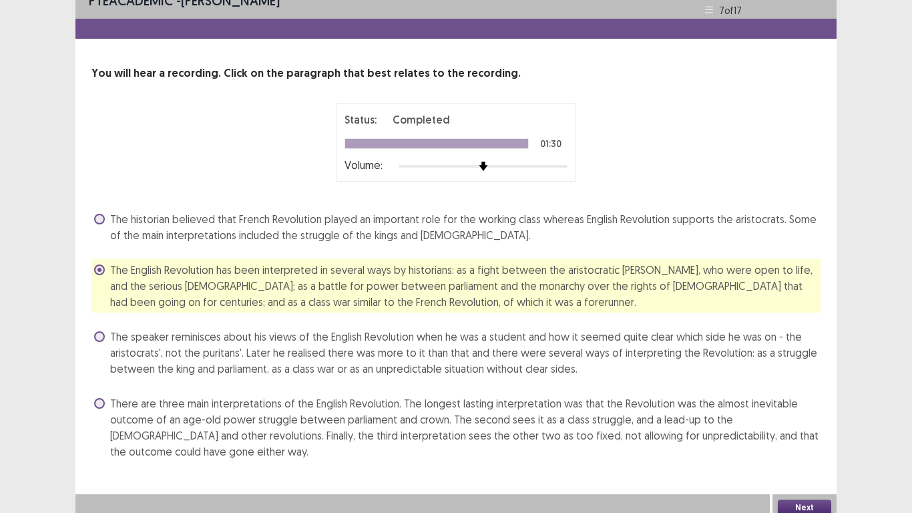
click at [806, 422] on button "Next" at bounding box center [804, 508] width 53 height 16
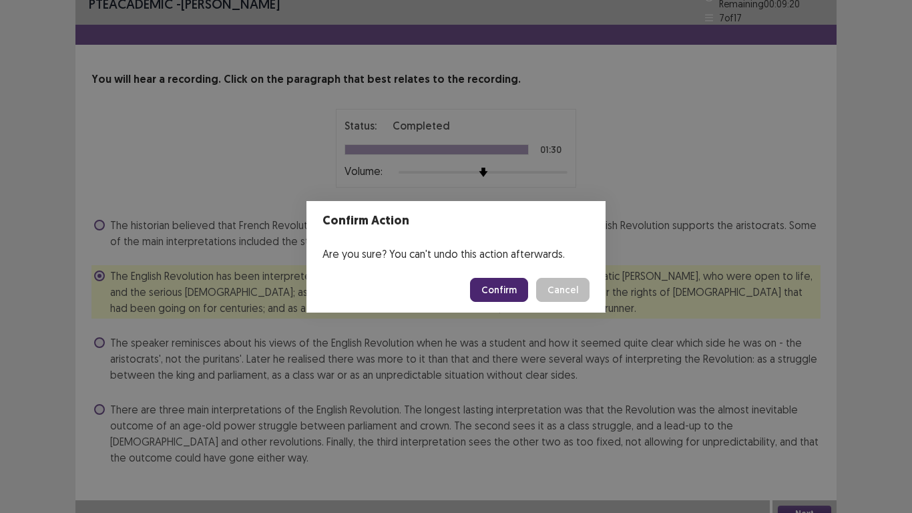
click at [499, 276] on footer "Confirm Cancel" at bounding box center [456, 289] width 299 height 45
click at [501, 280] on button "Confirm" at bounding box center [499, 290] width 58 height 24
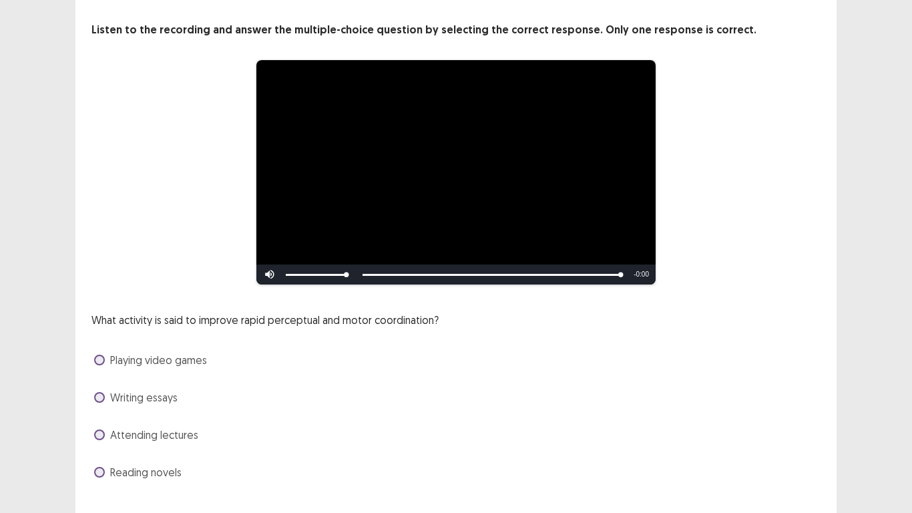
scroll to position [90, 0]
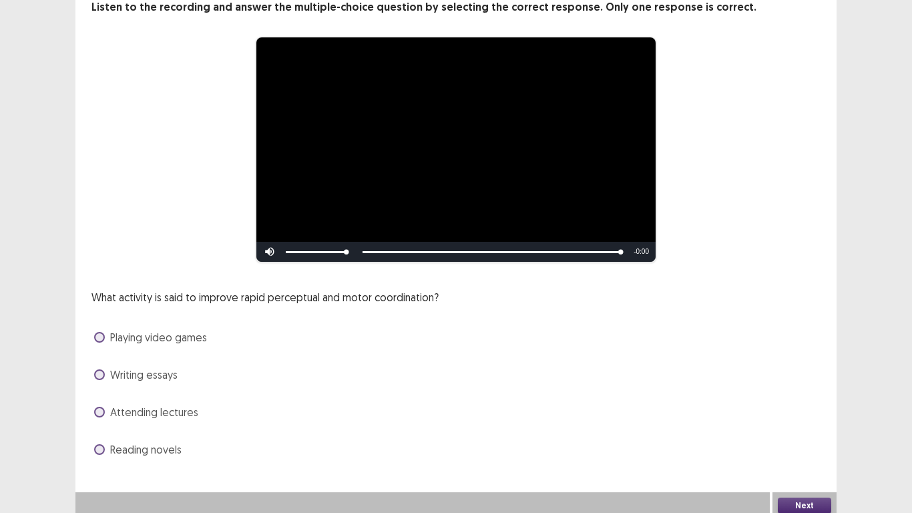
click at [188, 333] on span "Playing video games" at bounding box center [158, 337] width 97 height 16
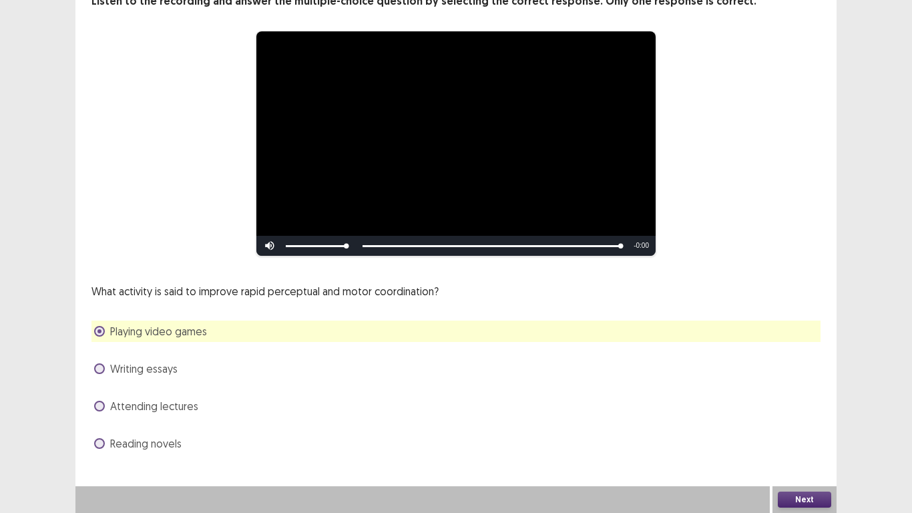
click at [818, 422] on button "Next" at bounding box center [804, 500] width 53 height 16
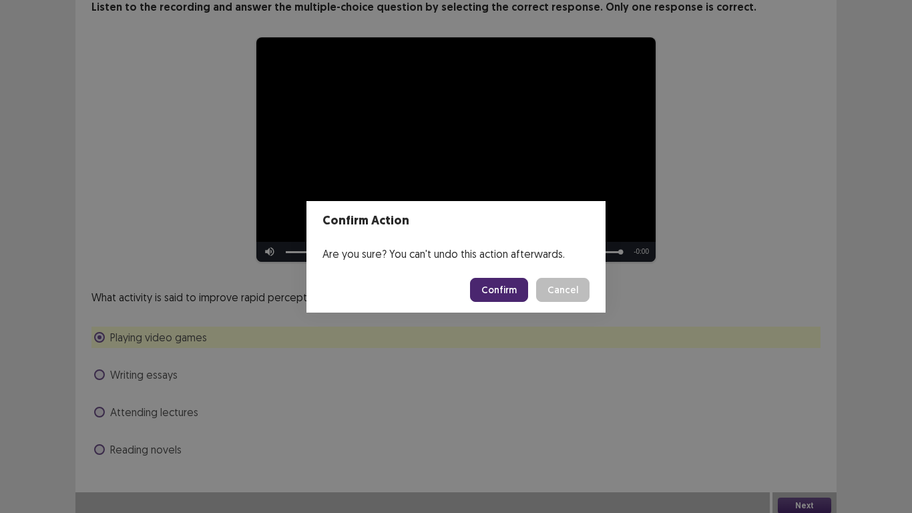
click at [509, 293] on button "Confirm" at bounding box center [499, 290] width 58 height 24
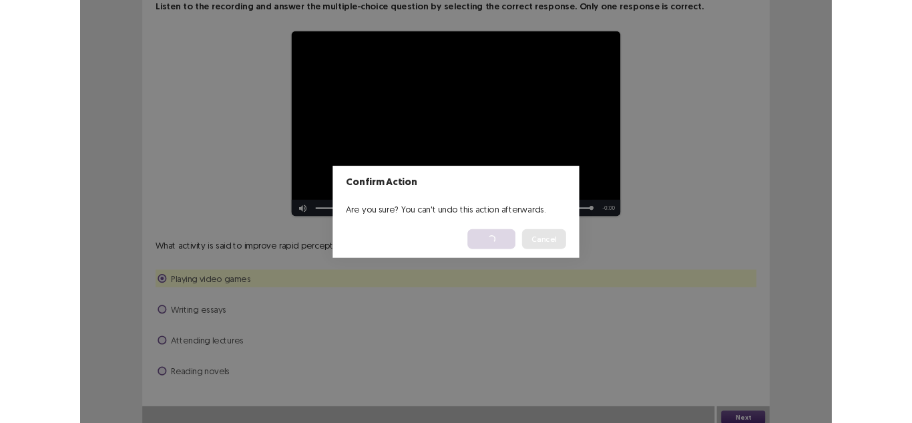
scroll to position [0, 0]
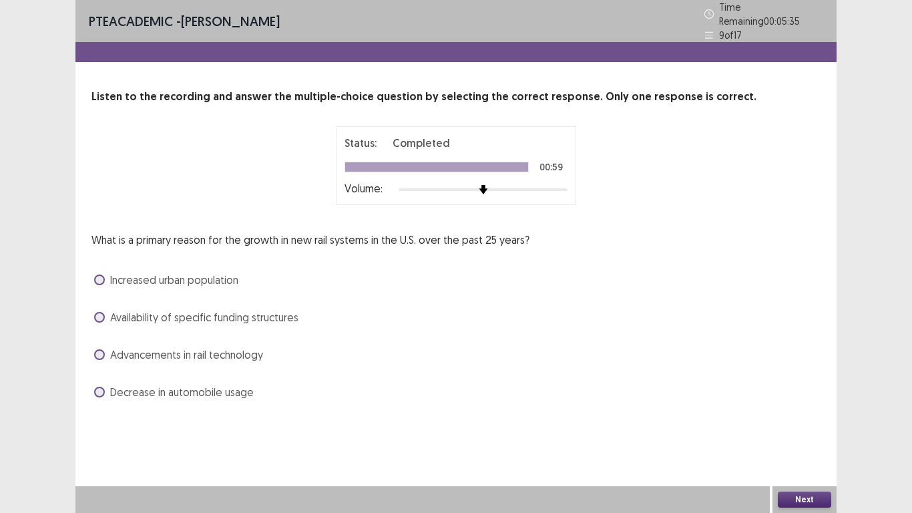
click at [172, 272] on span "Increased urban population" at bounding box center [174, 280] width 128 height 16
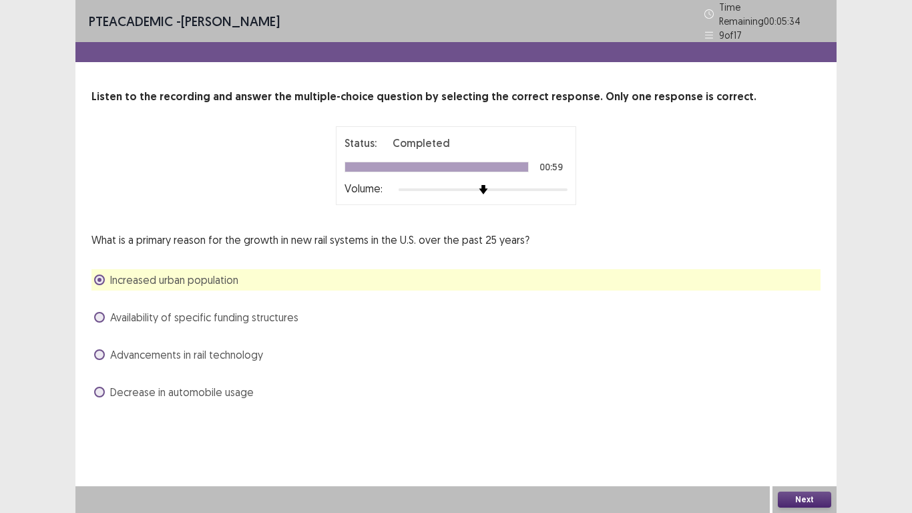
click at [813, 422] on div "Next" at bounding box center [805, 499] width 64 height 27
click at [810, 422] on button "Next" at bounding box center [804, 500] width 53 height 16
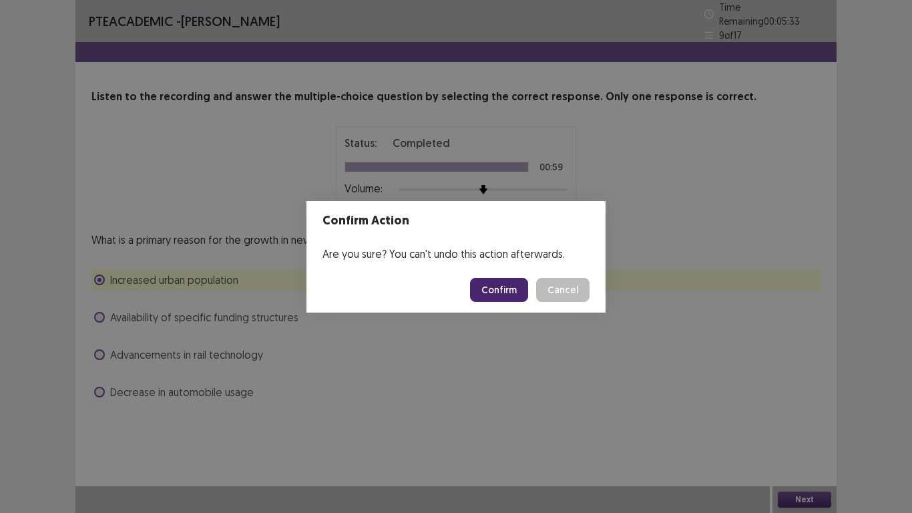
click at [514, 289] on button "Confirm" at bounding box center [499, 290] width 58 height 24
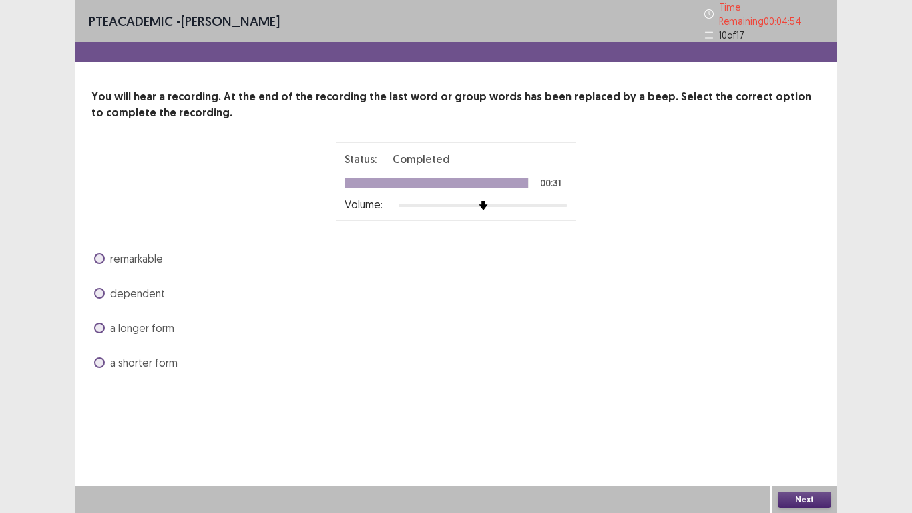
click at [148, 252] on span "remarkable" at bounding box center [136, 258] width 53 height 16
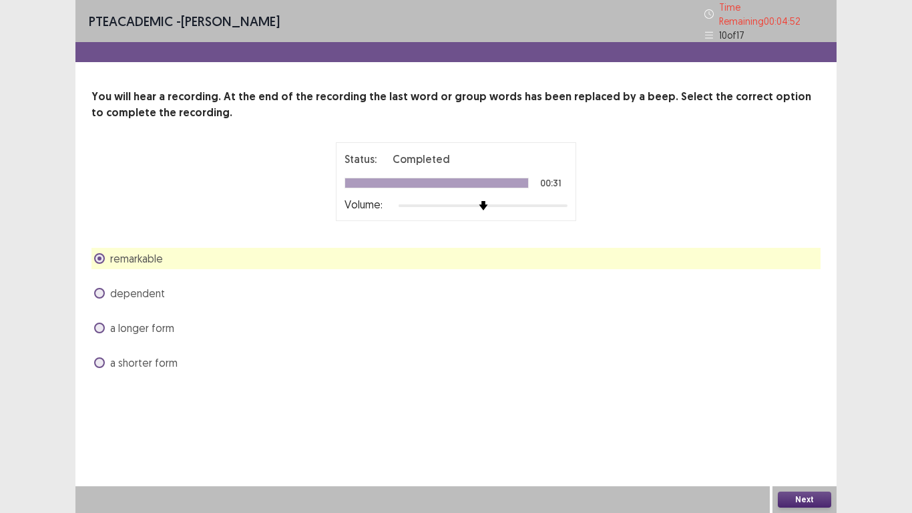
click at [823, 422] on button "Next" at bounding box center [804, 500] width 53 height 16
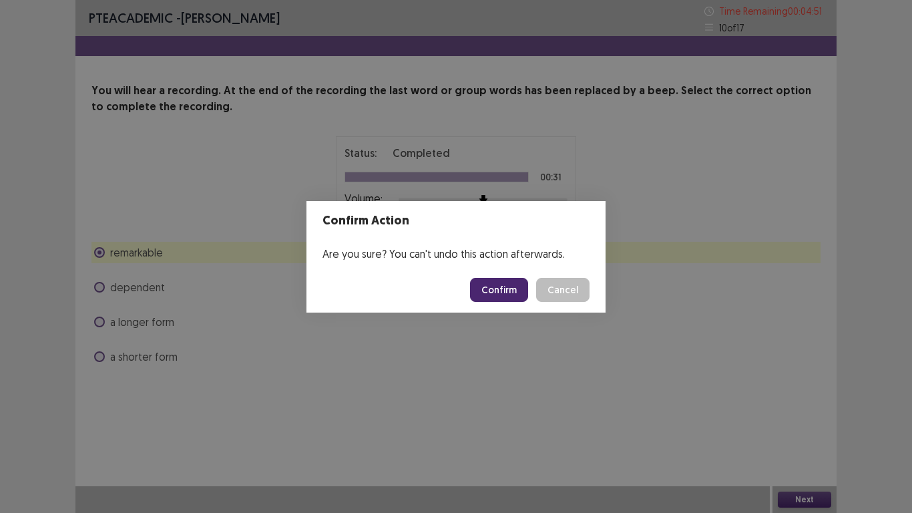
click at [498, 294] on button "Confirm" at bounding box center [499, 290] width 58 height 24
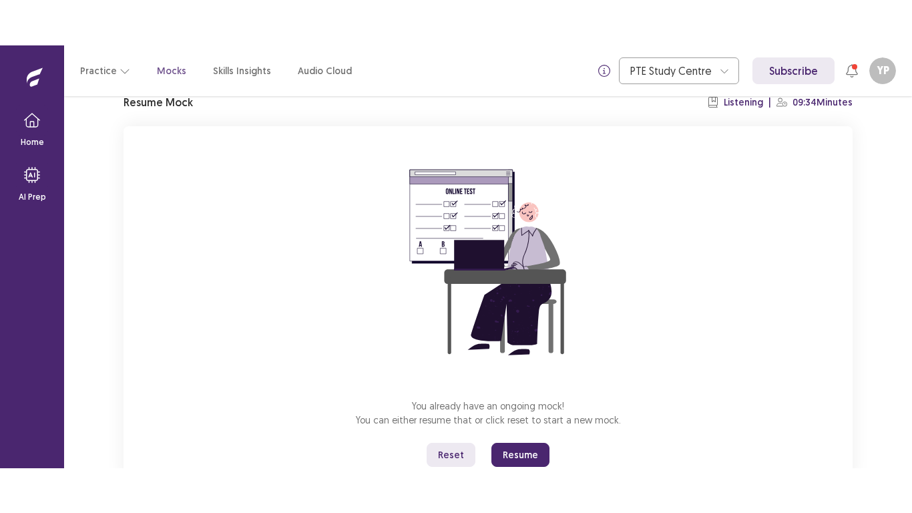
scroll to position [105, 0]
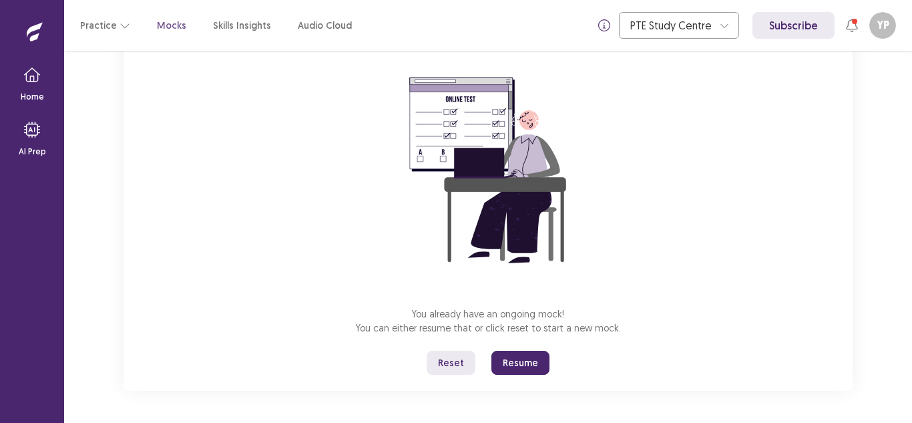
click at [512, 369] on button "Resume" at bounding box center [521, 363] width 58 height 24
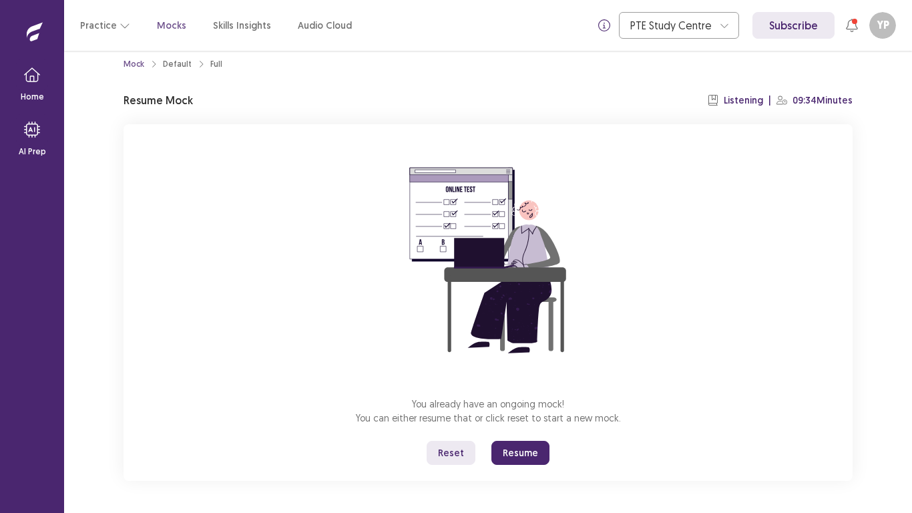
scroll to position [15, 0]
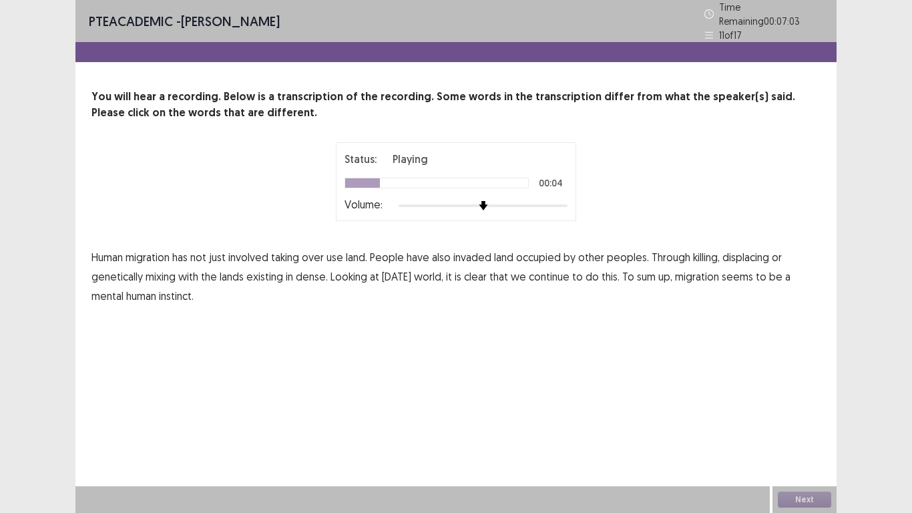
click at [331, 254] on span "use" at bounding box center [335, 257] width 17 height 16
click at [304, 271] on span "dense." at bounding box center [312, 277] width 32 height 16
click at [104, 289] on span "mental" at bounding box center [108, 296] width 32 height 16
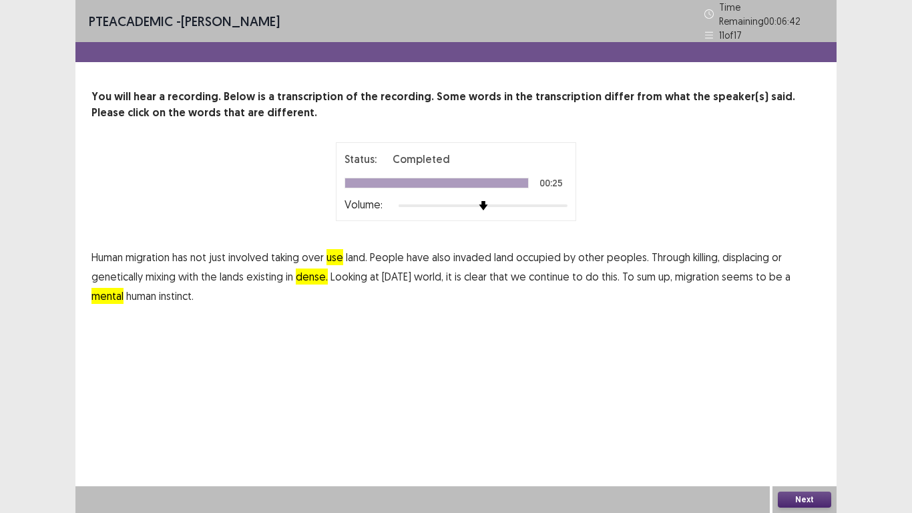
click at [809, 422] on button "Next" at bounding box center [804, 500] width 53 height 16
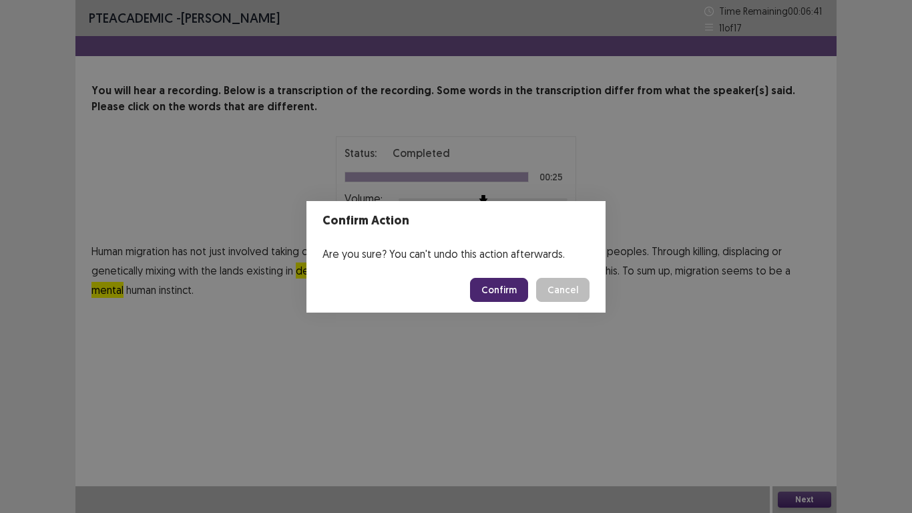
click at [474, 294] on footer "Confirm Cancel" at bounding box center [456, 289] width 299 height 45
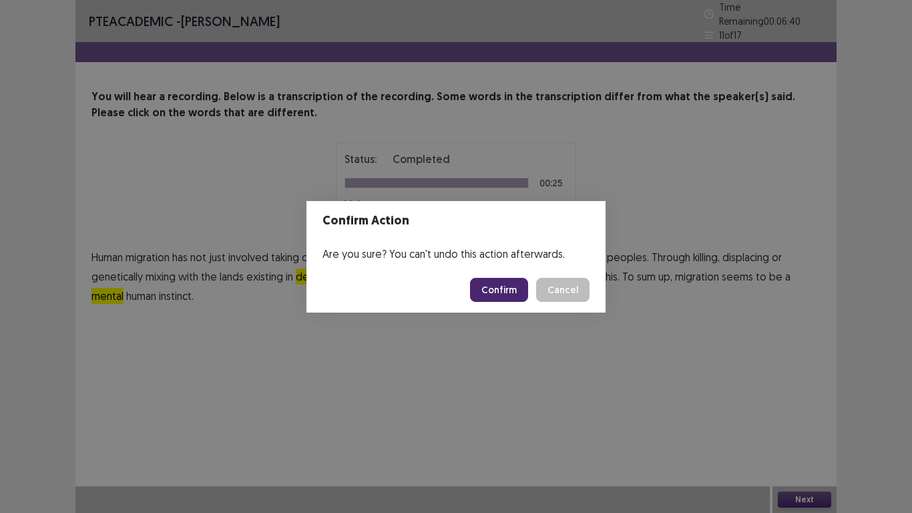
click at [480, 285] on button "Confirm" at bounding box center [499, 290] width 58 height 24
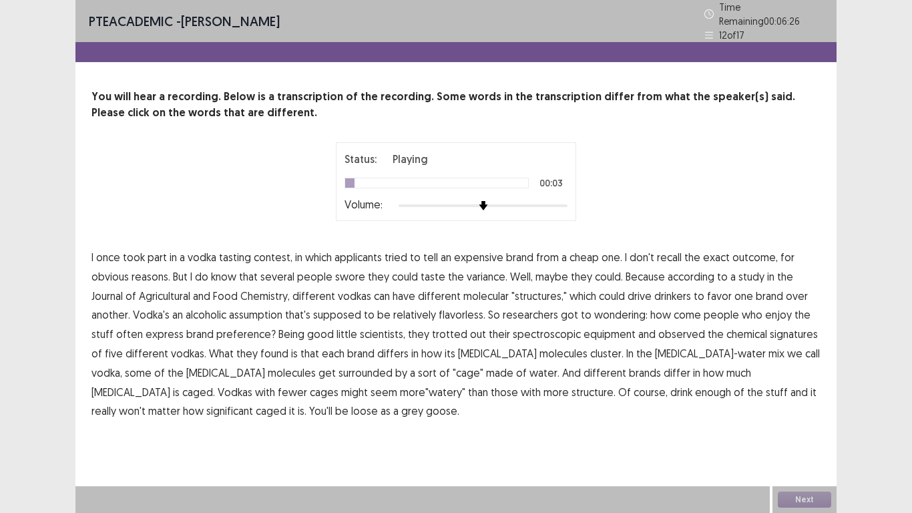
click at [371, 254] on span "applicants" at bounding box center [358, 257] width 47 height 16
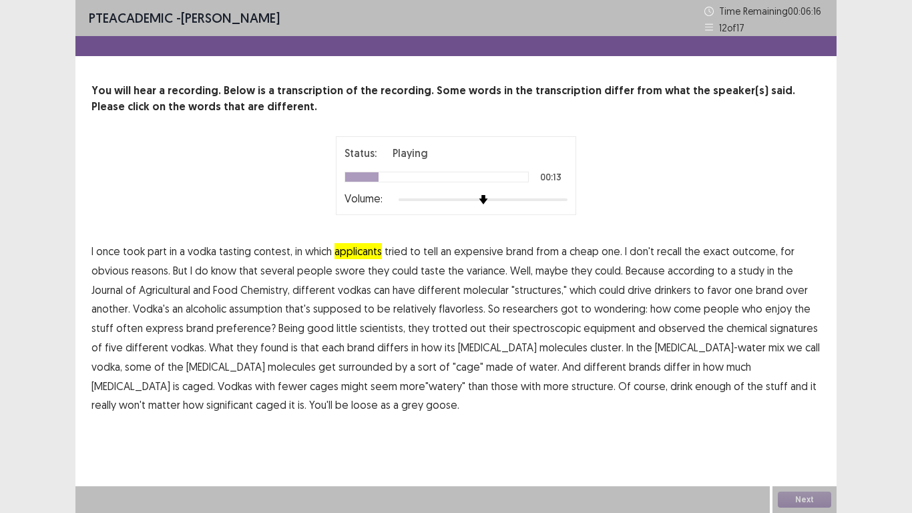
click at [474, 275] on span "variance." at bounding box center [487, 270] width 41 height 16
click at [253, 310] on span "assumption" at bounding box center [255, 309] width 53 height 16
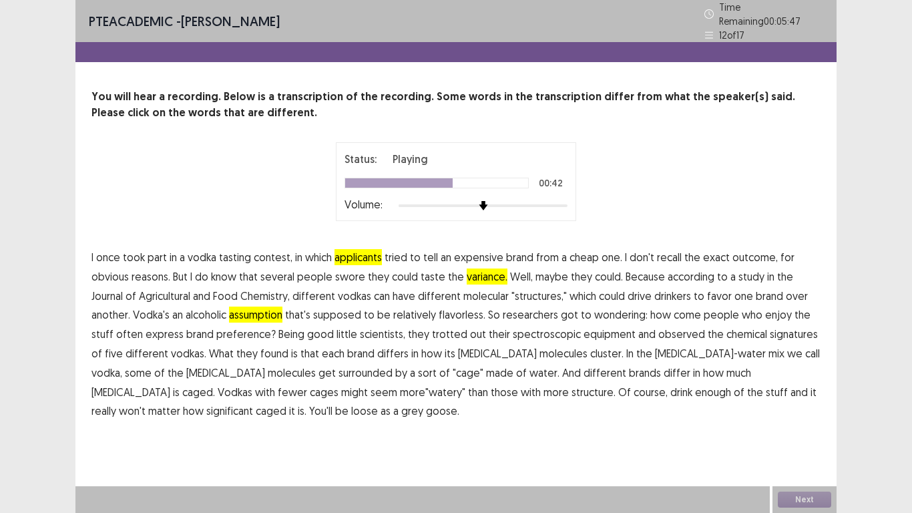
click at [669, 331] on span "observed" at bounding box center [682, 334] width 47 height 16
click at [253, 403] on span "significant" at bounding box center [229, 411] width 47 height 16
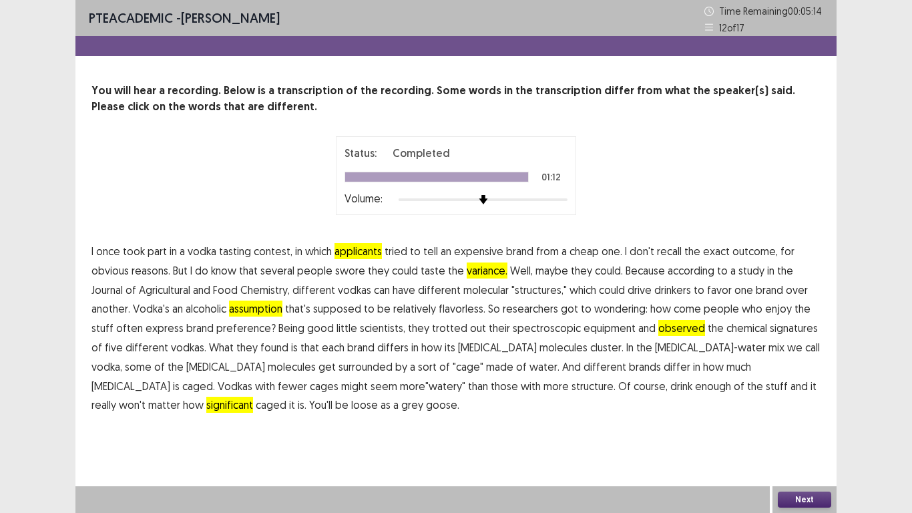
click at [795, 308] on span "the" at bounding box center [803, 309] width 16 height 16
click at [804, 422] on button "Next" at bounding box center [804, 500] width 53 height 16
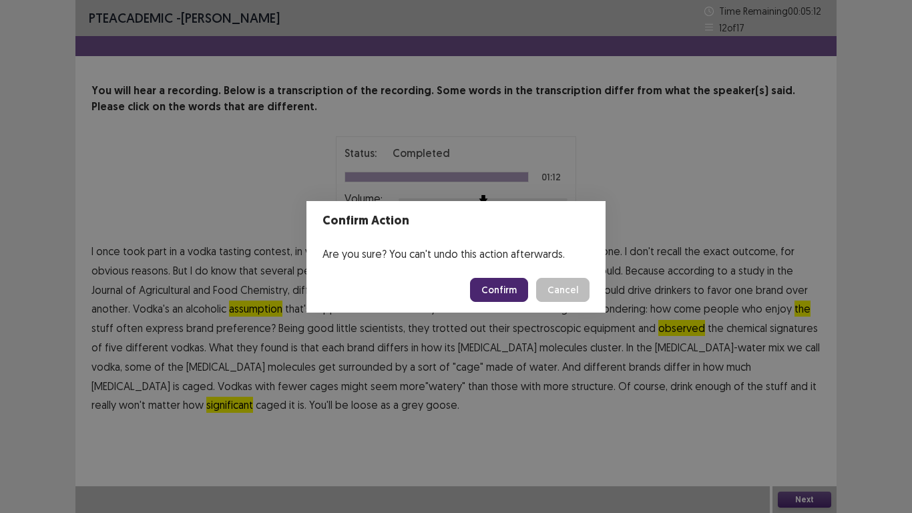
click at [510, 285] on button "Confirm" at bounding box center [499, 290] width 58 height 24
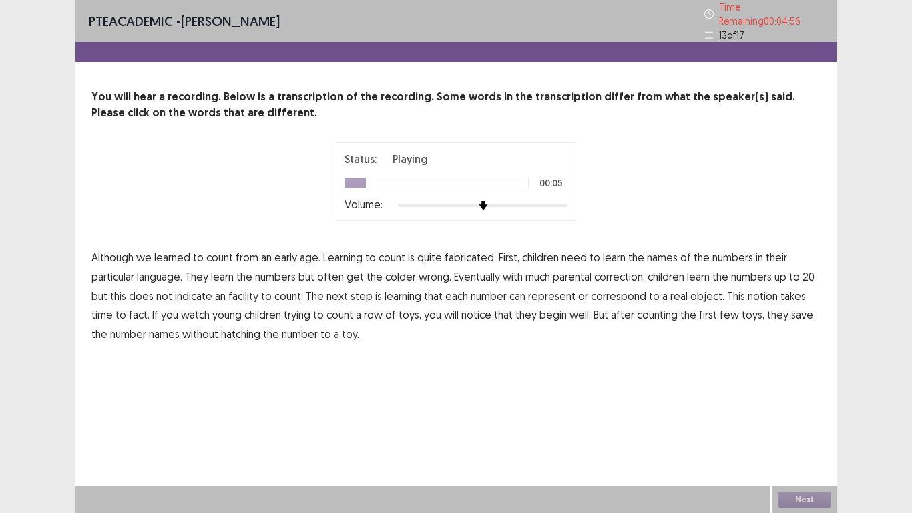
click at [467, 252] on span "fabricated." at bounding box center [470, 257] width 51 height 16
click at [397, 273] on span "colder" at bounding box center [400, 277] width 31 height 16
click at [240, 289] on span "facility" at bounding box center [243, 296] width 30 height 16
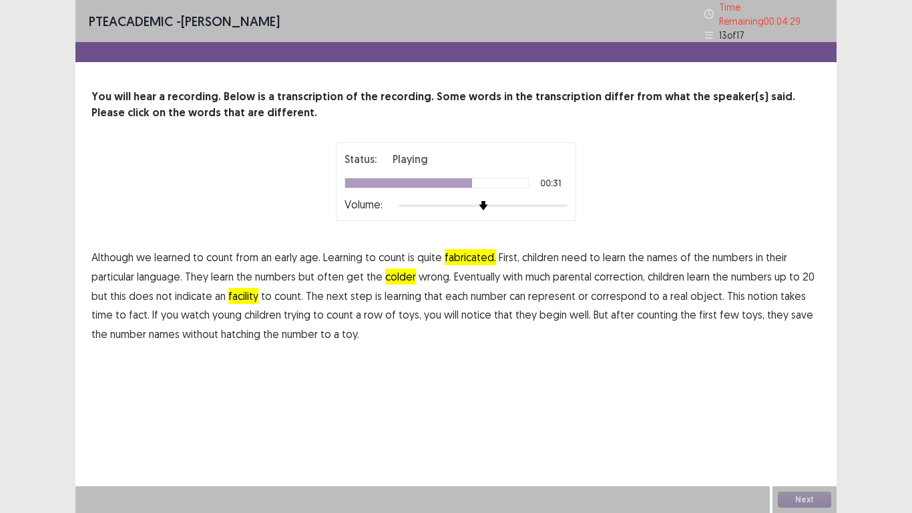
click at [129, 310] on span "fact." at bounding box center [139, 315] width 21 height 16
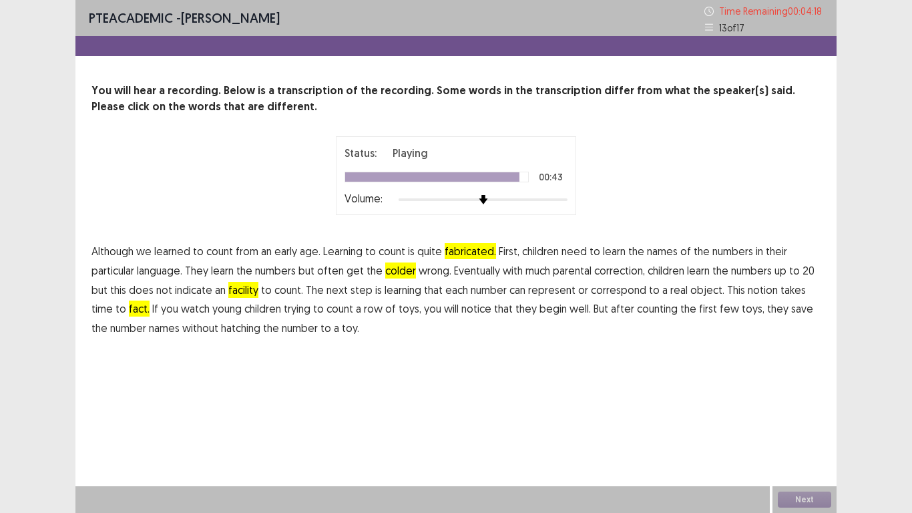
click at [226, 331] on span "hatching" at bounding box center [240, 328] width 39 height 16
click at [802, 422] on button "Next" at bounding box center [804, 500] width 53 height 16
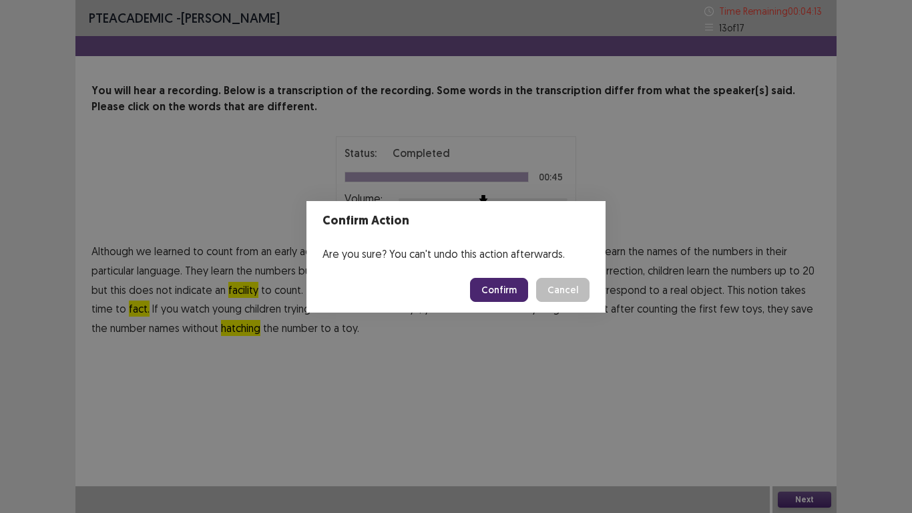
click at [496, 289] on button "Confirm" at bounding box center [499, 290] width 58 height 24
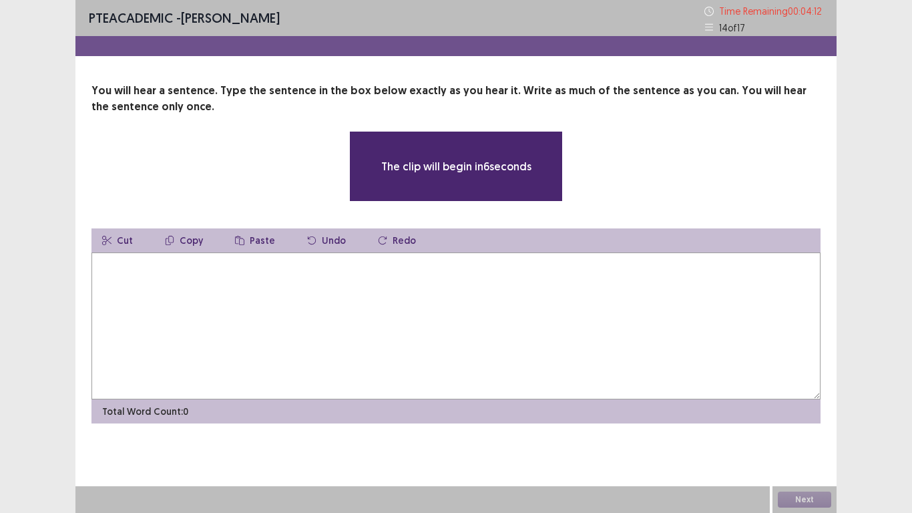
click at [175, 282] on textarea at bounding box center [456, 325] width 729 height 147
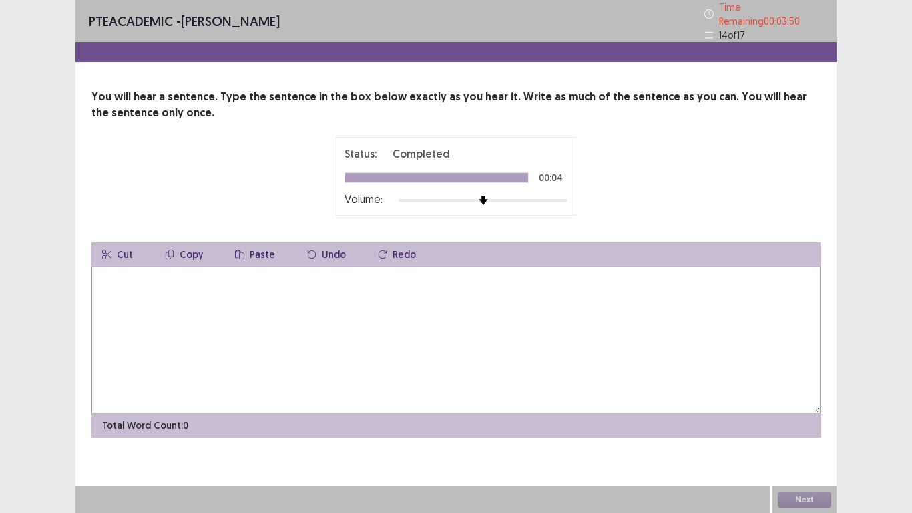
click at [175, 283] on textarea at bounding box center [456, 339] width 729 height 147
click at [109, 275] on textarea "**********" at bounding box center [456, 339] width 729 height 147
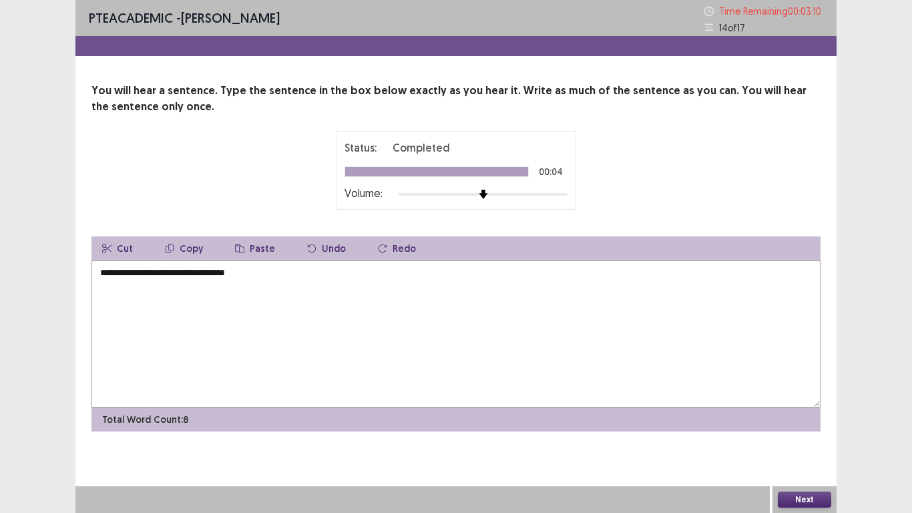
type textarea "**********"
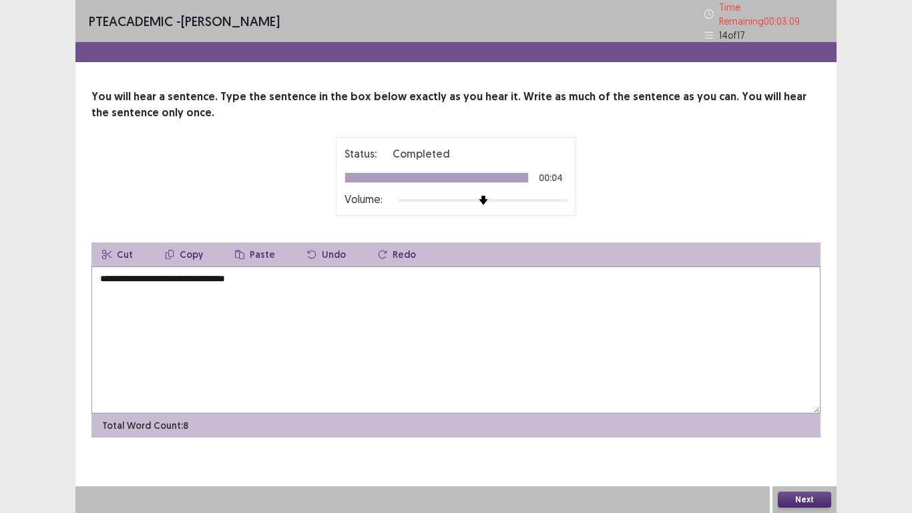
click at [817, 422] on button "Next" at bounding box center [804, 500] width 53 height 16
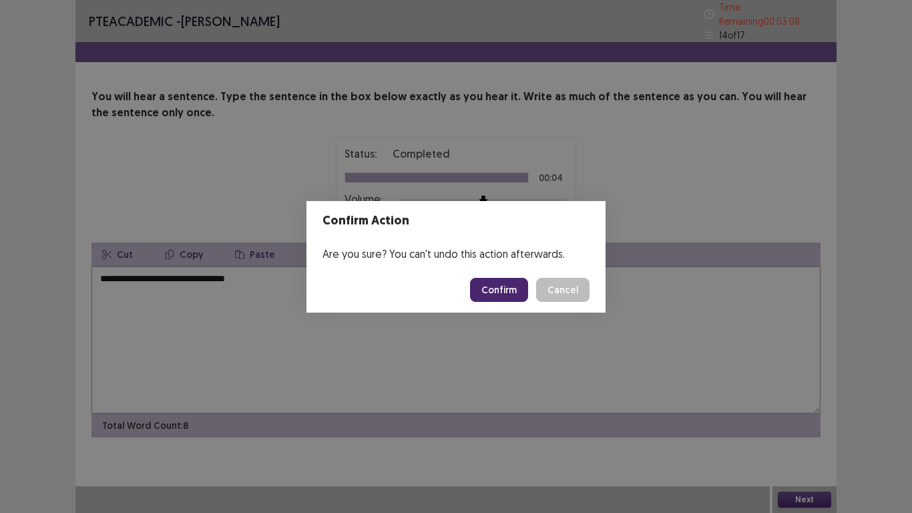
click at [514, 287] on button "Confirm" at bounding box center [499, 290] width 58 height 24
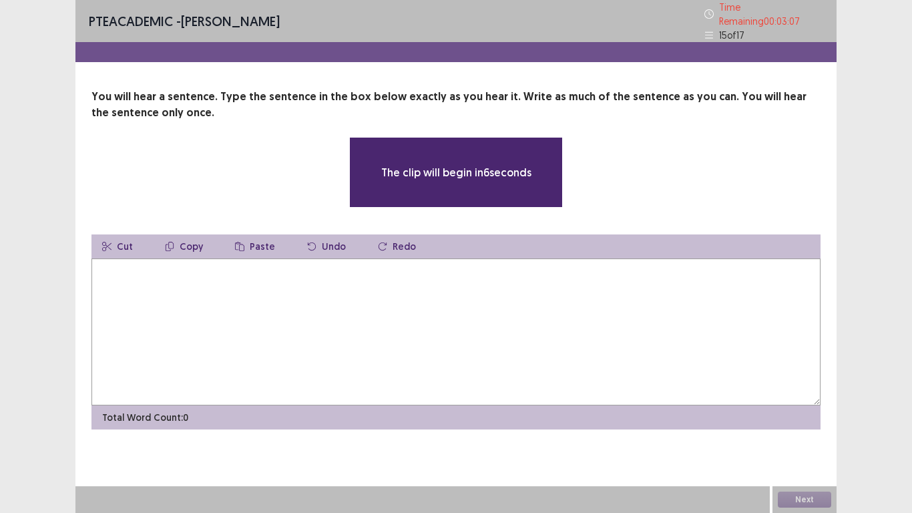
click at [442, 309] on textarea at bounding box center [456, 331] width 729 height 147
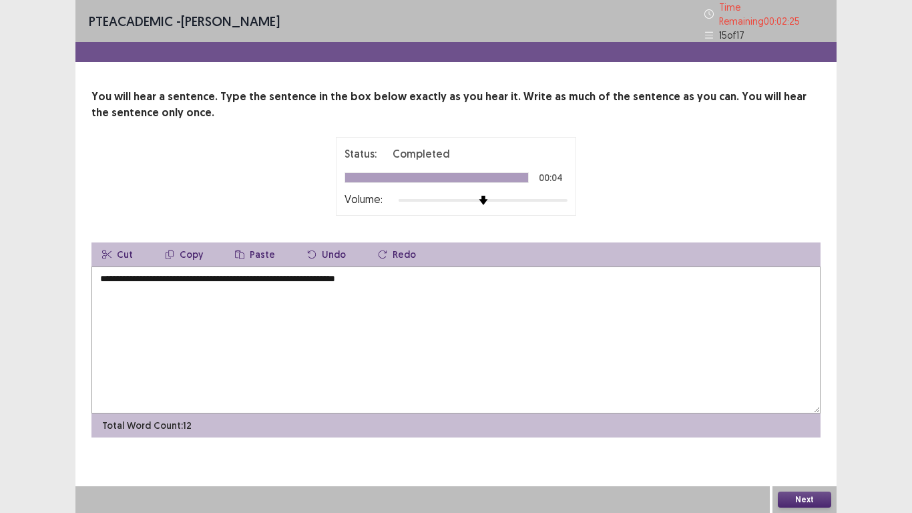
click at [182, 273] on textarea "**********" at bounding box center [456, 339] width 729 height 147
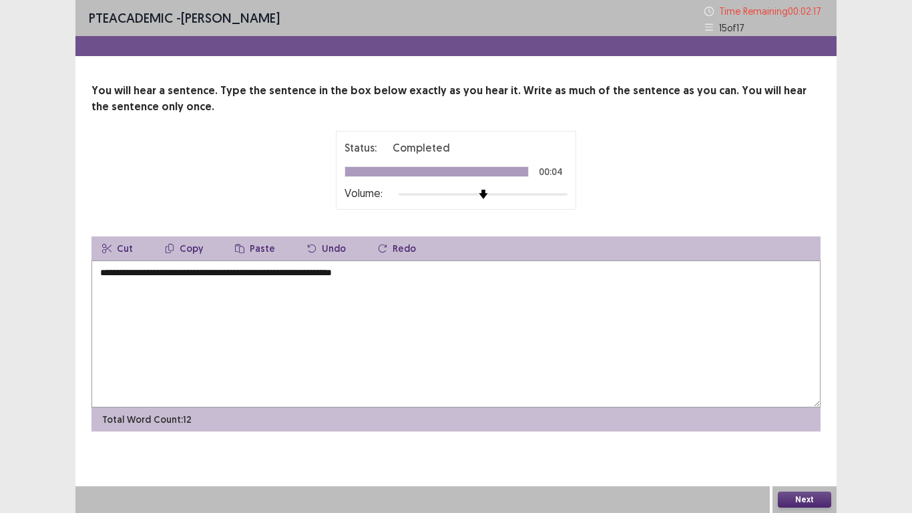
type textarea "**********"
click at [802, 422] on button "Next" at bounding box center [804, 500] width 53 height 16
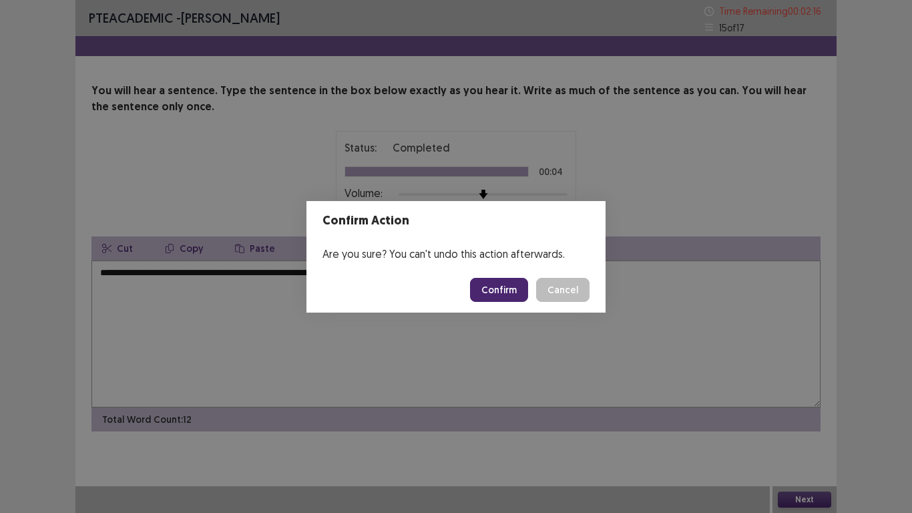
click at [502, 281] on button "Confirm" at bounding box center [499, 290] width 58 height 24
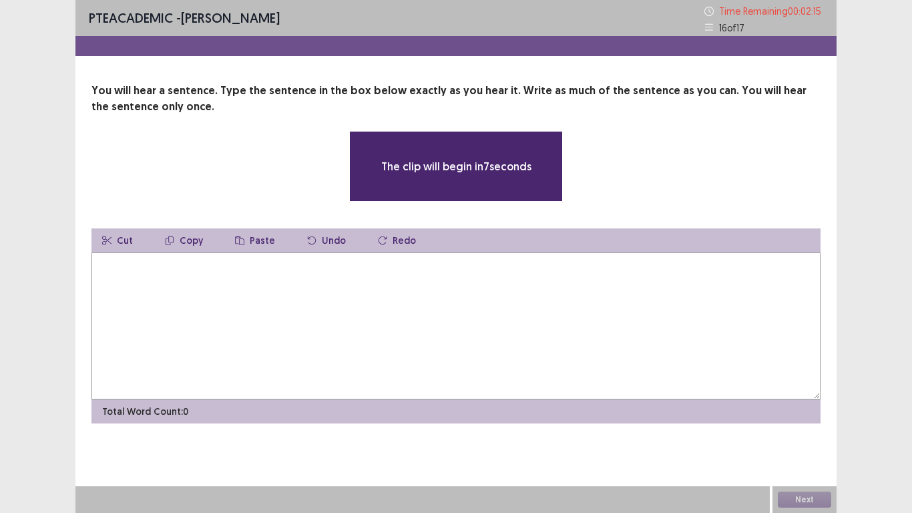
click at [328, 277] on textarea at bounding box center [456, 325] width 729 height 147
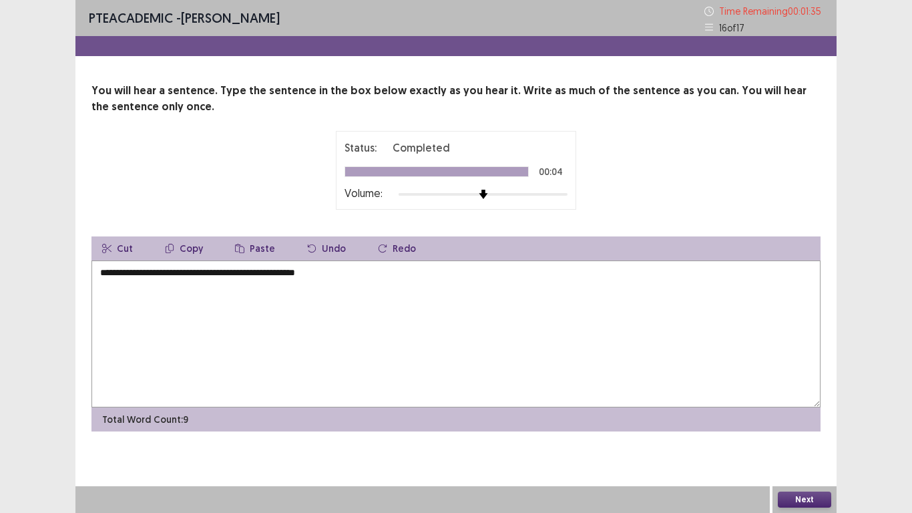
type textarea "**********"
click at [818, 422] on button "Next" at bounding box center [804, 500] width 53 height 16
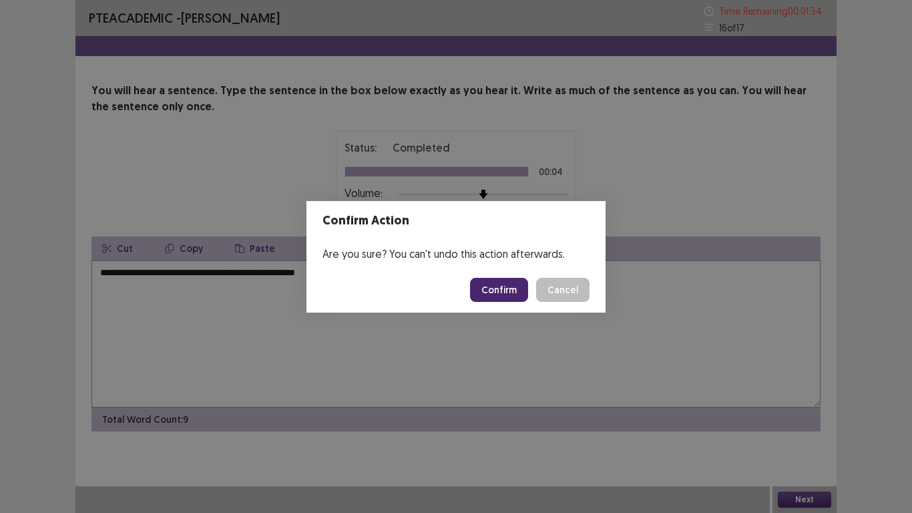
click at [511, 297] on button "Confirm" at bounding box center [499, 290] width 58 height 24
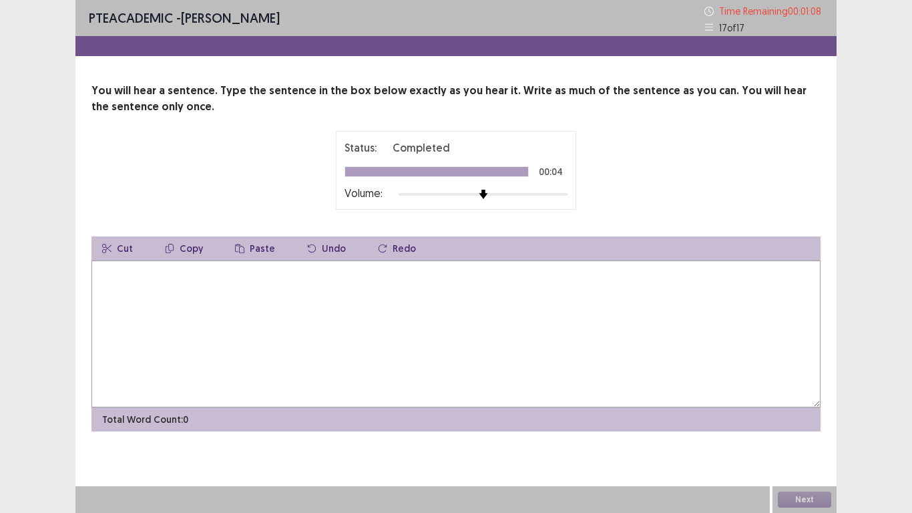
click at [244, 297] on textarea at bounding box center [456, 333] width 729 height 147
type textarea "**********"
click at [794, 422] on button "Next" at bounding box center [804, 500] width 53 height 16
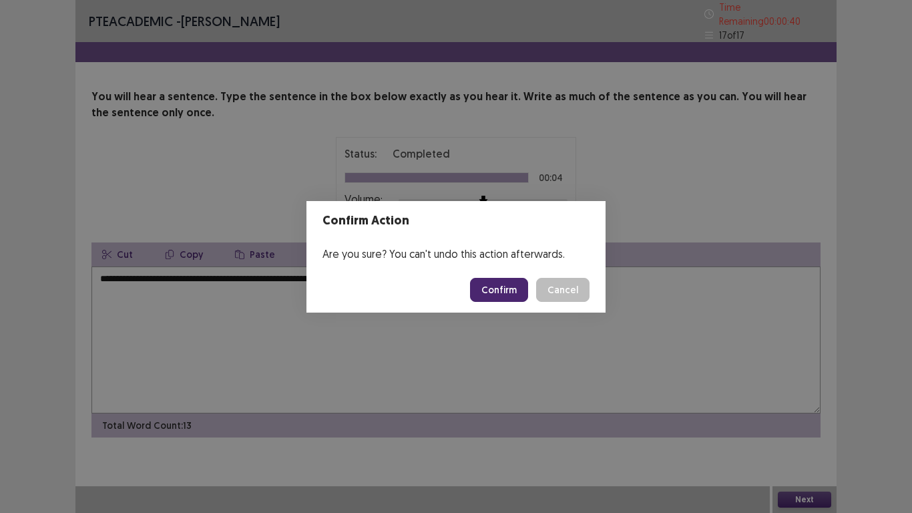
click at [516, 290] on button "Confirm" at bounding box center [499, 290] width 58 height 24
